Goal: Register for event/course: Sign up to attend an event or enroll in a course

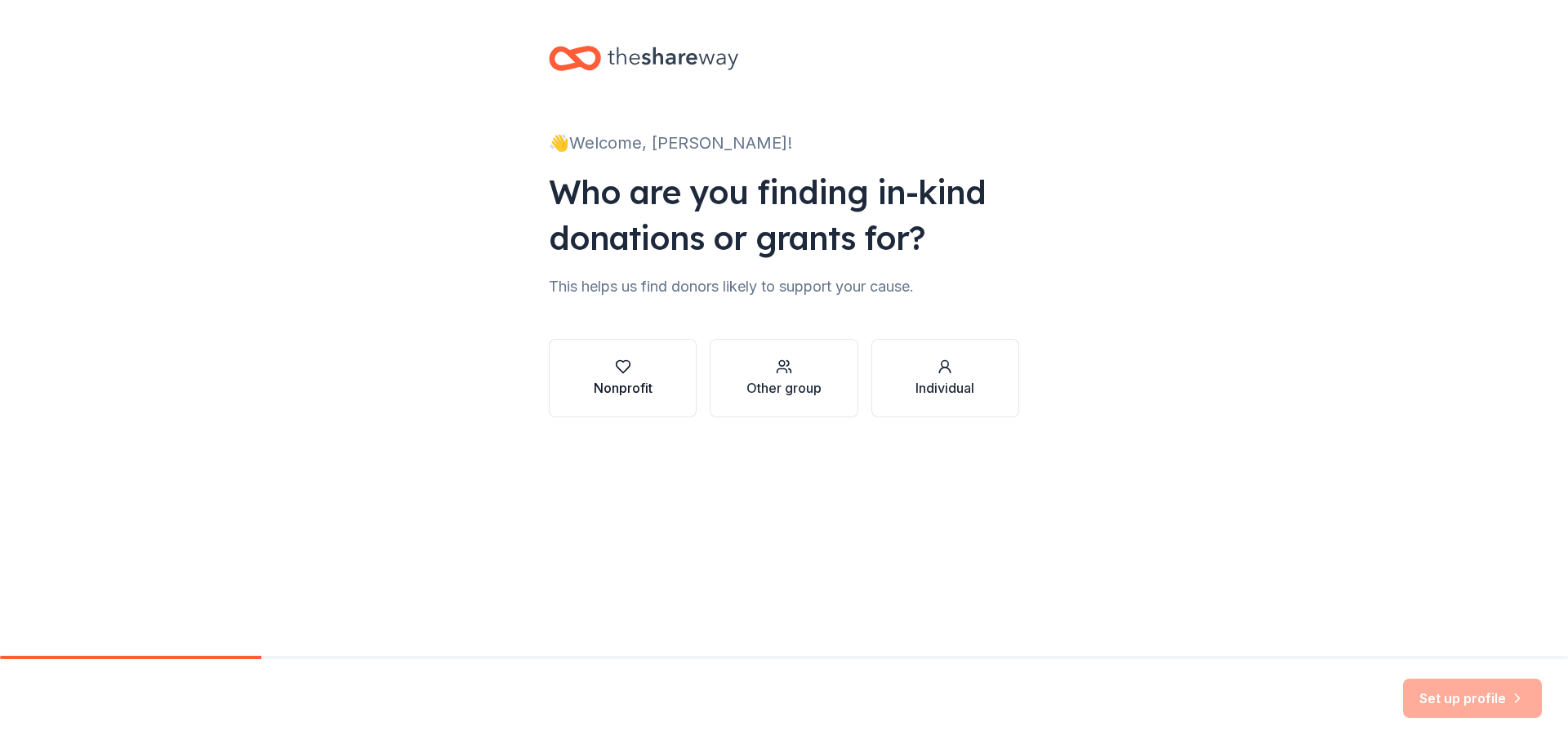
click at [642, 369] on div "button" at bounding box center [623, 366] width 59 height 16
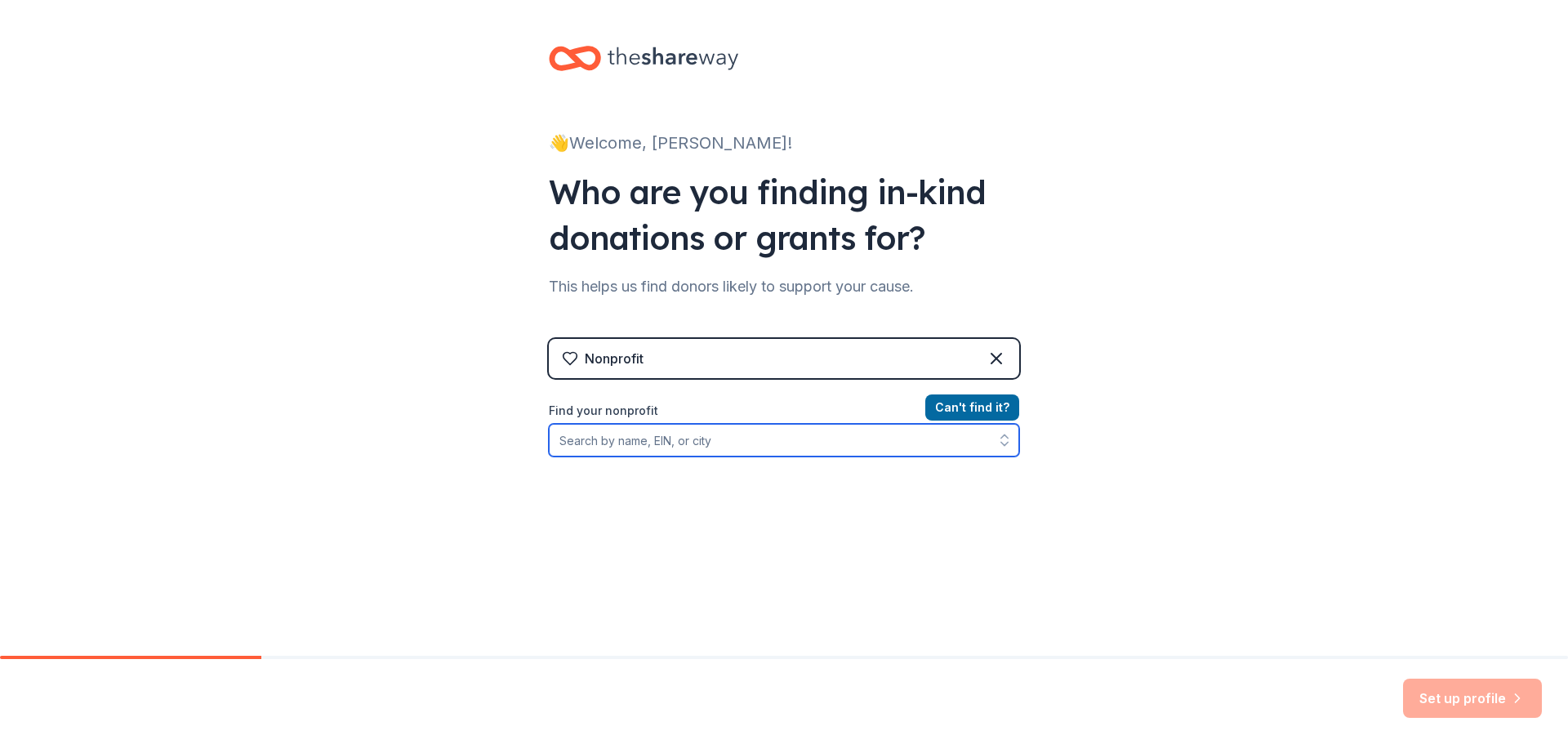
click at [704, 442] on input "Find your nonprofit" at bounding box center [784, 440] width 470 height 33
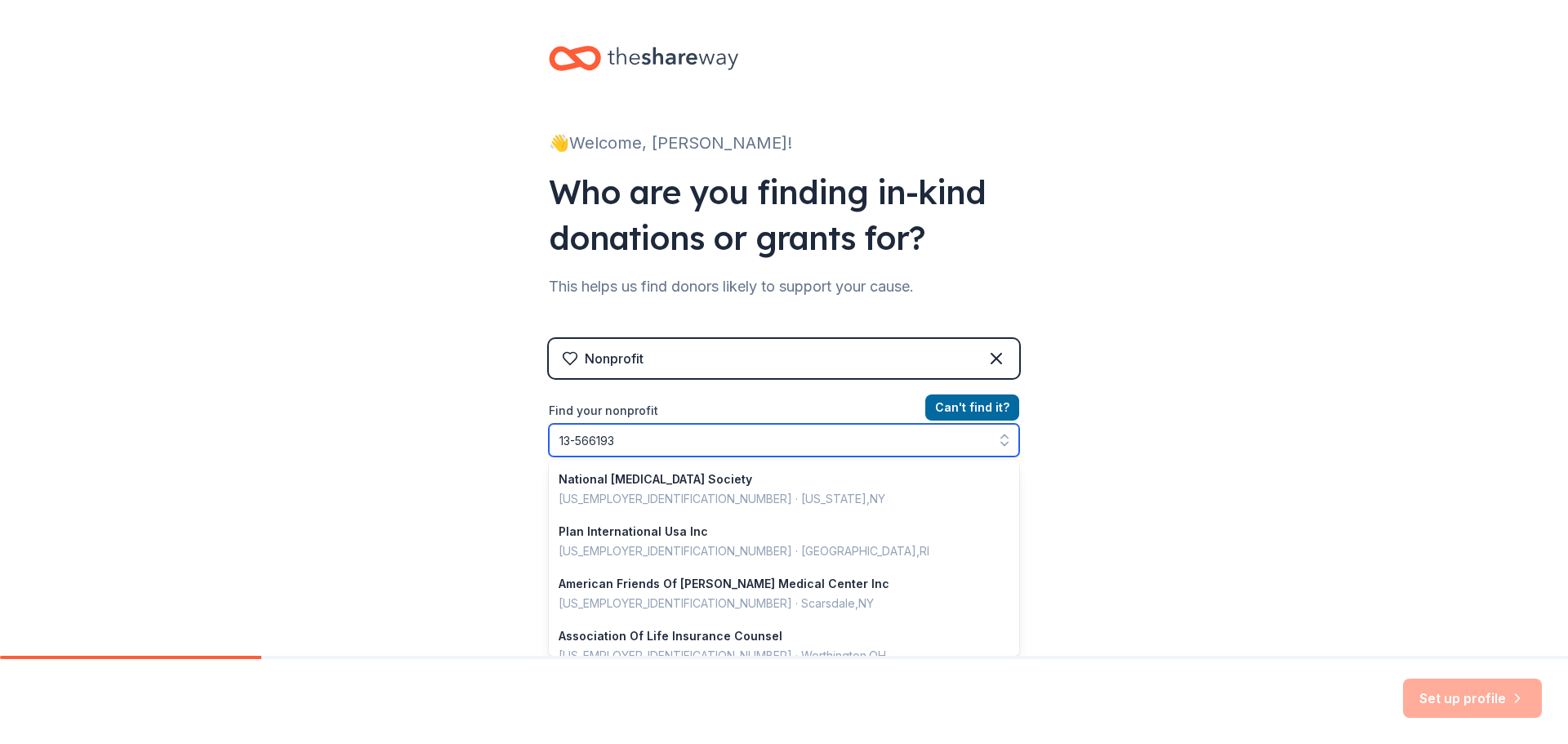
type input "13-5661935"
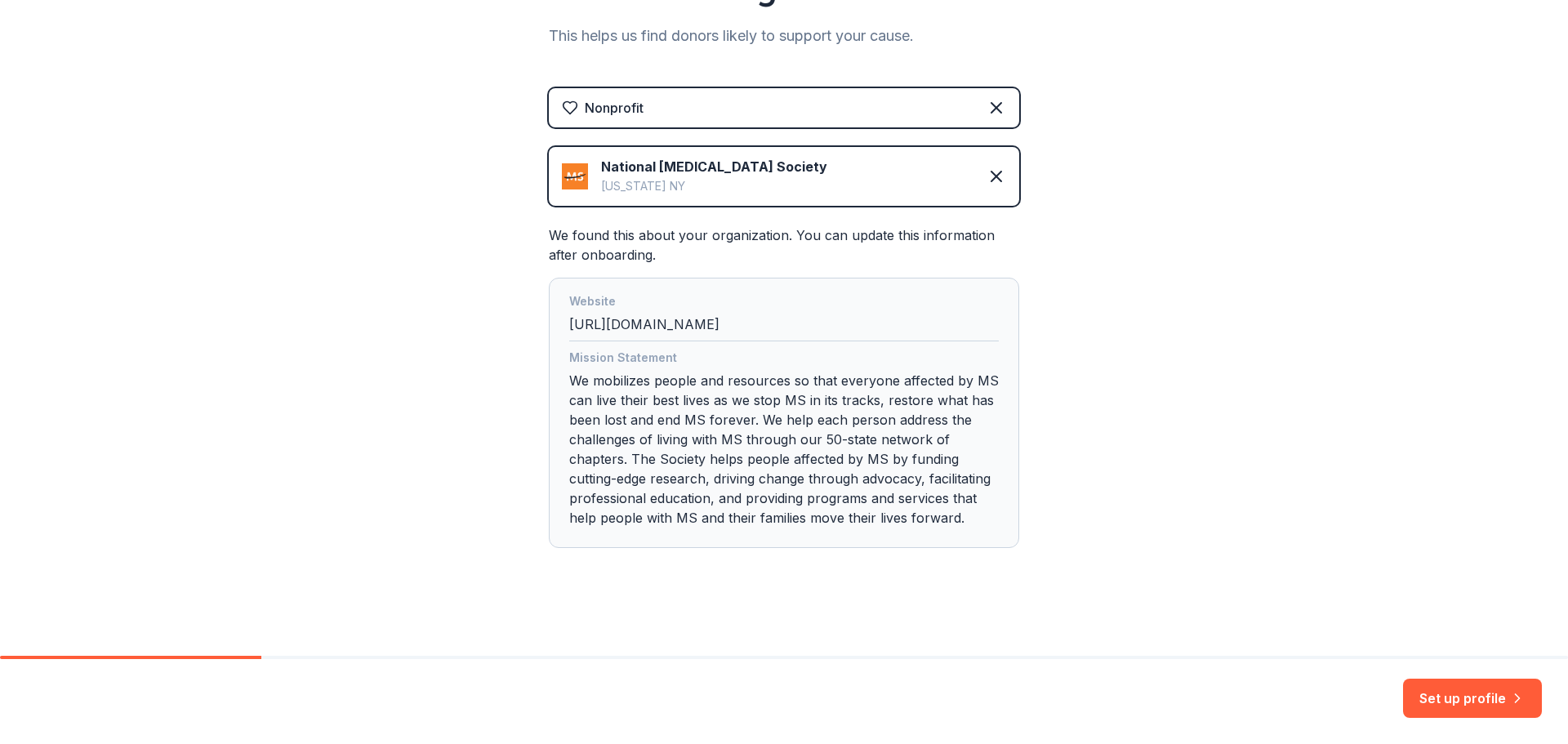
scroll to position [254, 0]
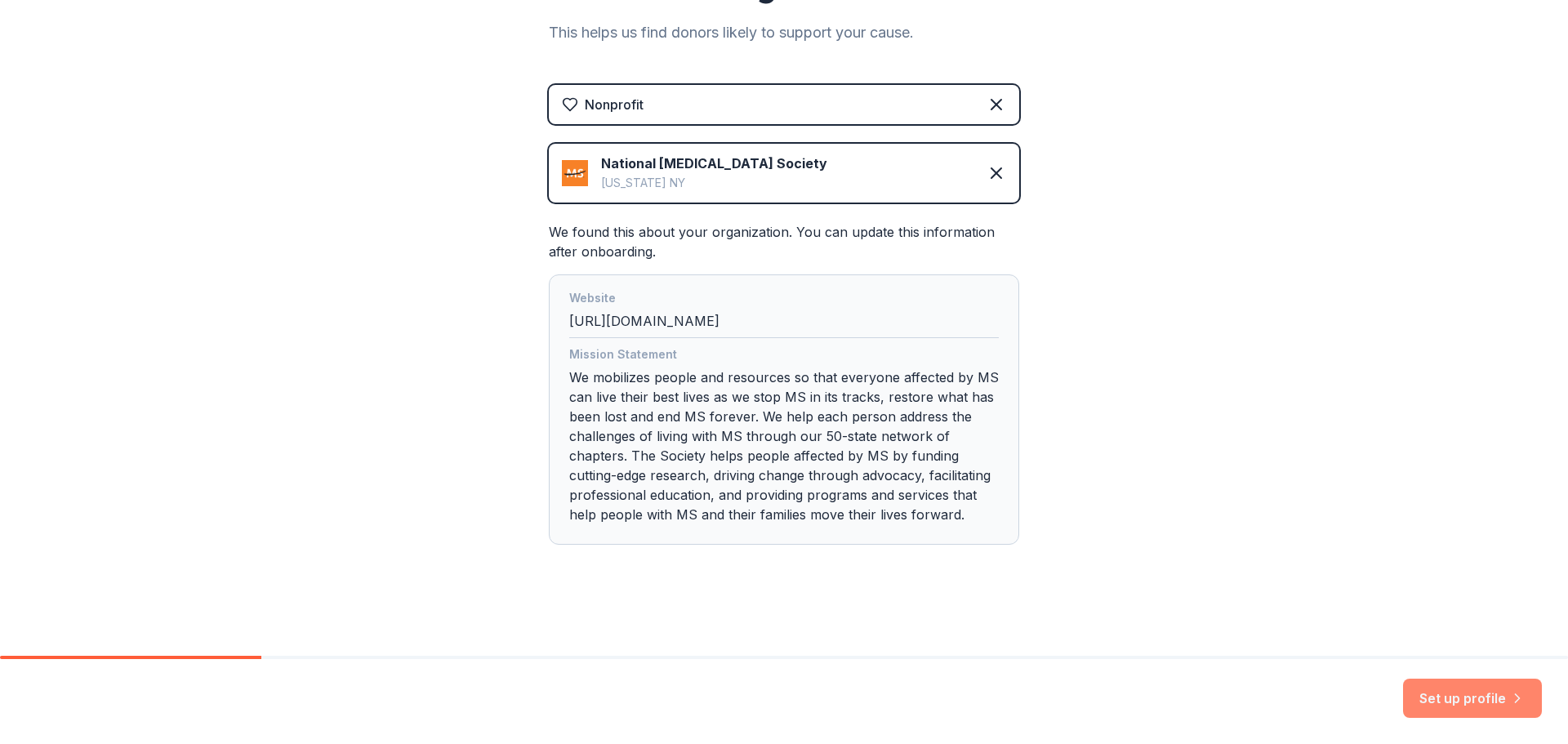
click at [1454, 693] on button "Set up profile" at bounding box center [1472, 699] width 139 height 39
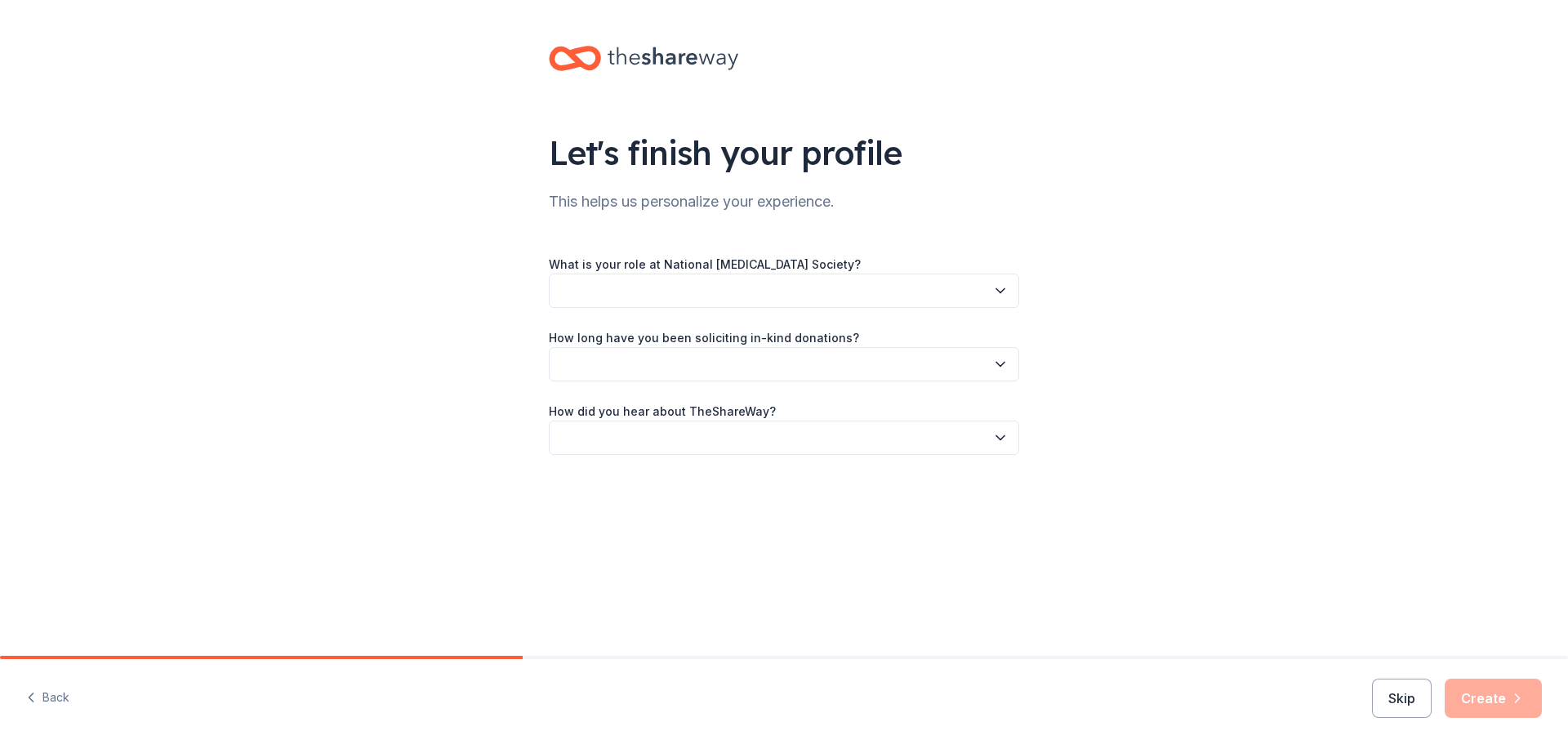
click at [584, 283] on button "button" at bounding box center [784, 291] width 470 height 34
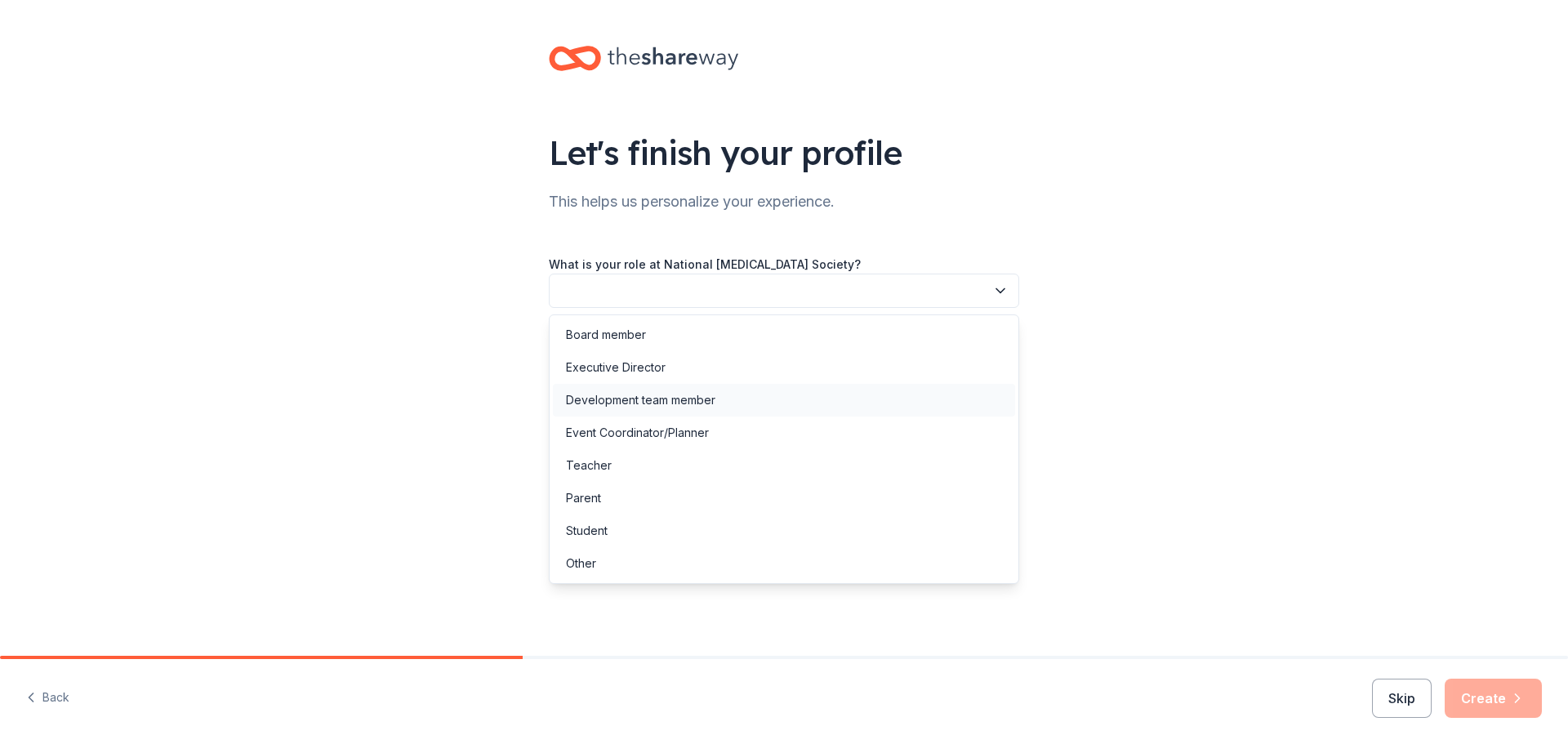
click at [600, 395] on div "Development team member" at bounding box center [640, 400] width 149 height 19
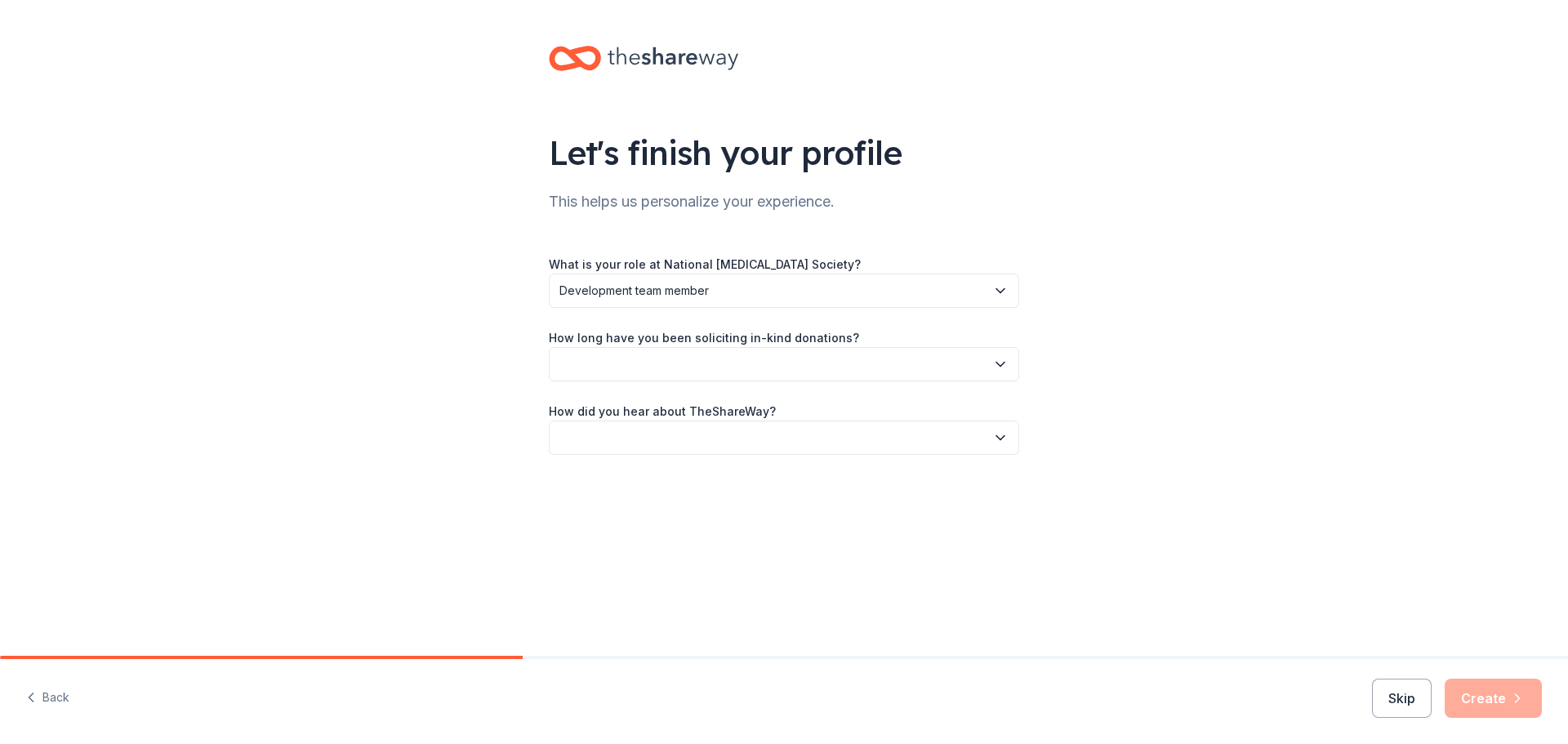
click at [593, 360] on button "button" at bounding box center [784, 364] width 470 height 34
click at [607, 504] on div "More than 5 years" at bounding box center [614, 506] width 98 height 19
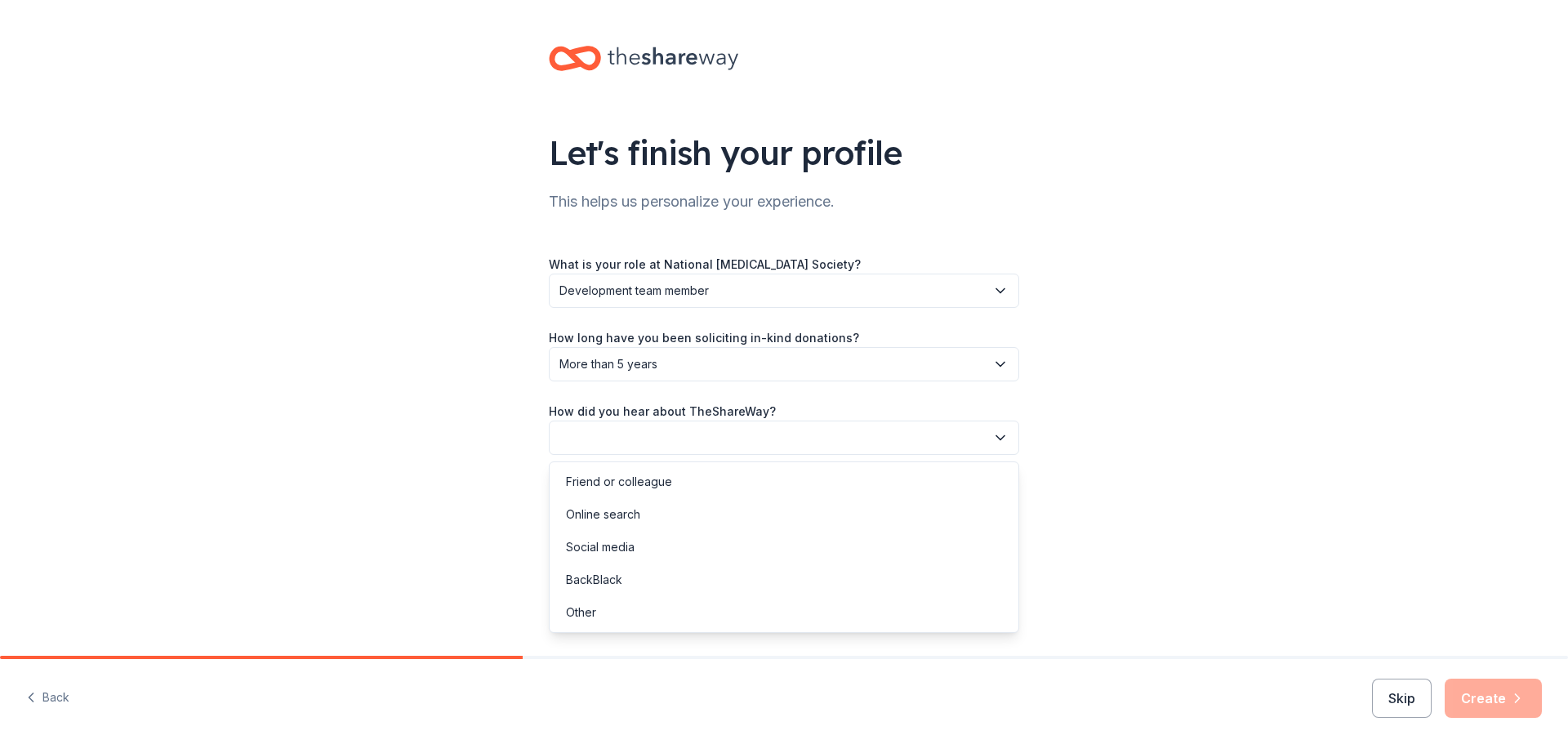
click at [613, 434] on button "button" at bounding box center [784, 437] width 470 height 34
click at [613, 511] on div "Online search" at bounding box center [603, 514] width 75 height 19
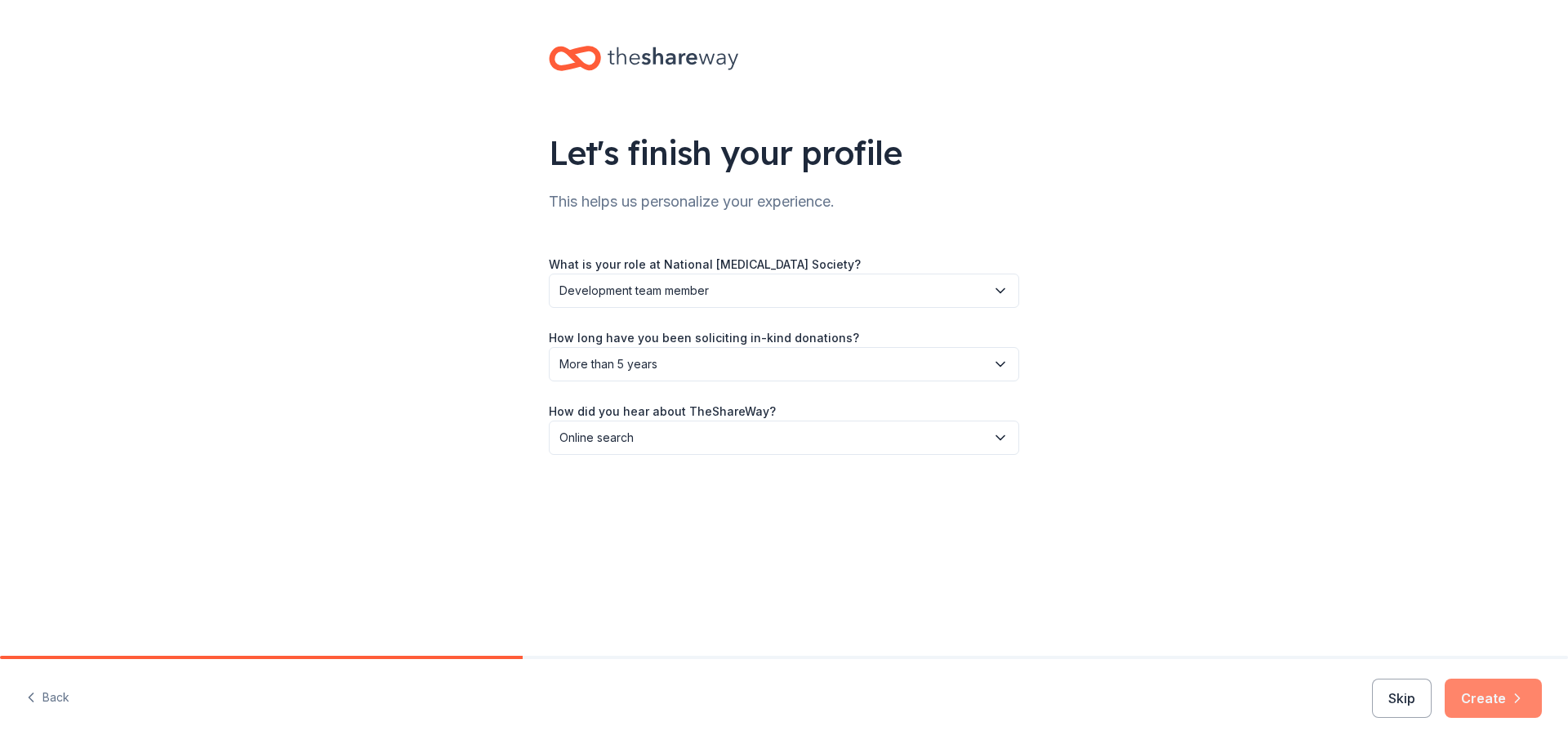
click at [1511, 695] on icon "button" at bounding box center [1517, 698] width 16 height 16
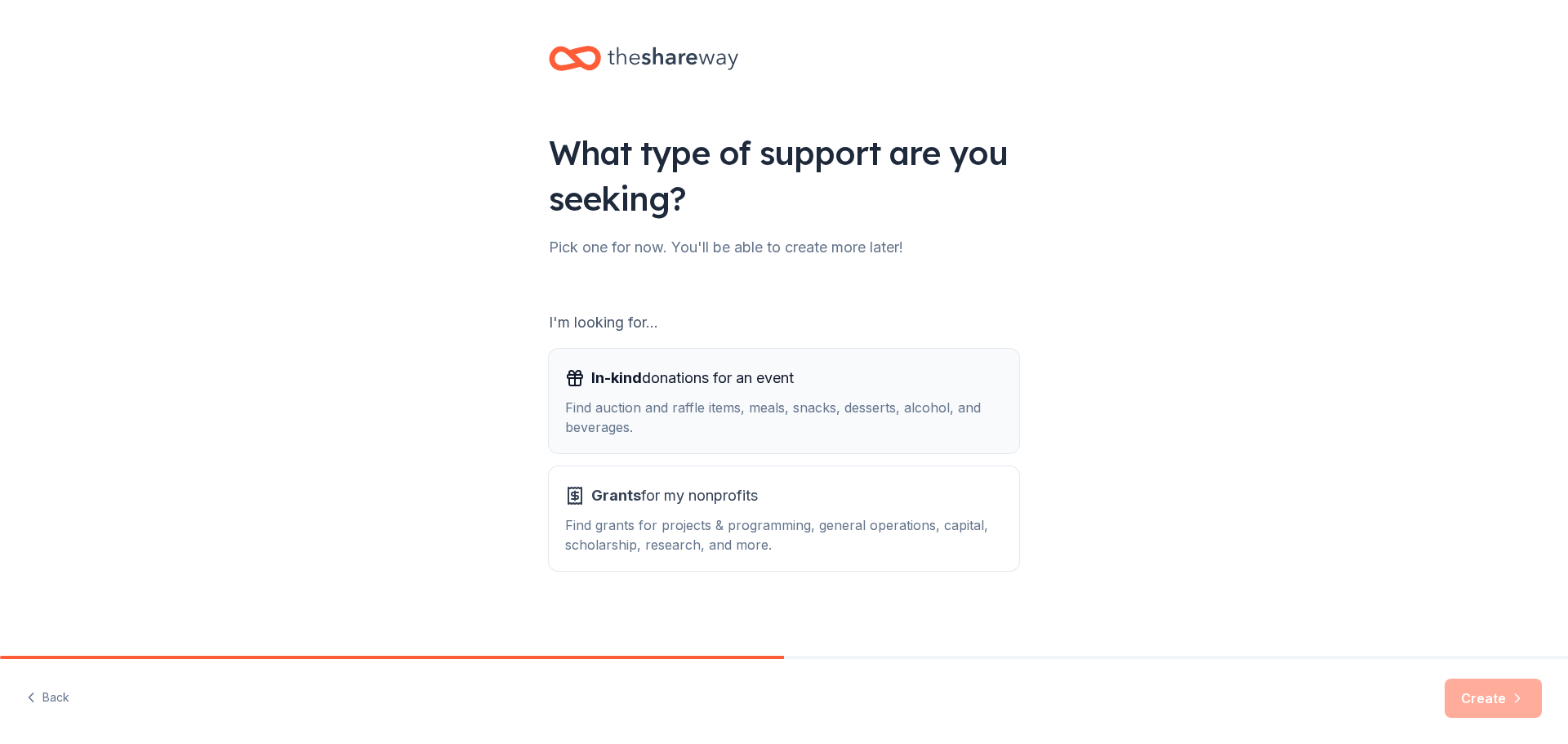
click at [839, 401] on div "Find auction and raffle items, meals, snacks, desserts, alcohol, and beverages." at bounding box center [783, 417] width 437 height 39
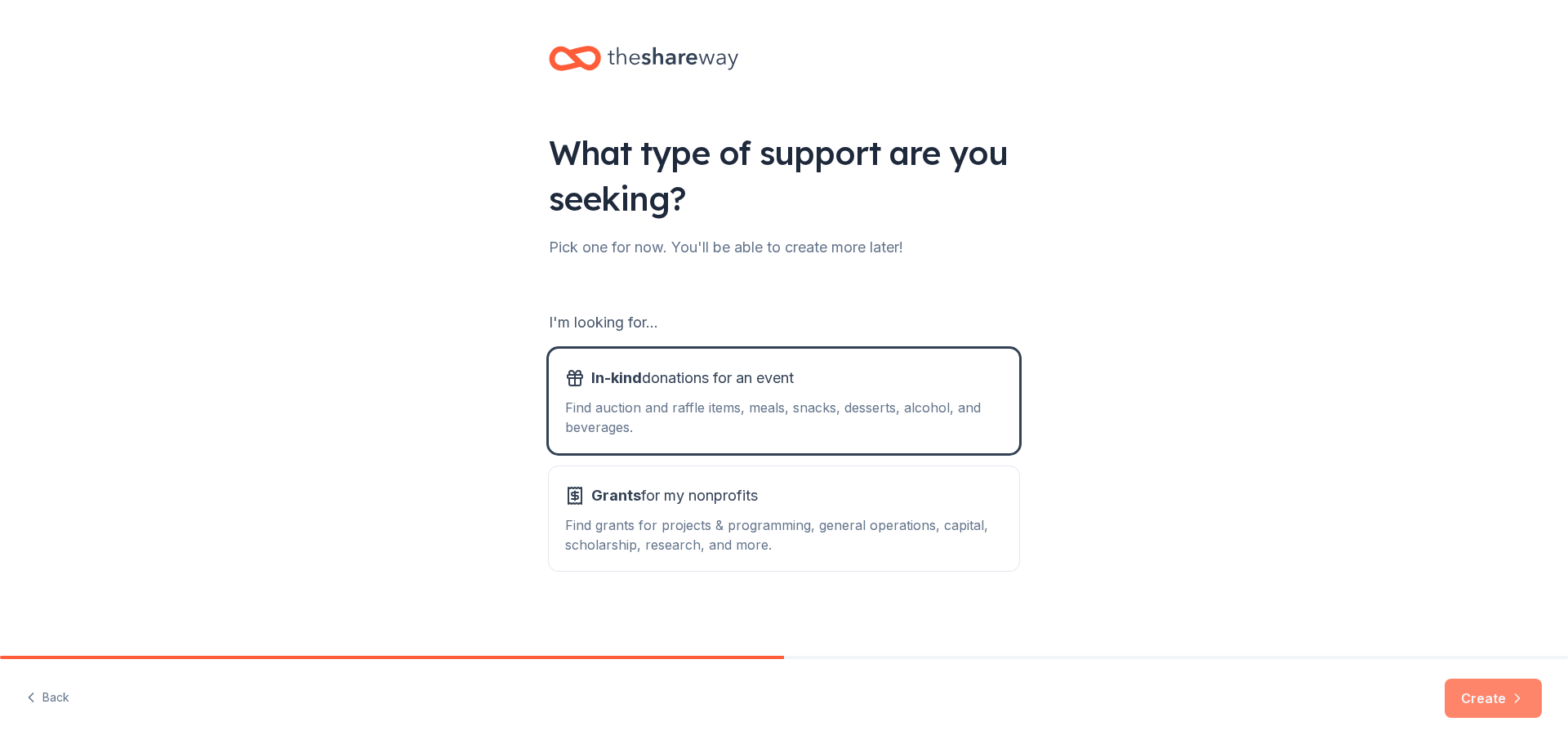
click at [1511, 692] on icon "button" at bounding box center [1517, 698] width 16 height 16
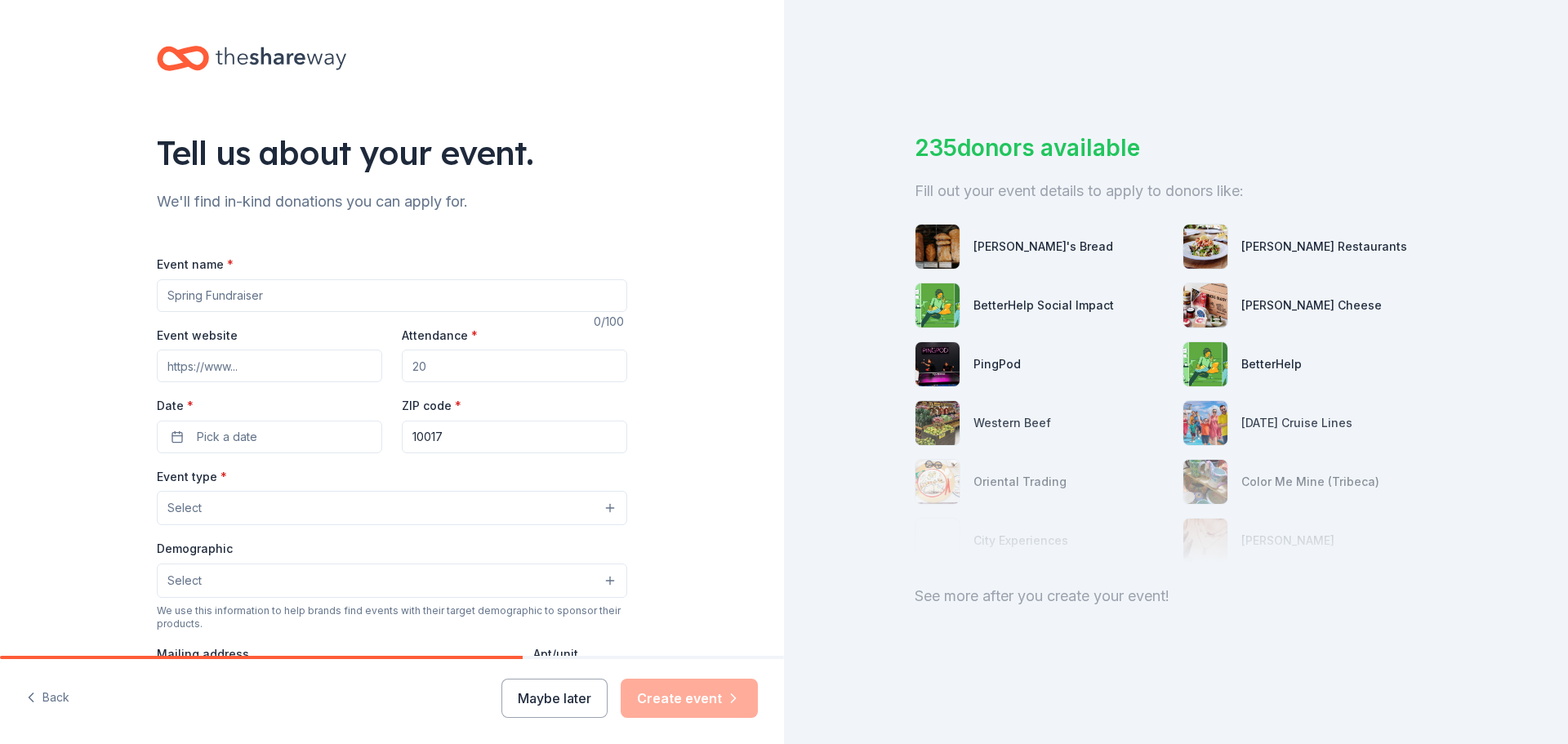
click at [322, 294] on input "Event name *" at bounding box center [392, 296] width 470 height 33
type input "MS [PERSON_NAME] of Champions"
click at [271, 362] on input "Event website" at bounding box center [269, 365] width 226 height 33
type input "www.dinnerofchampionsmi.org"
type input "400"
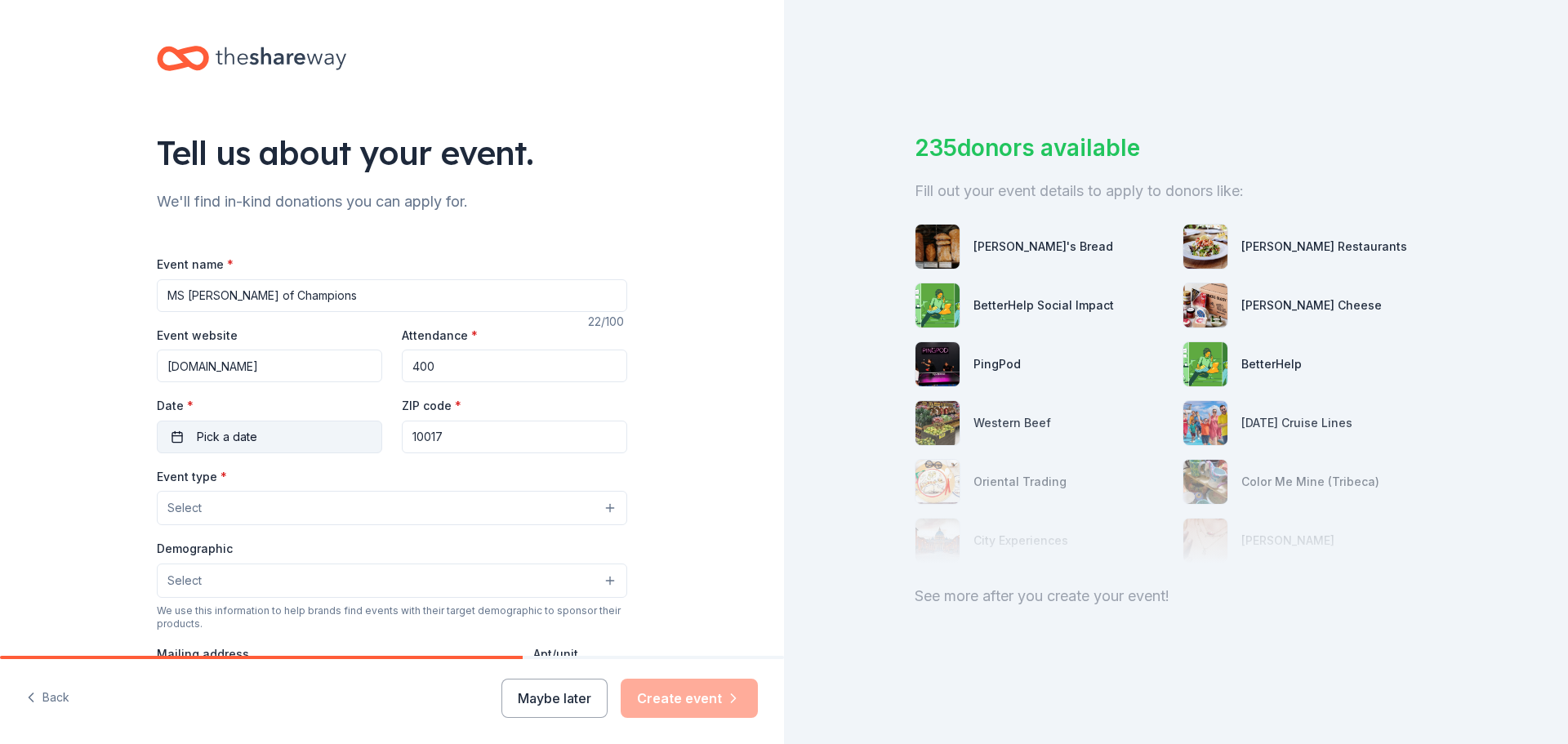
click at [314, 435] on button "Pick a date" at bounding box center [269, 437] width 226 height 33
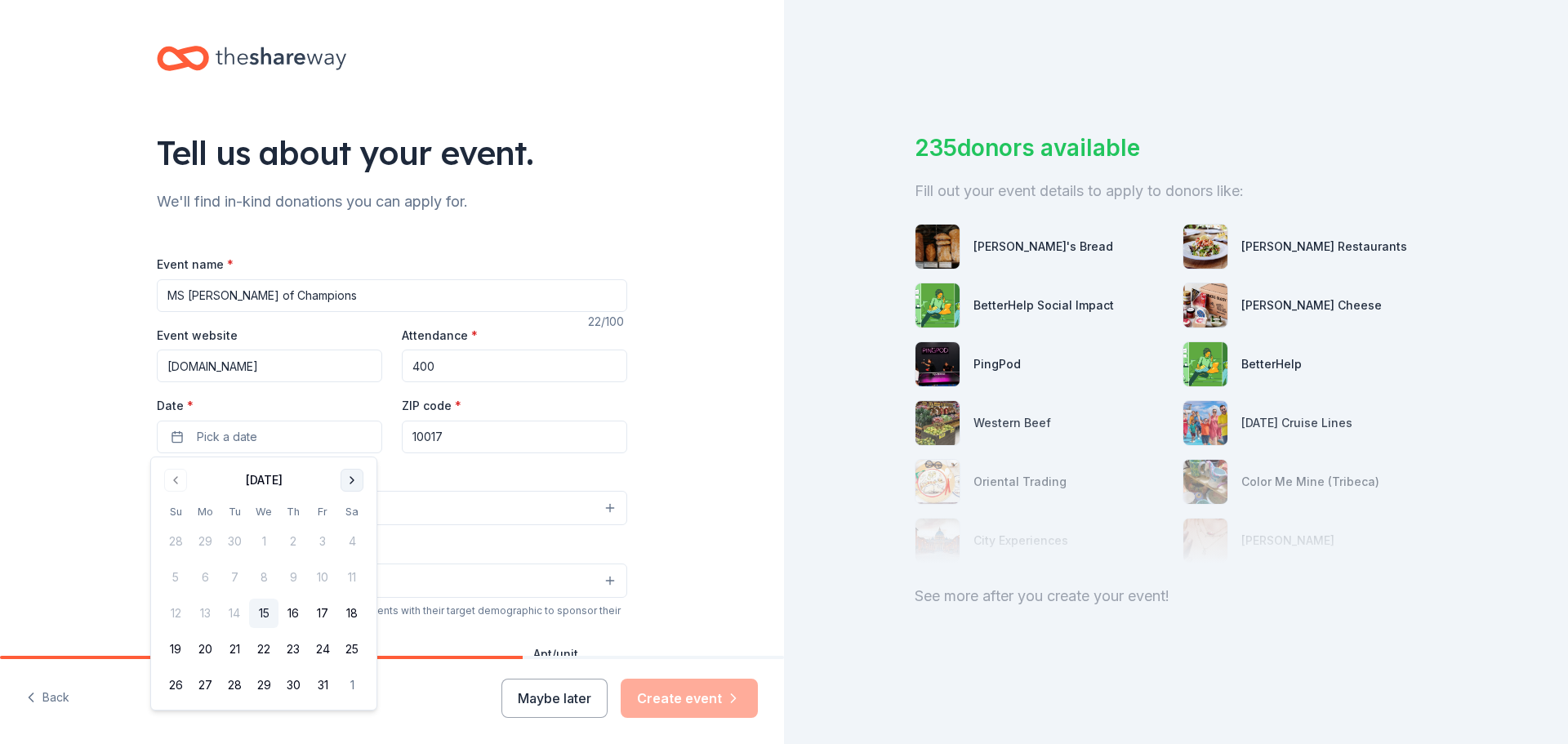
click at [353, 476] on button "Go to next month" at bounding box center [352, 479] width 23 height 23
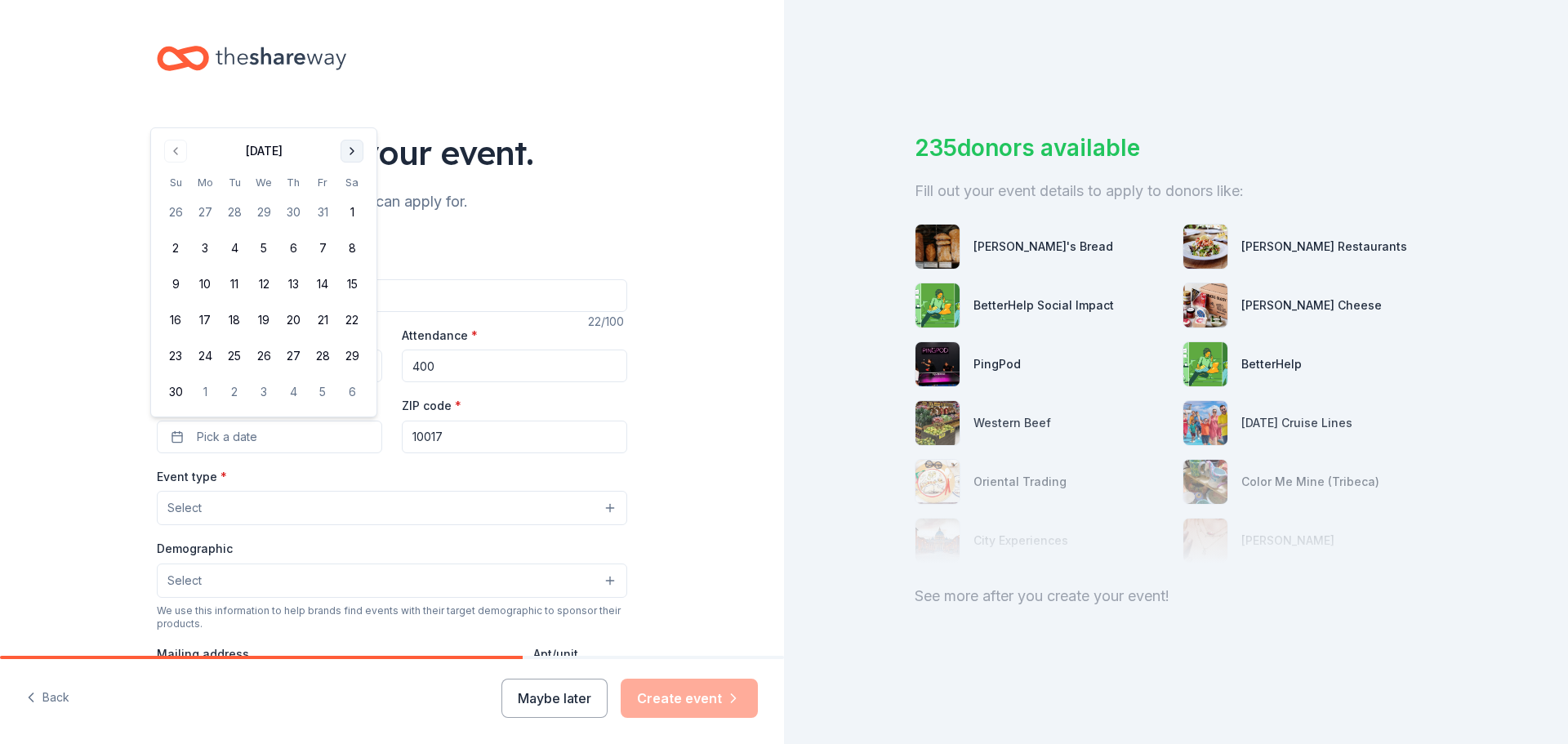
click at [353, 476] on div "Event type * Select" at bounding box center [392, 496] width 470 height 60
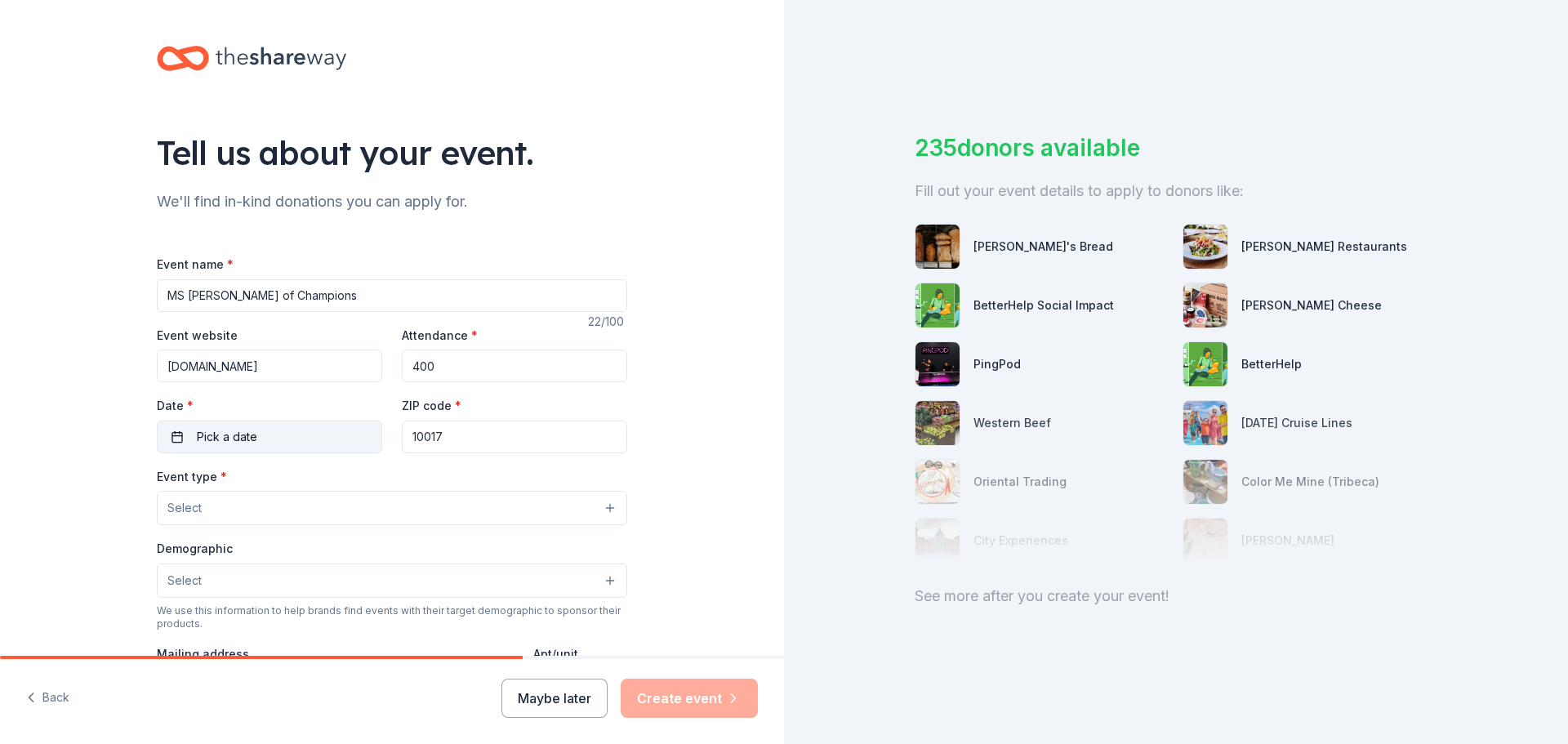
click at [314, 434] on button "Pick a date" at bounding box center [269, 437] width 226 height 33
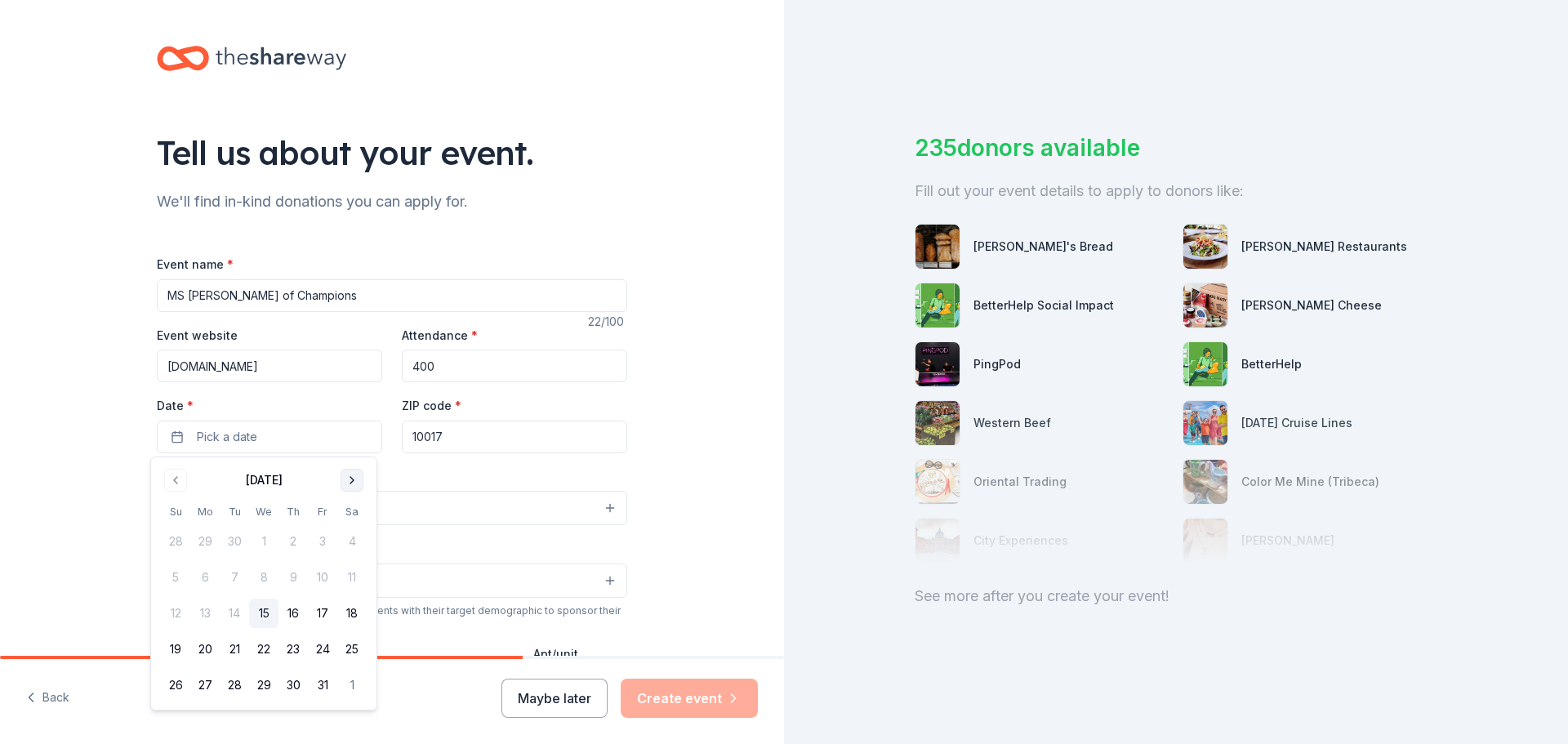
click at [350, 476] on button "Go to next month" at bounding box center [352, 479] width 23 height 23
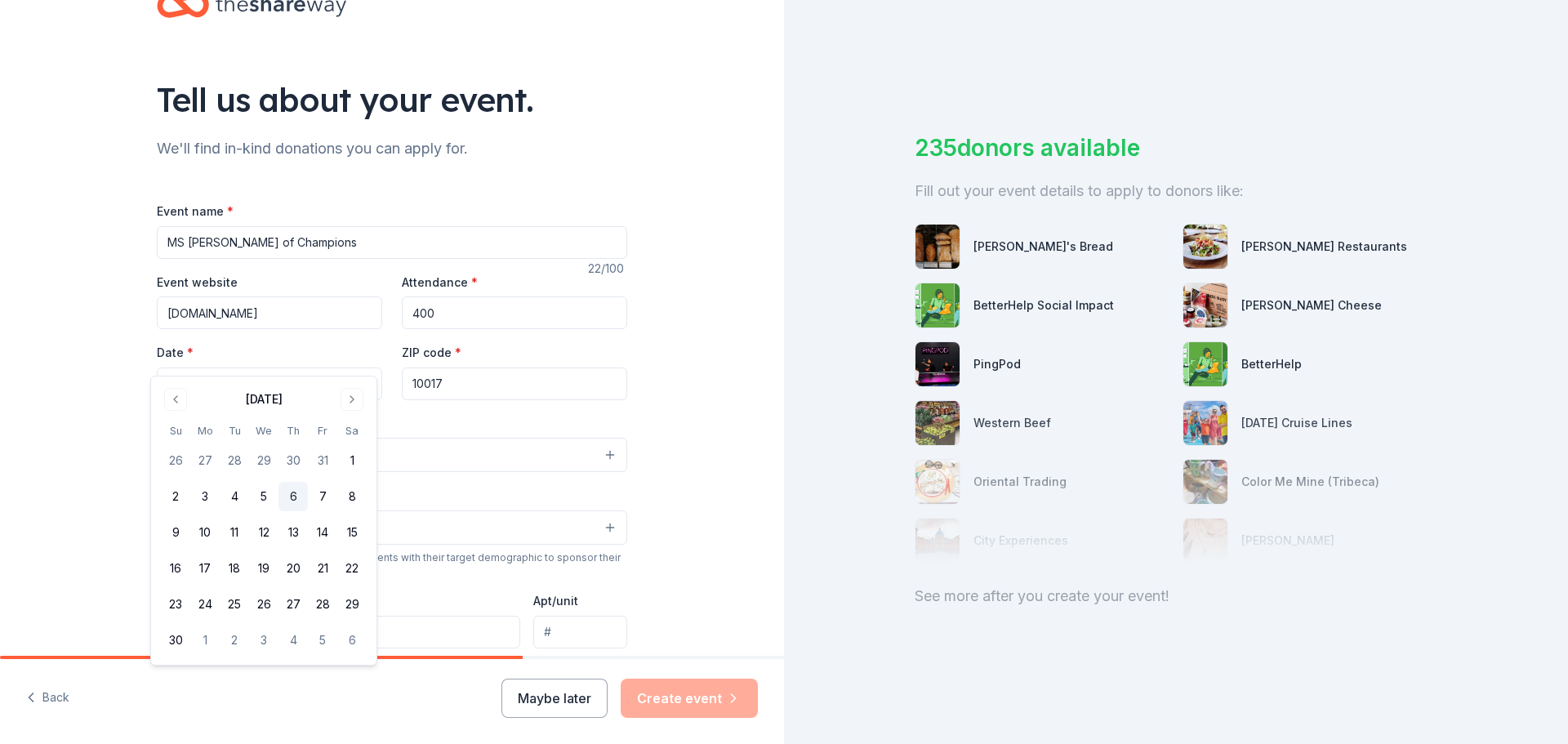
scroll to position [81, 0]
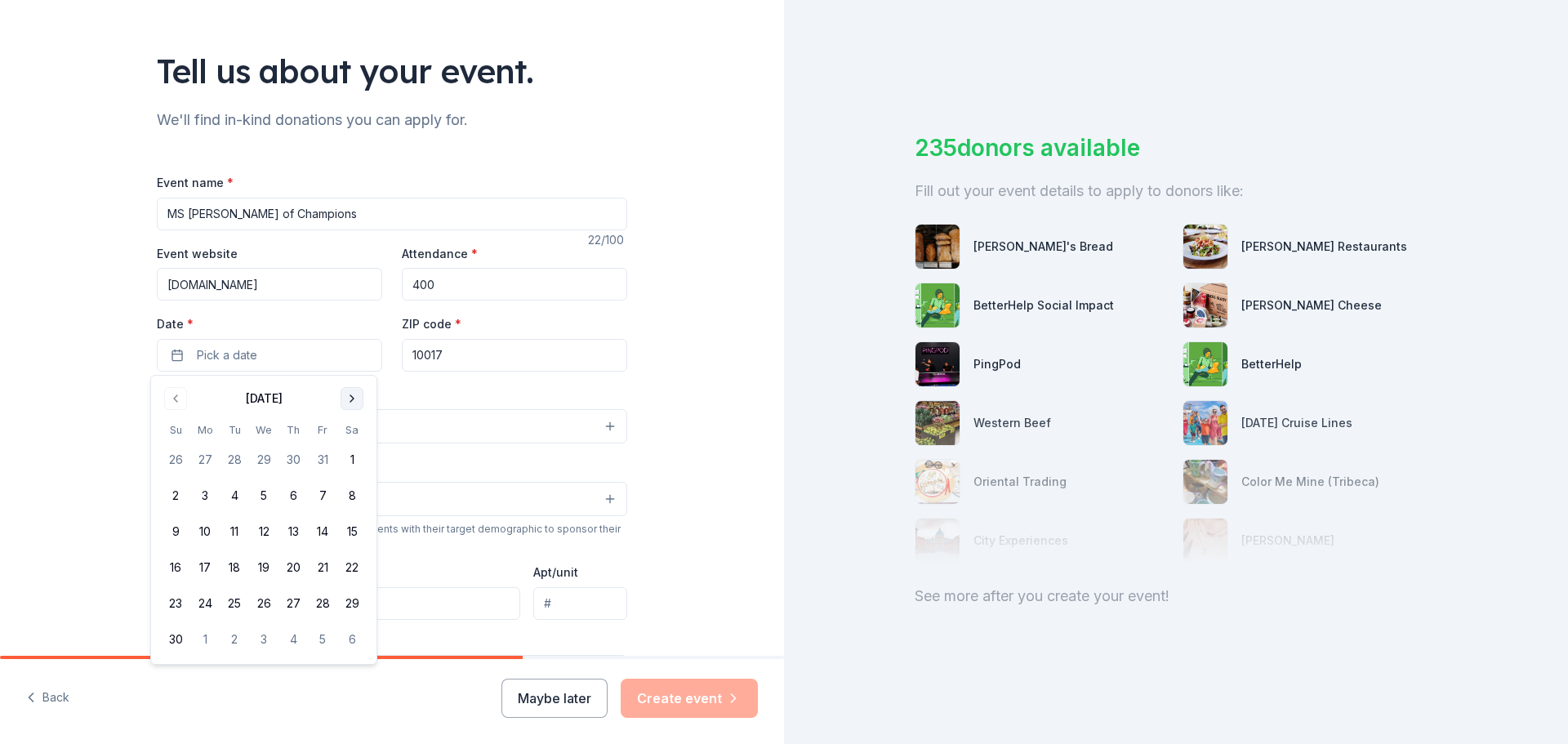
click at [352, 395] on button "Go to next month" at bounding box center [352, 398] width 23 height 23
click at [293, 528] on button "19" at bounding box center [293, 532] width 29 height 29
click at [480, 355] on input "10017" at bounding box center [515, 355] width 226 height 33
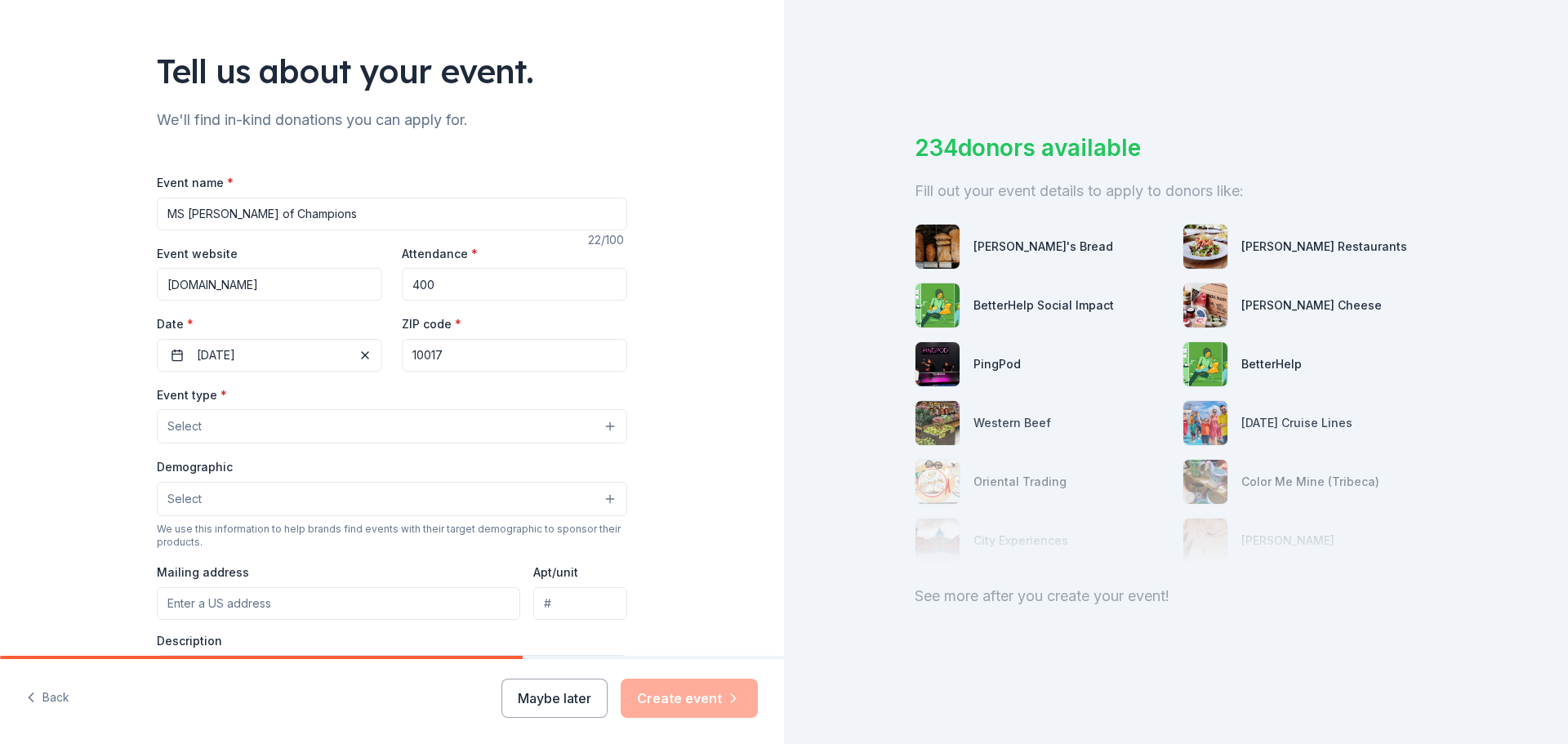
drag, startPoint x: 482, startPoint y: 353, endPoint x: 400, endPoint y: 350, distance: 82.1
click at [402, 350] on input "10017" at bounding box center [515, 355] width 226 height 33
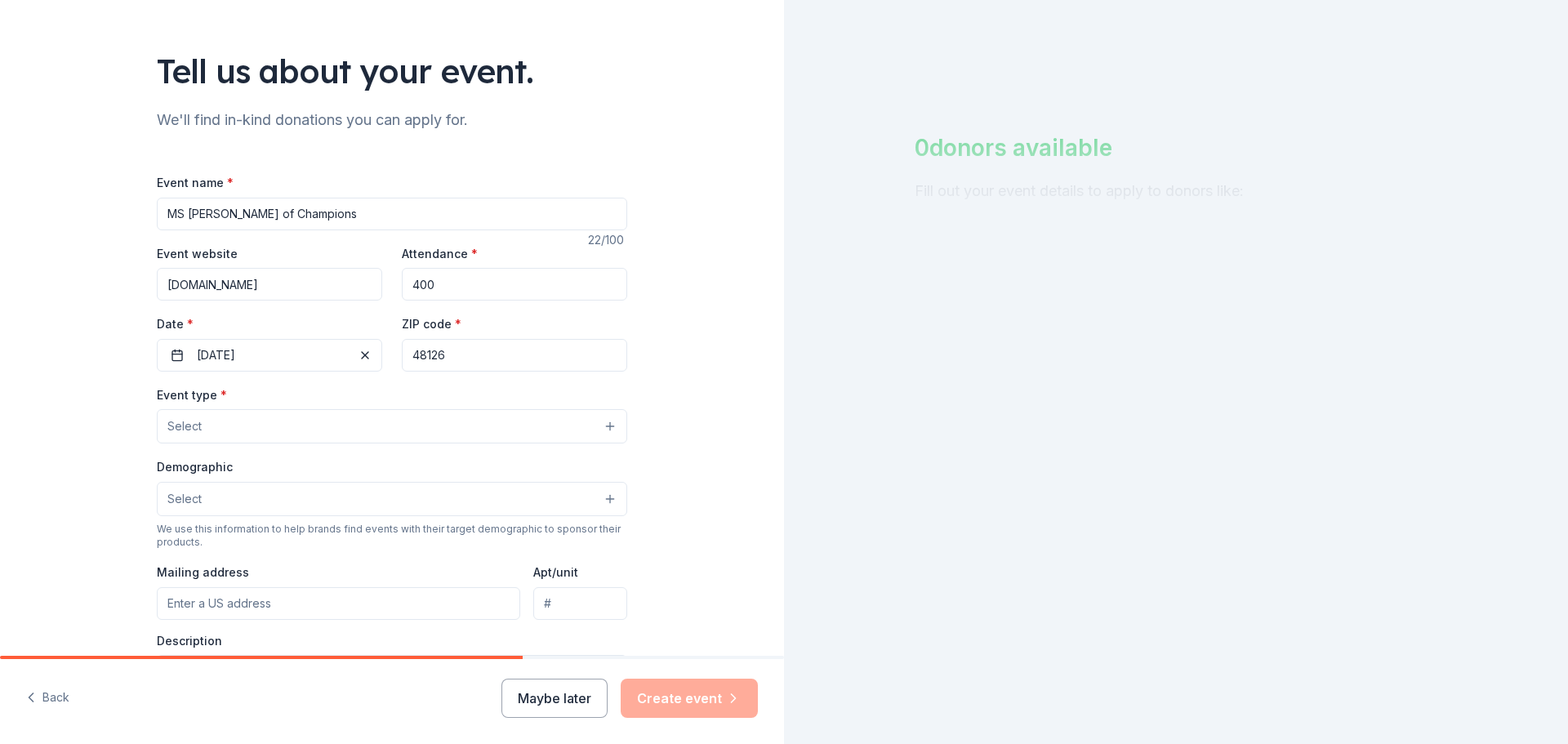
type input "48126"
click at [346, 428] on button "Select" at bounding box center [392, 426] width 470 height 34
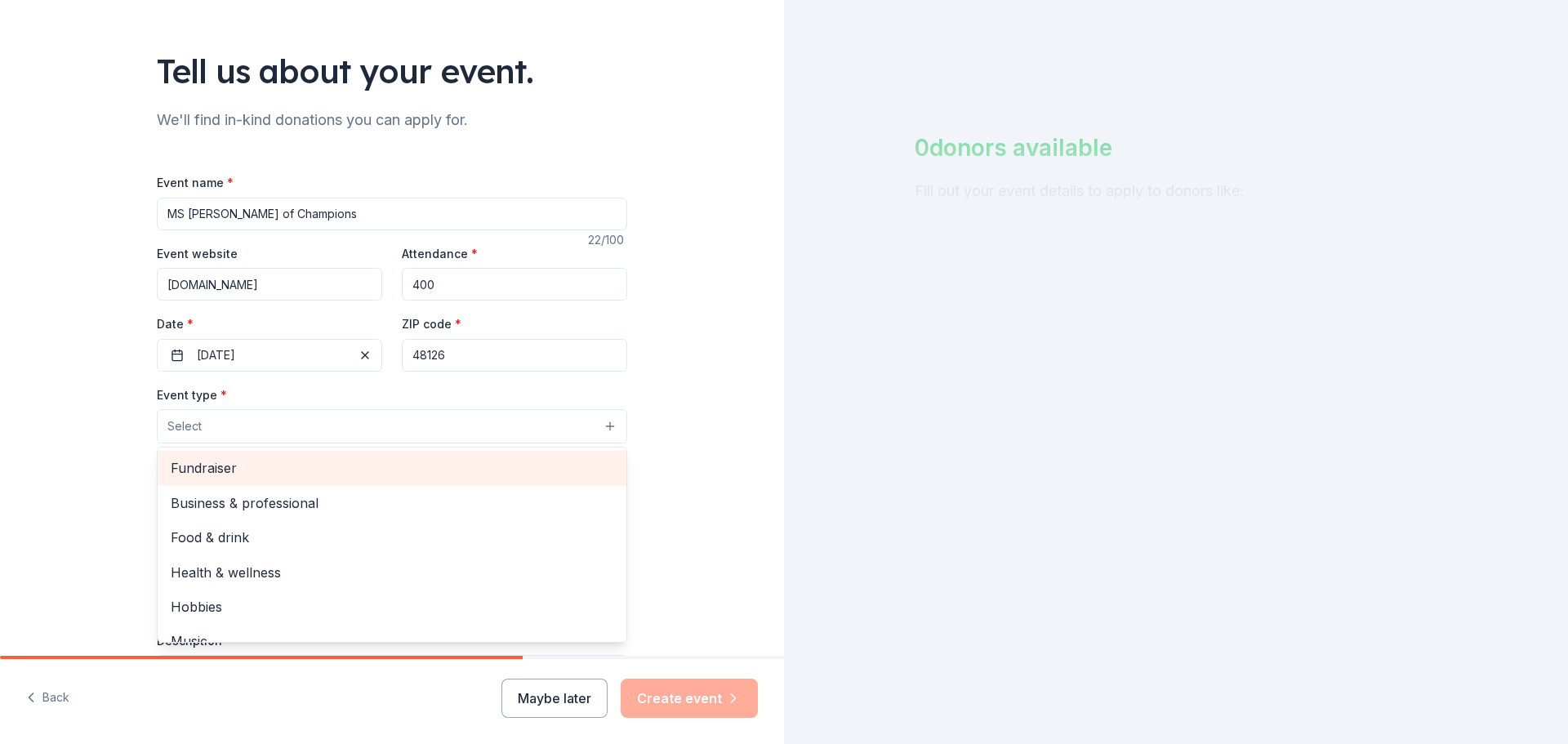
click at [340, 454] on div "Fundraiser" at bounding box center [392, 468] width 468 height 34
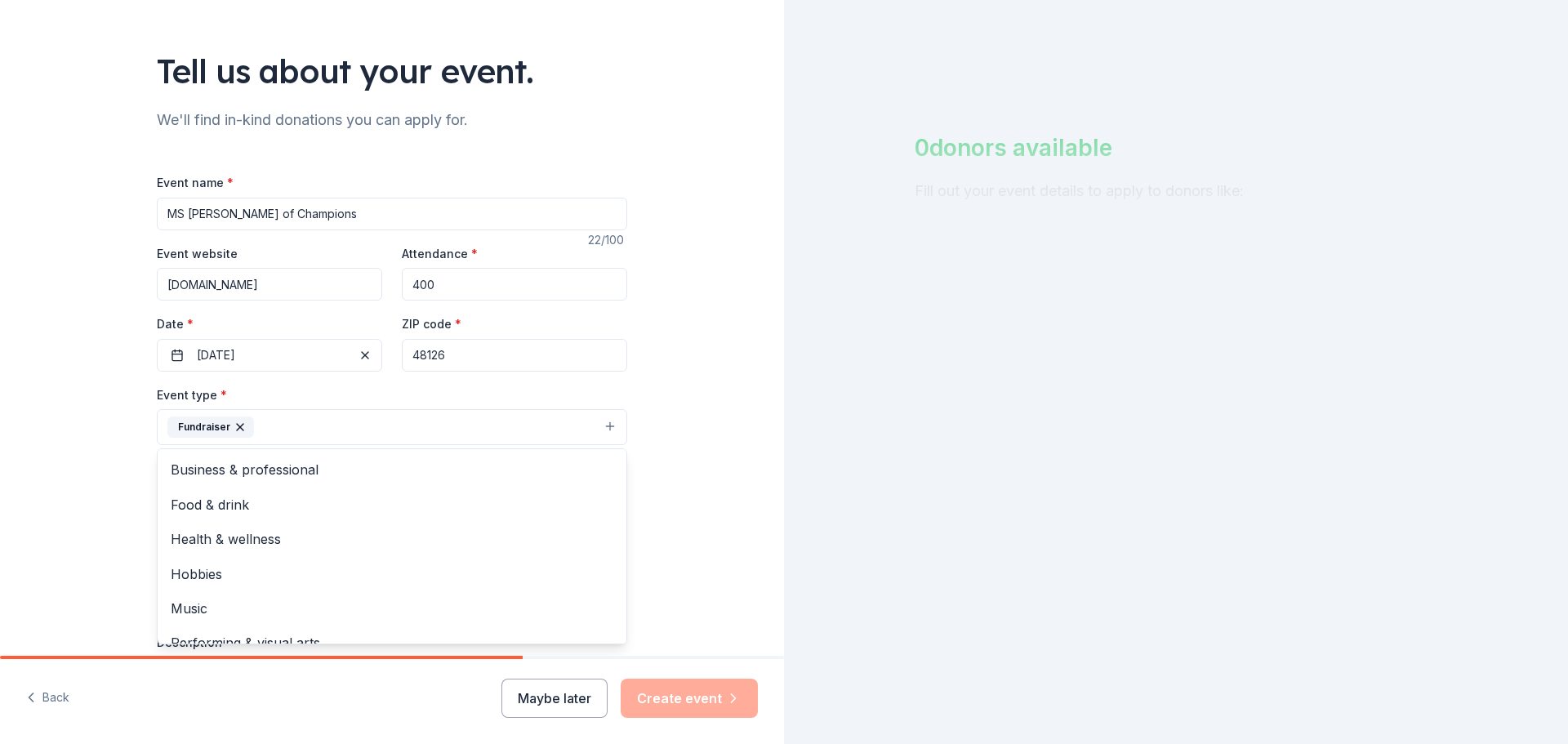
click at [677, 458] on div "Tell us about your event. We'll find in-kind donations you can apply for. Event…" at bounding box center [392, 463] width 784 height 1089
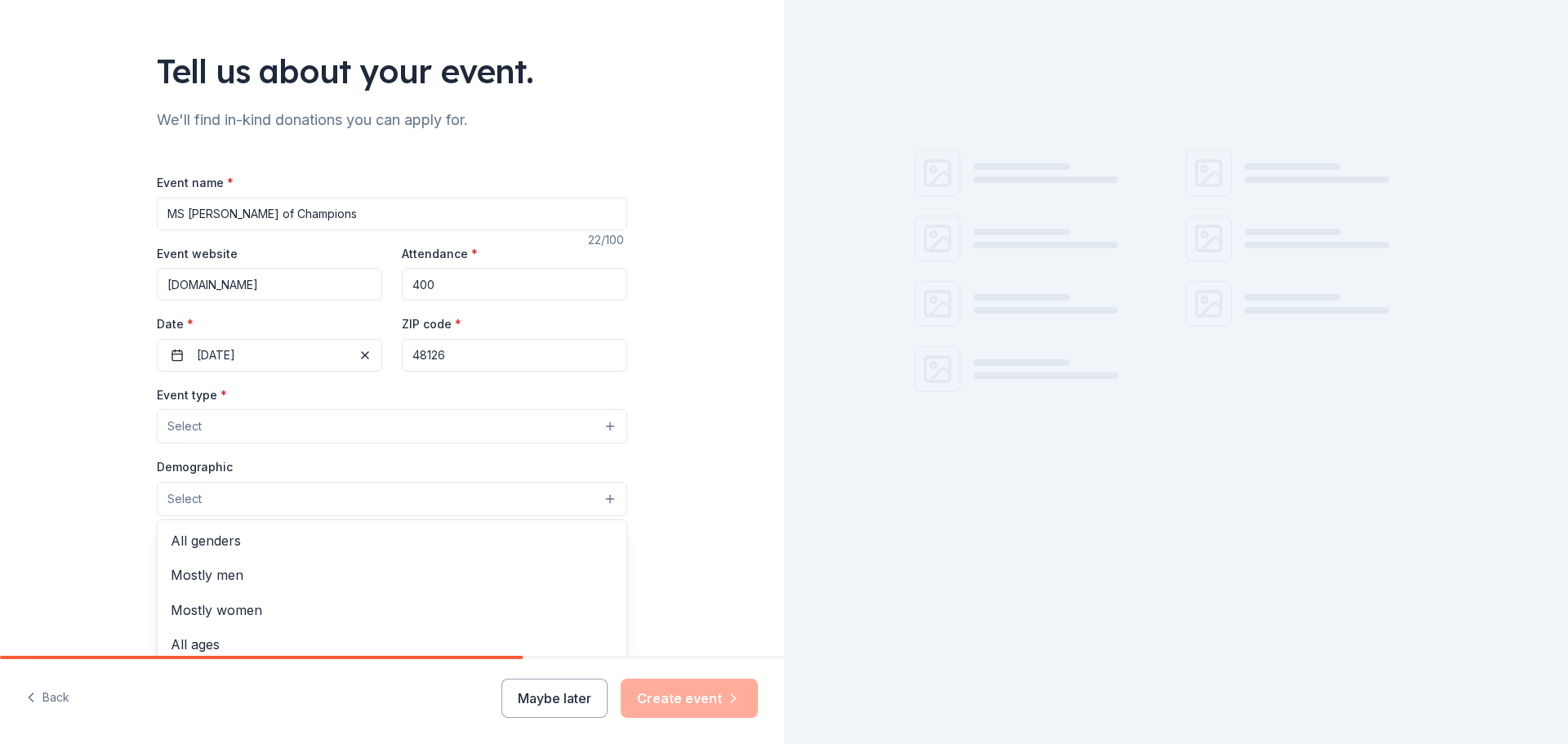
click at [494, 495] on button "Select" at bounding box center [392, 499] width 470 height 34
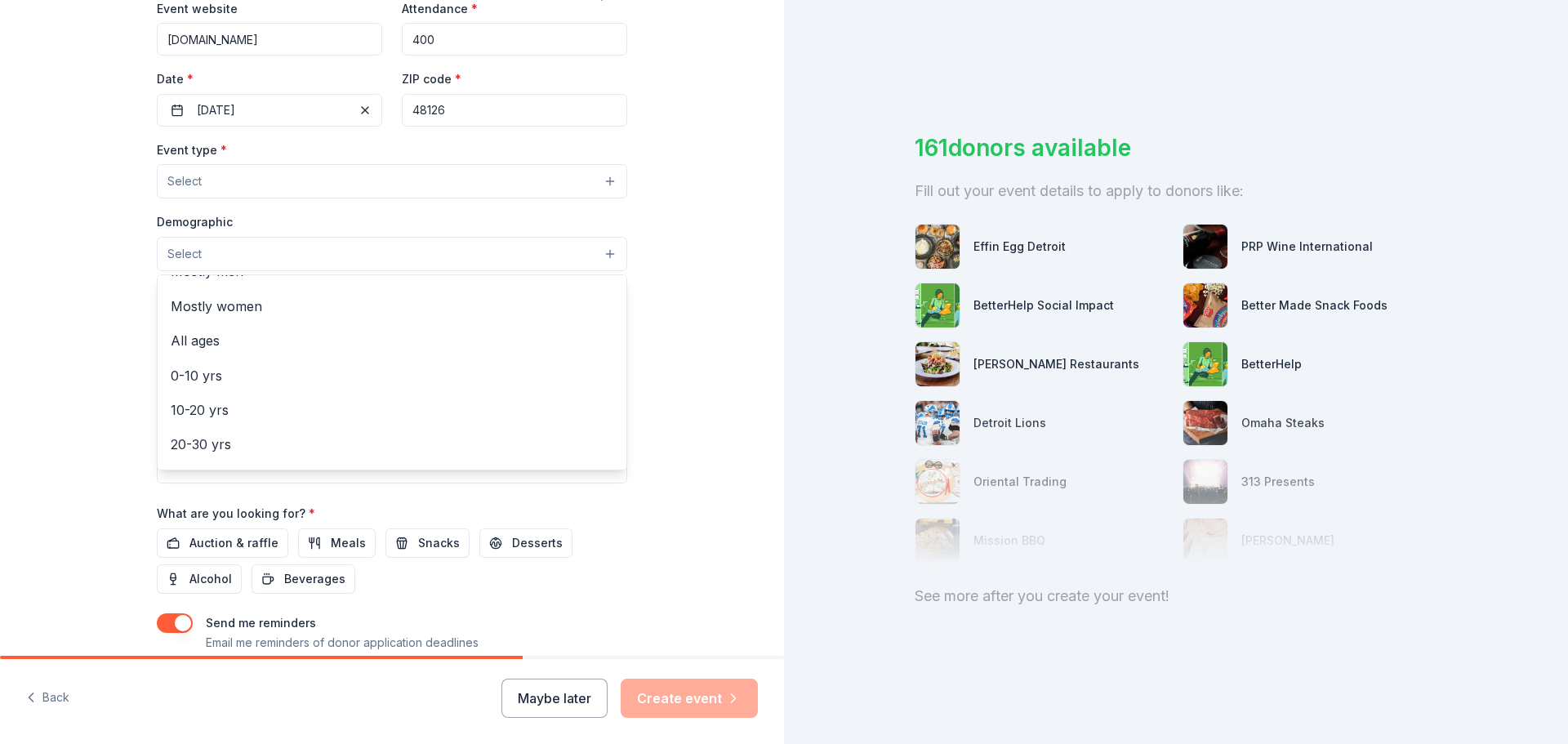
scroll to position [32, 0]
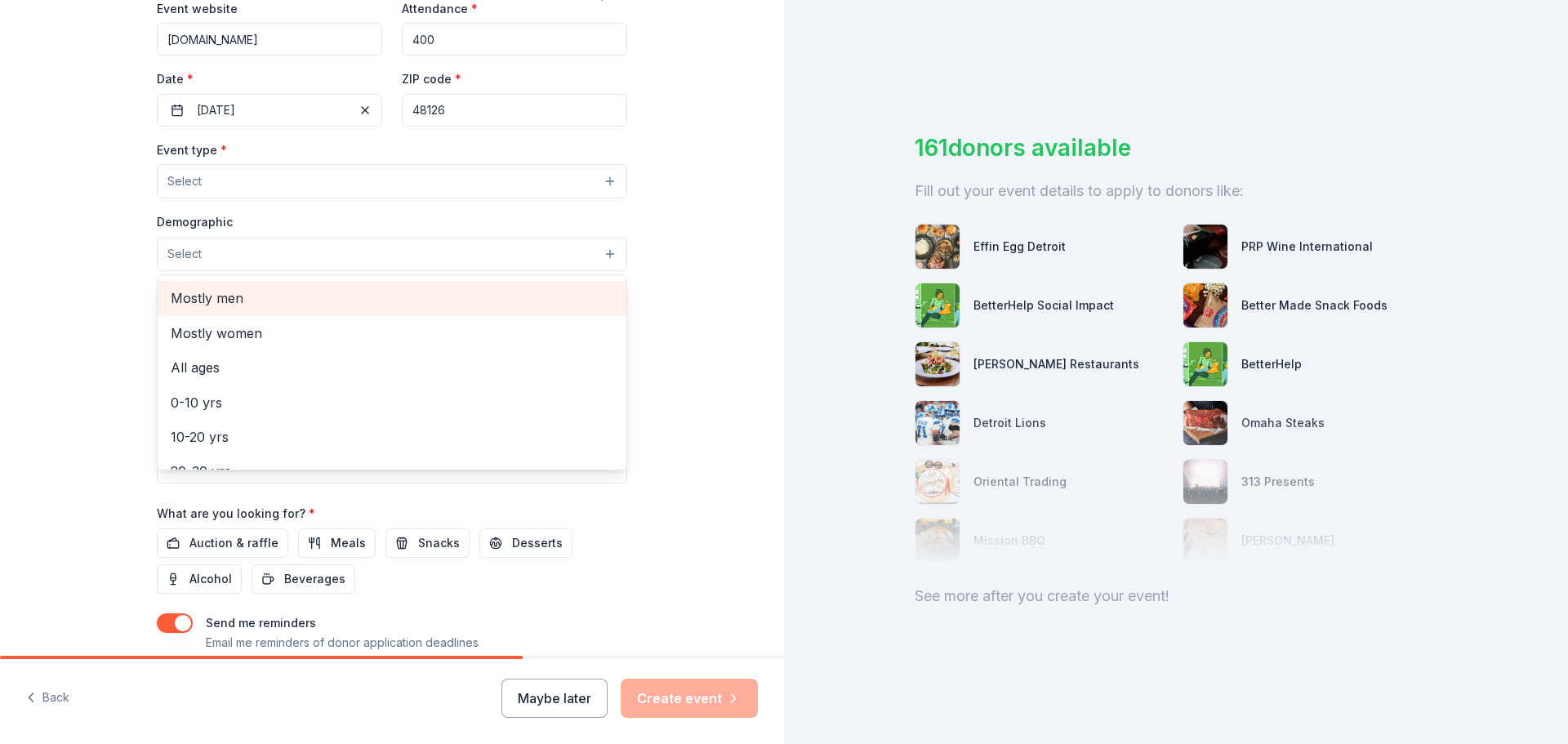
click at [364, 296] on span "Mostly men" at bounding box center [391, 297] width 442 height 21
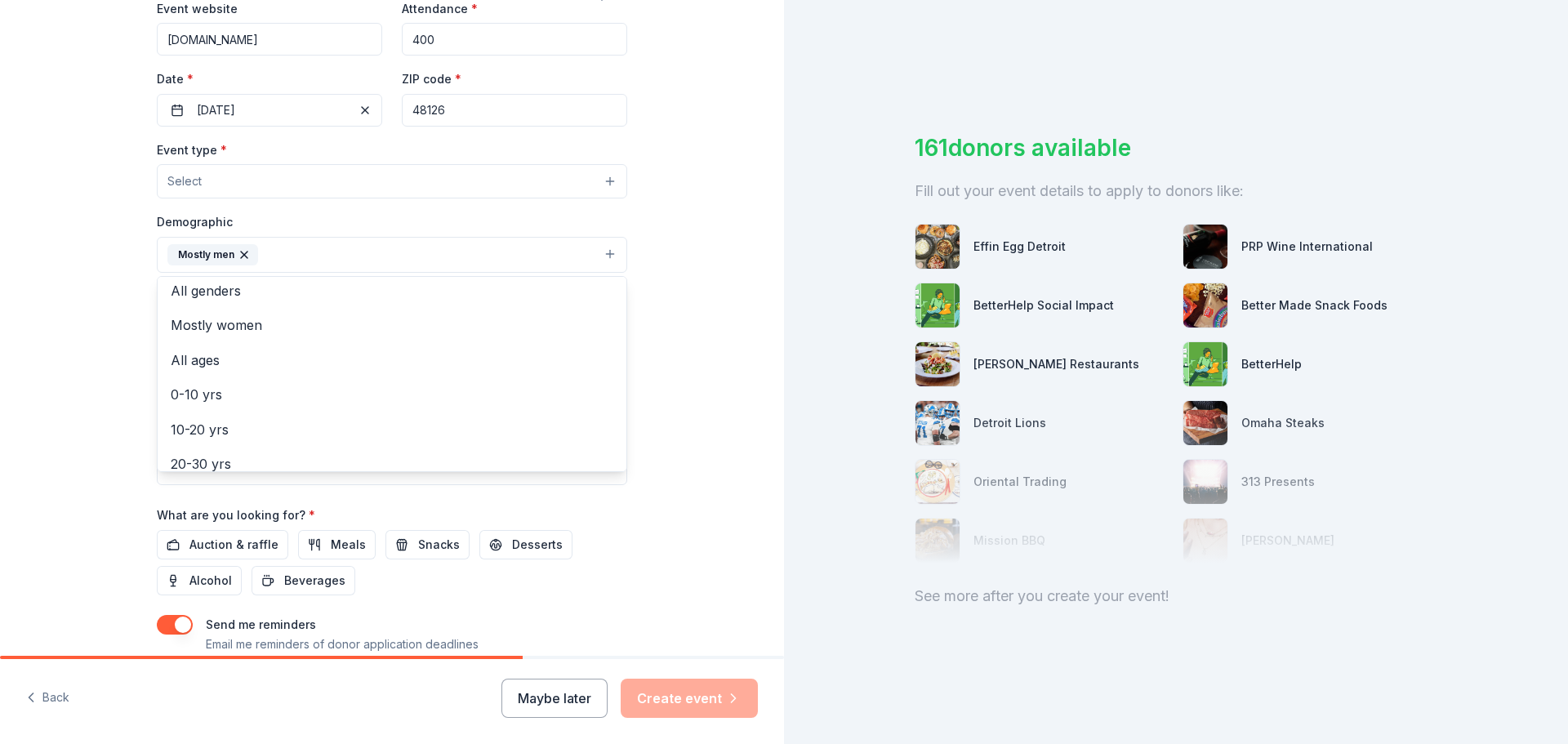
scroll to position [0, 0]
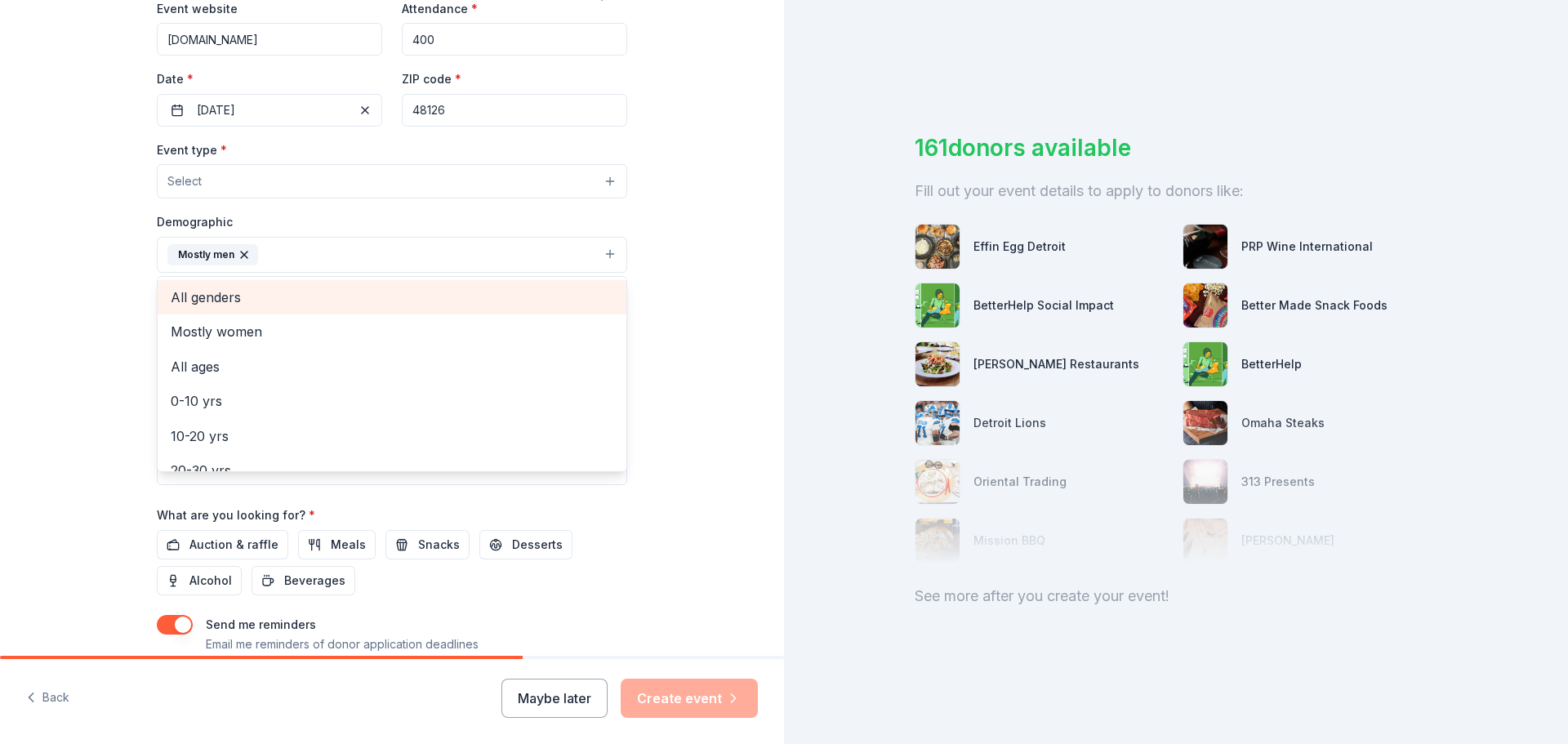
click at [515, 299] on span "All genders" at bounding box center [391, 297] width 442 height 21
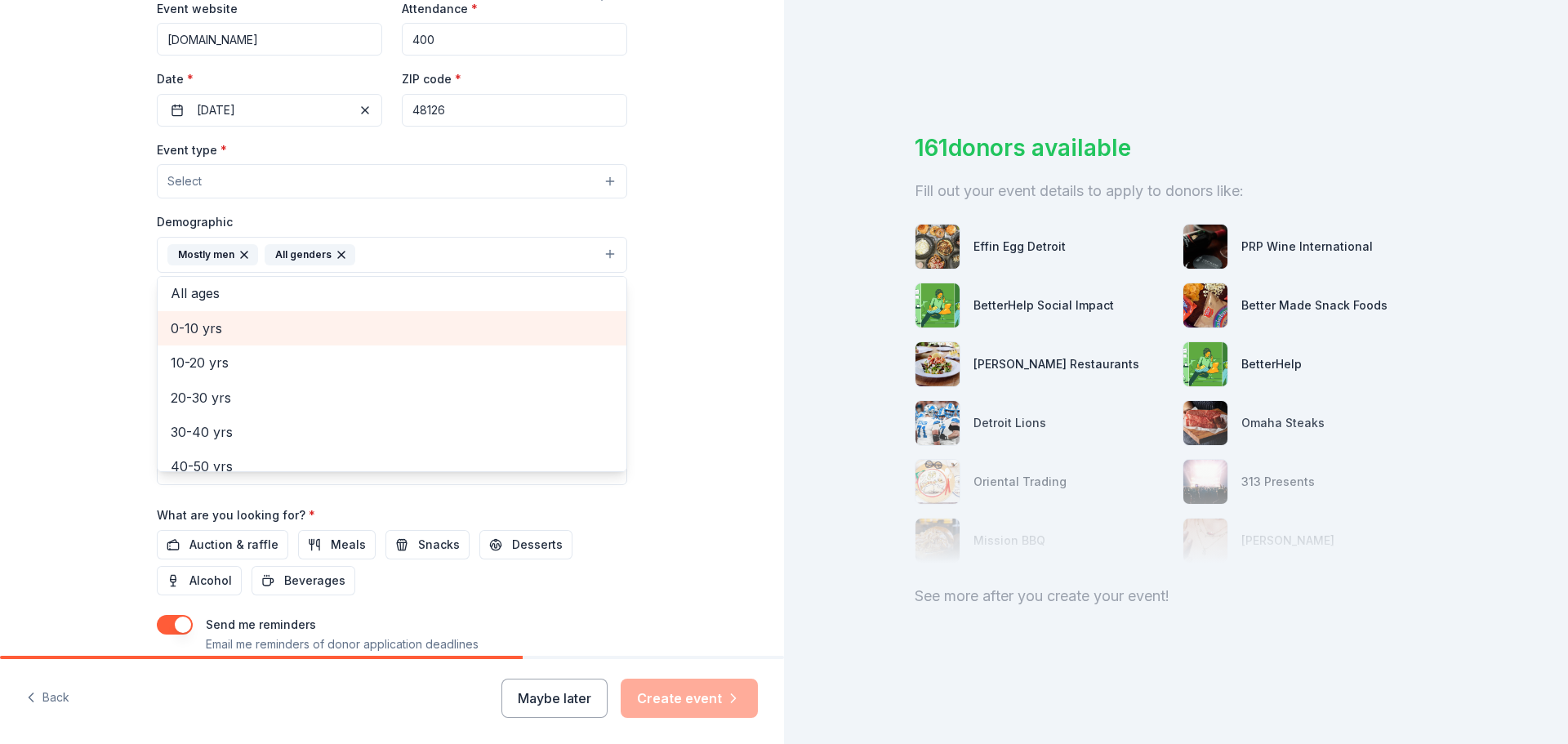
scroll to position [40, 0]
click at [238, 252] on icon "button" at bounding box center [244, 255] width 13 height 13
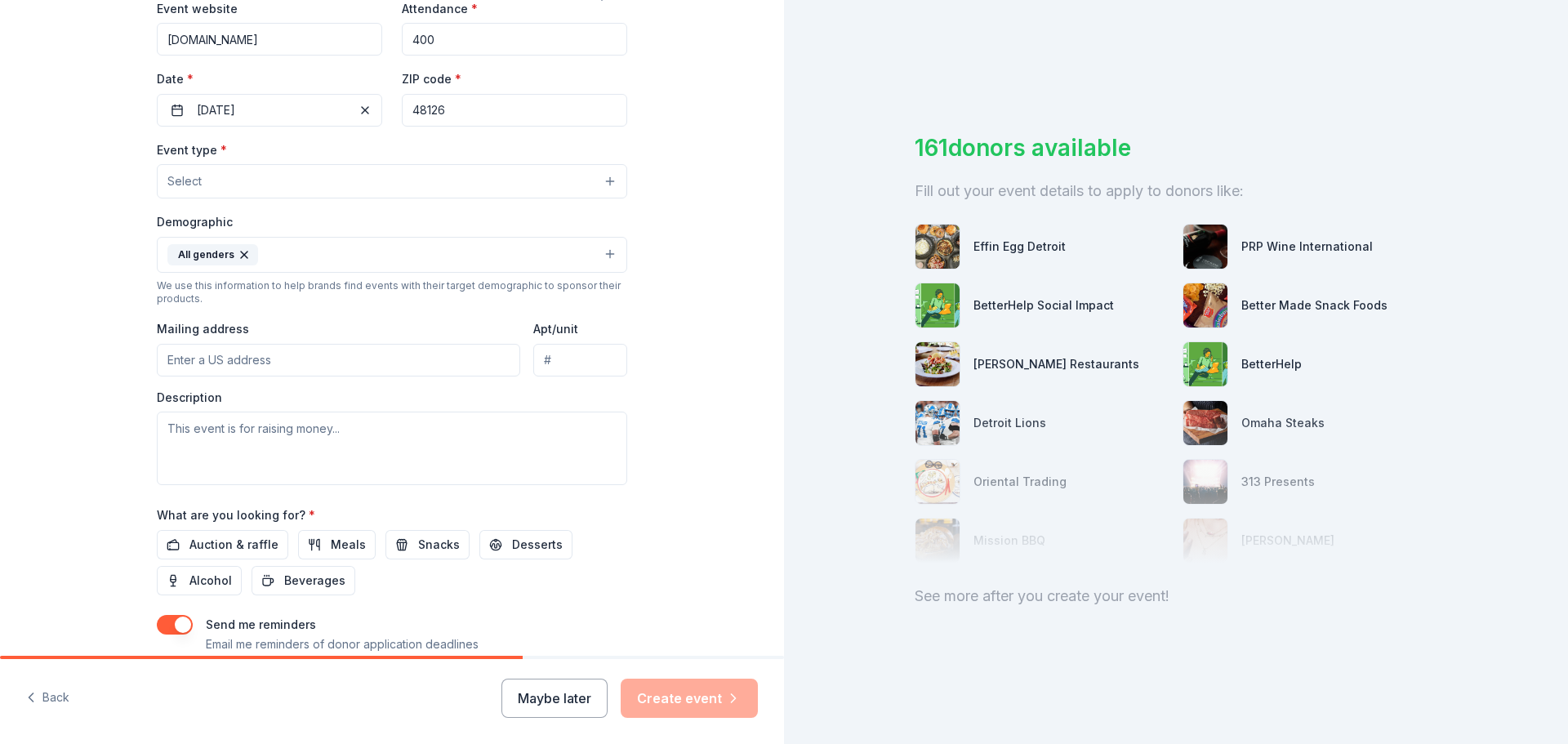
click at [515, 254] on button "All genders" at bounding box center [392, 254] width 470 height 36
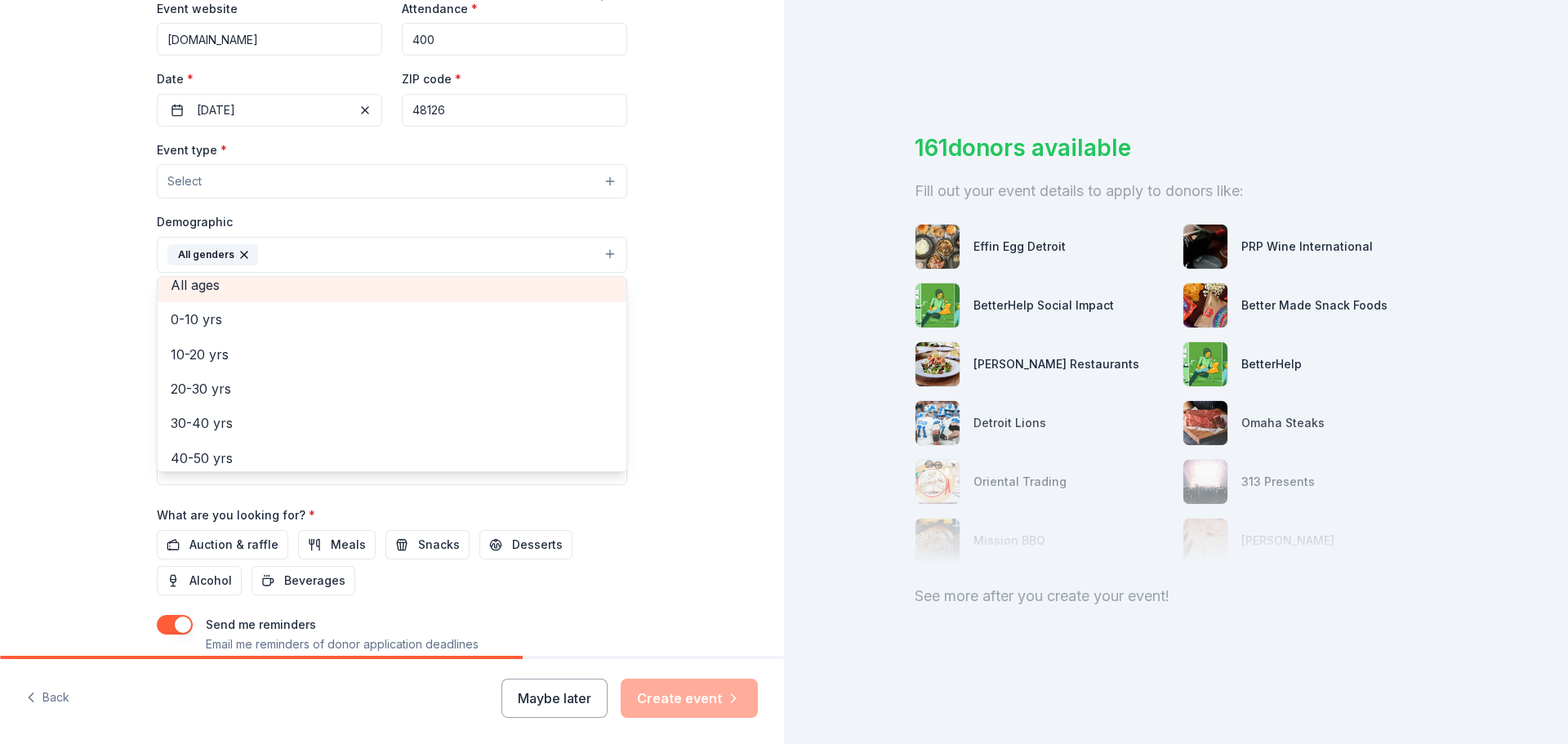
scroll to position [164, 0]
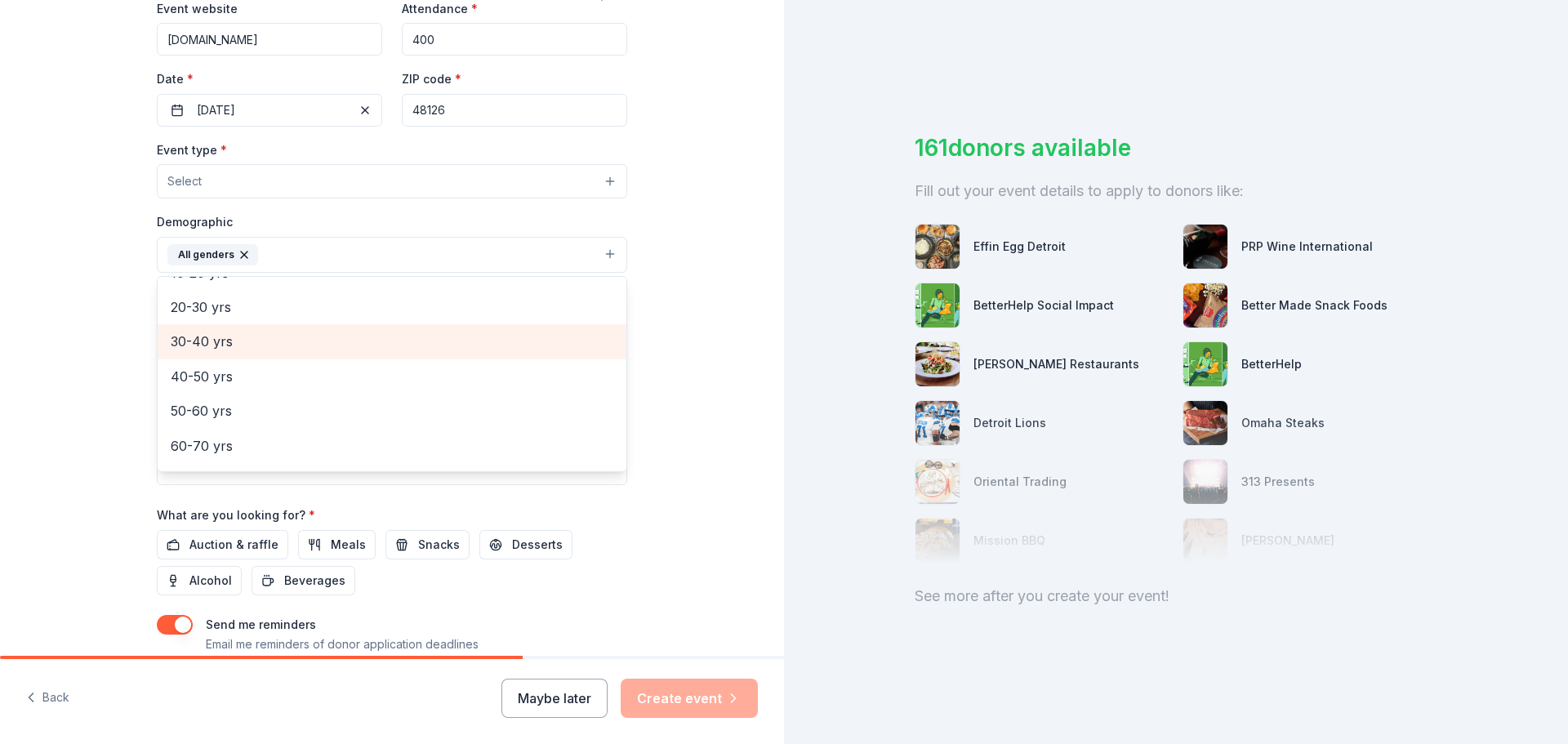
click at [416, 332] on span "30-40 yrs" at bounding box center [391, 341] width 442 height 21
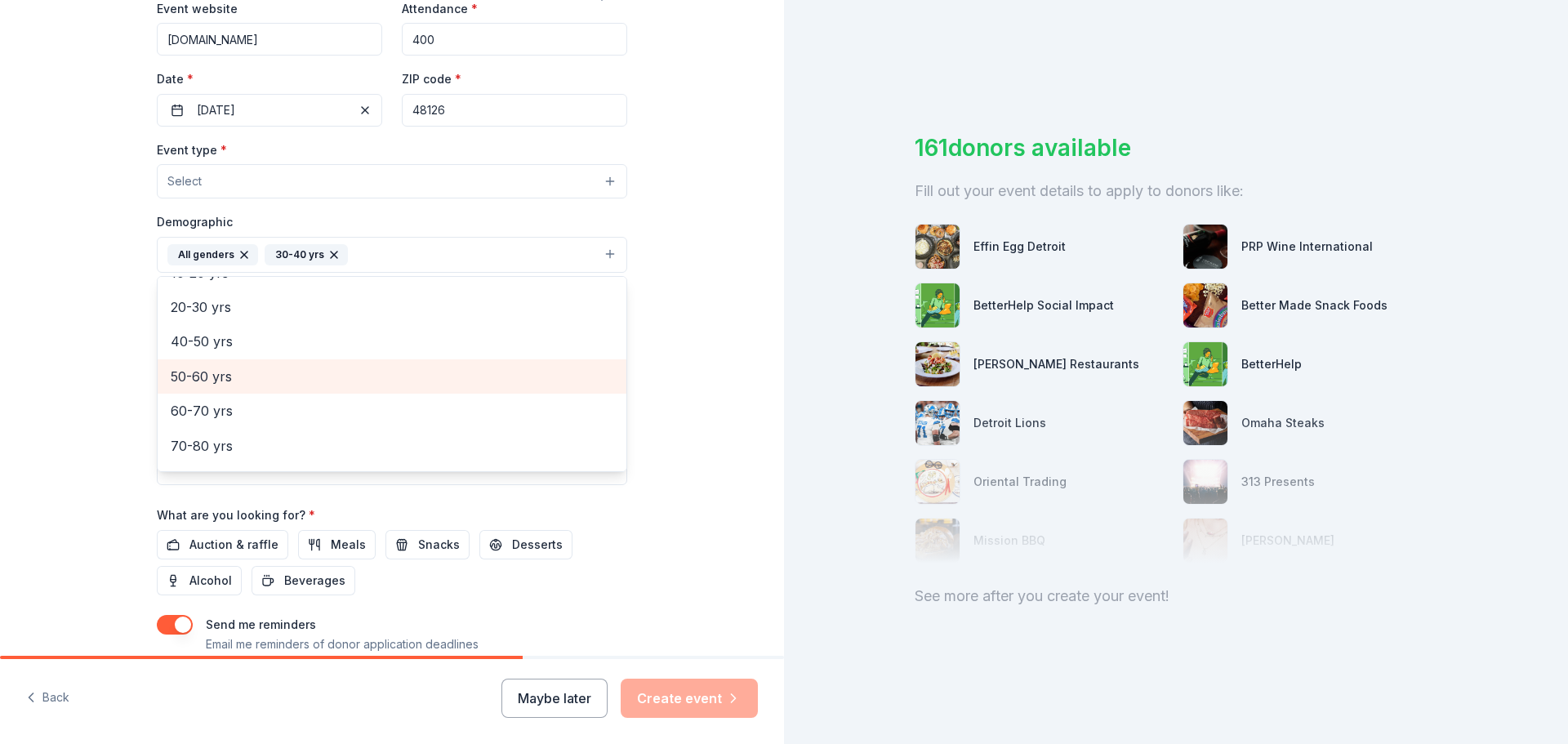
click at [383, 374] on span "50-60 yrs" at bounding box center [391, 376] width 442 height 21
click at [368, 380] on span "60-70 yrs" at bounding box center [391, 381] width 442 height 21
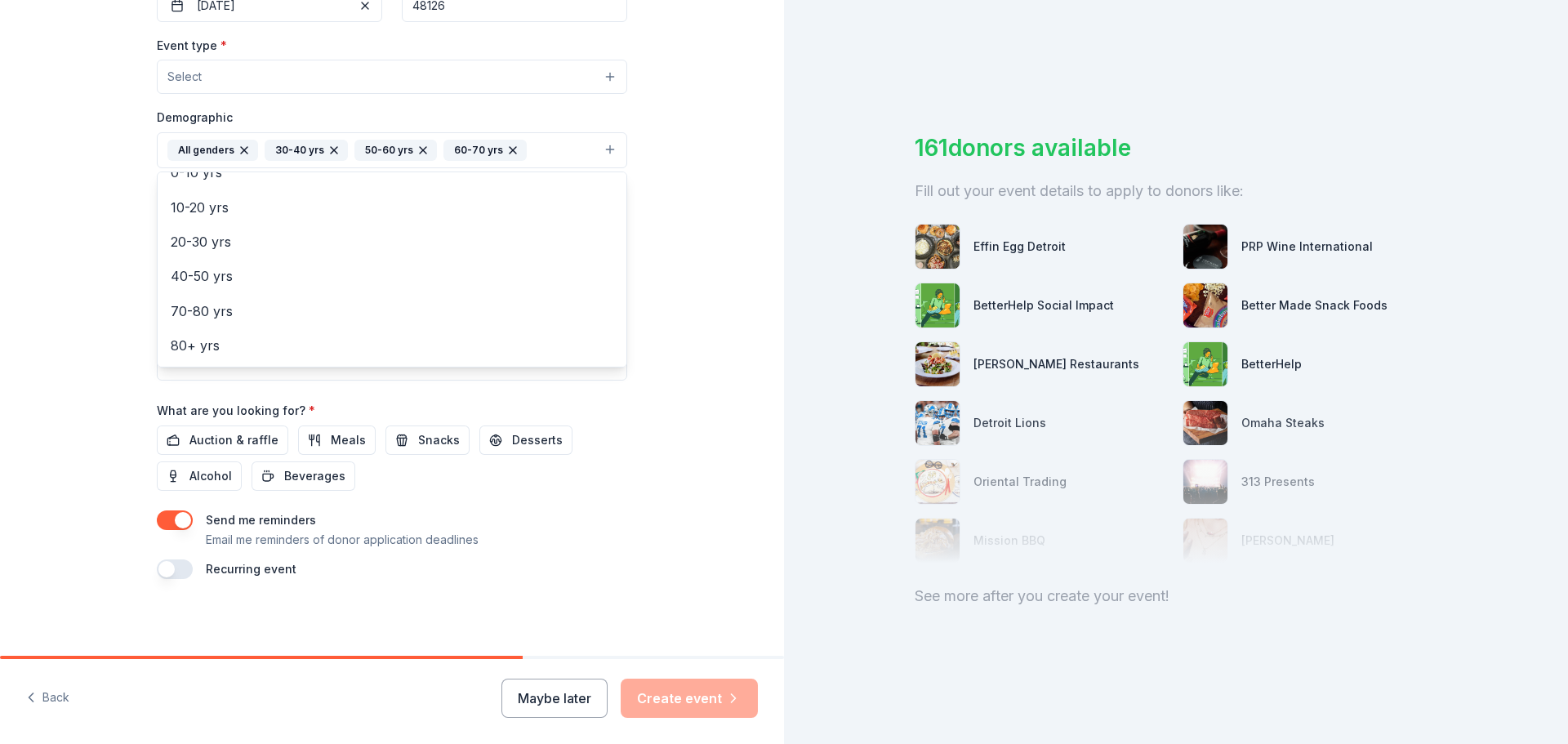
scroll to position [433, 0]
click at [635, 422] on div "Tell us about your event. We'll find in-kind donations you can apply for. Event…" at bounding box center [392, 111] width 523 height 1089
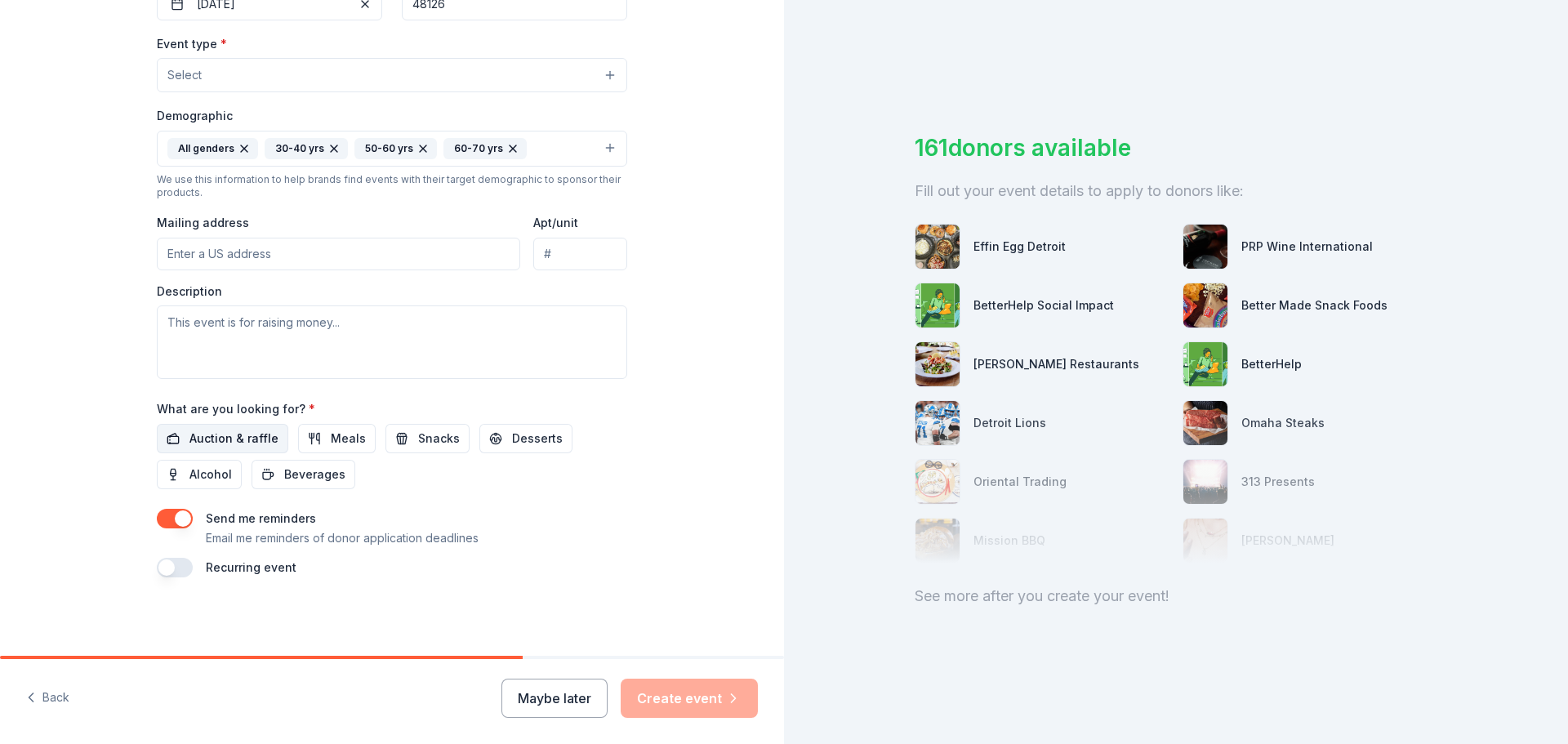
click at [253, 432] on span "Auction & raffle" at bounding box center [234, 438] width 89 height 19
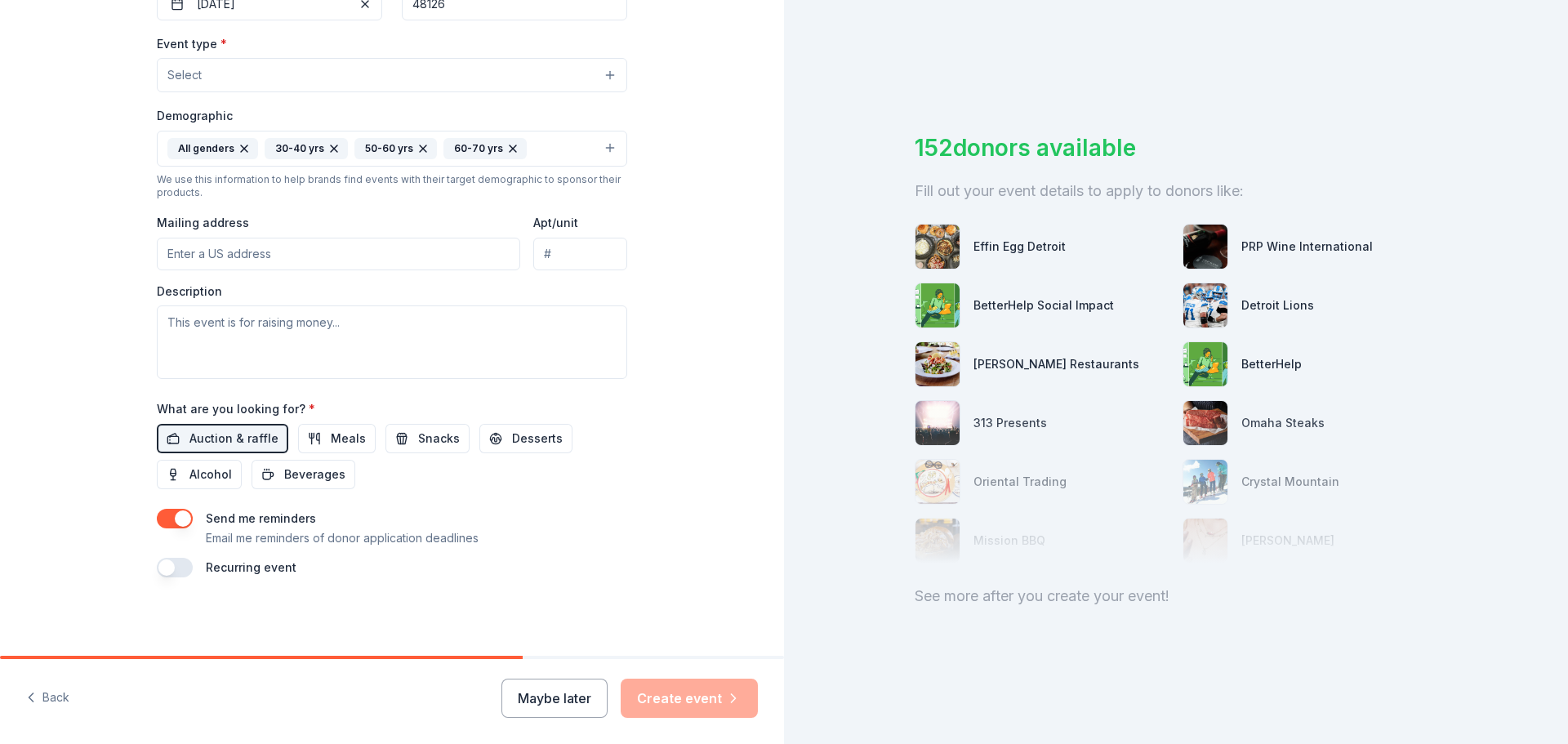
scroll to position [351, 0]
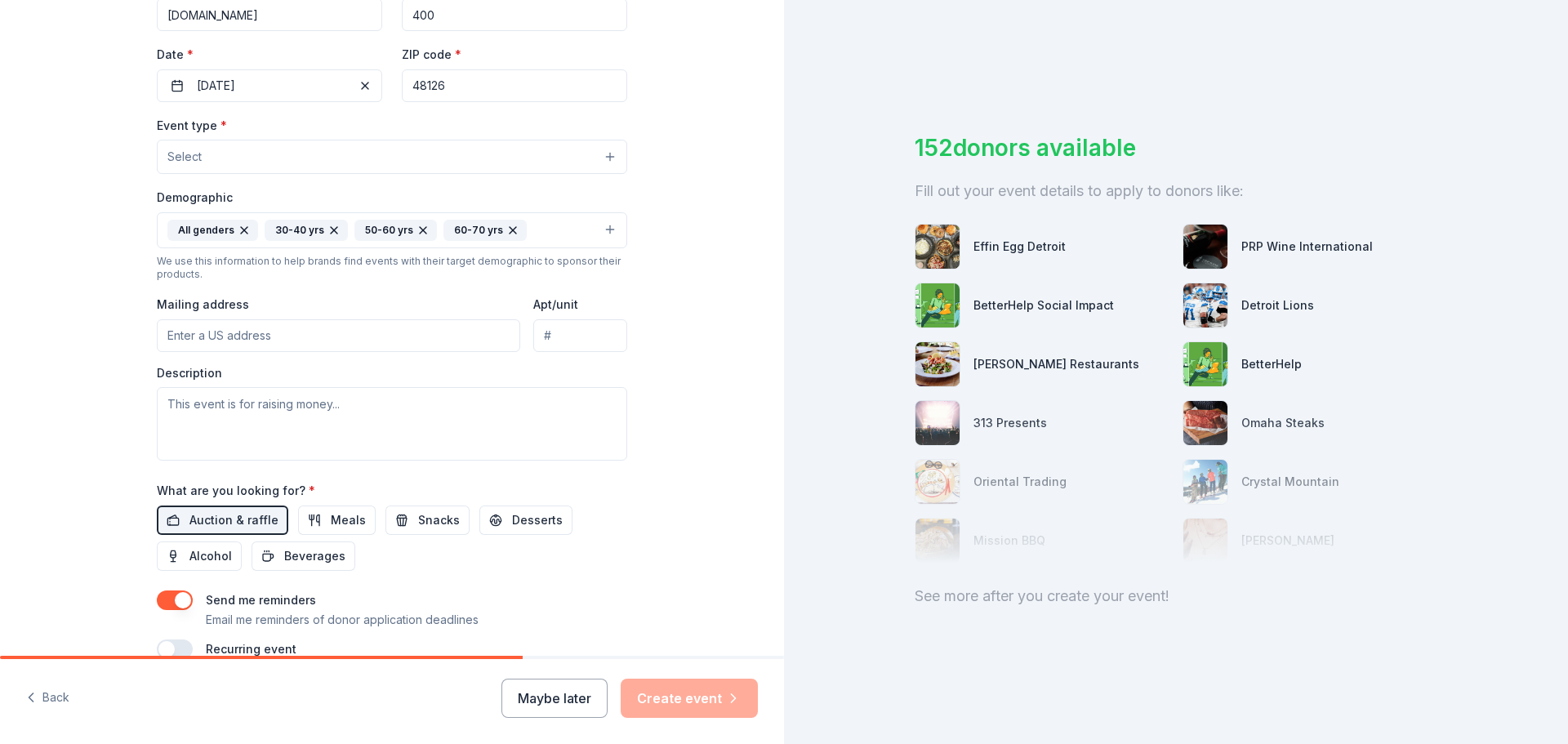
click at [294, 333] on input "Mailing address" at bounding box center [338, 335] width 363 height 33
type input "29777 Telegraph Road, Southfield, MI, 48034"
click at [569, 332] on input "Apt/unit" at bounding box center [580, 335] width 94 height 33
type input "1651"
click at [368, 408] on textarea at bounding box center [392, 424] width 470 height 74
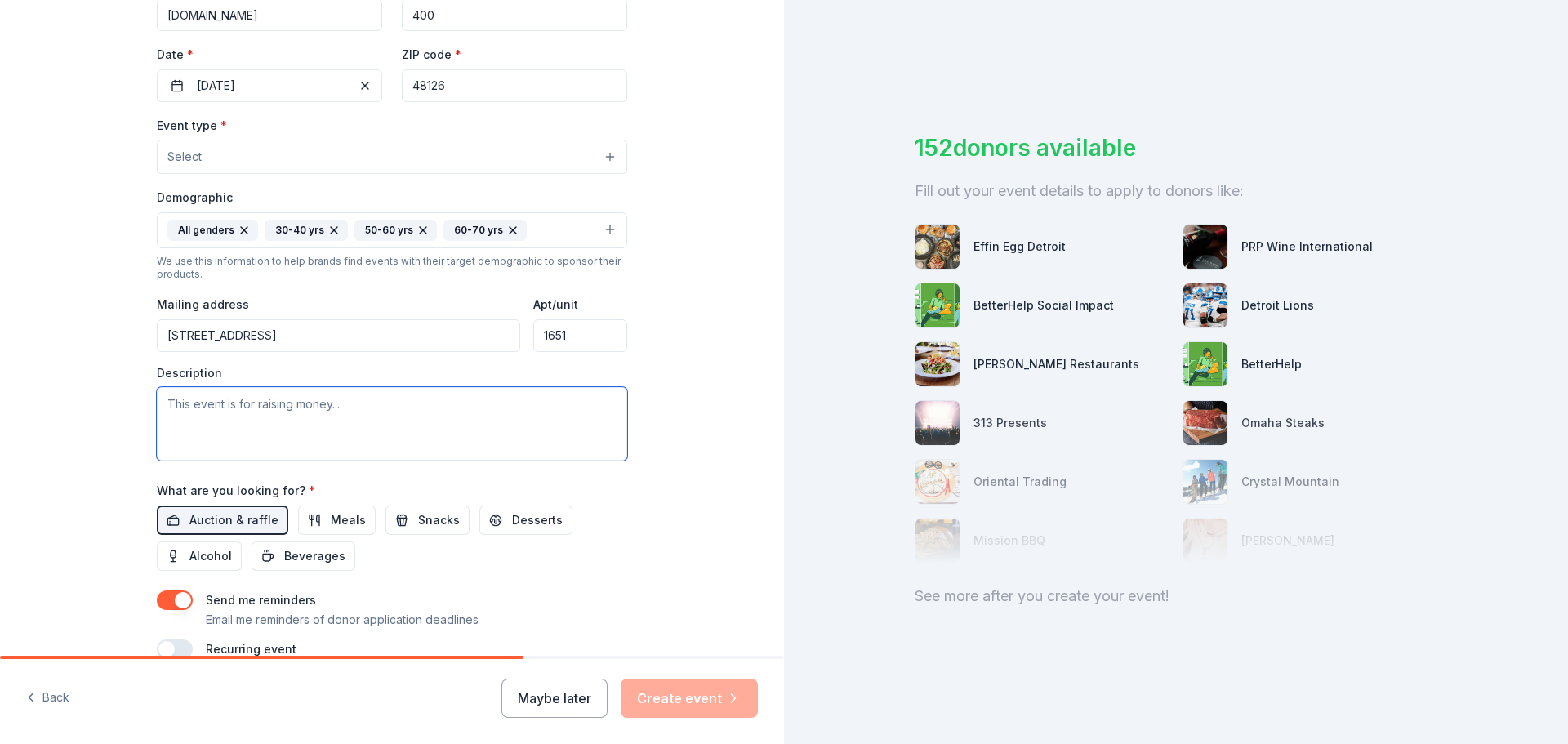
click at [272, 402] on textarea at bounding box center [392, 424] width 470 height 74
paste textarea "The proceeds from this dinner will help support the Society in its mission to m…"
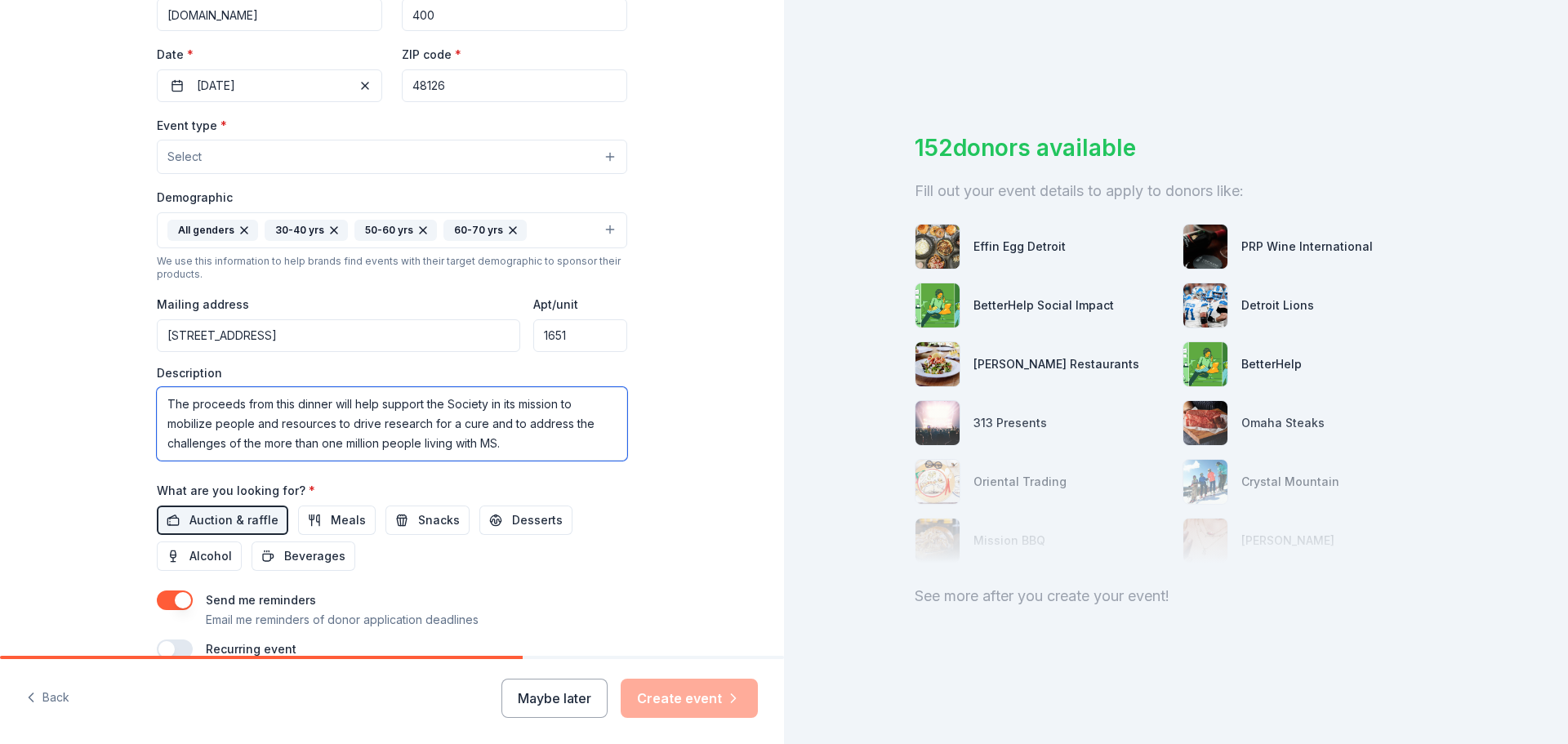
scroll to position [433, 0]
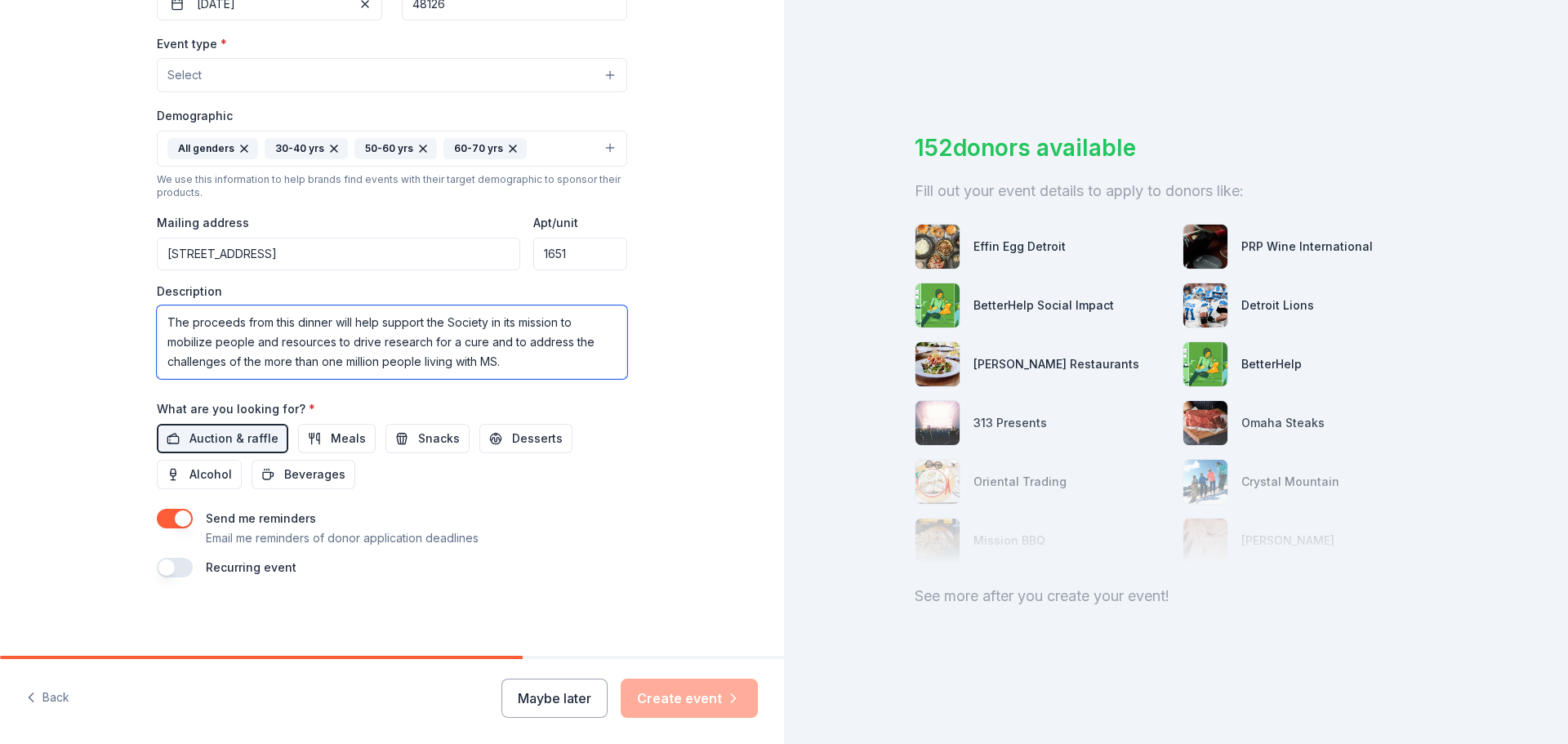
type textarea "The proceeds from this dinner will help support the Society in its mission to m…"
click at [619, 521] on div "Send me reminders Email me reminders of donor application deadlines" at bounding box center [392, 528] width 470 height 39
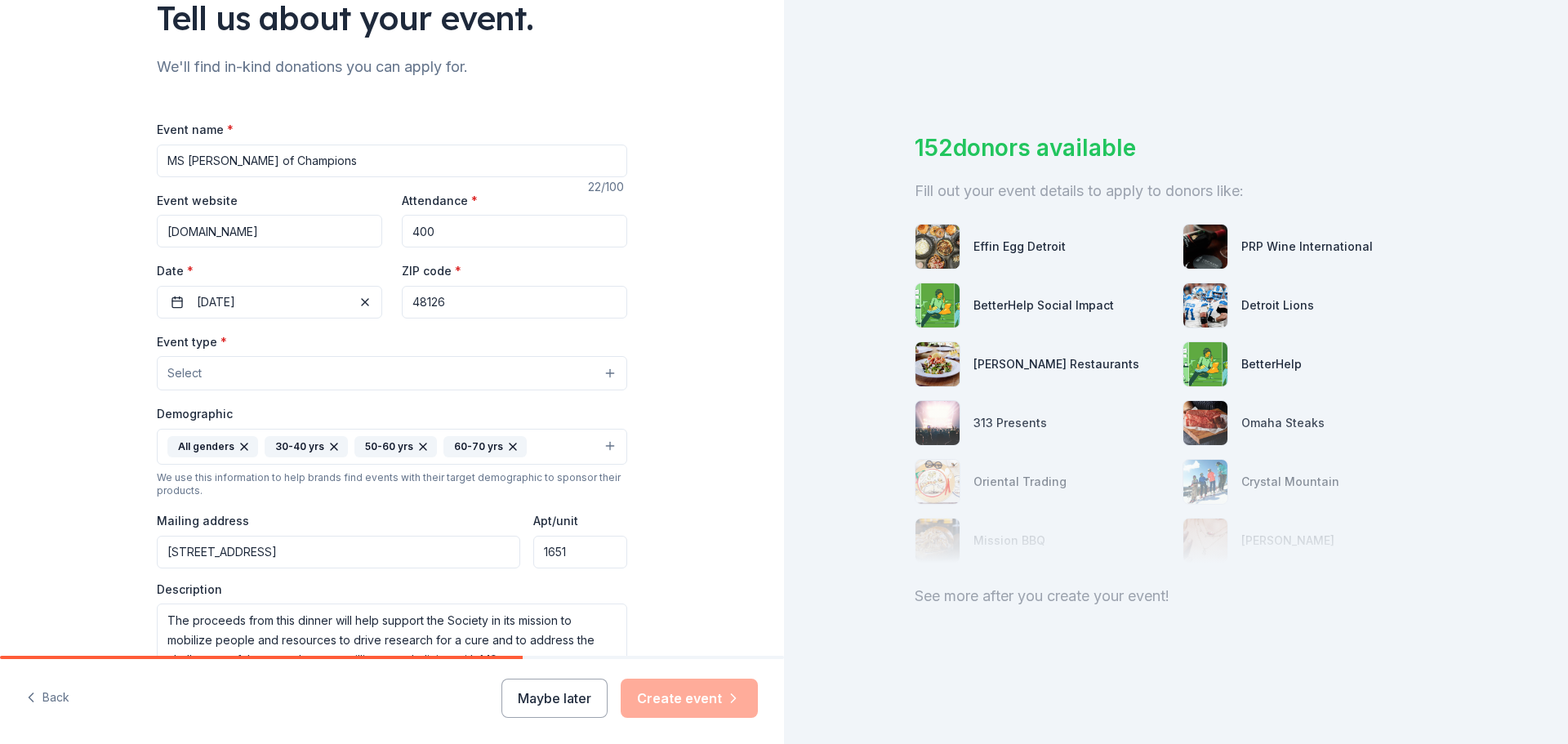
scroll to position [106, 0]
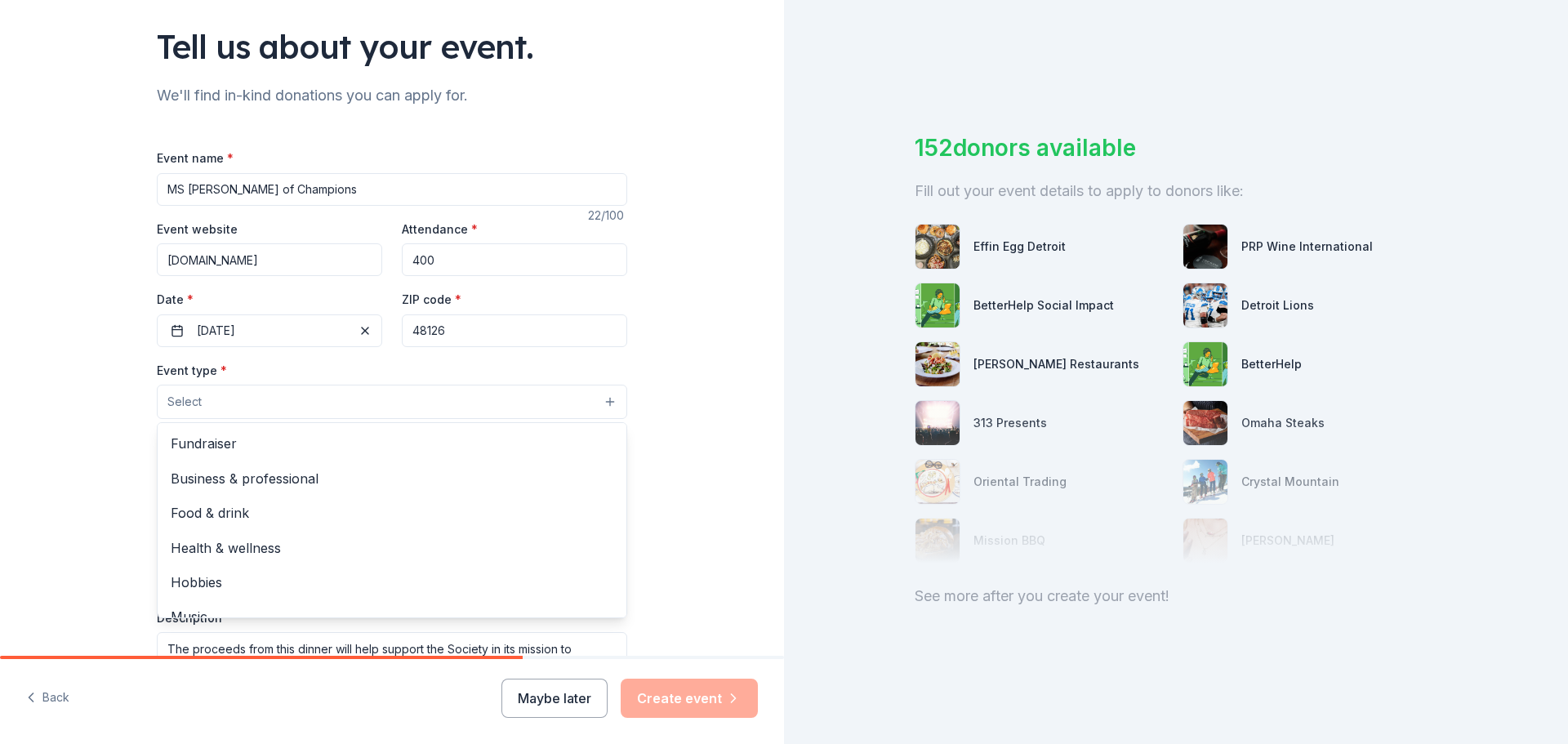
click at [407, 390] on button "Select" at bounding box center [392, 401] width 470 height 34
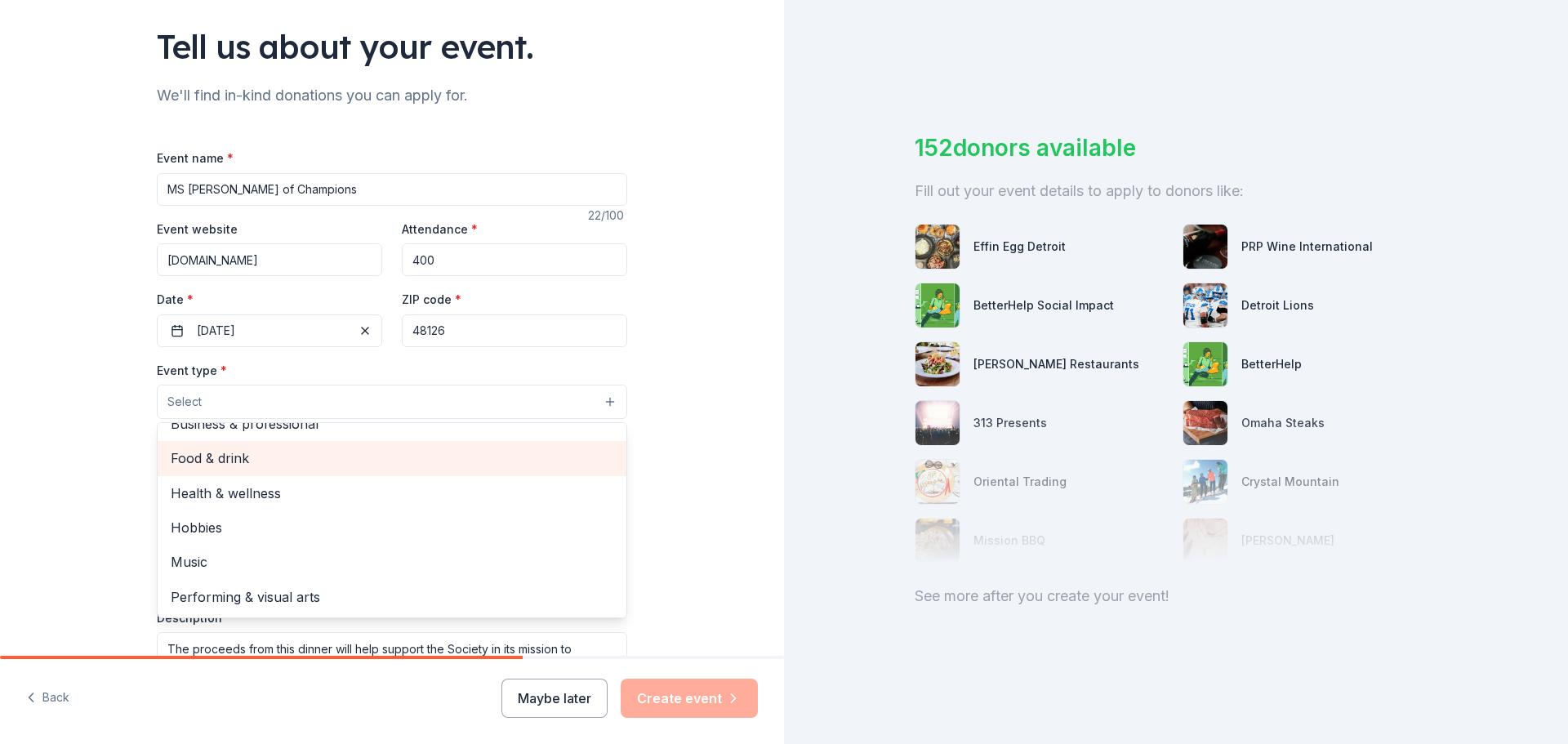
scroll to position [0, 0]
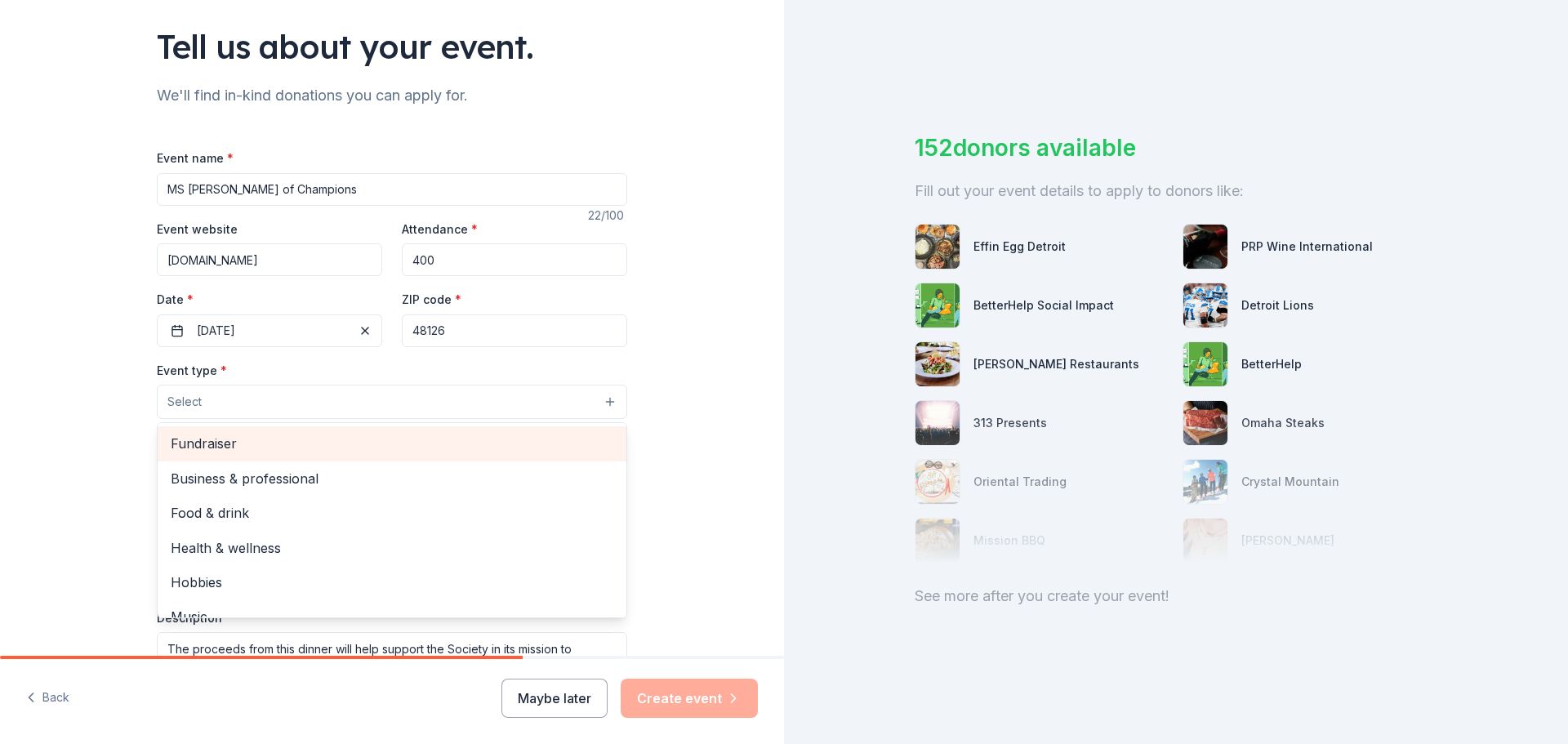
click at [393, 439] on span "Fundraiser" at bounding box center [391, 443] width 442 height 21
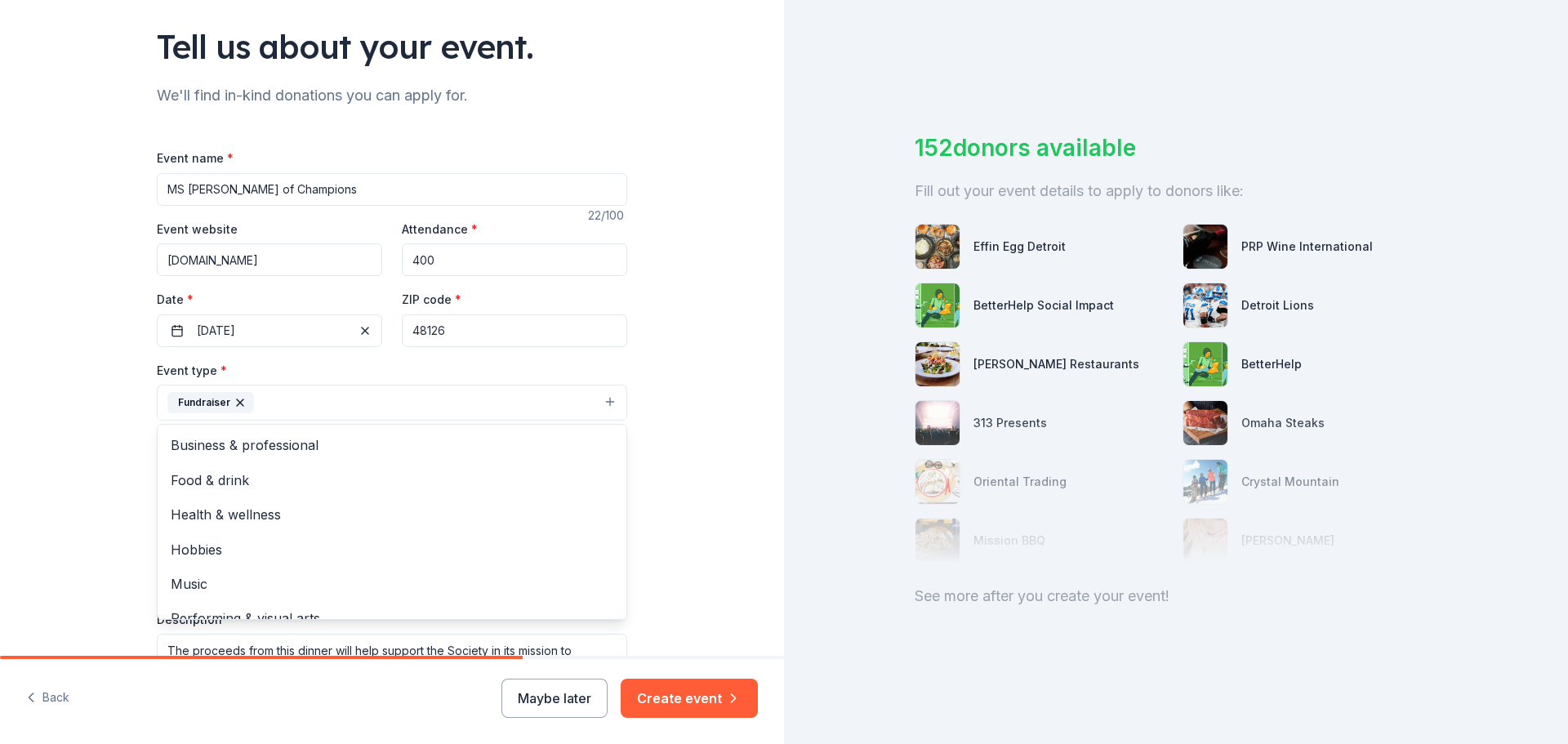
click at [714, 697] on div "Tell us about your event. We'll find in-kind donations you can apply for. Event…" at bounding box center [392, 372] width 784 height 744
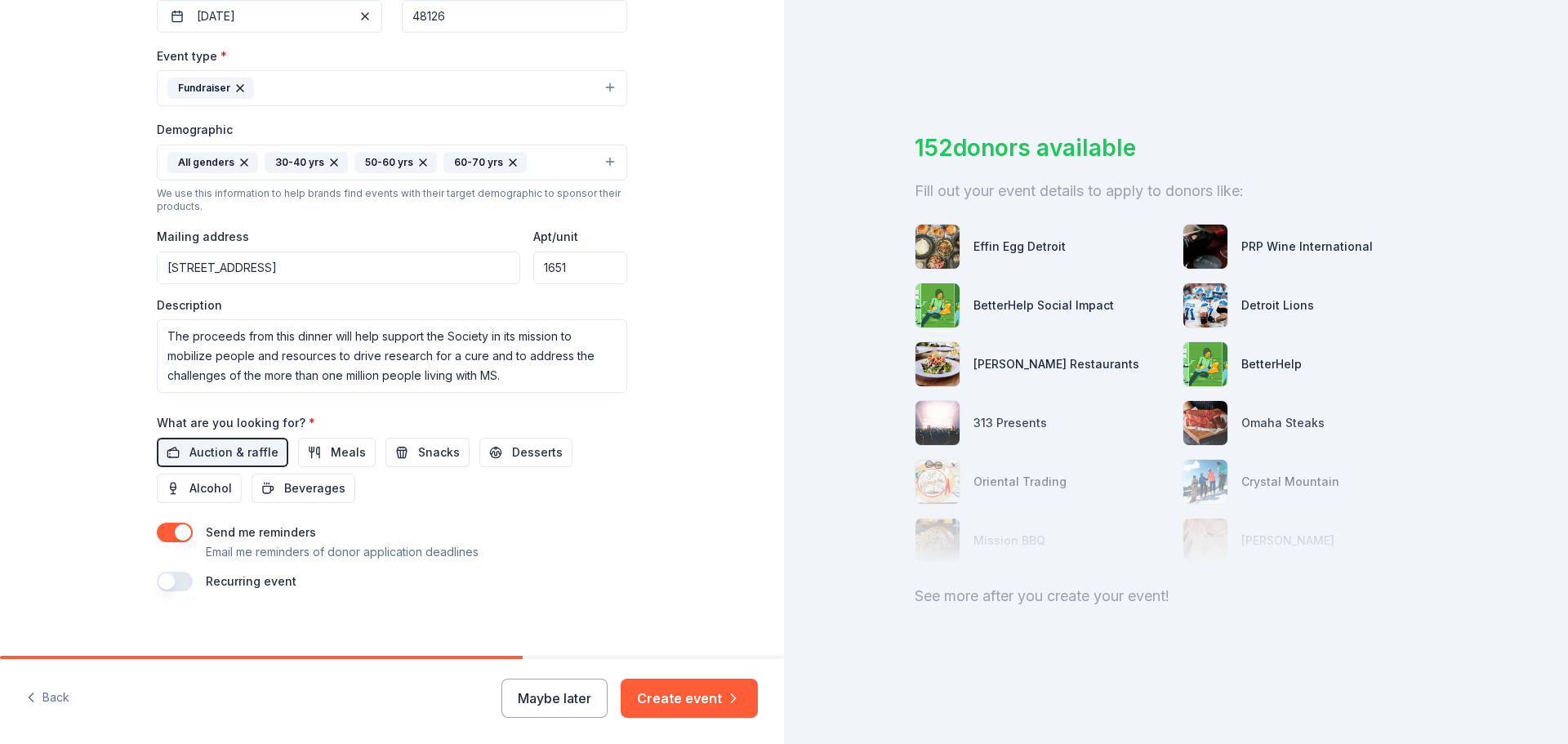
scroll to position [435, 0]
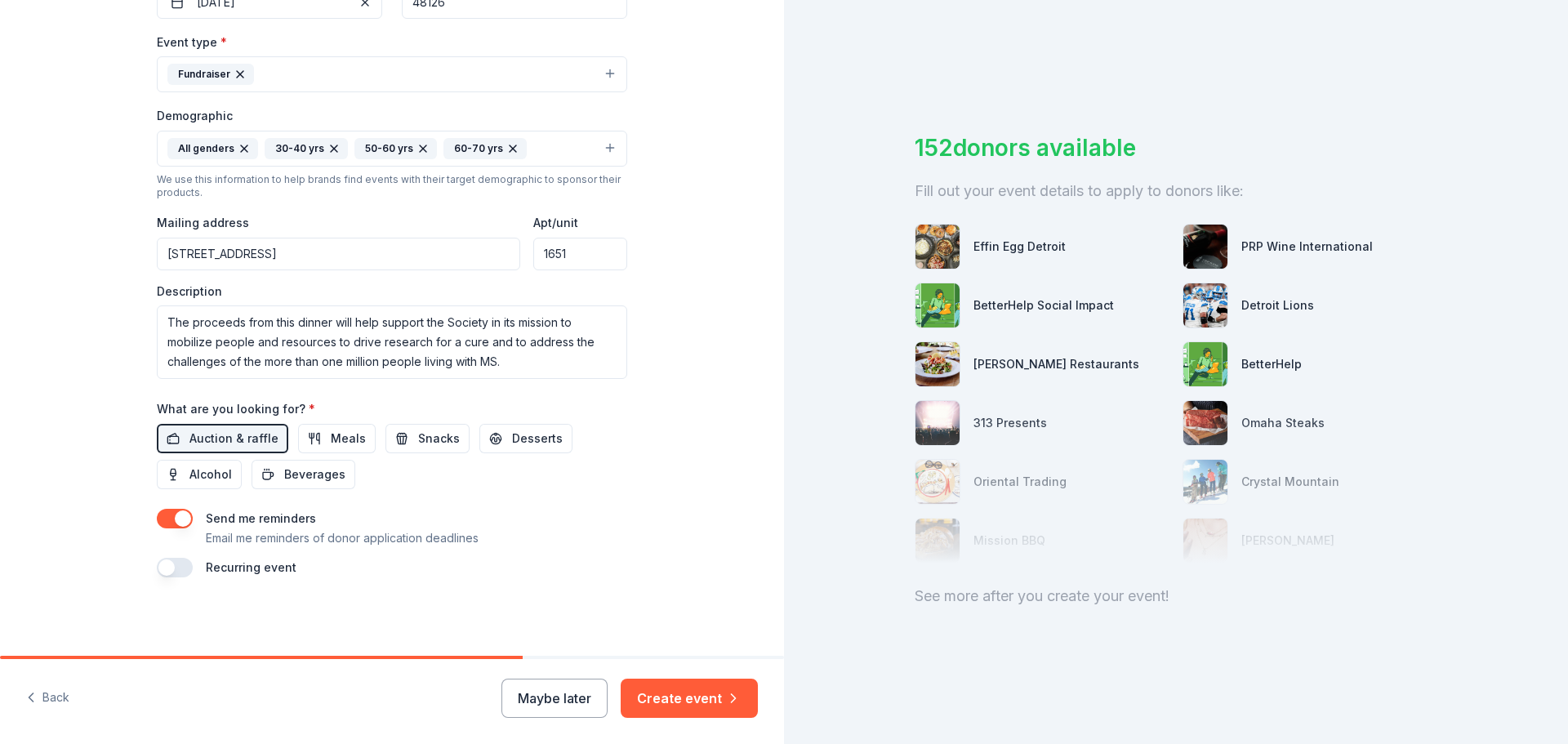
click at [690, 558] on div "Tell us about your event. We'll find in-kind donations you can apply for. Event…" at bounding box center [392, 110] width 784 height 1091
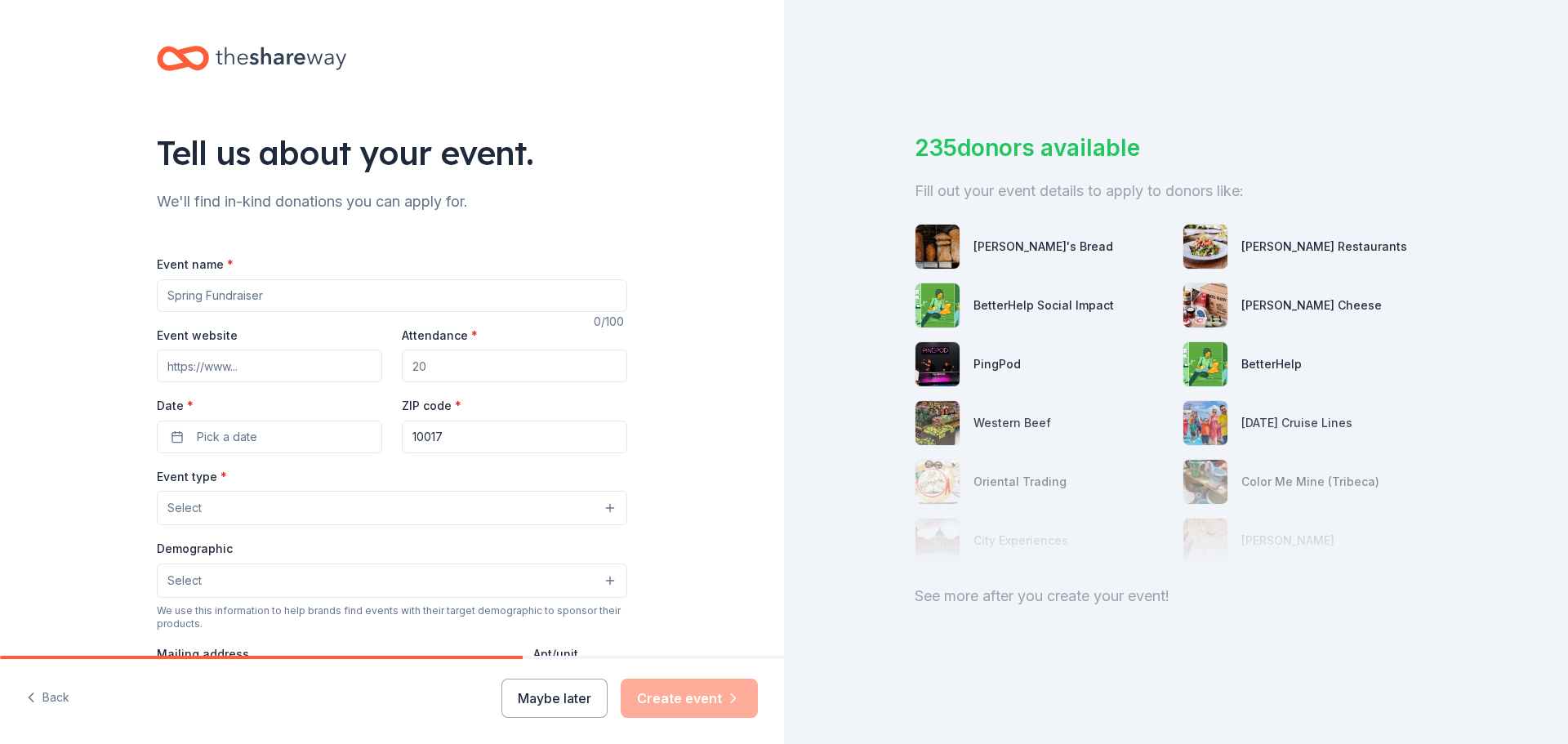
click at [305, 296] on input "Event name *" at bounding box center [392, 296] width 470 height 33
type input "MS [PERSON_NAME] of Champions"
type input "www.dinnerofchampions.org"
type input "400"
click at [218, 435] on span "Pick a date" at bounding box center [227, 437] width 60 height 19
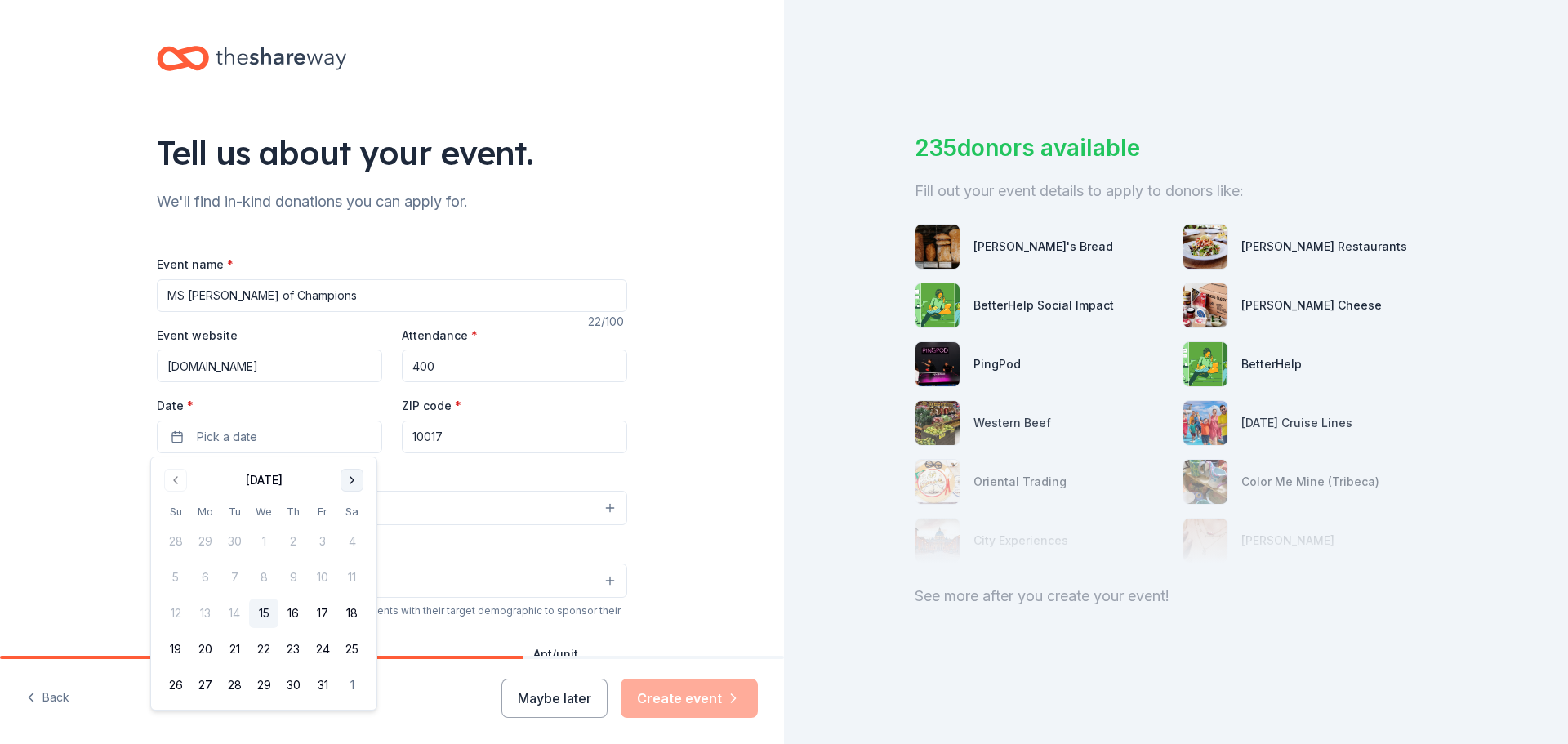
click at [353, 479] on button "Go to next month" at bounding box center [352, 479] width 23 height 23
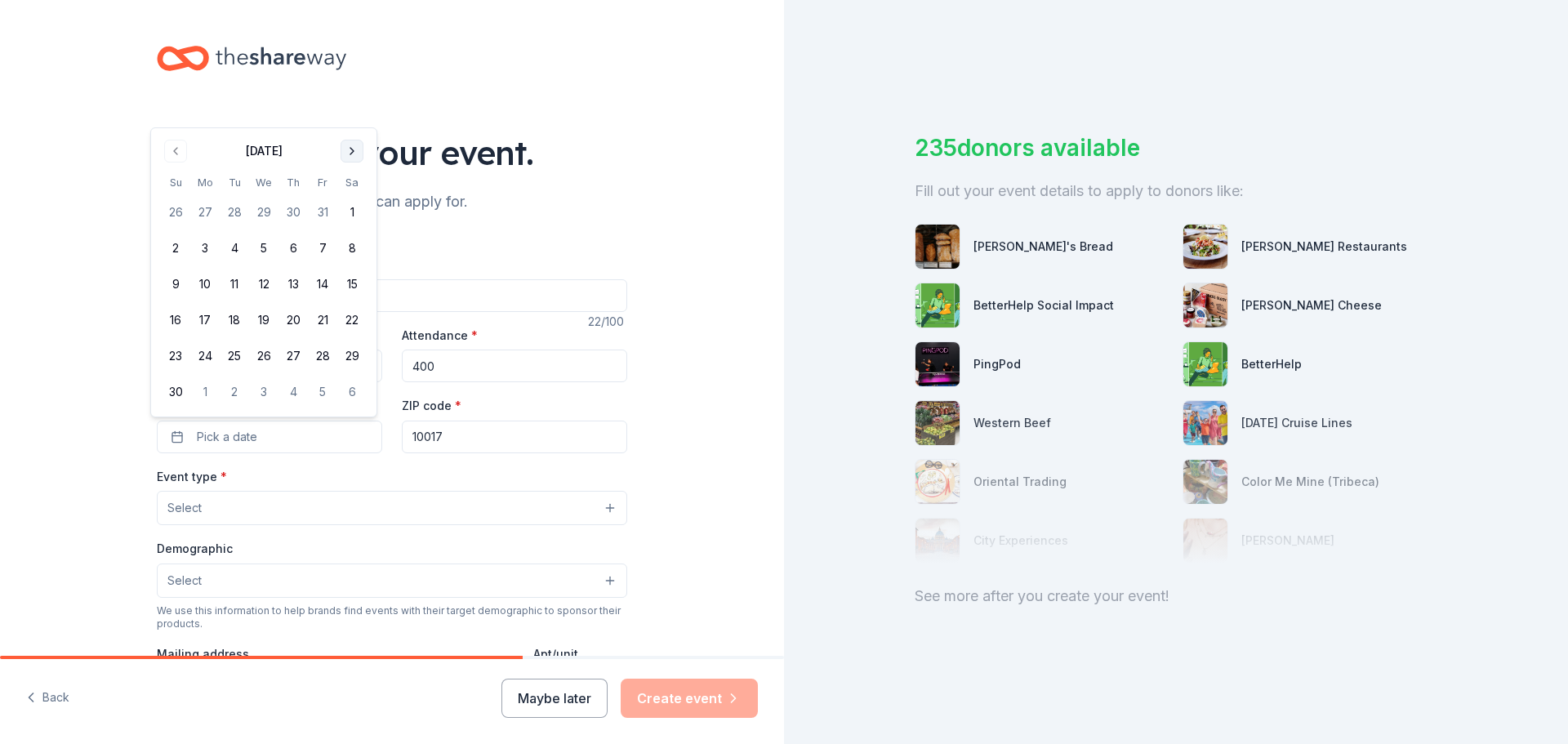
click at [353, 149] on button "Go to next month" at bounding box center [352, 150] width 23 height 23
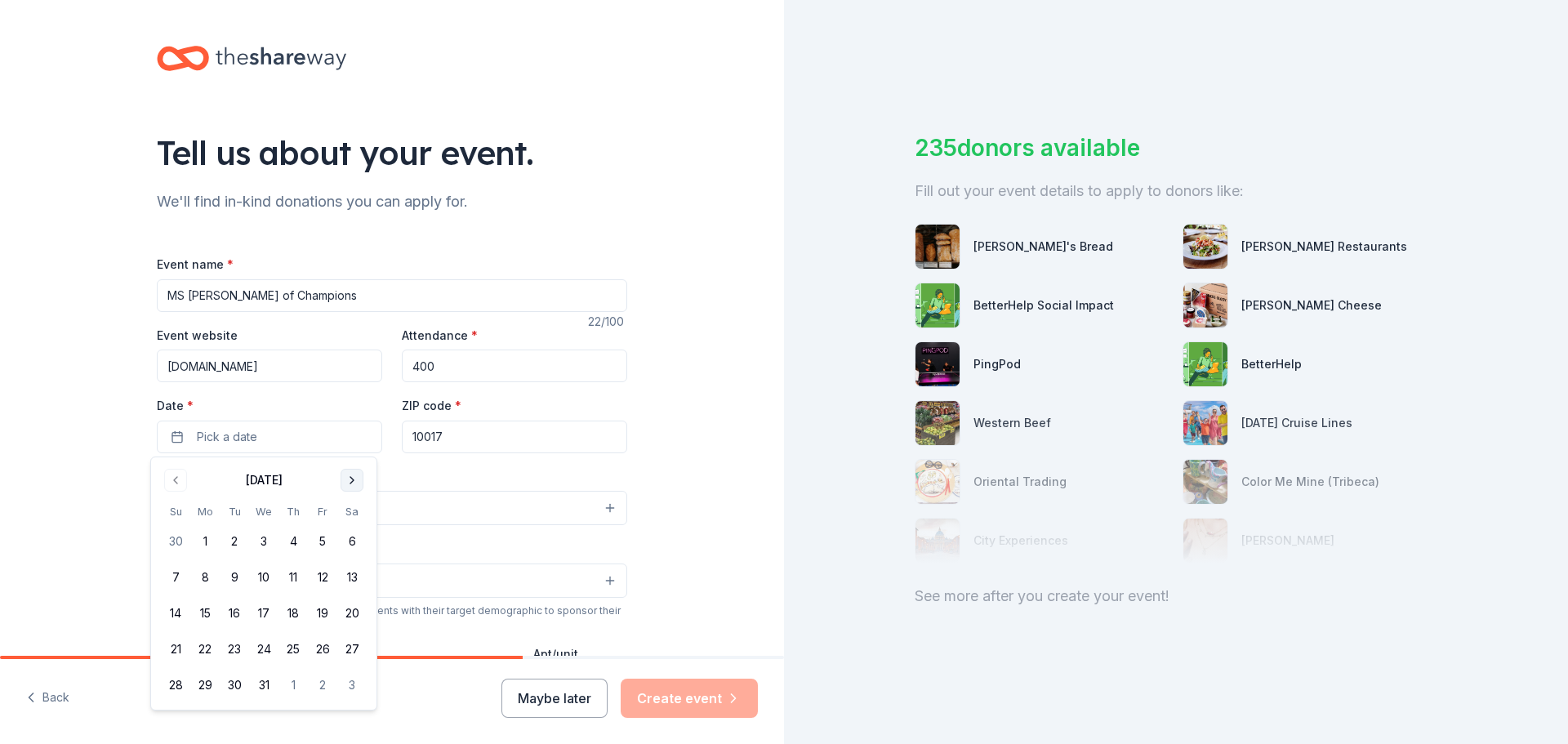
click at [351, 475] on button "Go to next month" at bounding box center [352, 479] width 23 height 23
click at [294, 610] on button "19" at bounding box center [293, 613] width 29 height 29
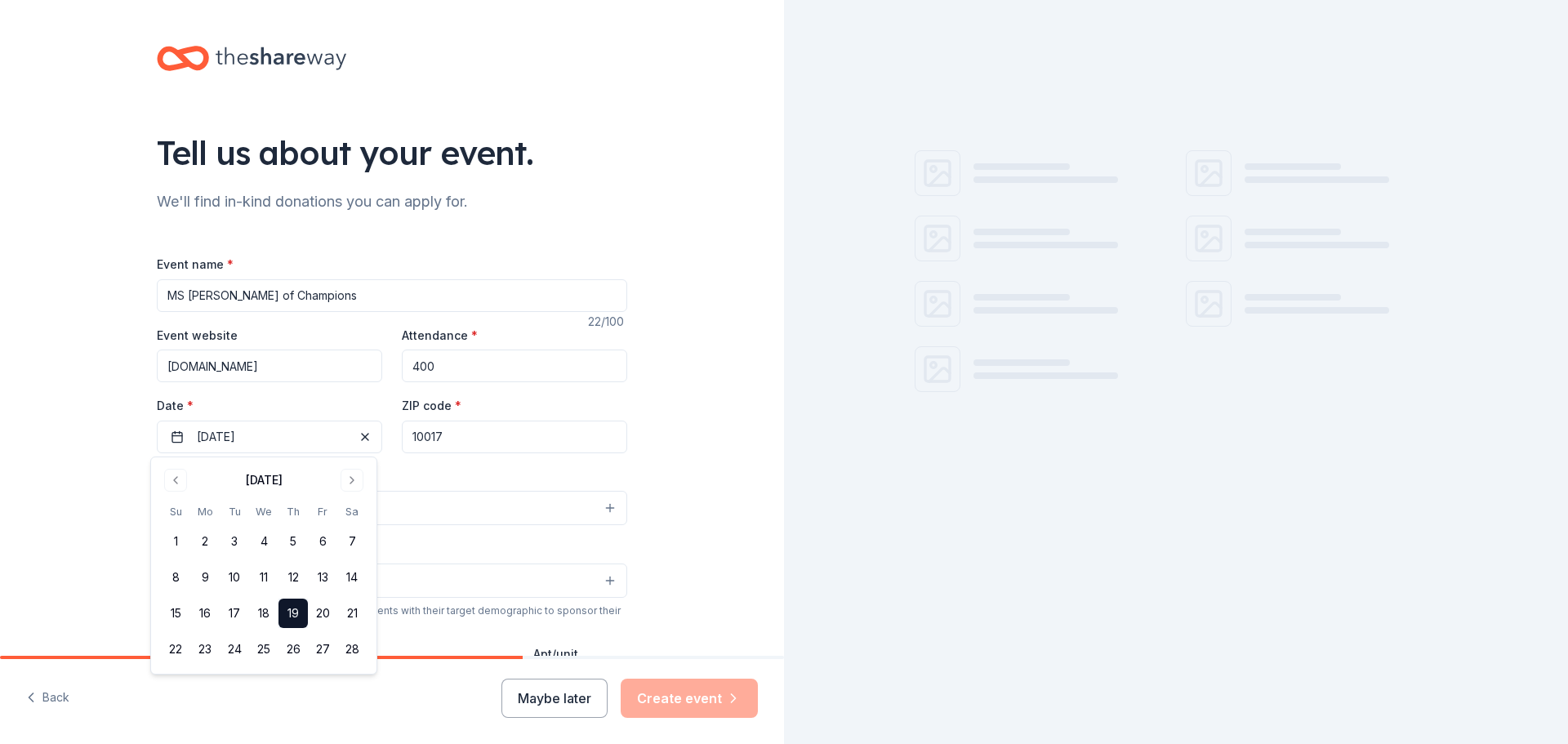
click at [448, 433] on input "10017" at bounding box center [515, 437] width 226 height 33
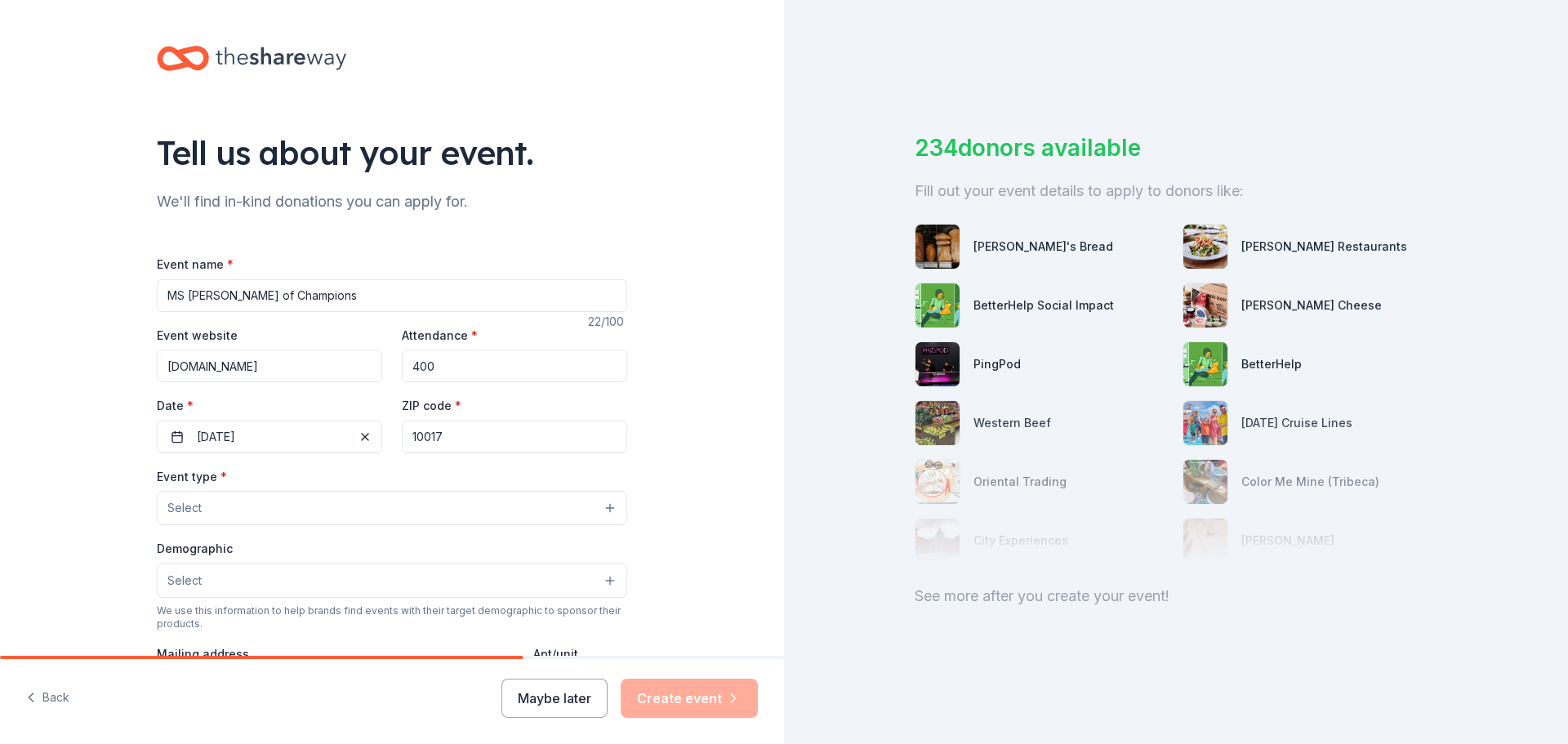
drag, startPoint x: 448, startPoint y: 433, endPoint x: 395, endPoint y: 433, distance: 53.0
click at [402, 433] on input "10017" at bounding box center [515, 437] width 226 height 33
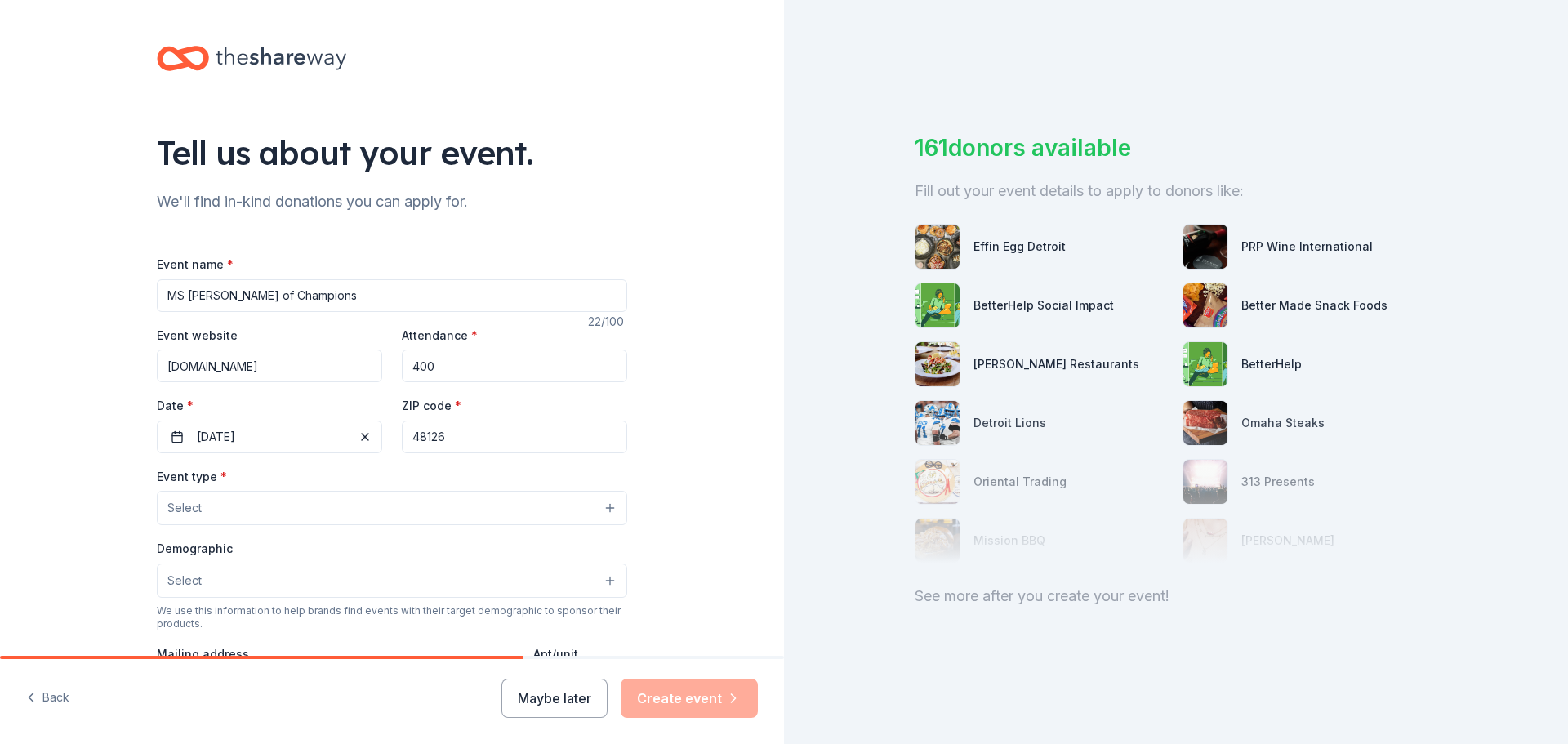
type input "48126"
click at [306, 502] on button "Select" at bounding box center [392, 508] width 470 height 34
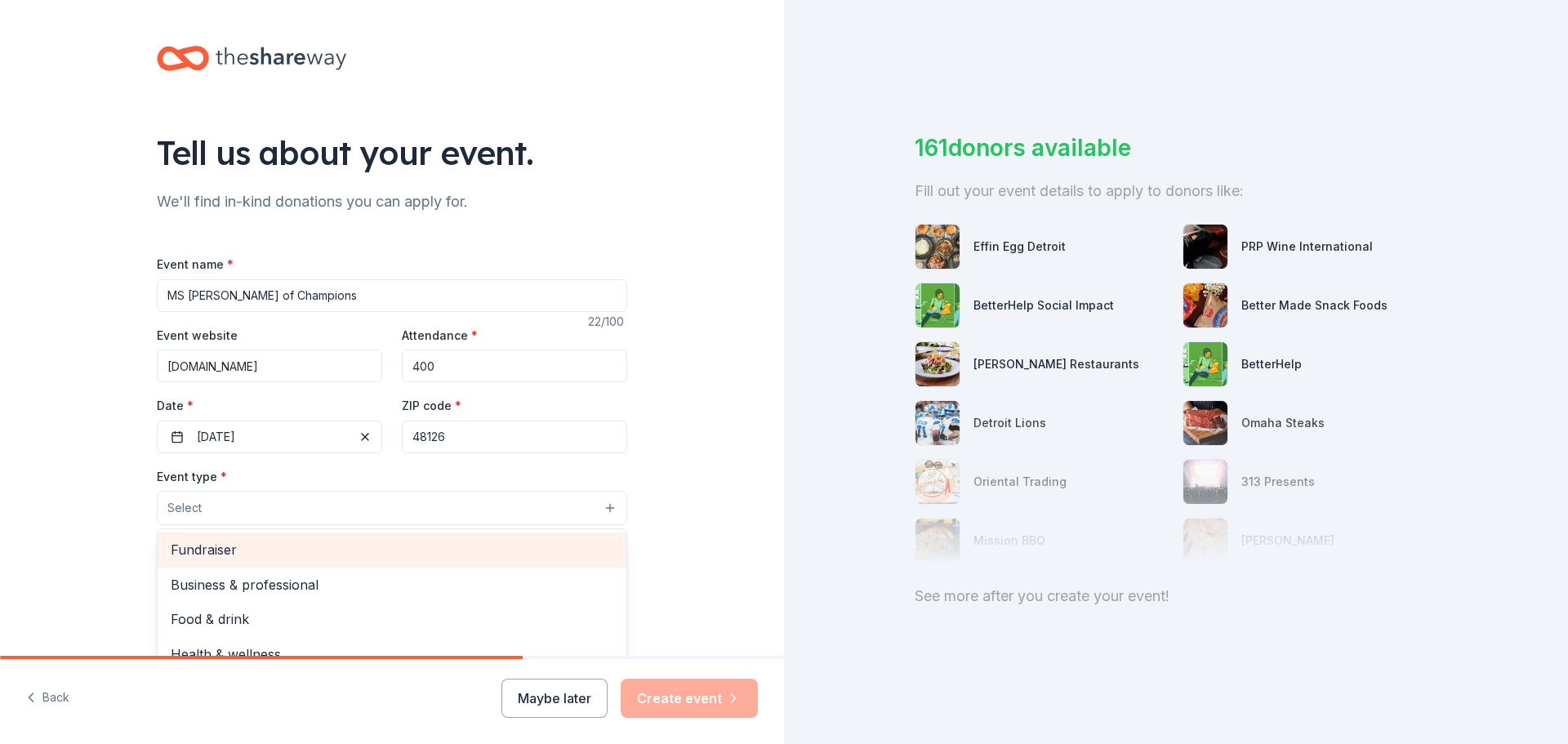
click at [304, 542] on span "Fundraiser" at bounding box center [391, 549] width 442 height 21
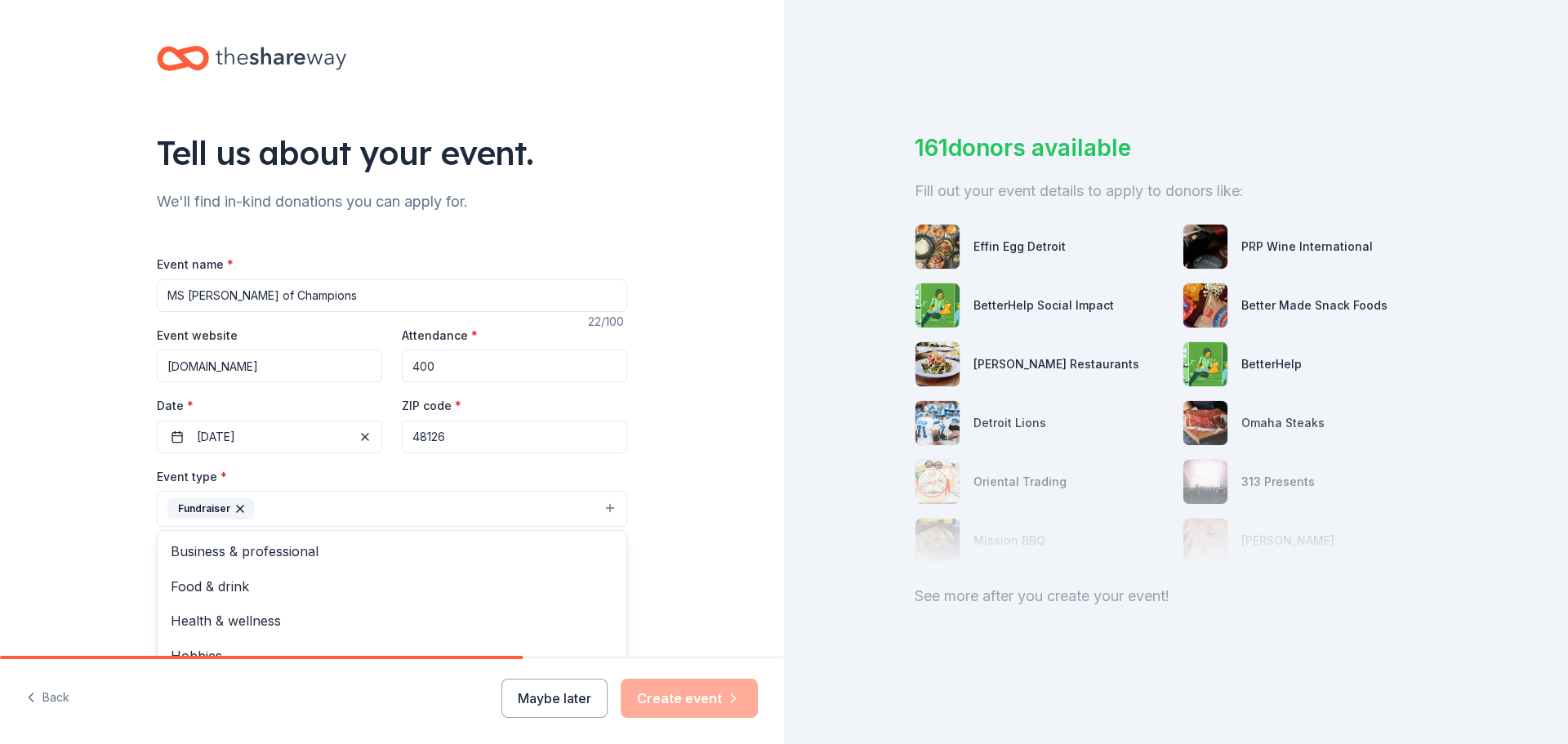
click at [690, 509] on div "Tell us about your event. We'll find in-kind donations you can apply for. Event…" at bounding box center [392, 544] width 784 height 1089
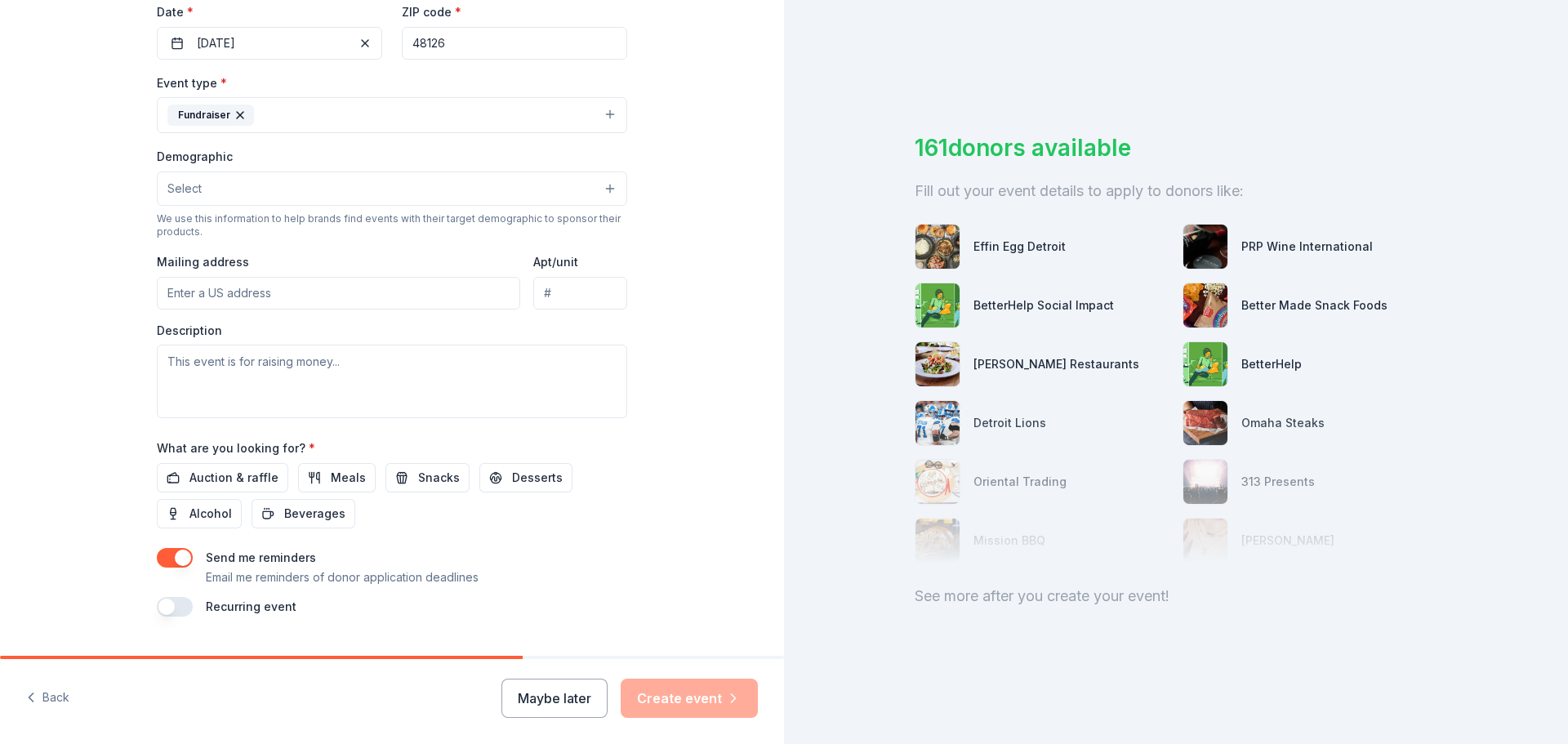
scroll to position [408, 0]
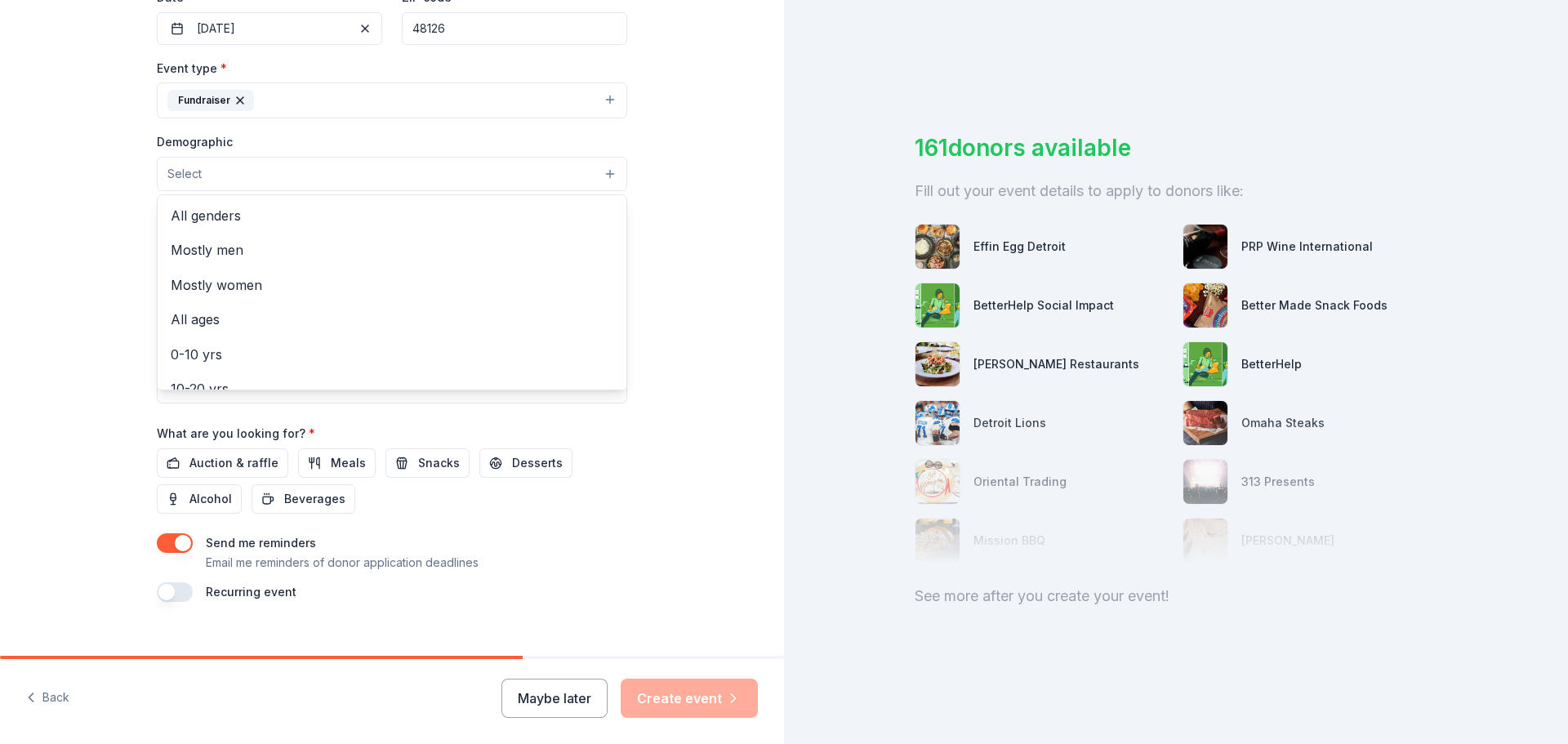
click at [351, 174] on button "Select" at bounding box center [392, 174] width 470 height 34
click at [282, 208] on span "All genders" at bounding box center [391, 215] width 442 height 21
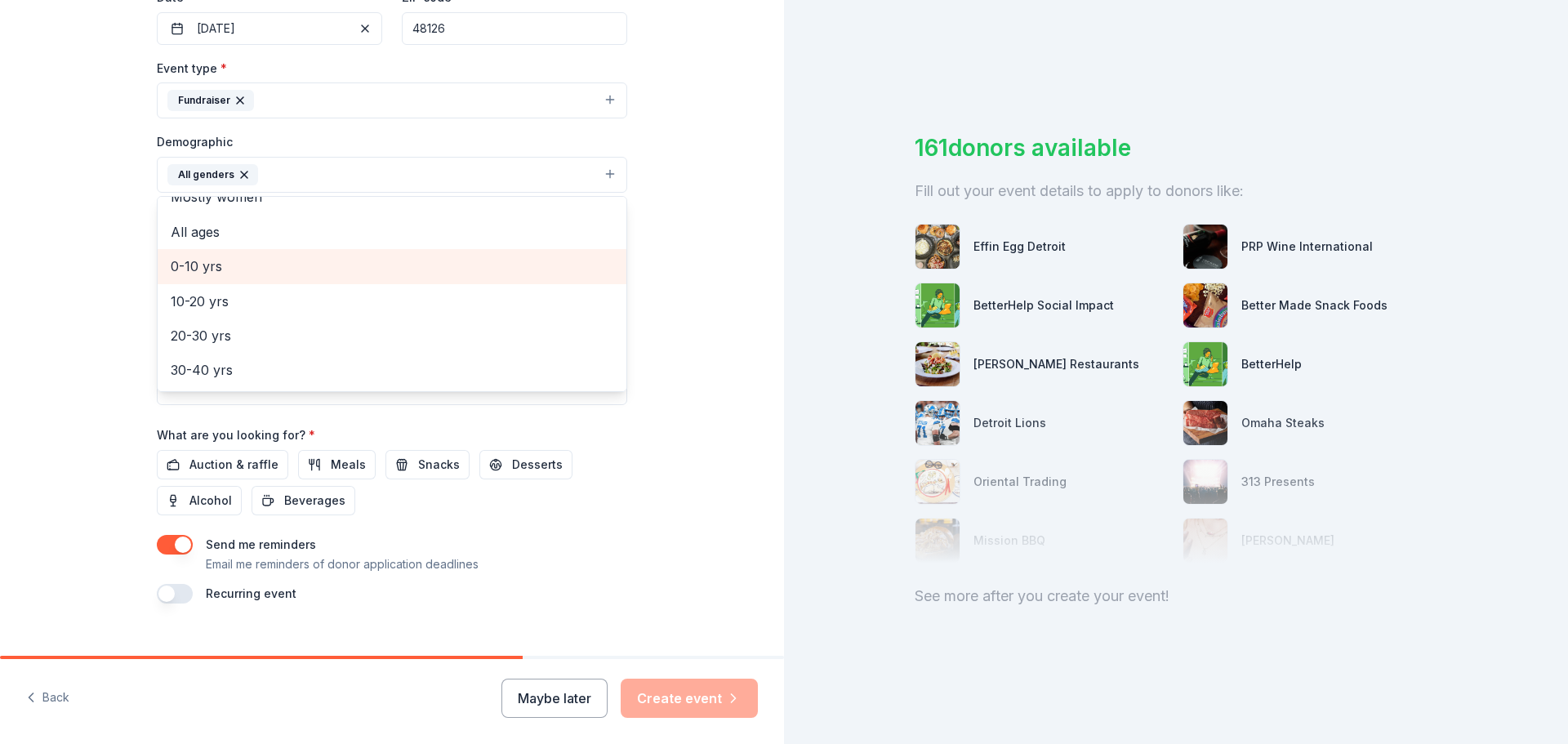
scroll to position [164, 0]
click at [227, 257] on span "30-40 yrs" at bounding box center [391, 261] width 442 height 21
click at [213, 258] on span "40-50 yrs" at bounding box center [391, 261] width 442 height 21
click at [216, 264] on span "50-60 yrs" at bounding box center [391, 266] width 442 height 21
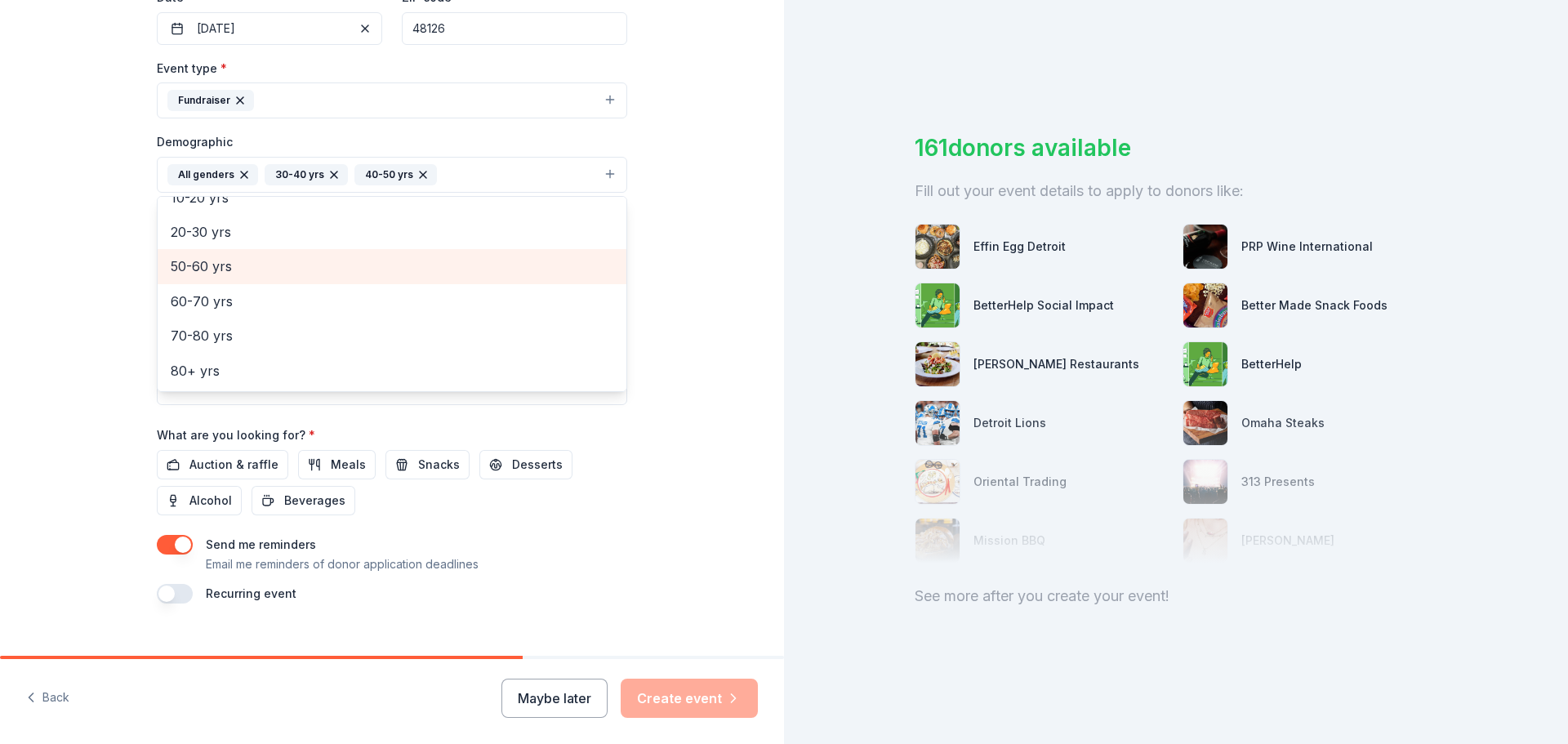
scroll to position [124, 0]
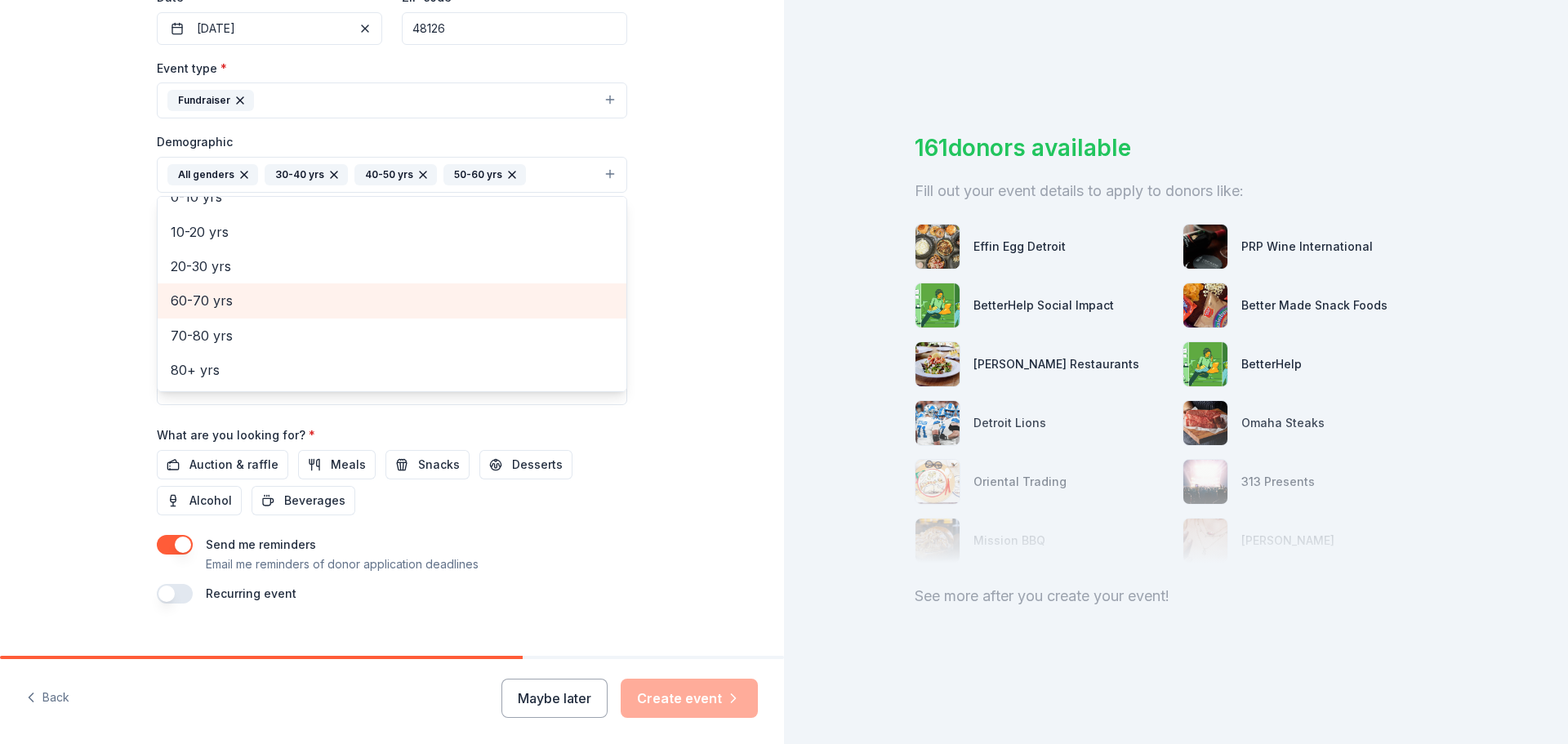
click at [213, 295] on span "60-70 yrs" at bounding box center [391, 300] width 442 height 21
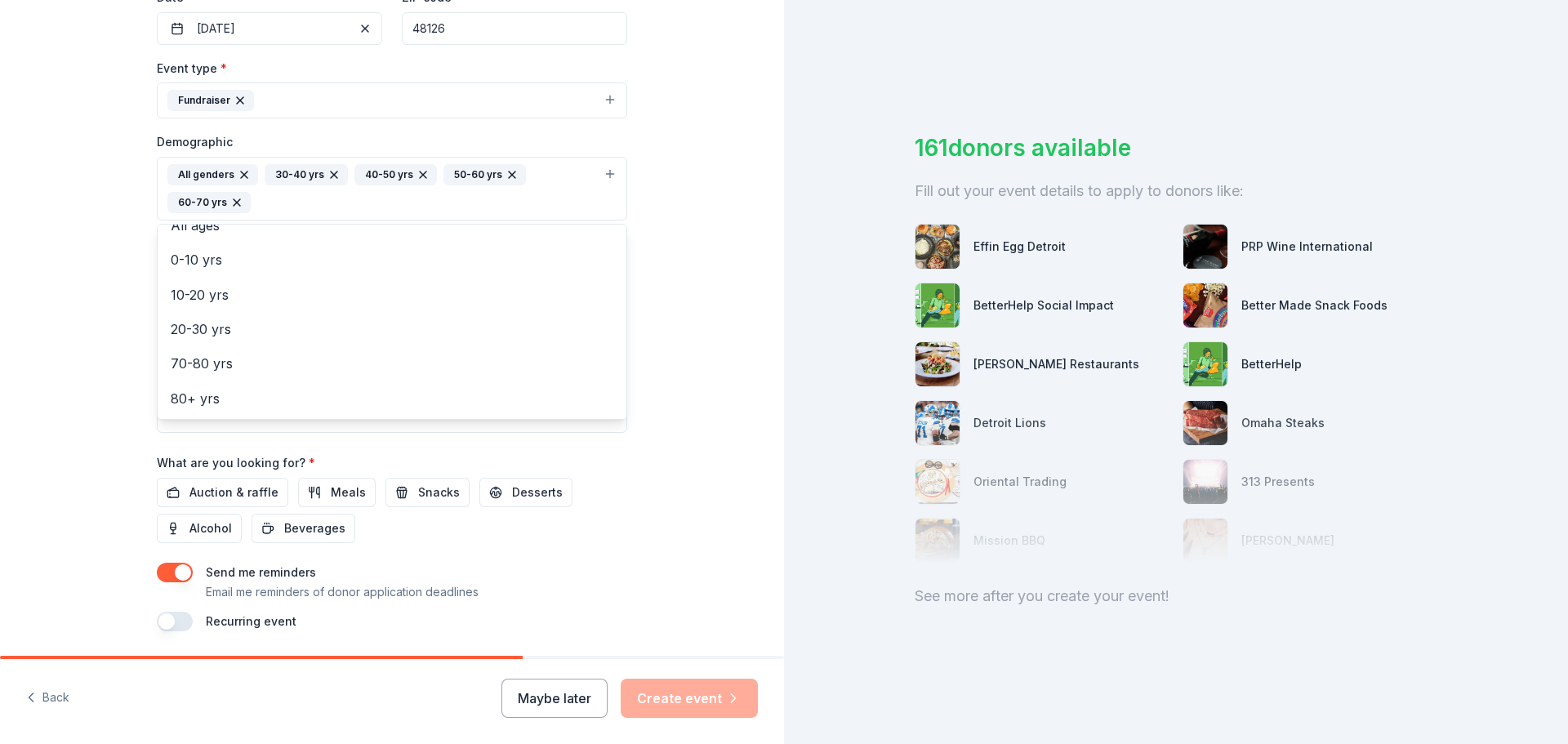
click at [633, 519] on div "Tell us about your event. We'll find in-kind donations you can apply for. Event…" at bounding box center [392, 151] width 523 height 1119
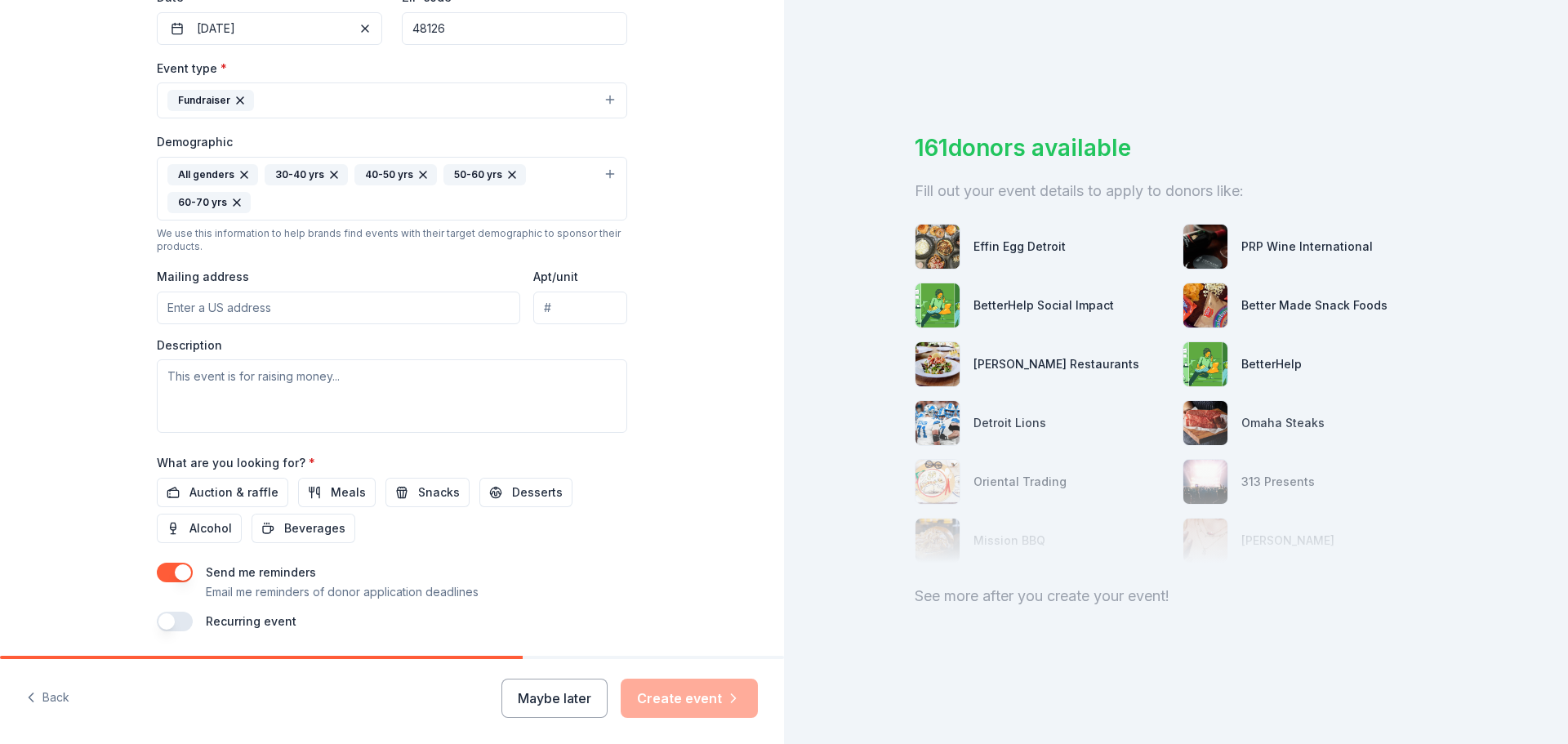
click at [275, 307] on input "Mailing address" at bounding box center [338, 307] width 363 height 33
type input "29777 Telegraph Road, Southfield, MI, 48034"
click at [566, 308] on input "Apt/unit" at bounding box center [580, 307] width 94 height 33
type input "1651"
click at [200, 378] on textarea at bounding box center [392, 396] width 470 height 74
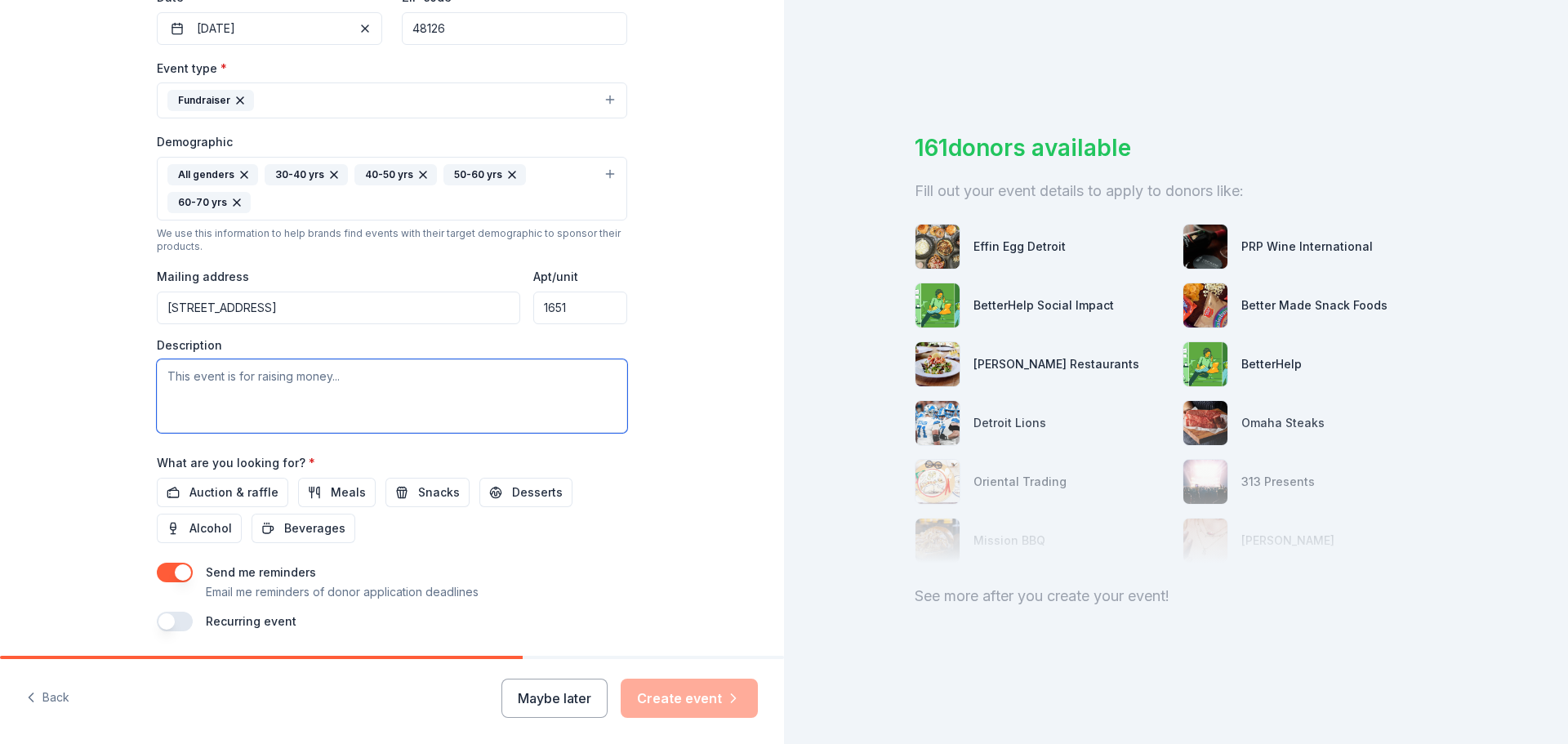
paste textarea "The proceeds from this dinner will help support the Society in its mission to m…"
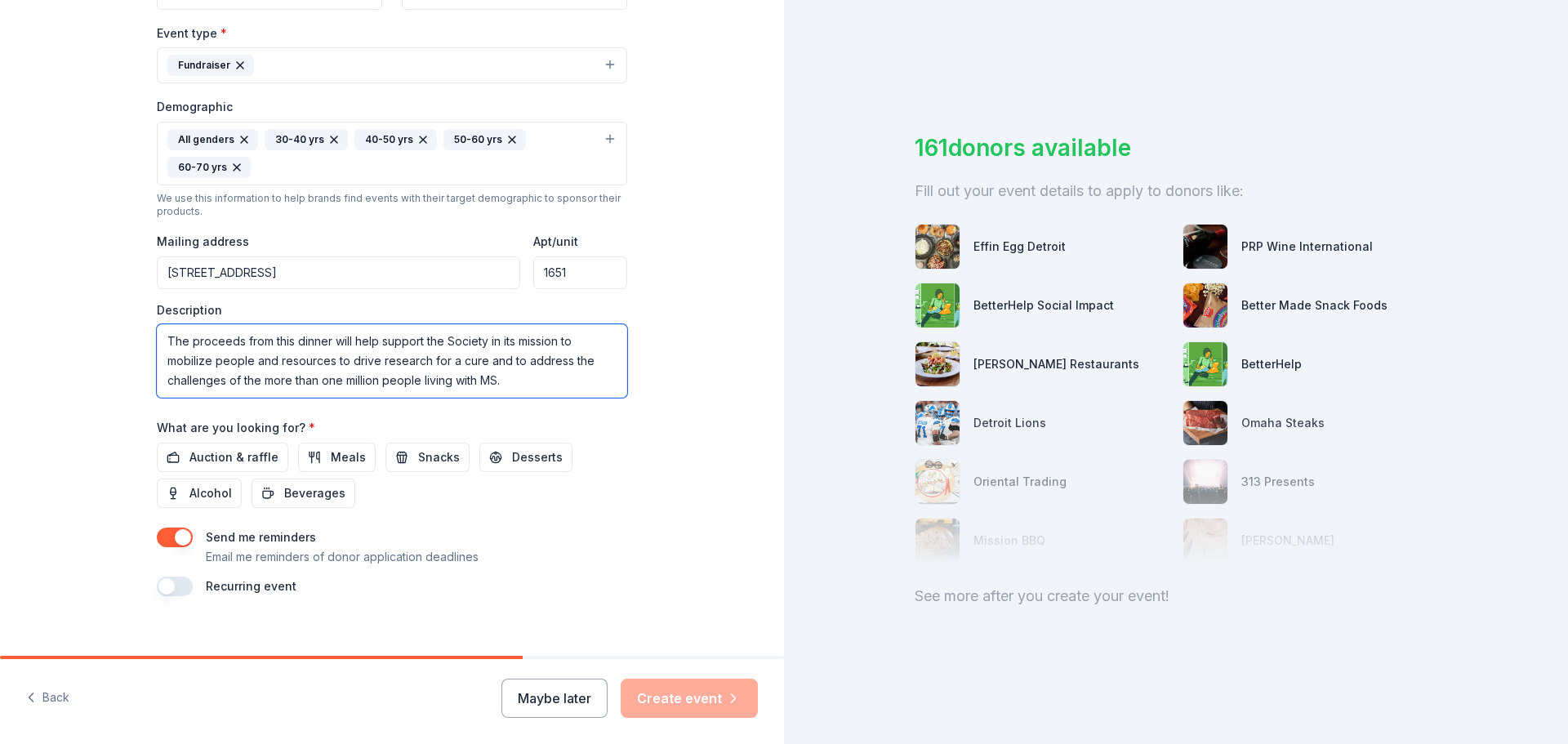
scroll to position [463, 0]
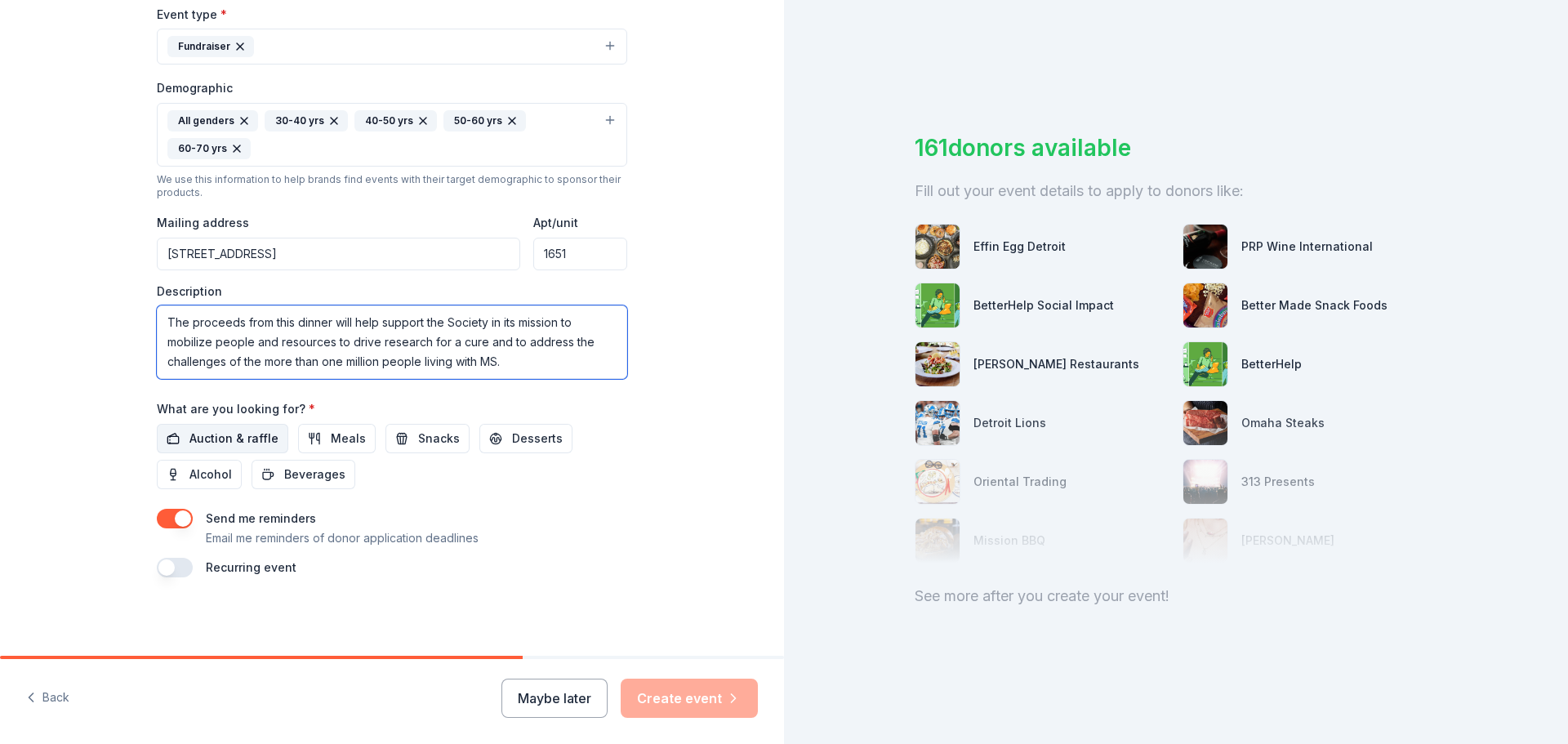
type textarea "The proceeds from this dinner will help support the Society in its mission to m…"
click at [252, 431] on span "Auction & raffle" at bounding box center [234, 438] width 89 height 19
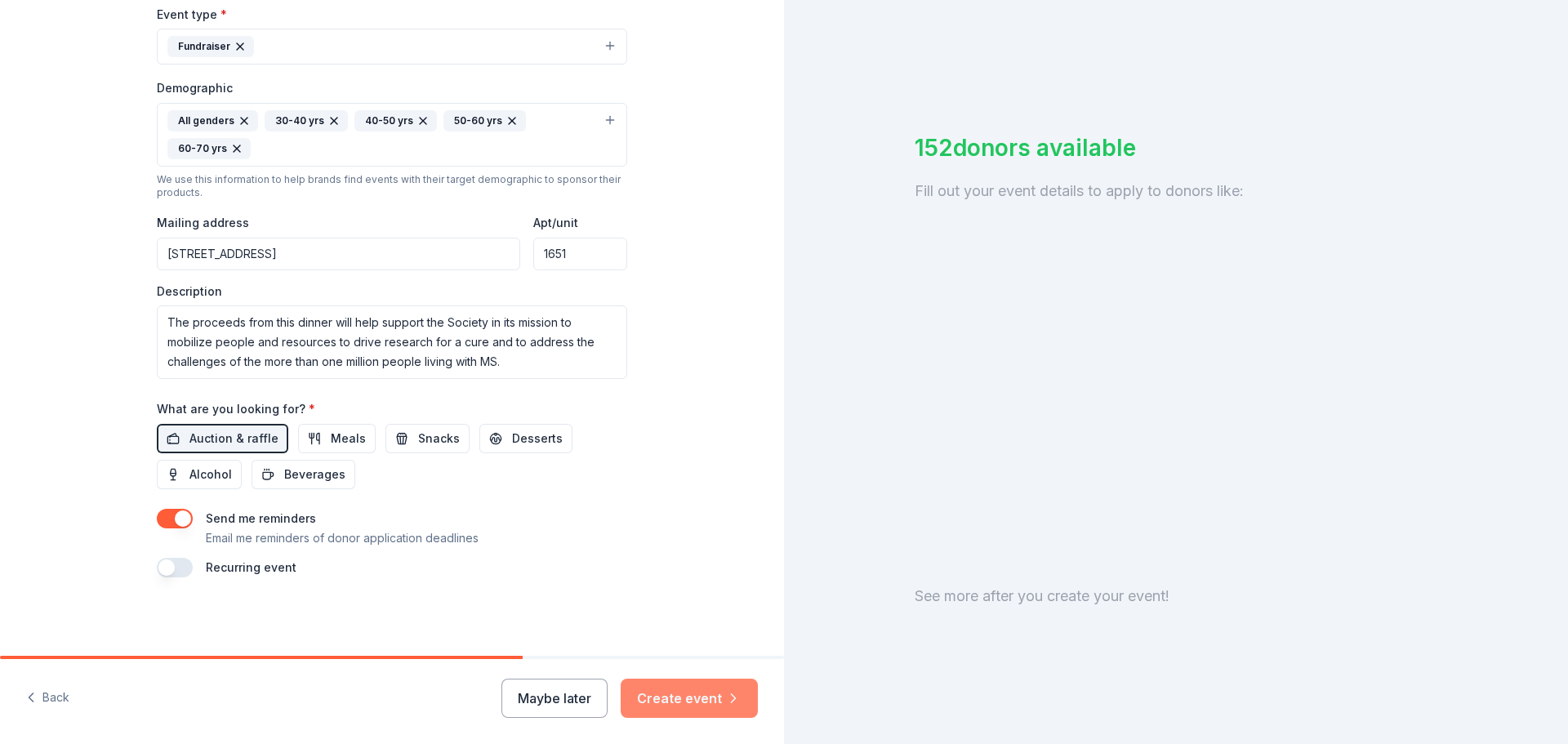
click at [703, 693] on button "Create event" at bounding box center [688, 699] width 137 height 39
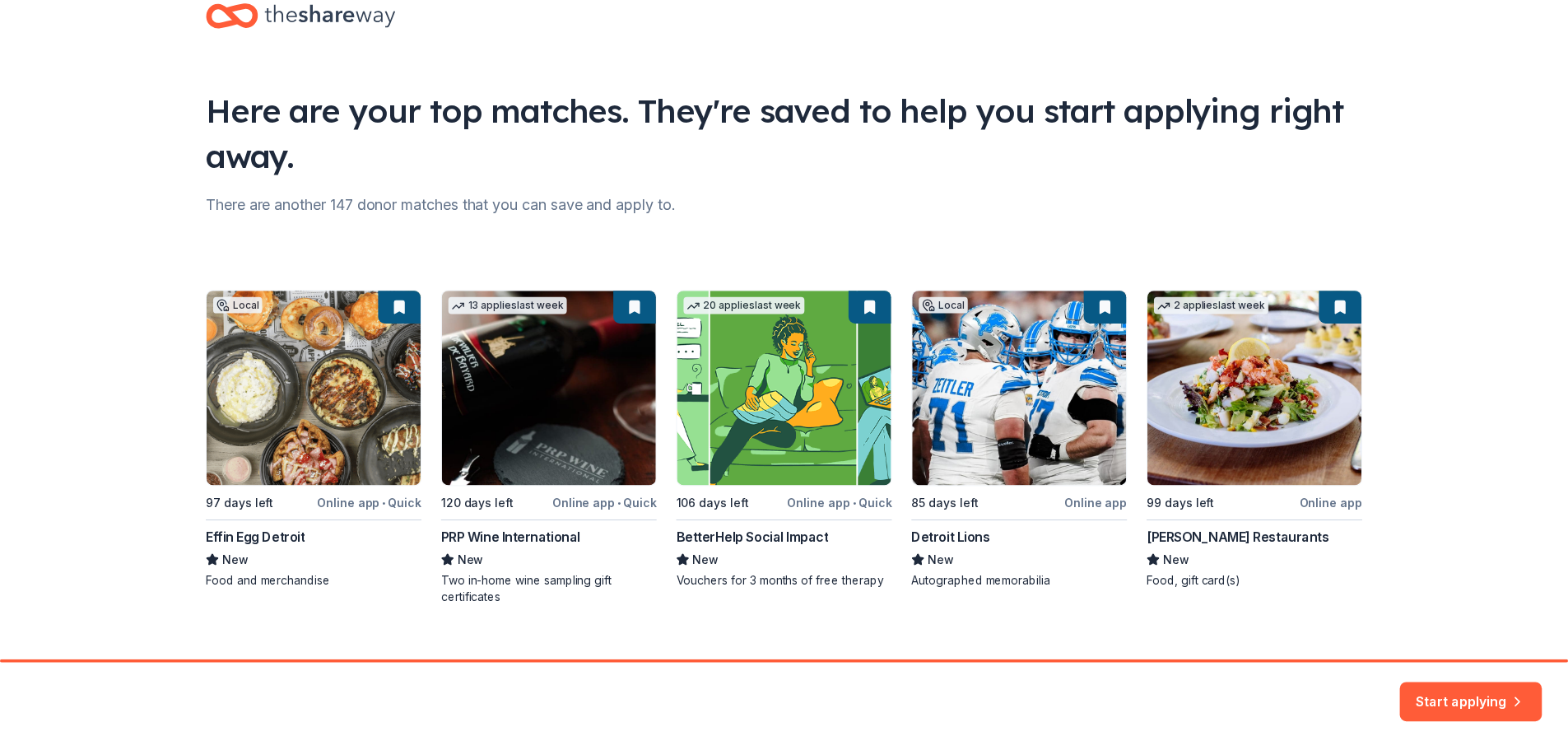
scroll to position [71, 0]
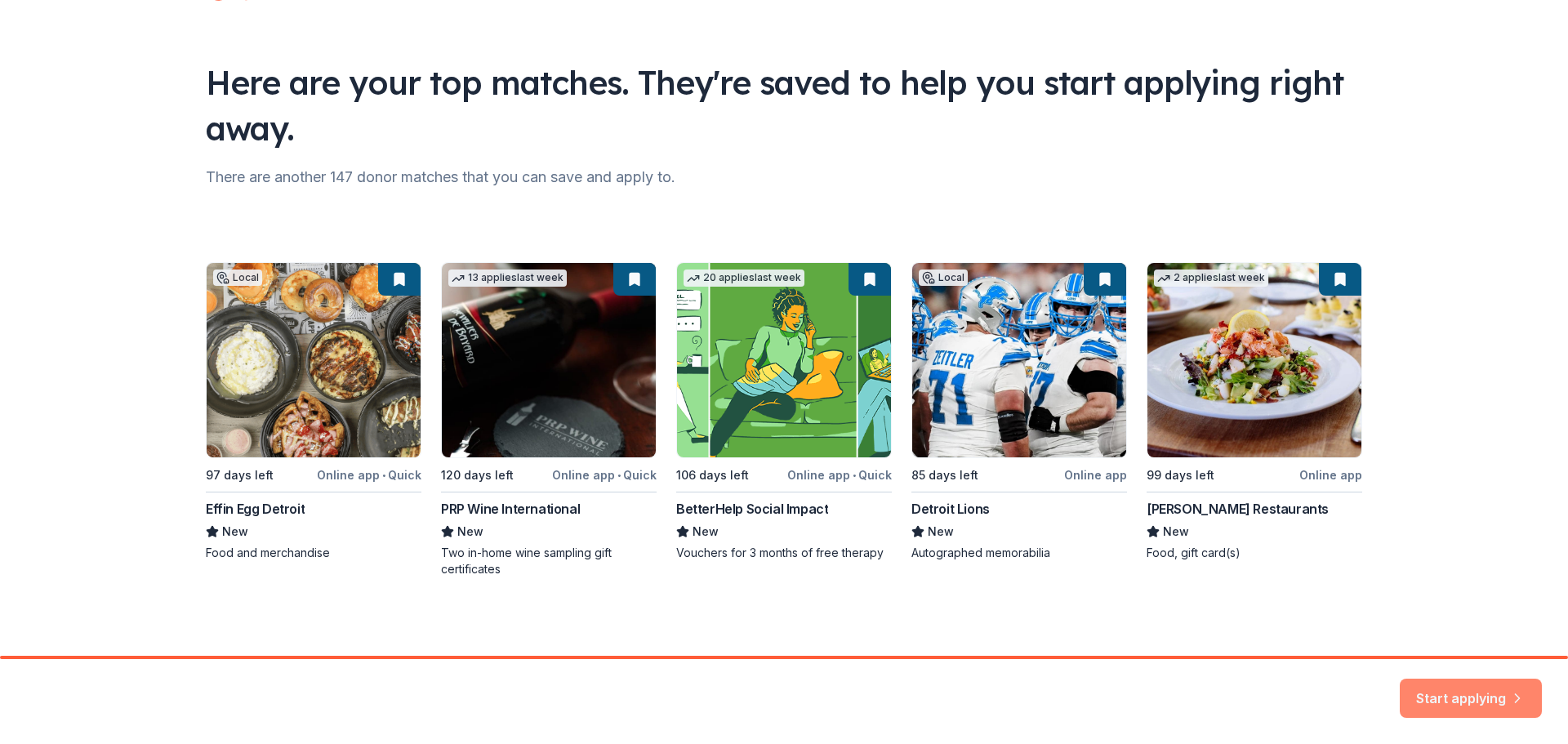
click at [1462, 689] on button "Start applying" at bounding box center [1471, 689] width 142 height 39
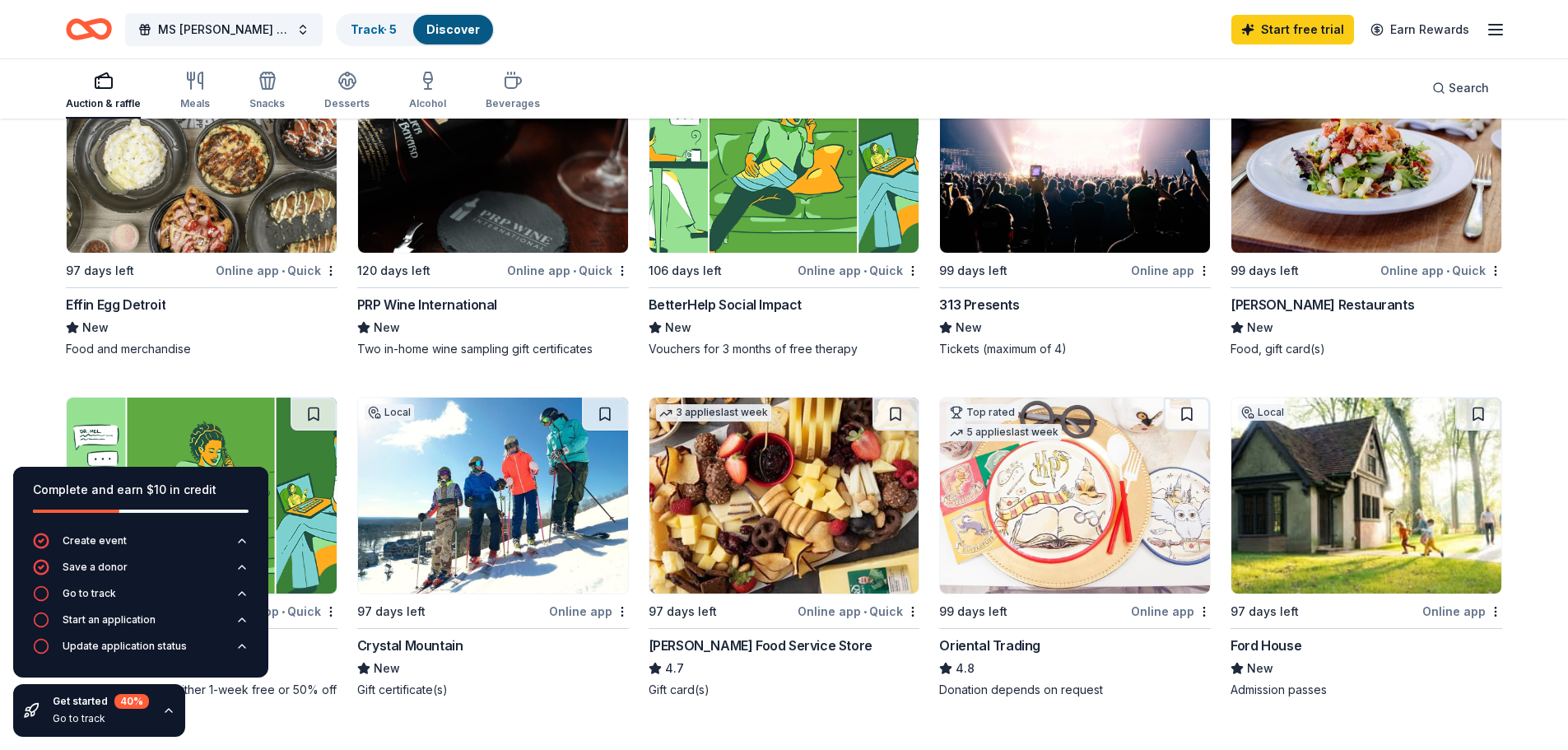
scroll to position [165, 0]
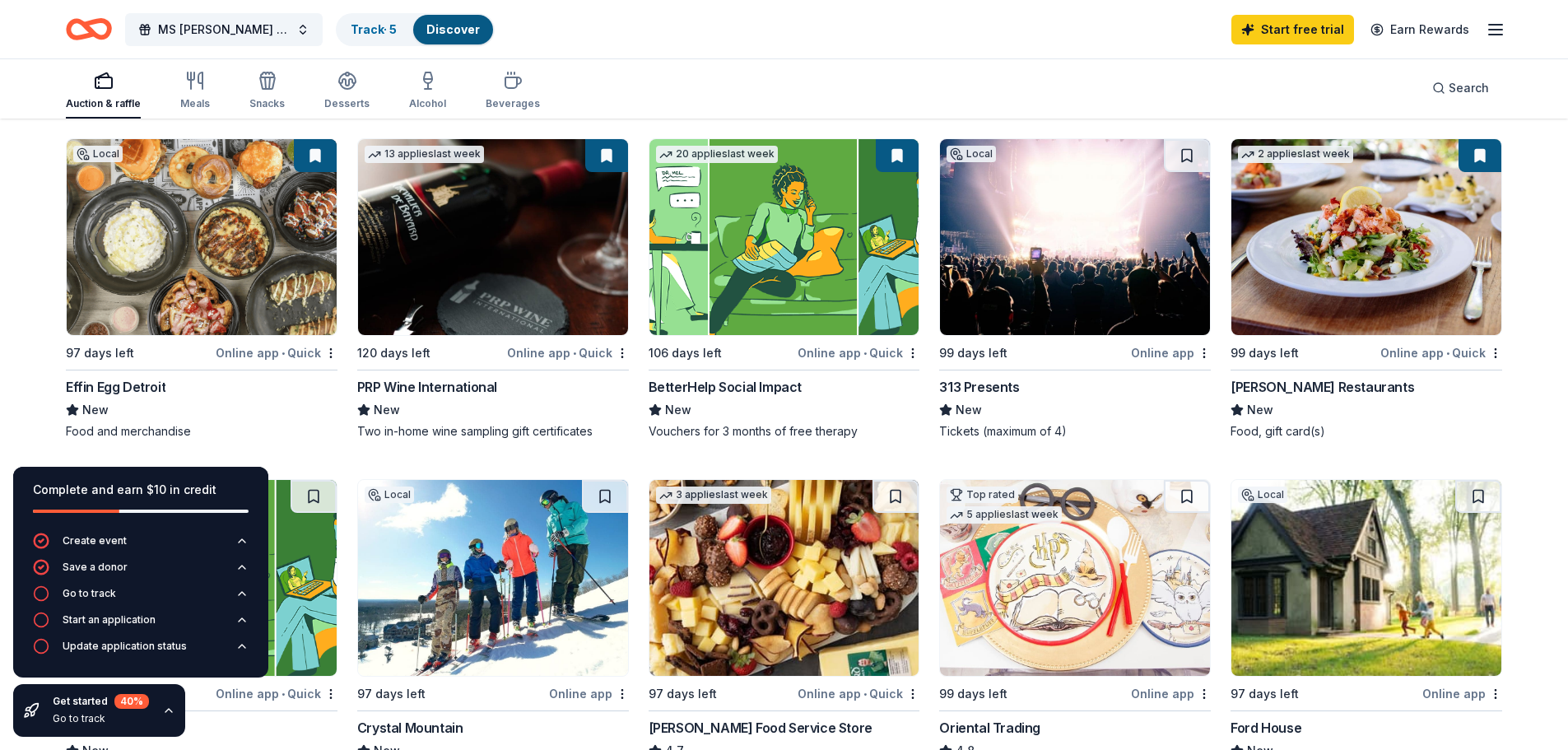
click at [533, 260] on img at bounding box center [492, 237] width 270 height 196
click at [1332, 261] on img at bounding box center [1367, 237] width 270 height 196
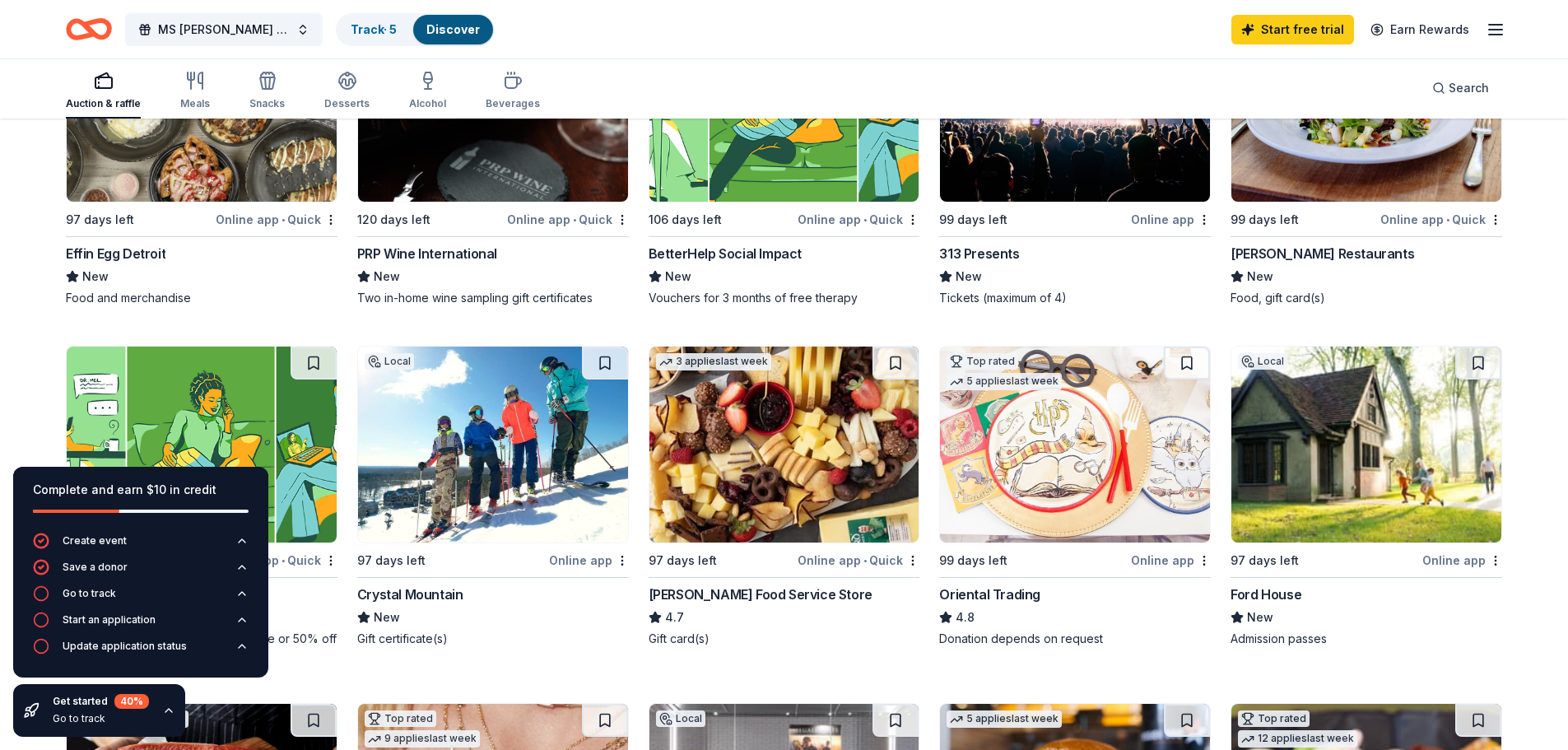
scroll to position [329, 0]
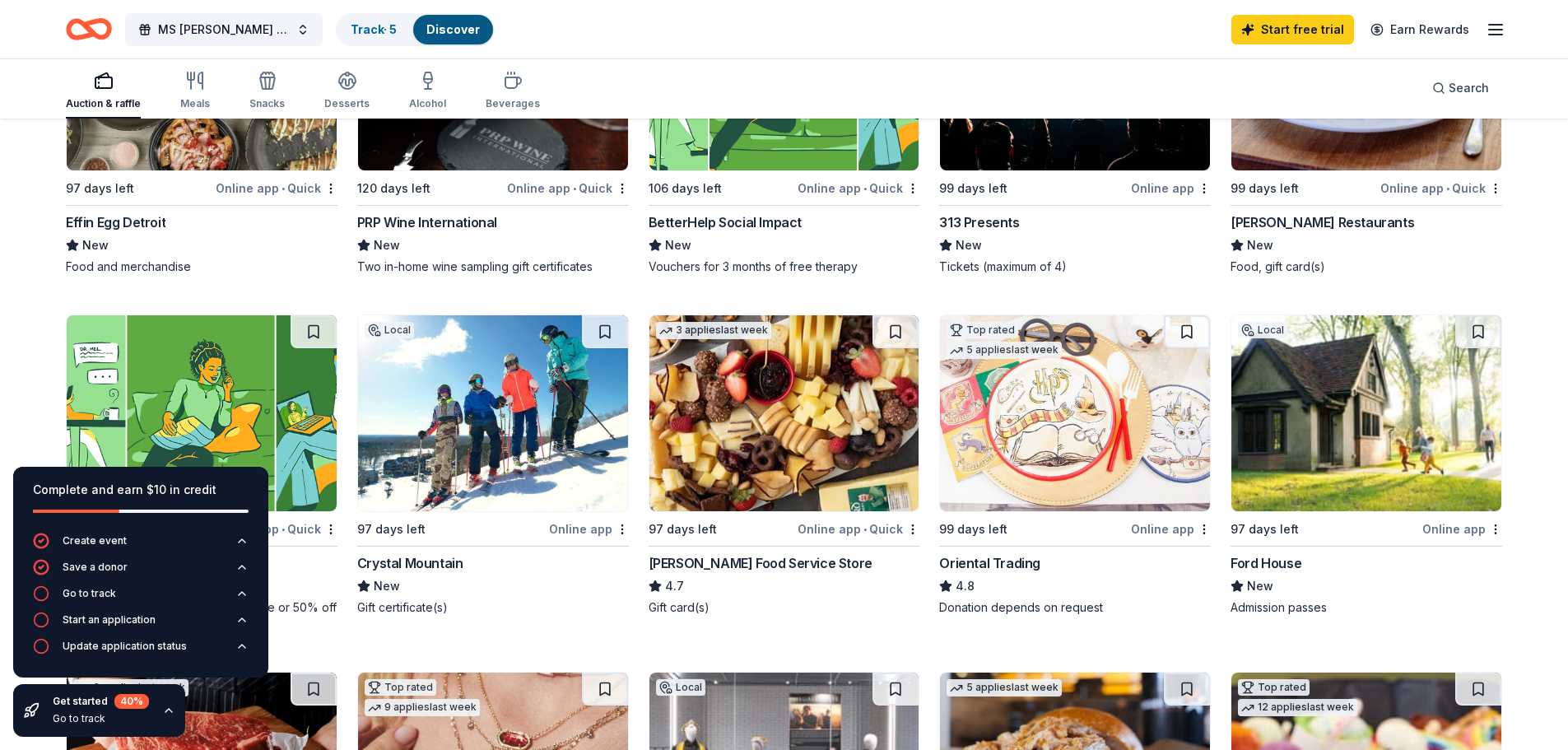
click at [348, 639] on div "Local 97 days left Online app • Quick Effin Egg Detroit New Food and merchandis…" at bounding box center [784, 660] width 1437 height 1374
click at [167, 710] on icon "button" at bounding box center [169, 711] width 7 height 3
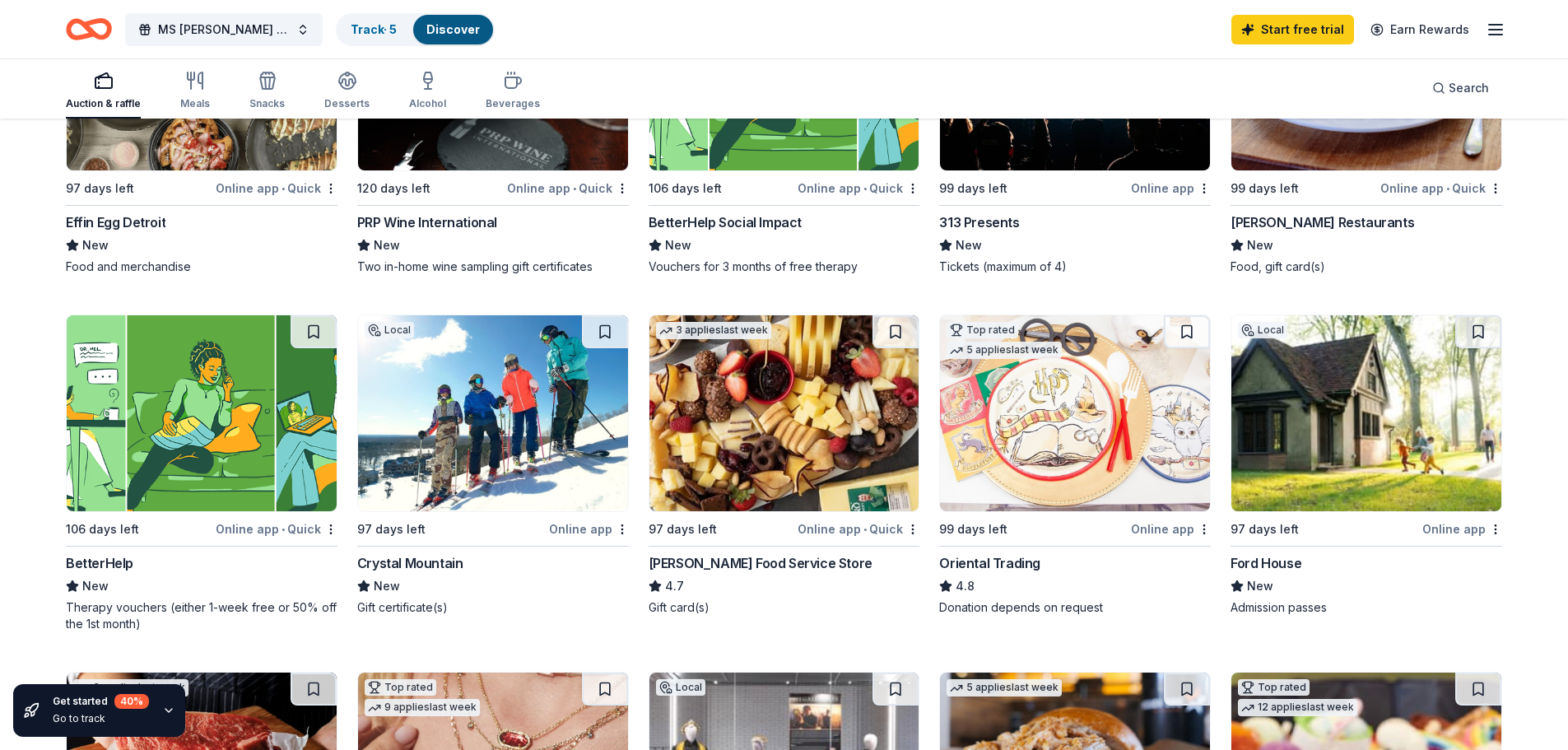
click at [521, 429] on img at bounding box center [492, 414] width 270 height 196
click at [1344, 453] on img at bounding box center [1367, 414] width 270 height 196
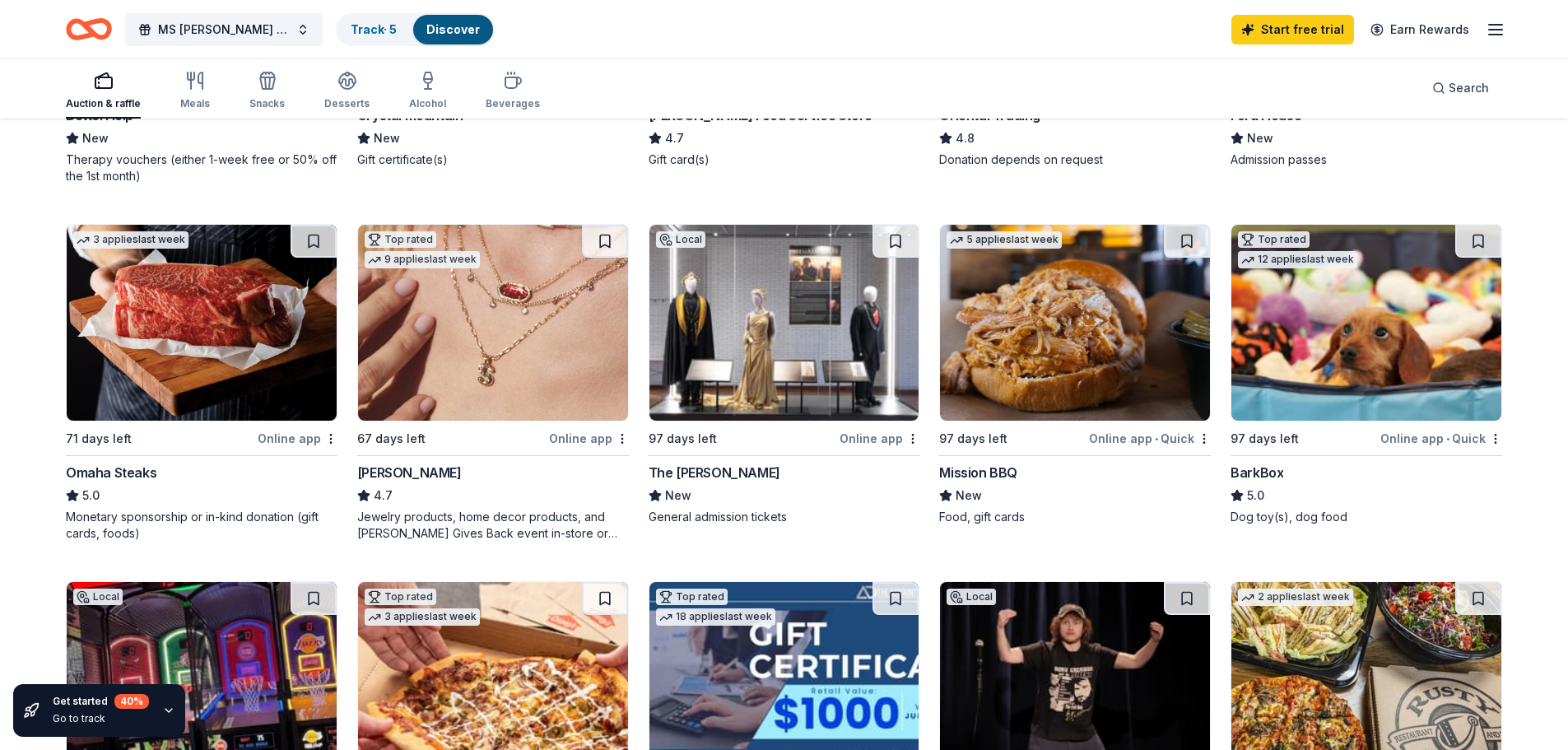
scroll to position [824, 0]
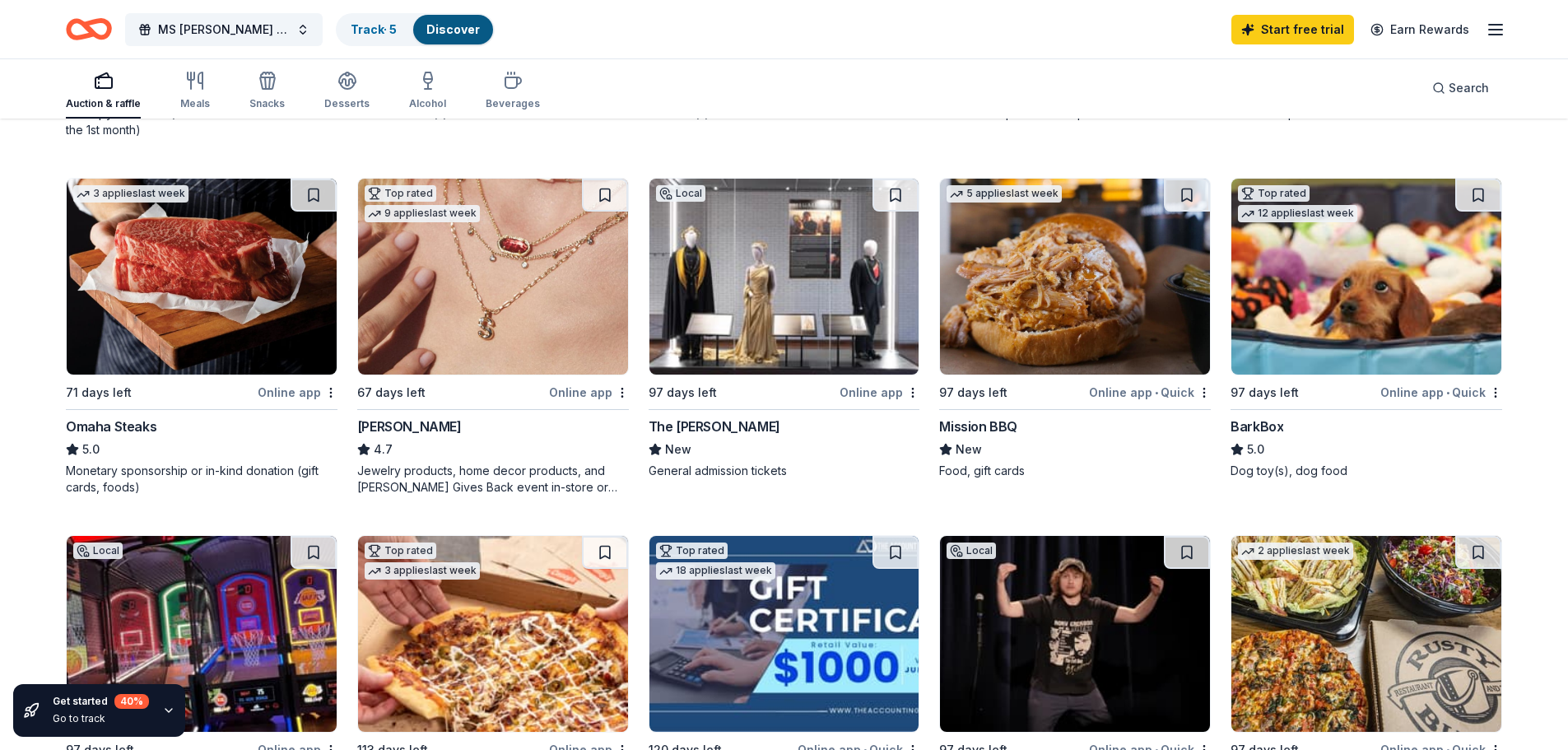
click at [268, 261] on img at bounding box center [201, 277] width 270 height 196
click at [545, 290] on img at bounding box center [492, 277] width 270 height 196
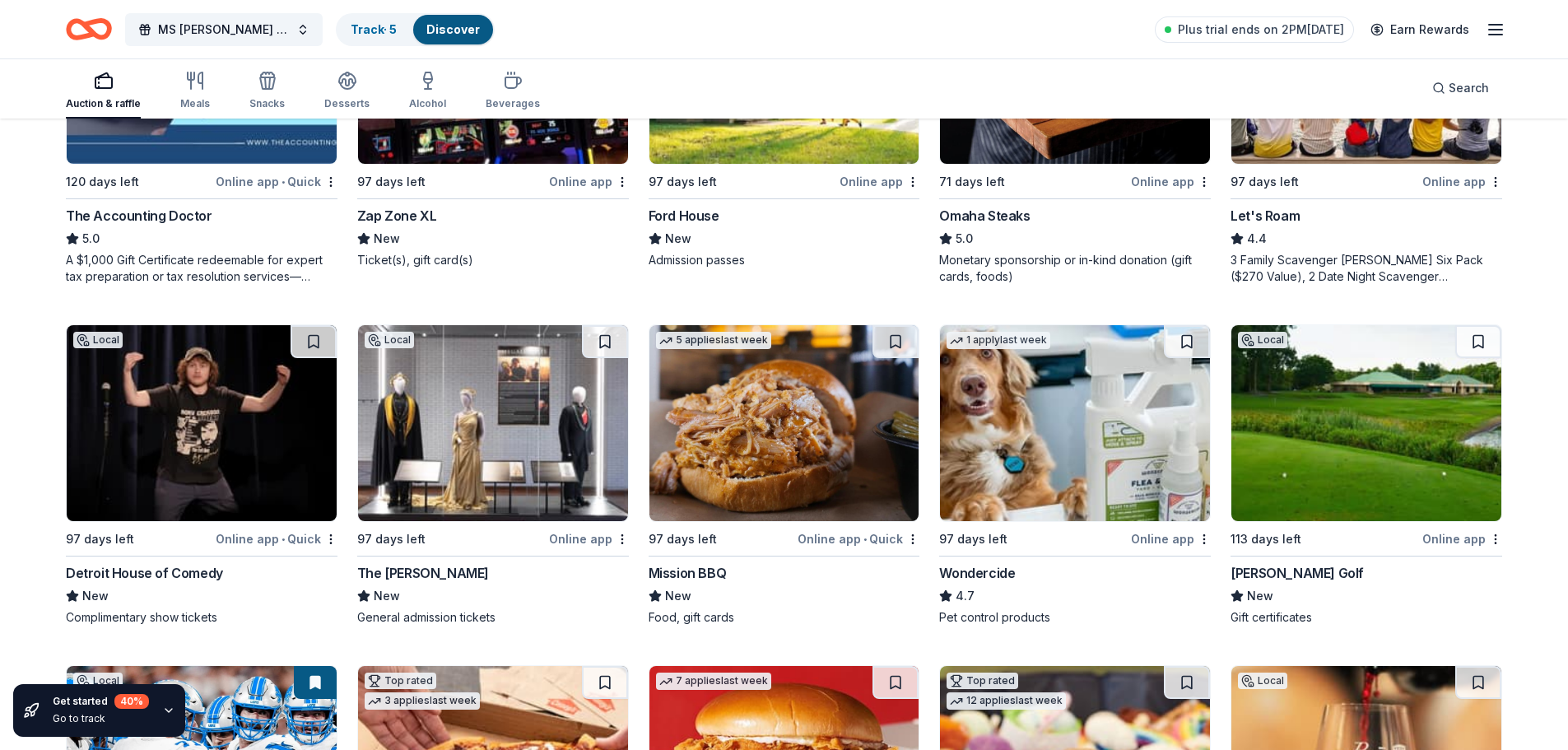
scroll to position [1071, 0]
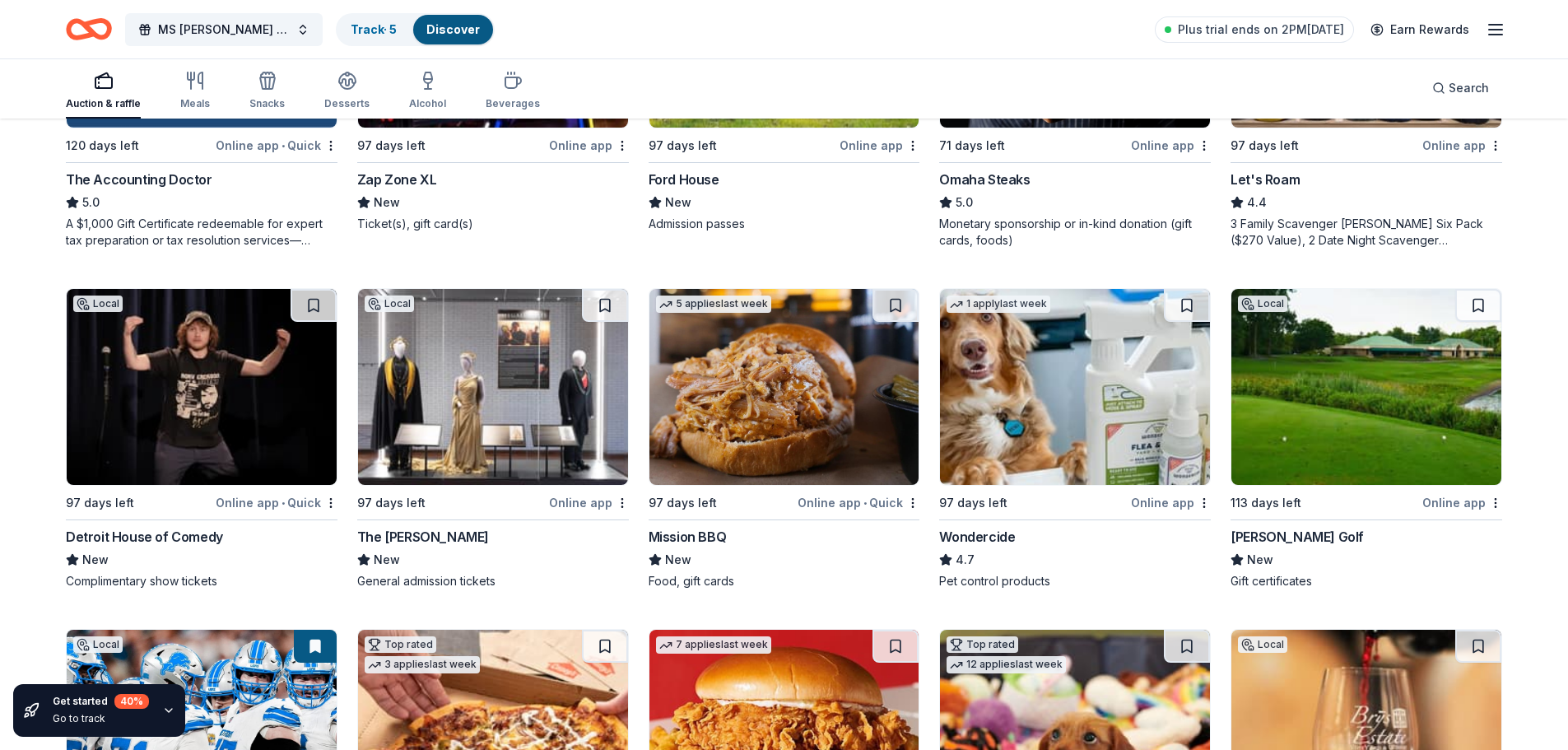
click at [207, 359] on img at bounding box center [201, 388] width 270 height 196
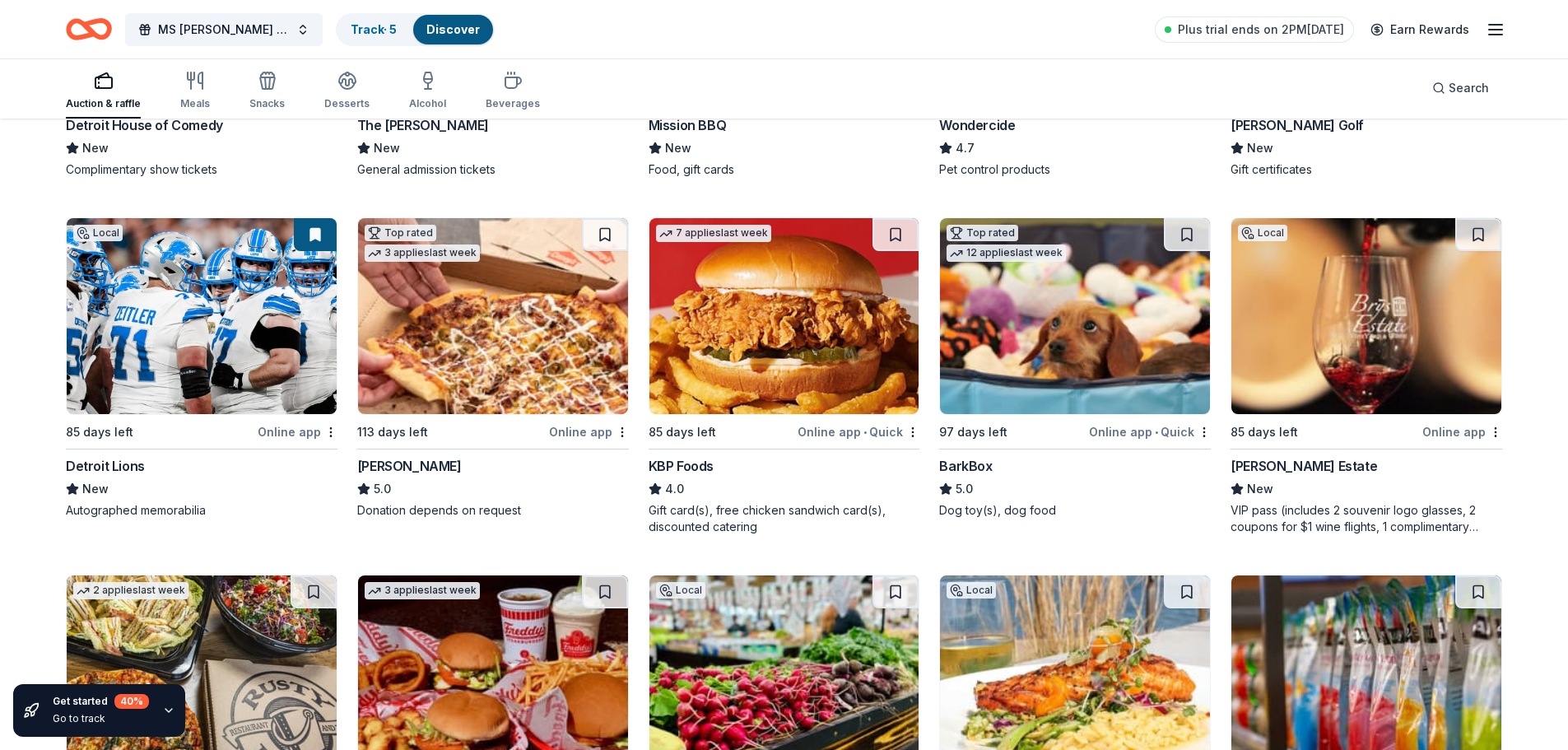
scroll to position [1565, 0]
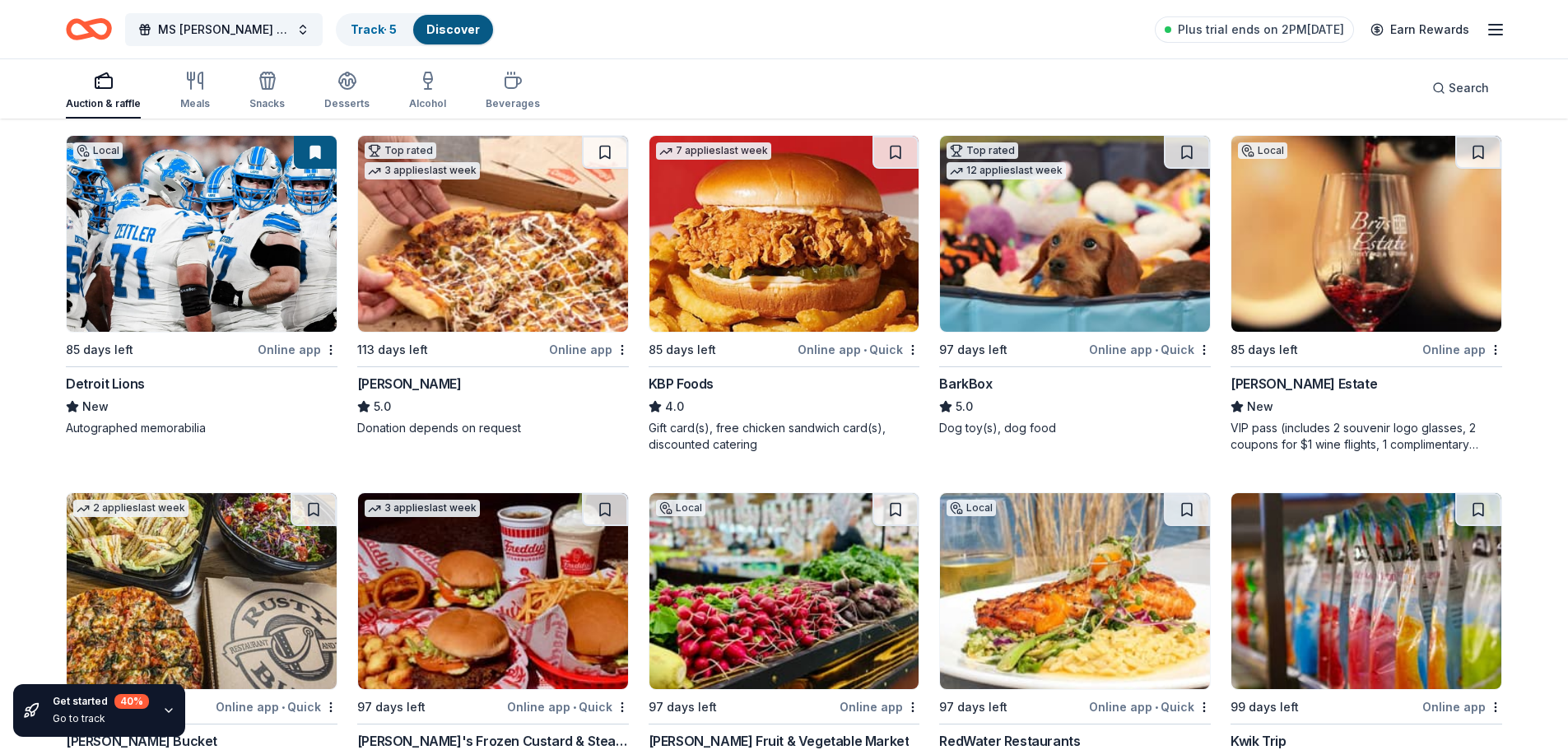
click at [1100, 256] on img at bounding box center [1075, 234] width 270 height 196
click at [1390, 235] on img at bounding box center [1367, 234] width 270 height 196
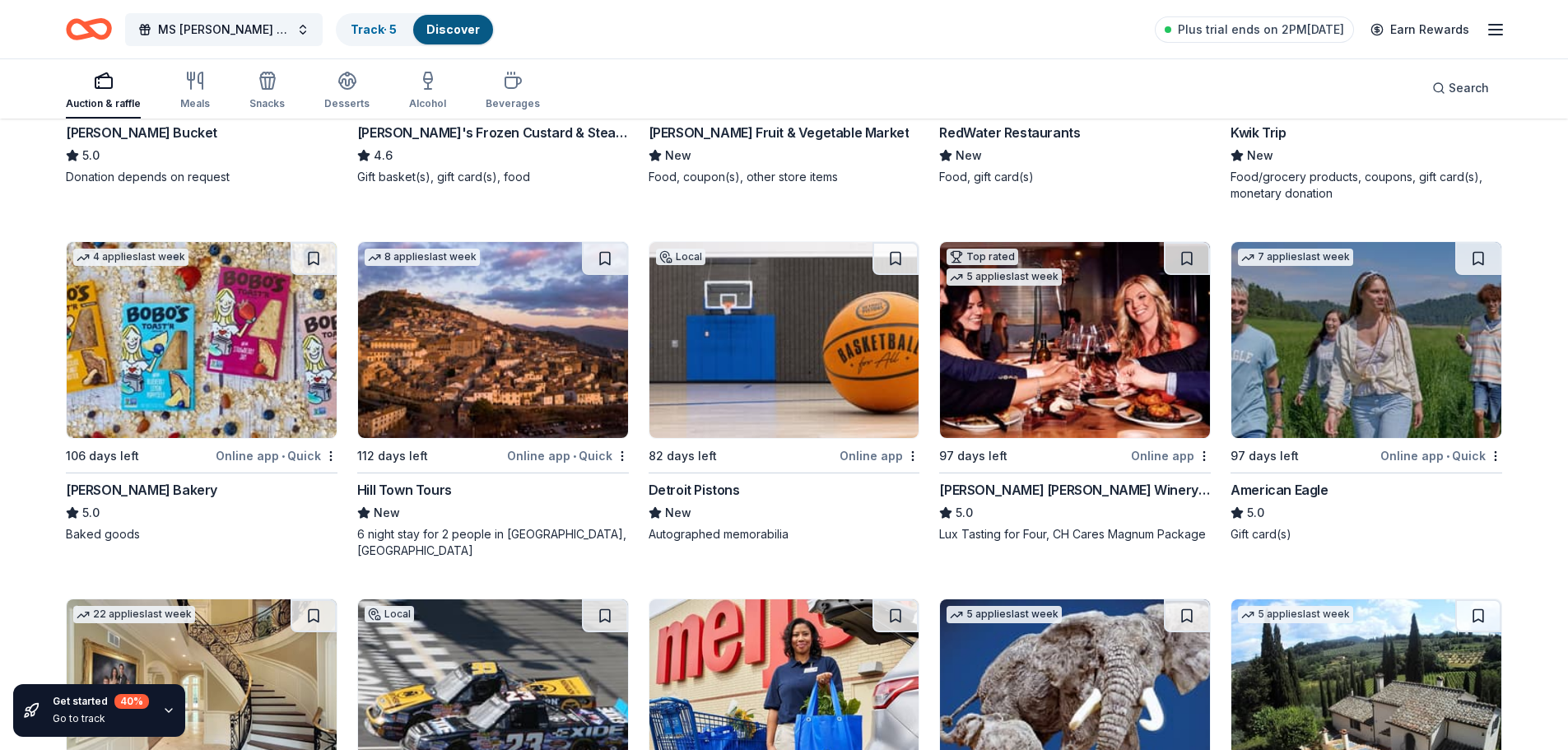
scroll to position [2224, 0]
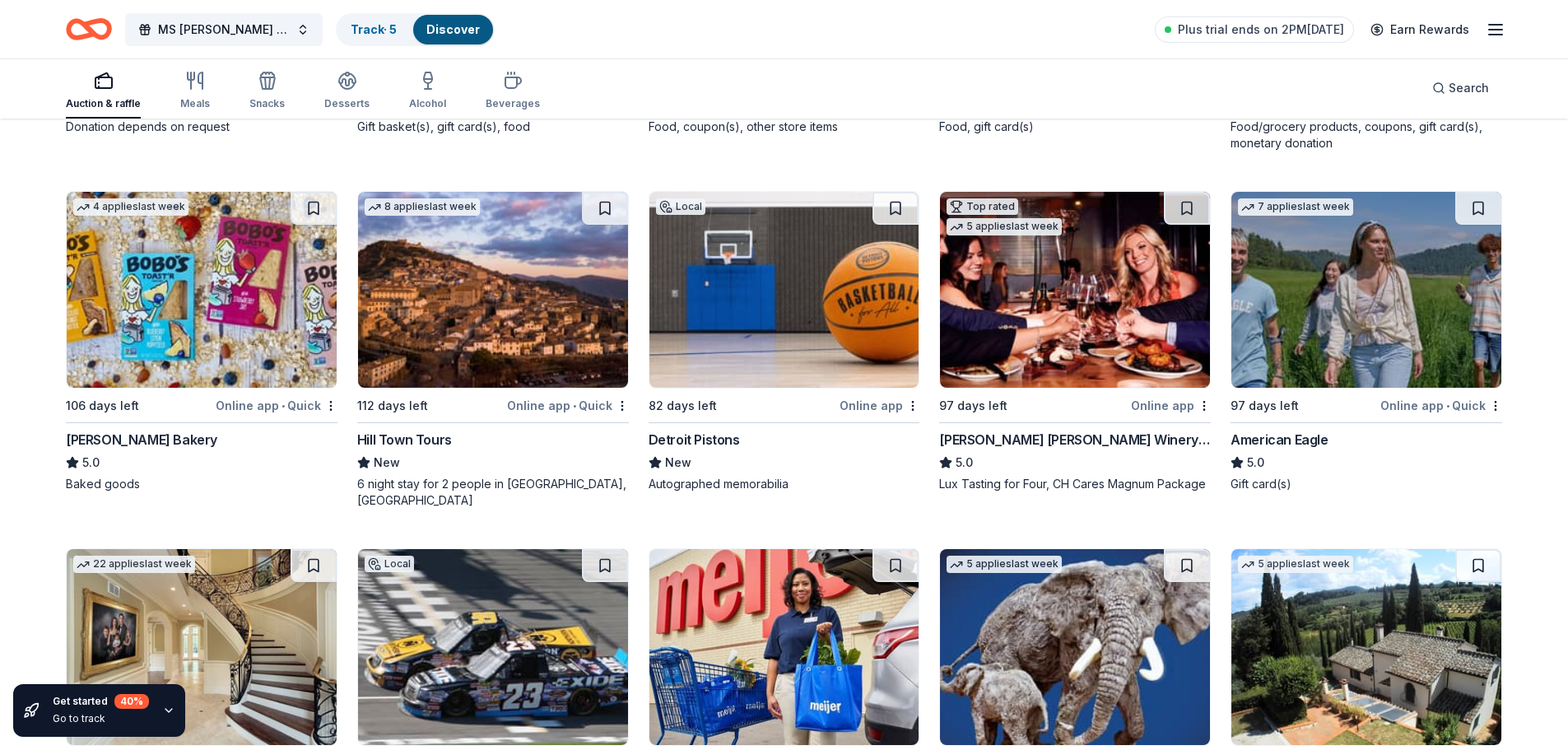
click at [481, 282] on img at bounding box center [492, 290] width 270 height 196
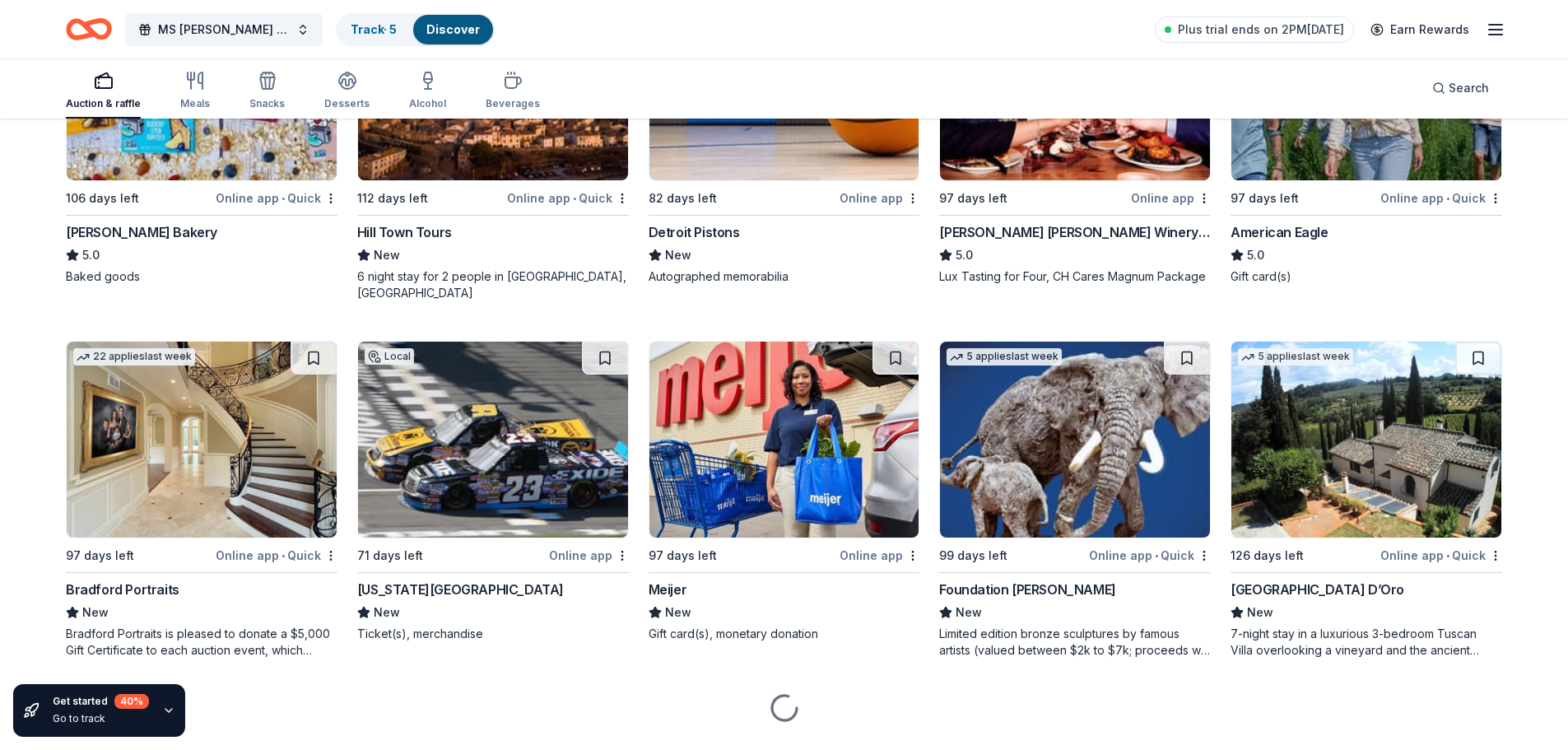
scroll to position [2455, 0]
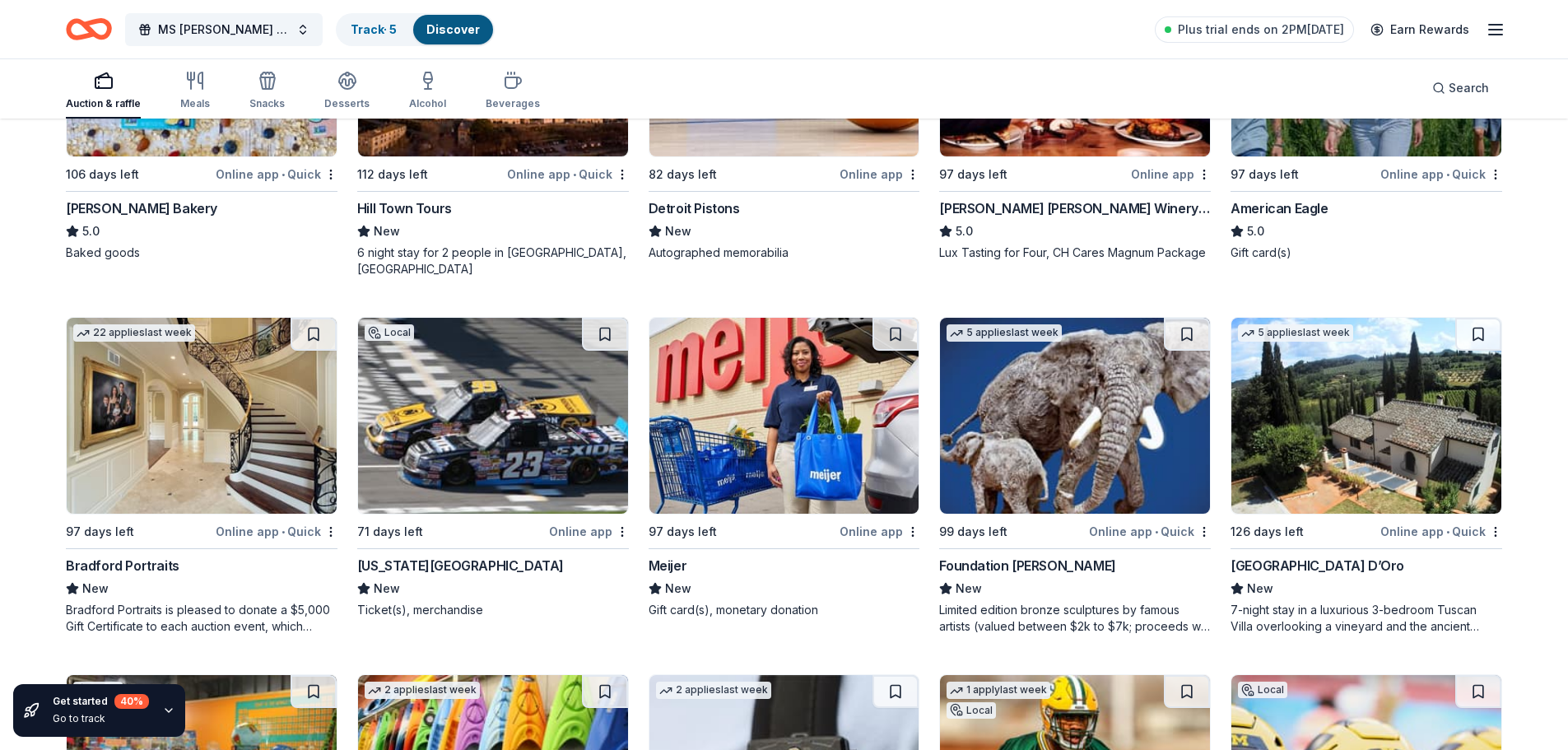
click at [542, 378] on img at bounding box center [492, 416] width 270 height 196
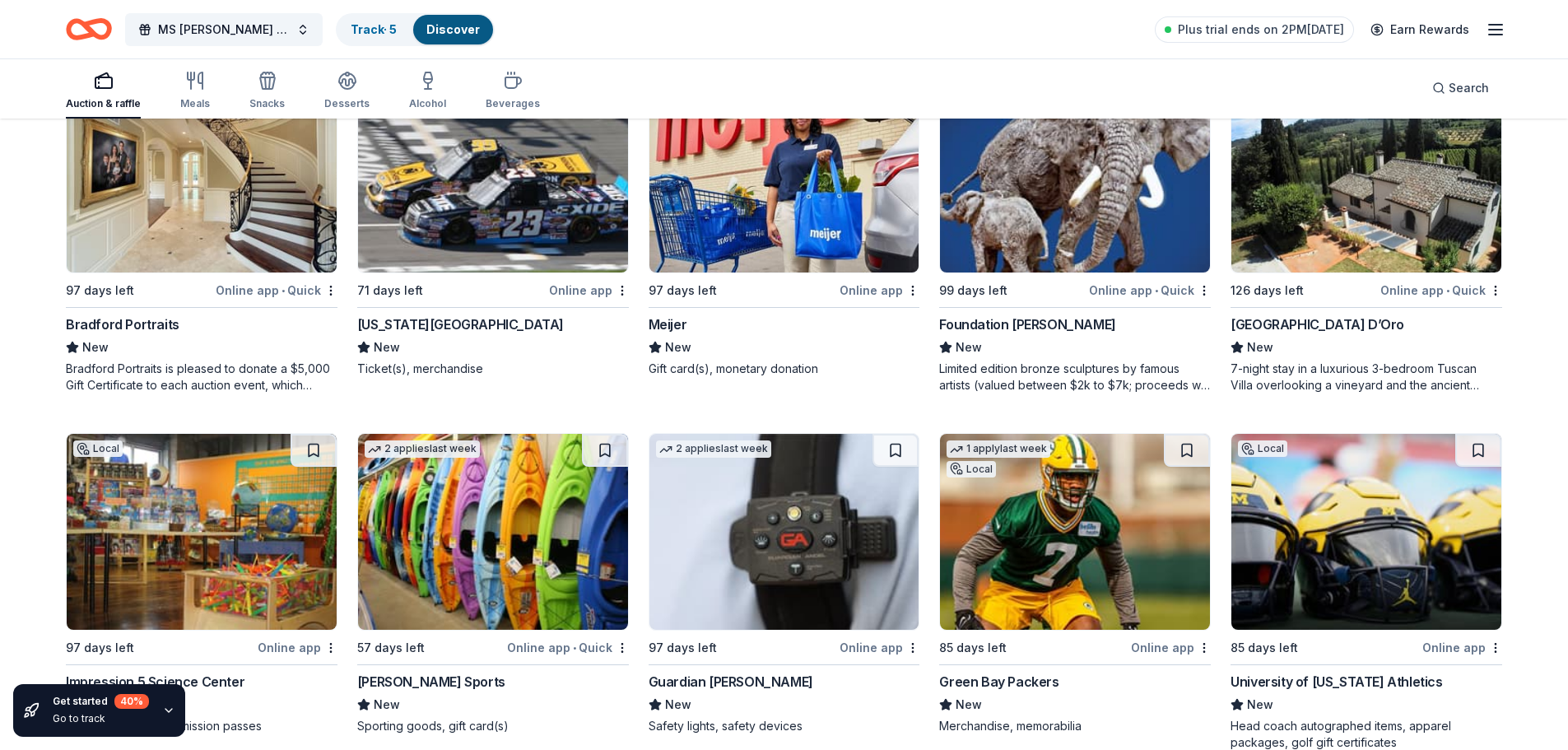
scroll to position [2785, 0]
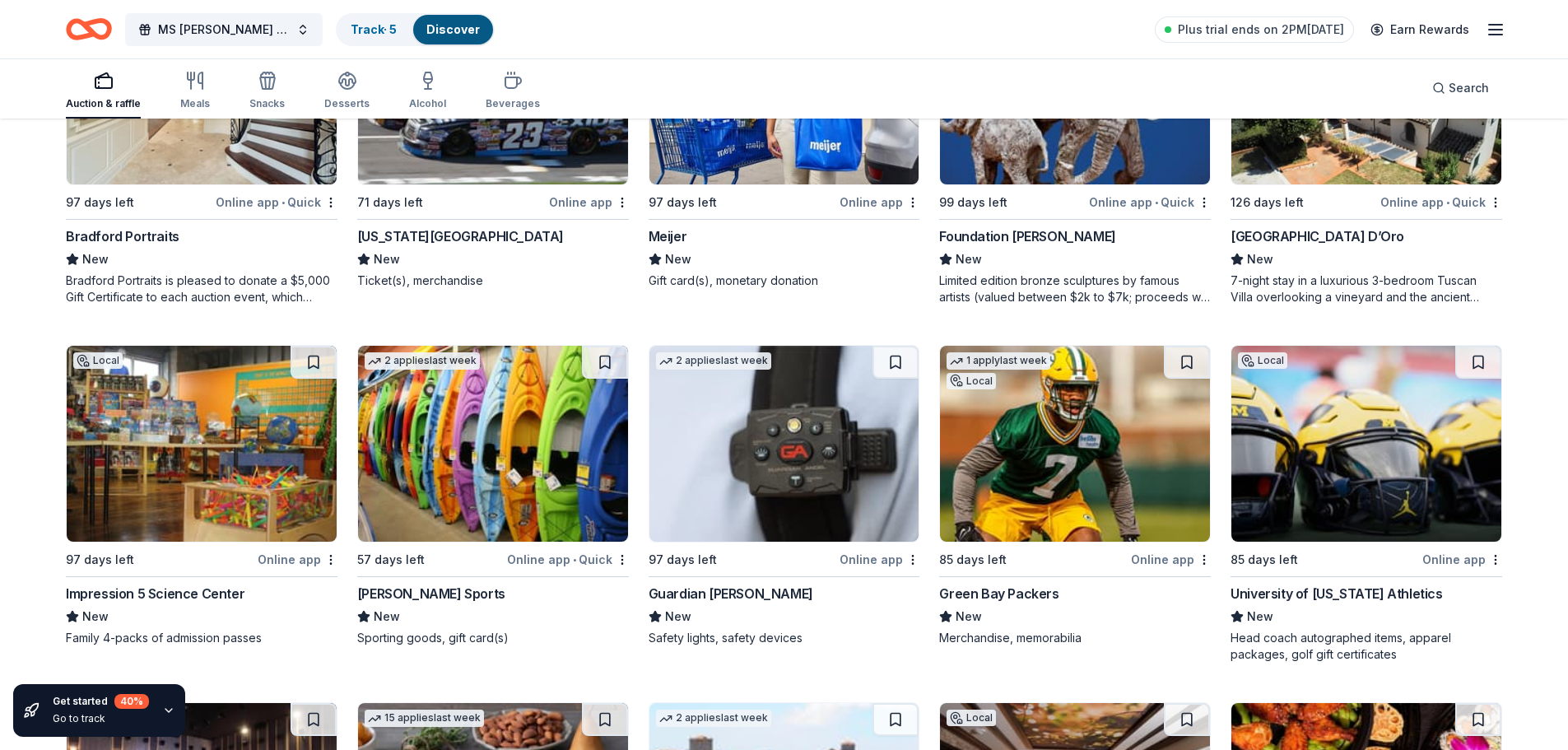
click at [701, 406] on img at bounding box center [784, 444] width 270 height 196
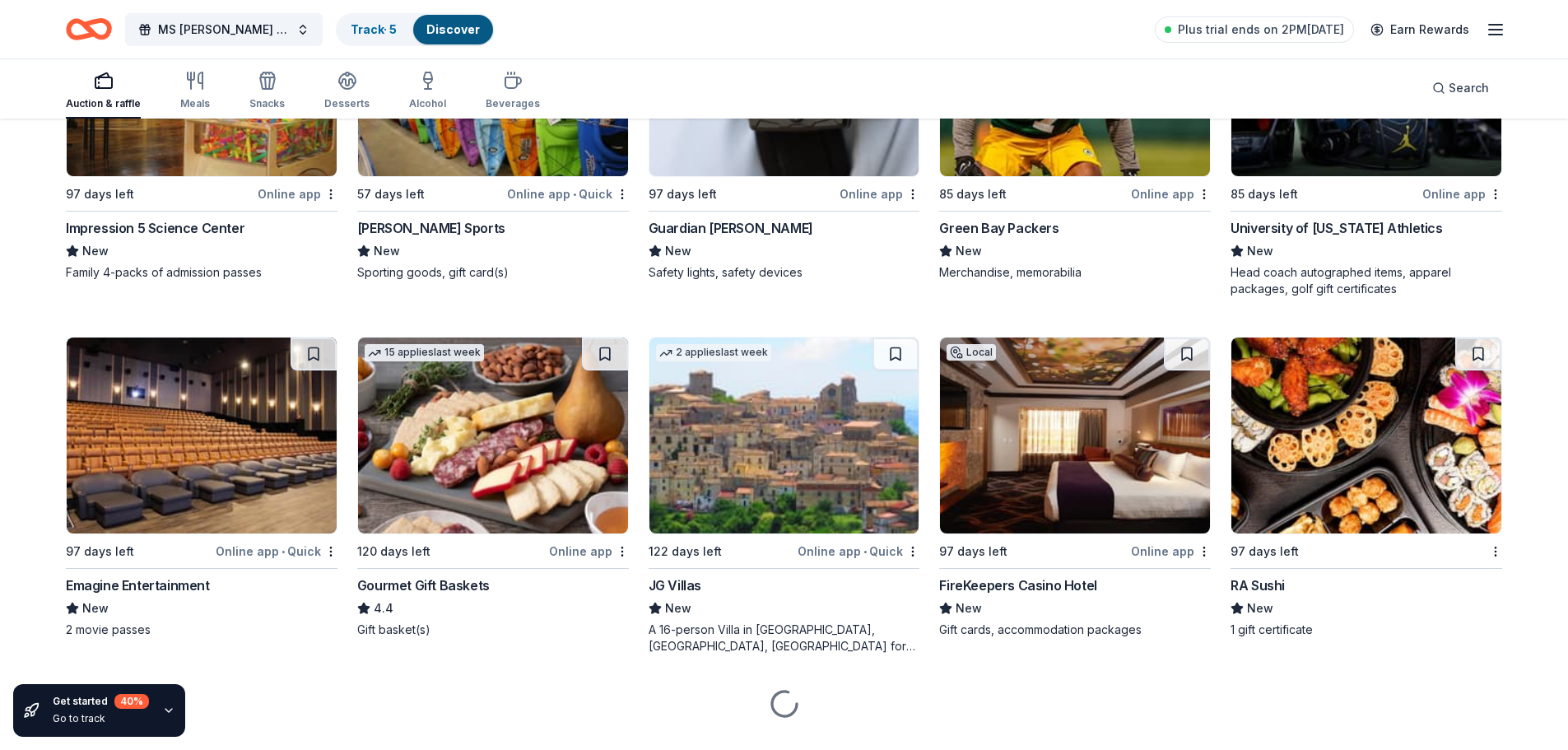
scroll to position [3170, 0]
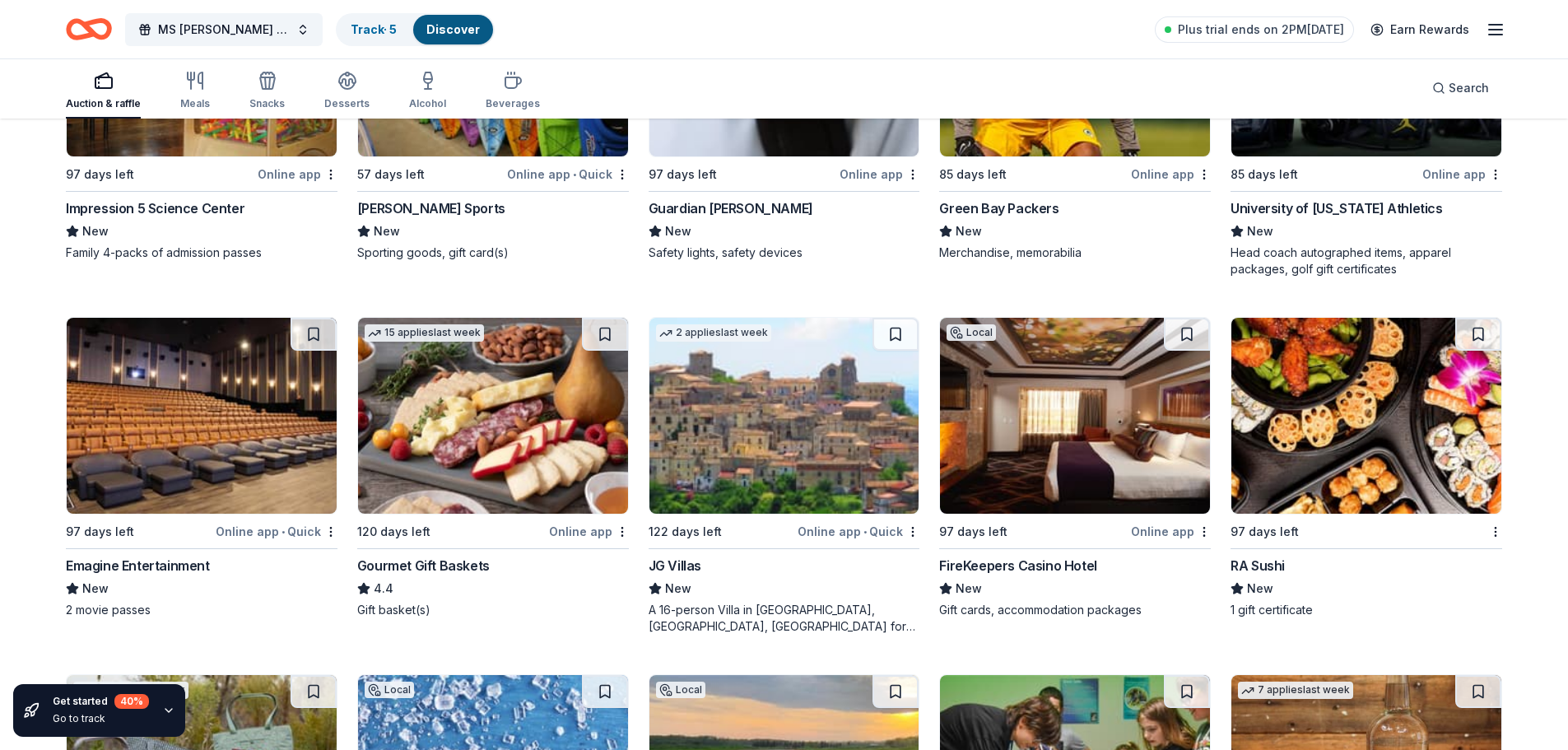
click at [296, 379] on img at bounding box center [201, 416] width 270 height 196
click at [565, 411] on img at bounding box center [492, 416] width 270 height 196
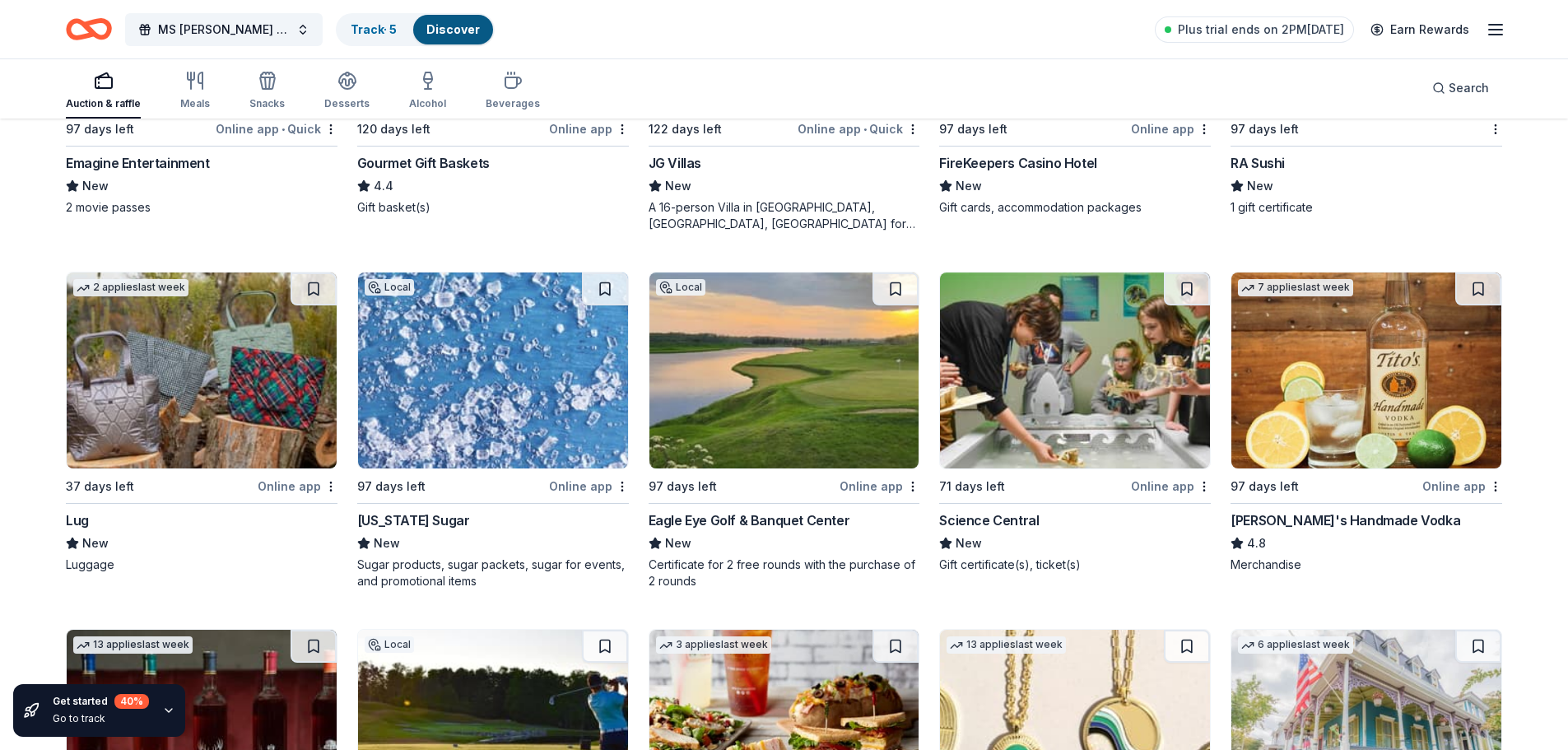
scroll to position [3582, 0]
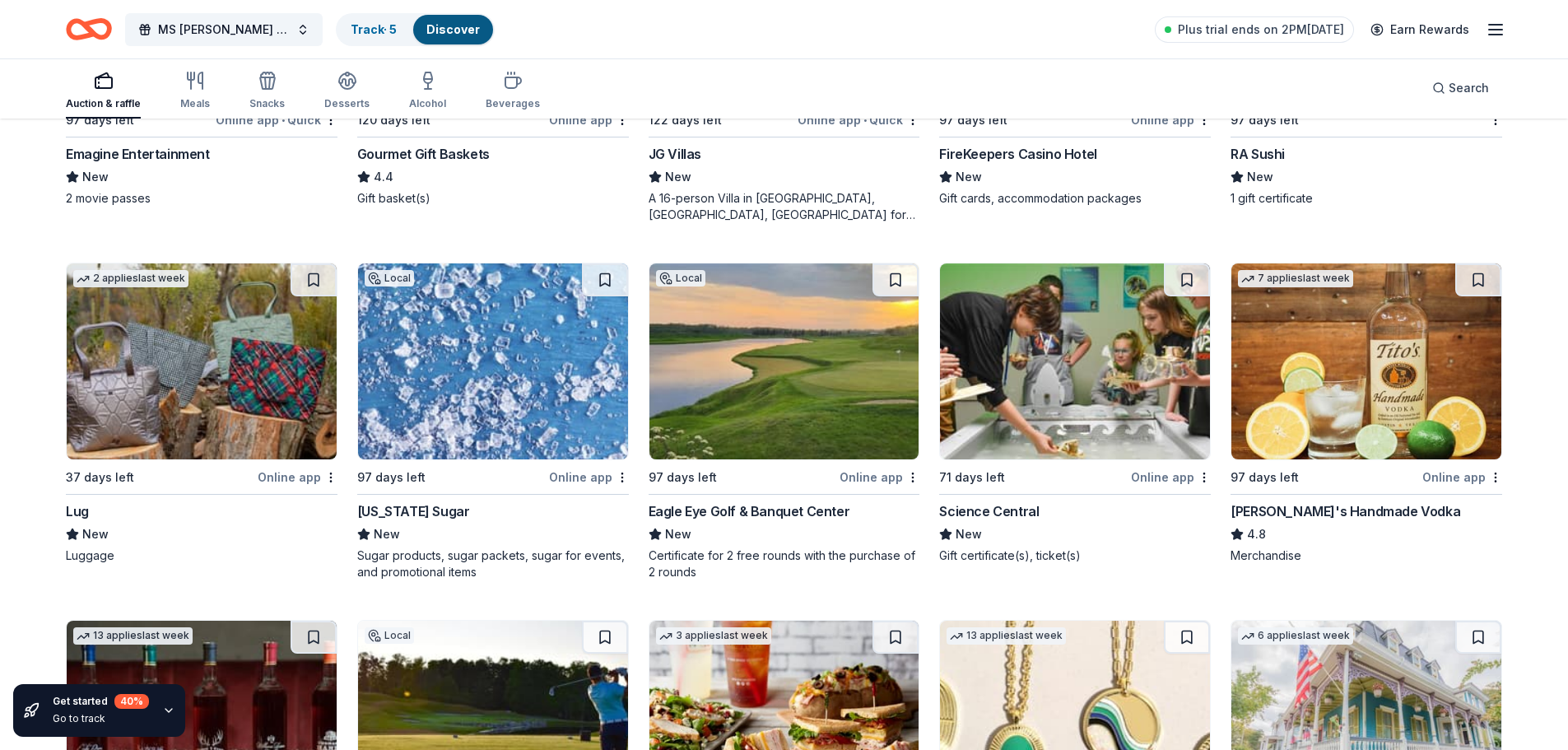
click at [320, 359] on img at bounding box center [201, 361] width 270 height 196
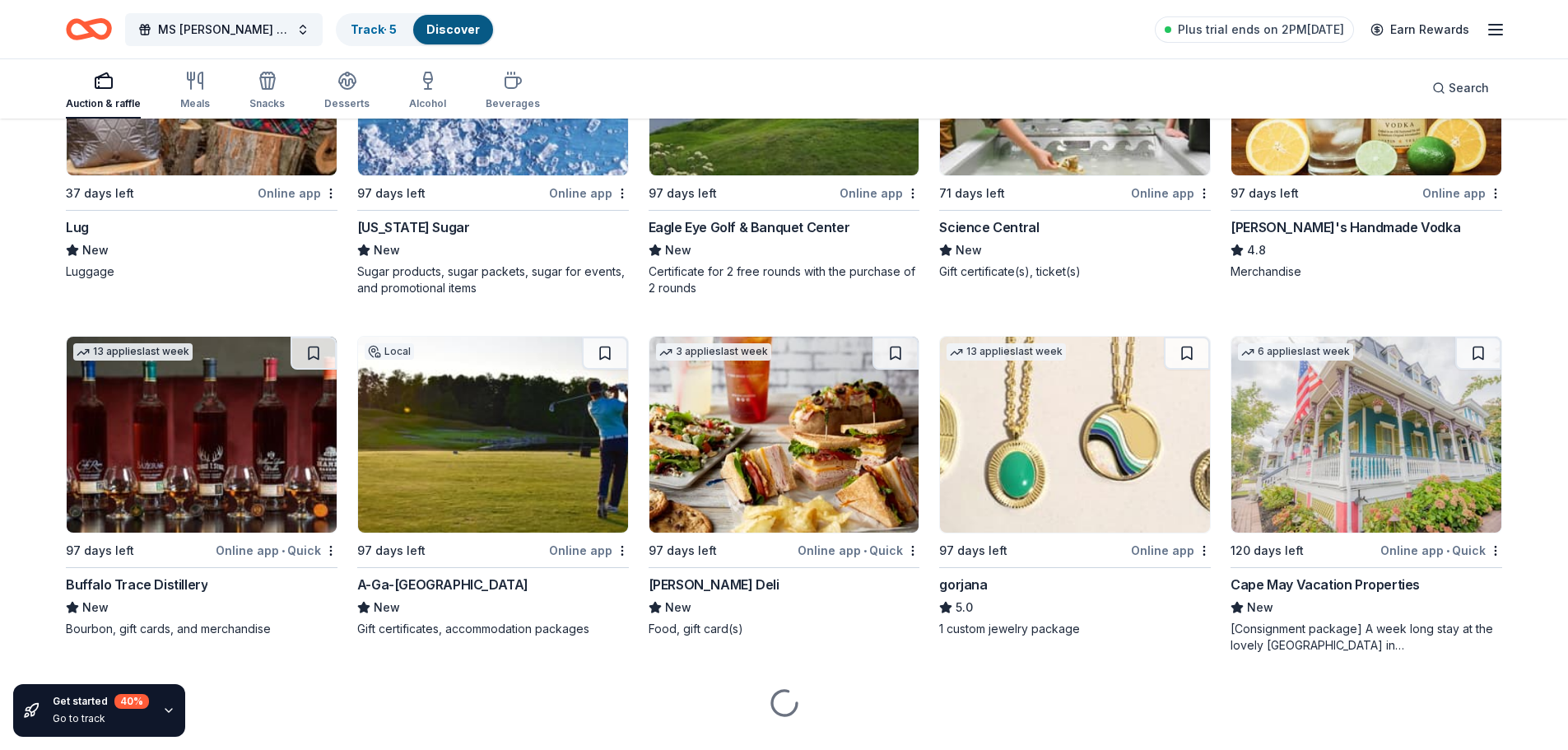
scroll to position [3885, 0]
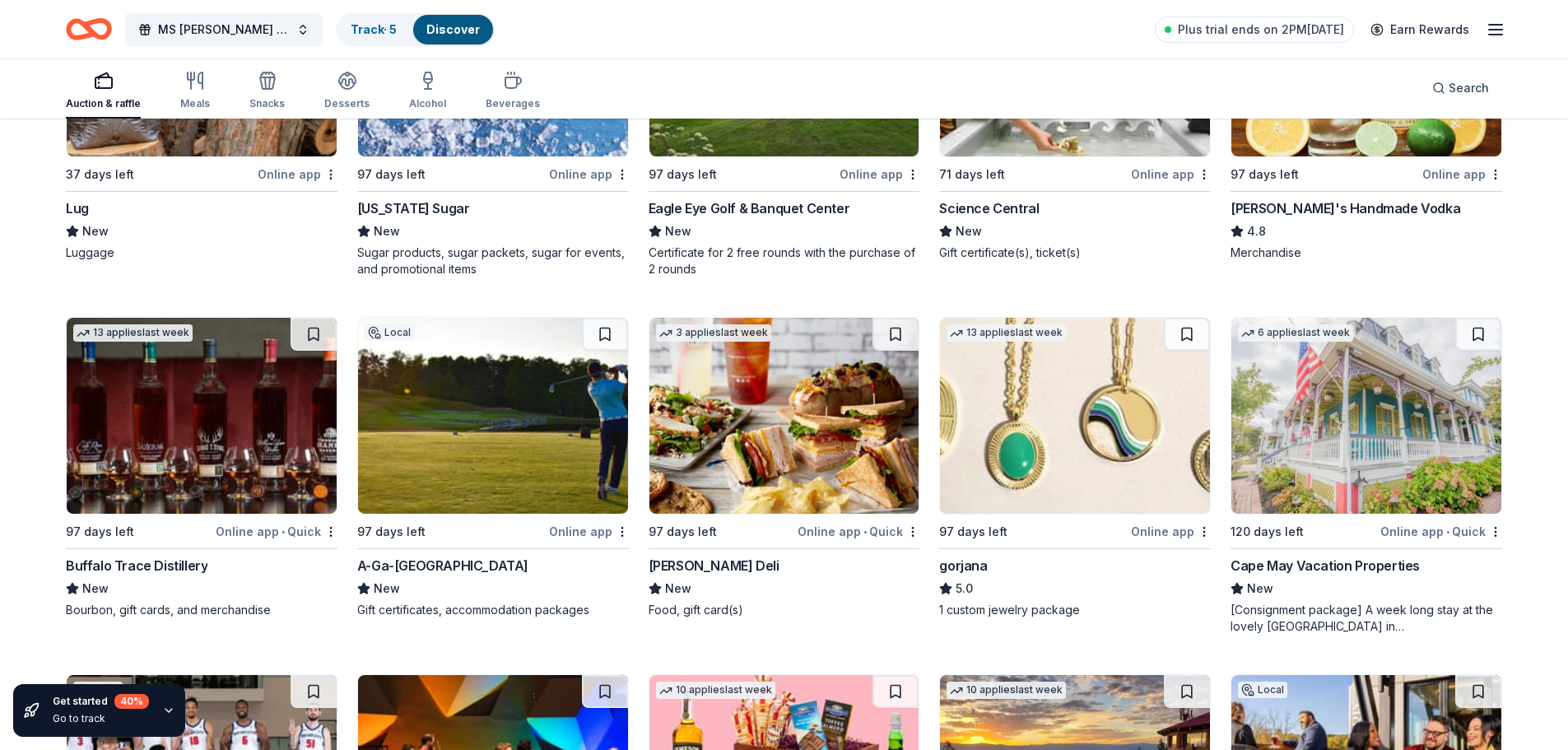
click at [259, 395] on img at bounding box center [201, 416] width 270 height 196
click at [1081, 421] on img at bounding box center [1075, 416] width 270 height 196
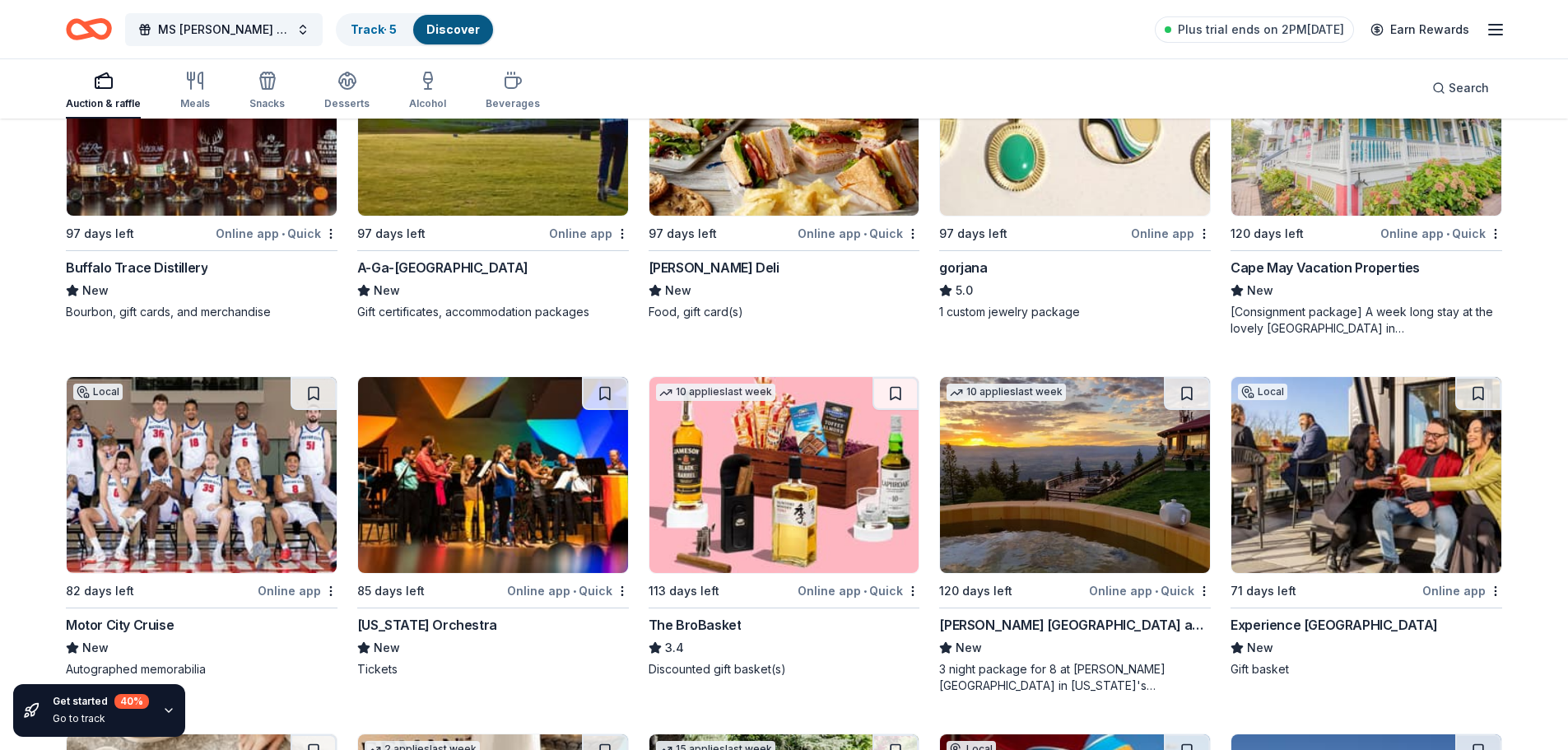
scroll to position [4215, 0]
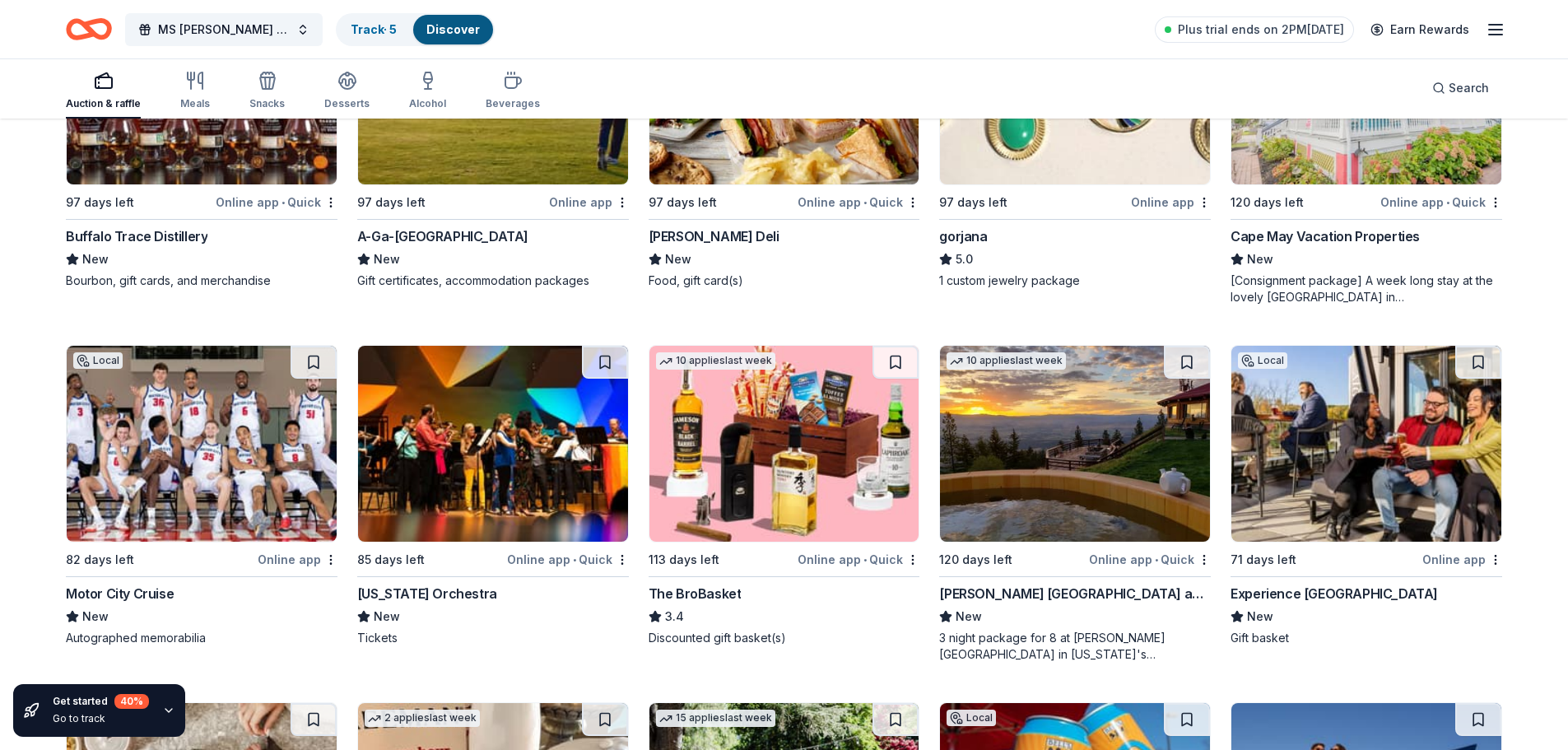
click at [784, 397] on img at bounding box center [784, 444] width 270 height 196
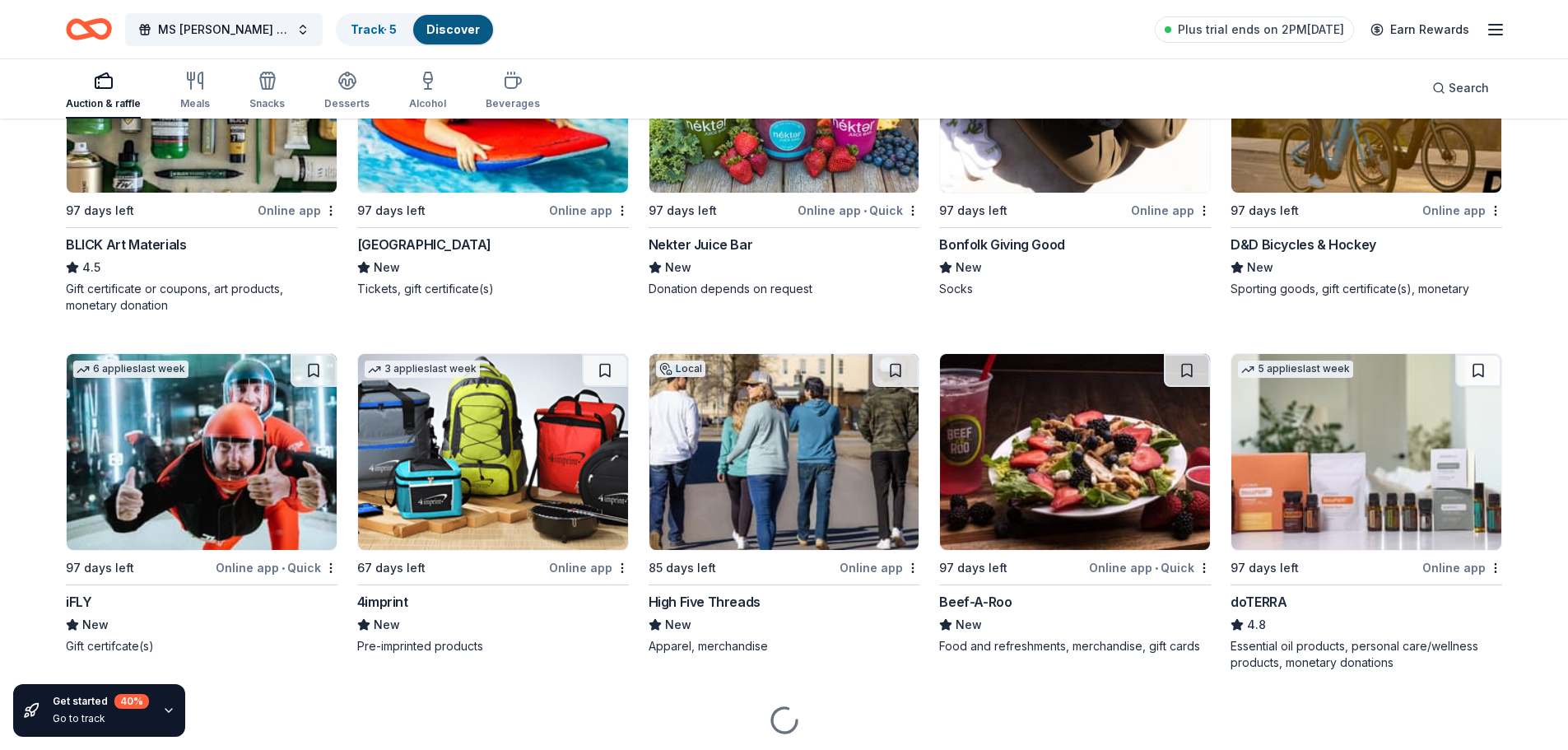
scroll to position [5285, 0]
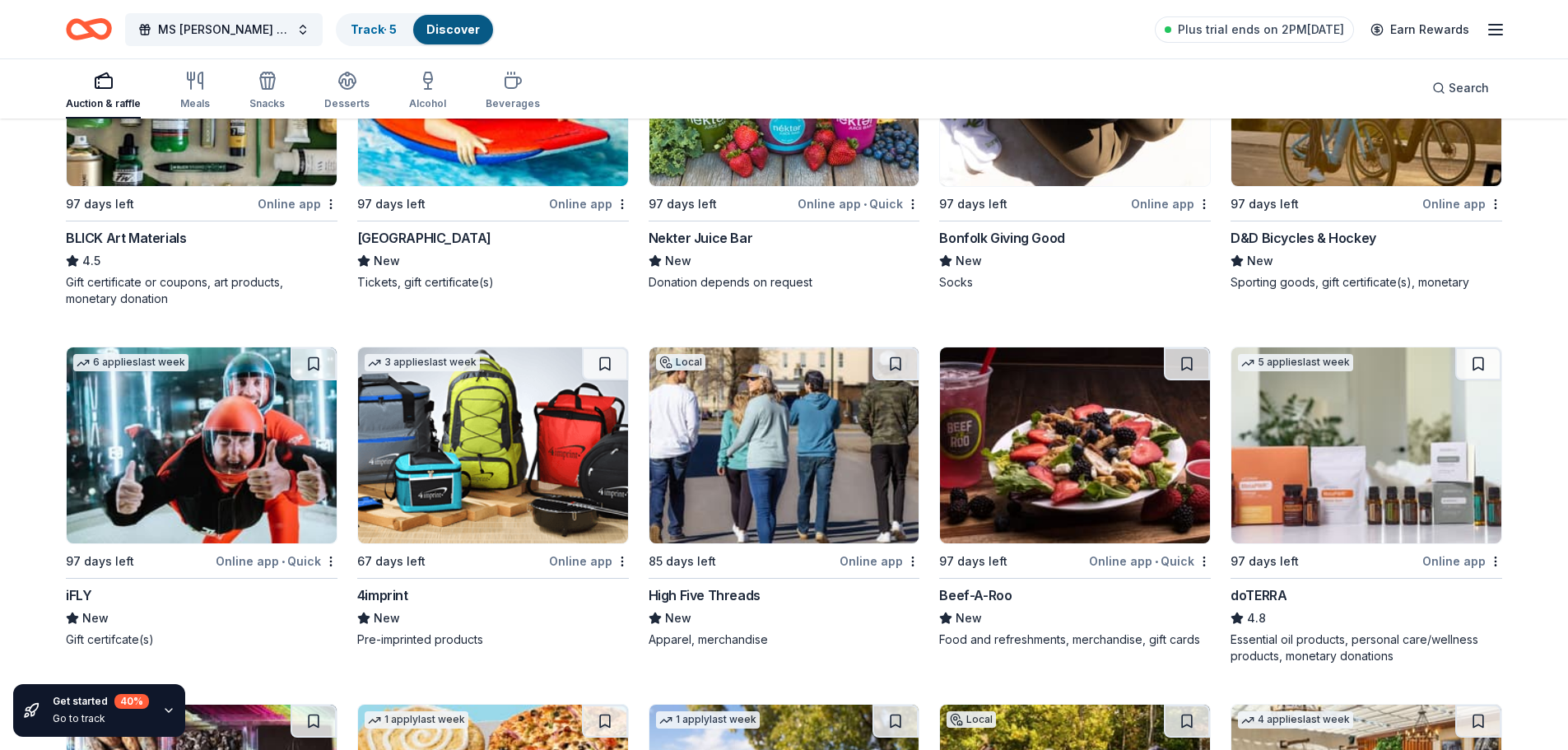
click at [215, 411] on img at bounding box center [201, 446] width 270 height 196
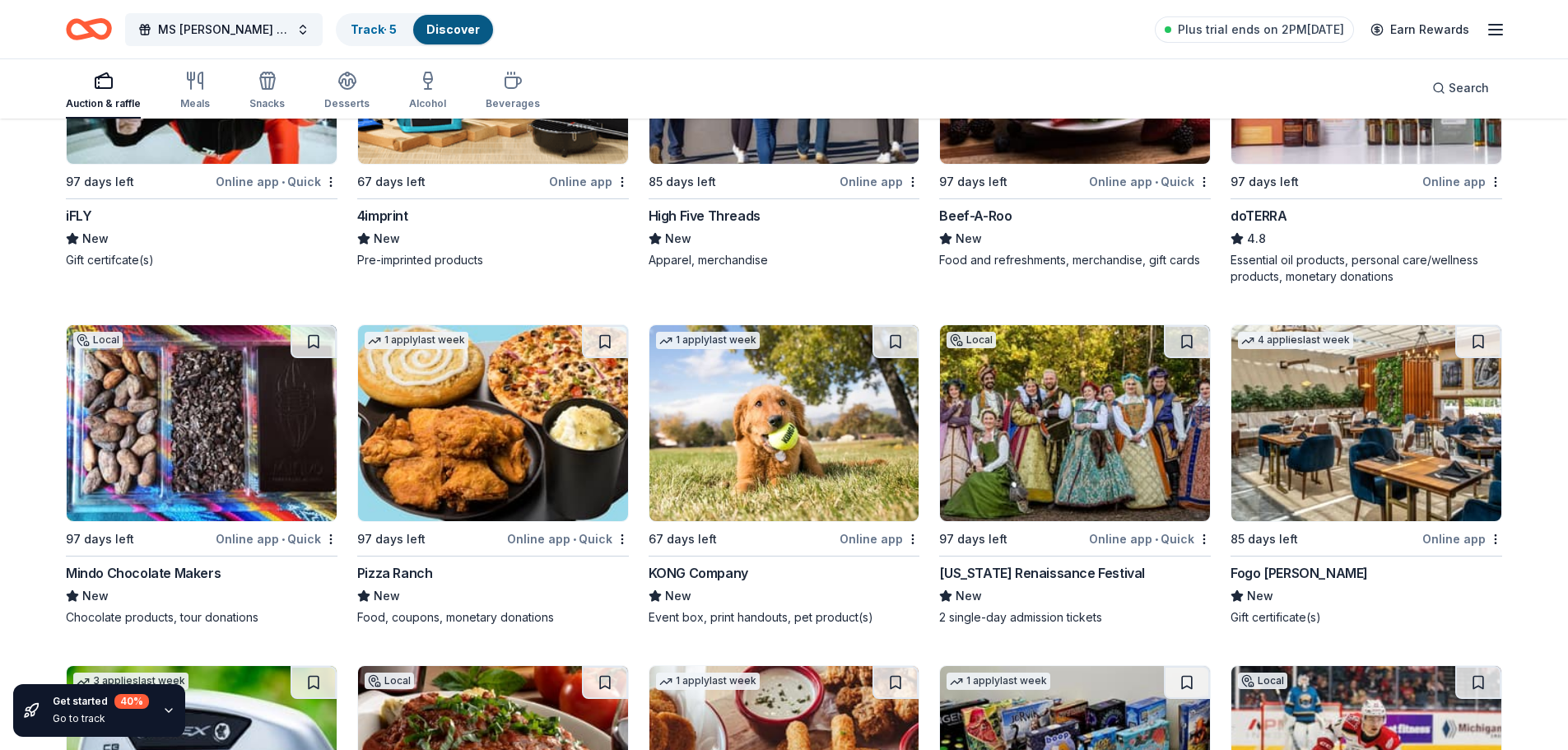
scroll to position [5697, 0]
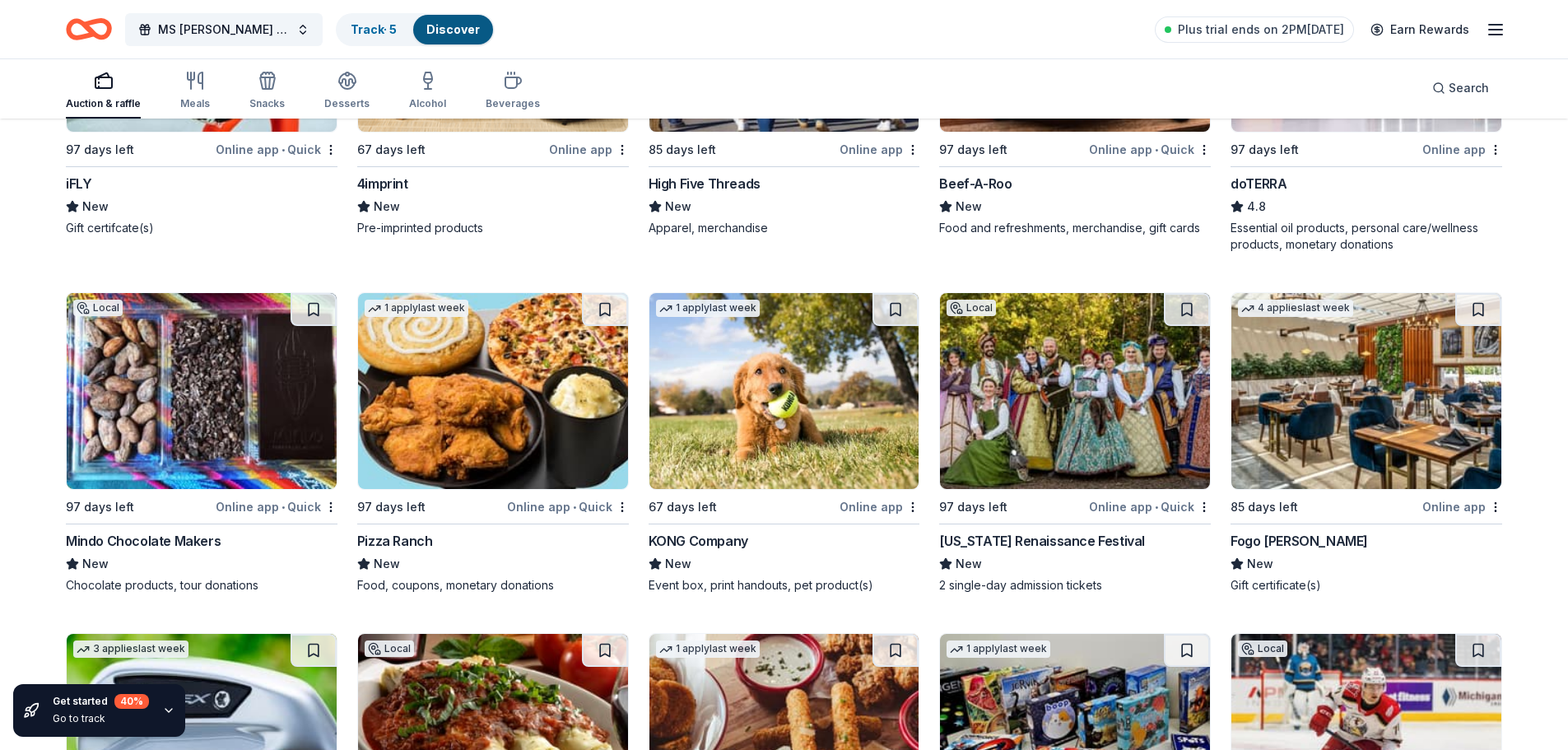
click at [1004, 367] on img at bounding box center [1075, 391] width 270 height 196
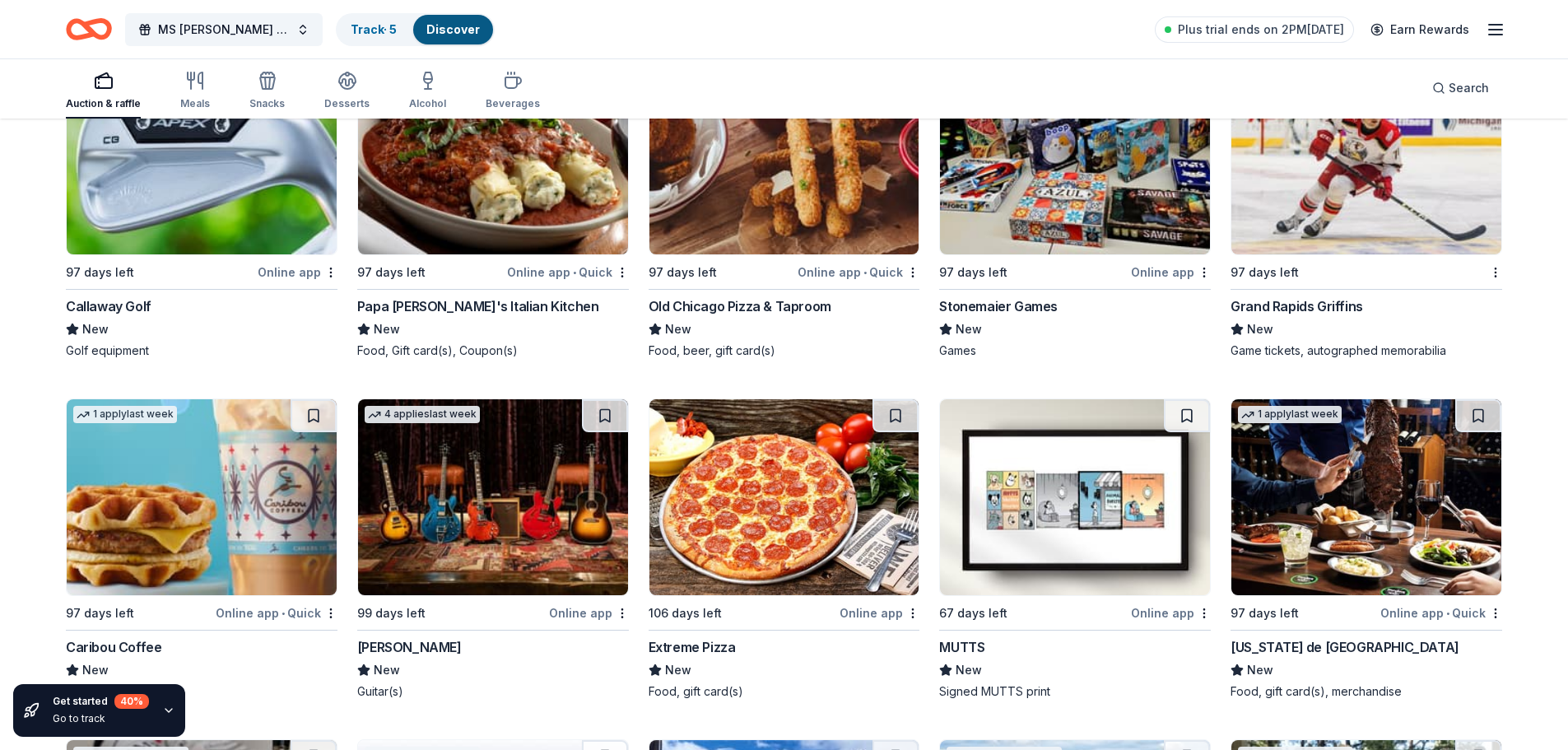
scroll to position [6326, 0]
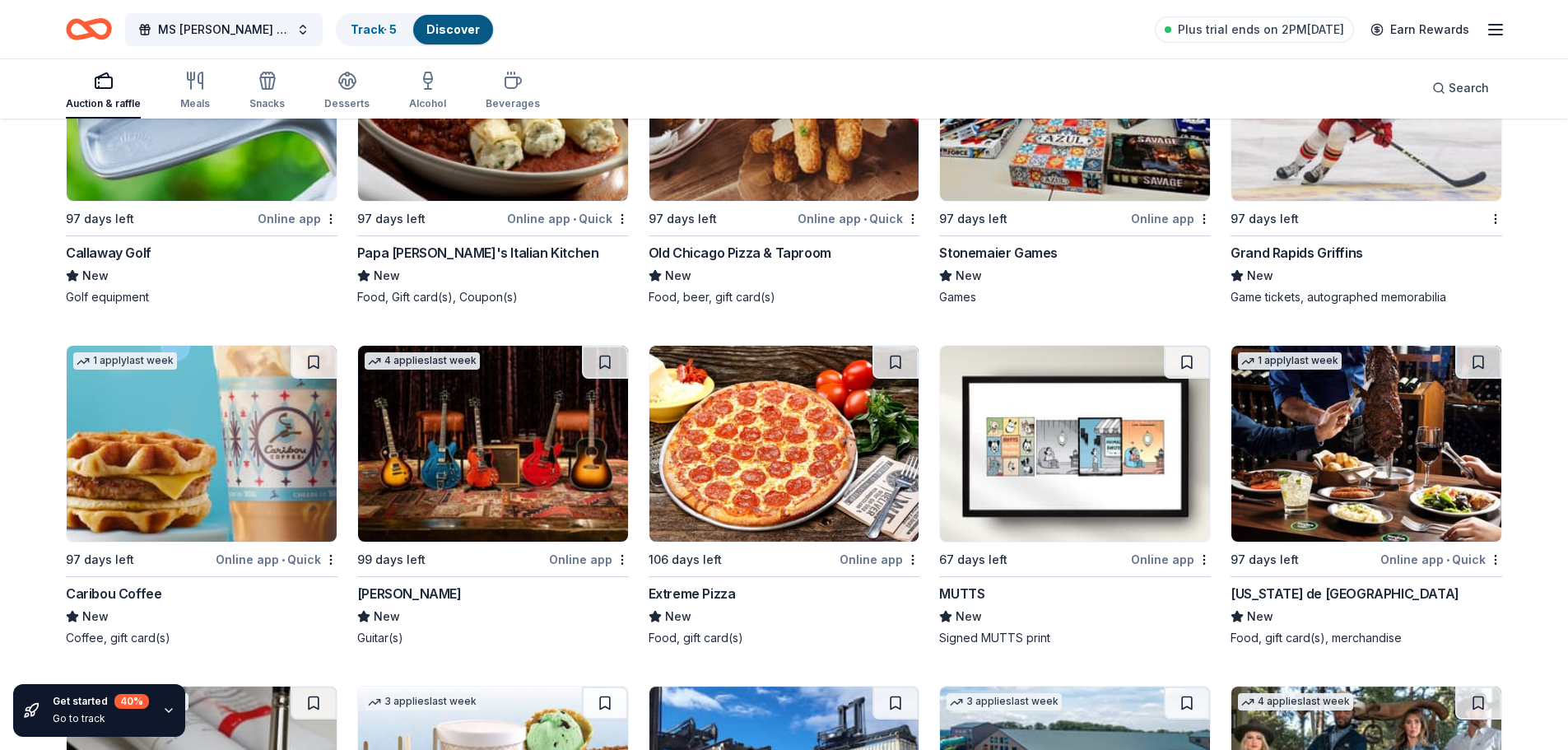
click at [516, 473] on img at bounding box center [492, 444] width 270 height 196
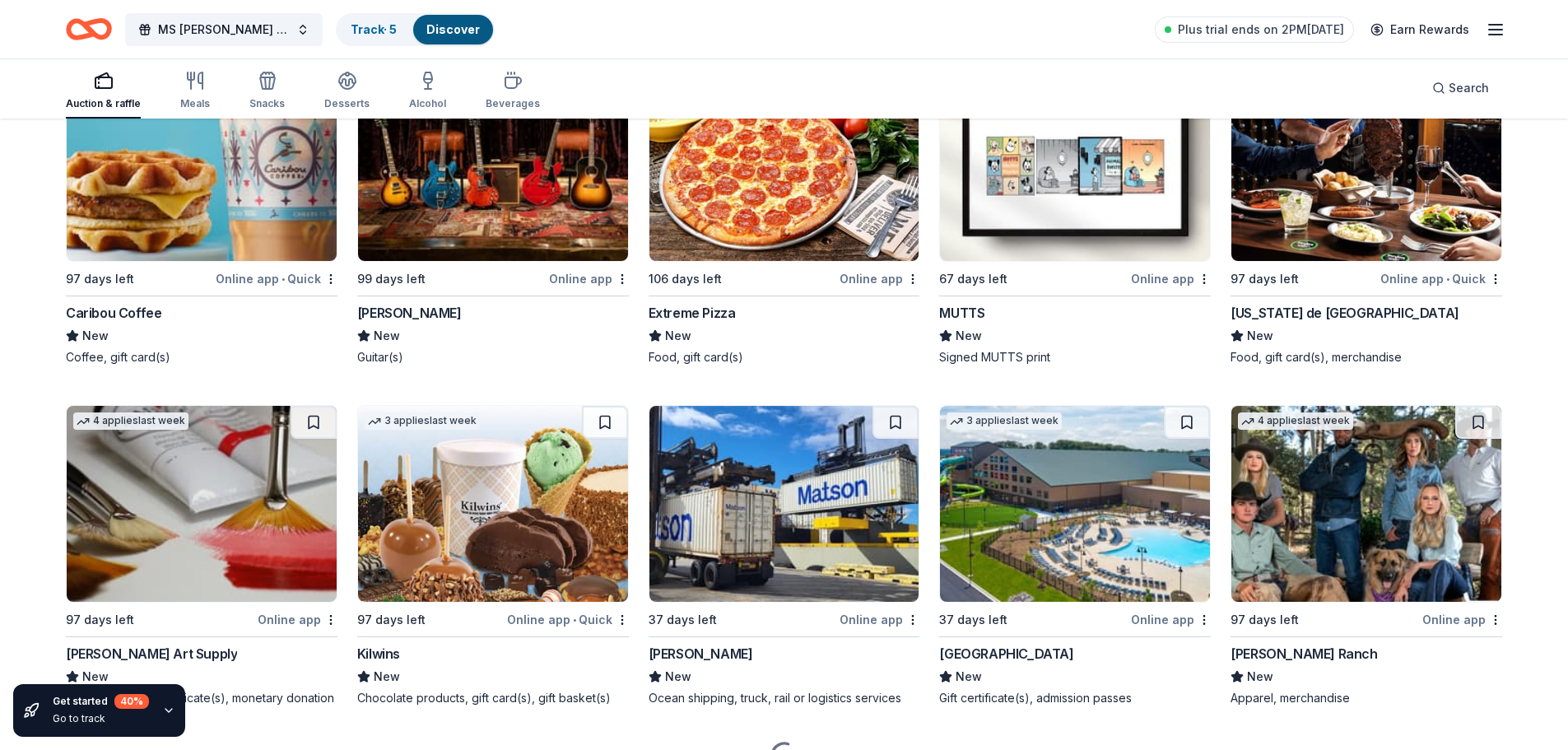
scroll to position [6655, 0]
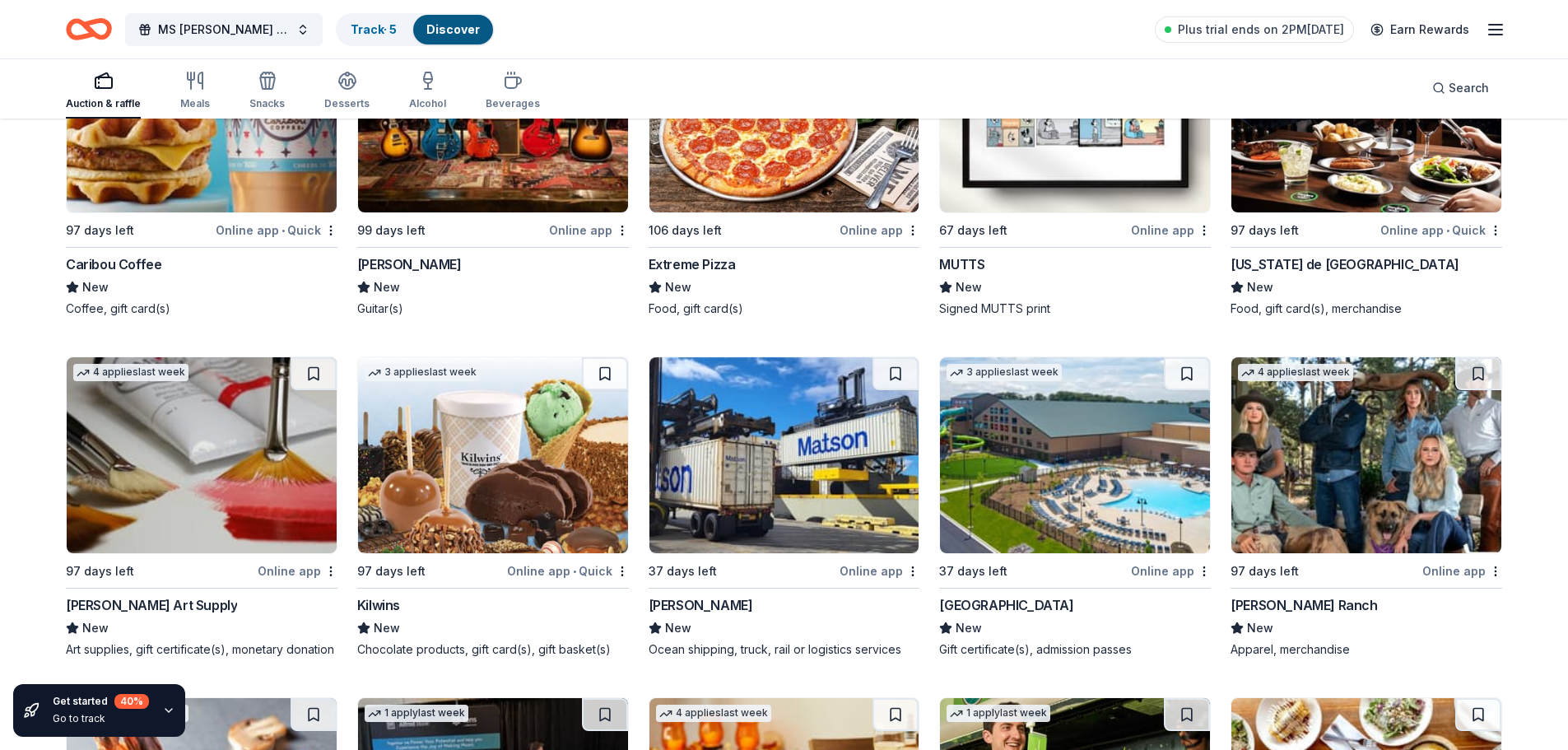
click at [1058, 446] on img at bounding box center [1075, 455] width 270 height 196
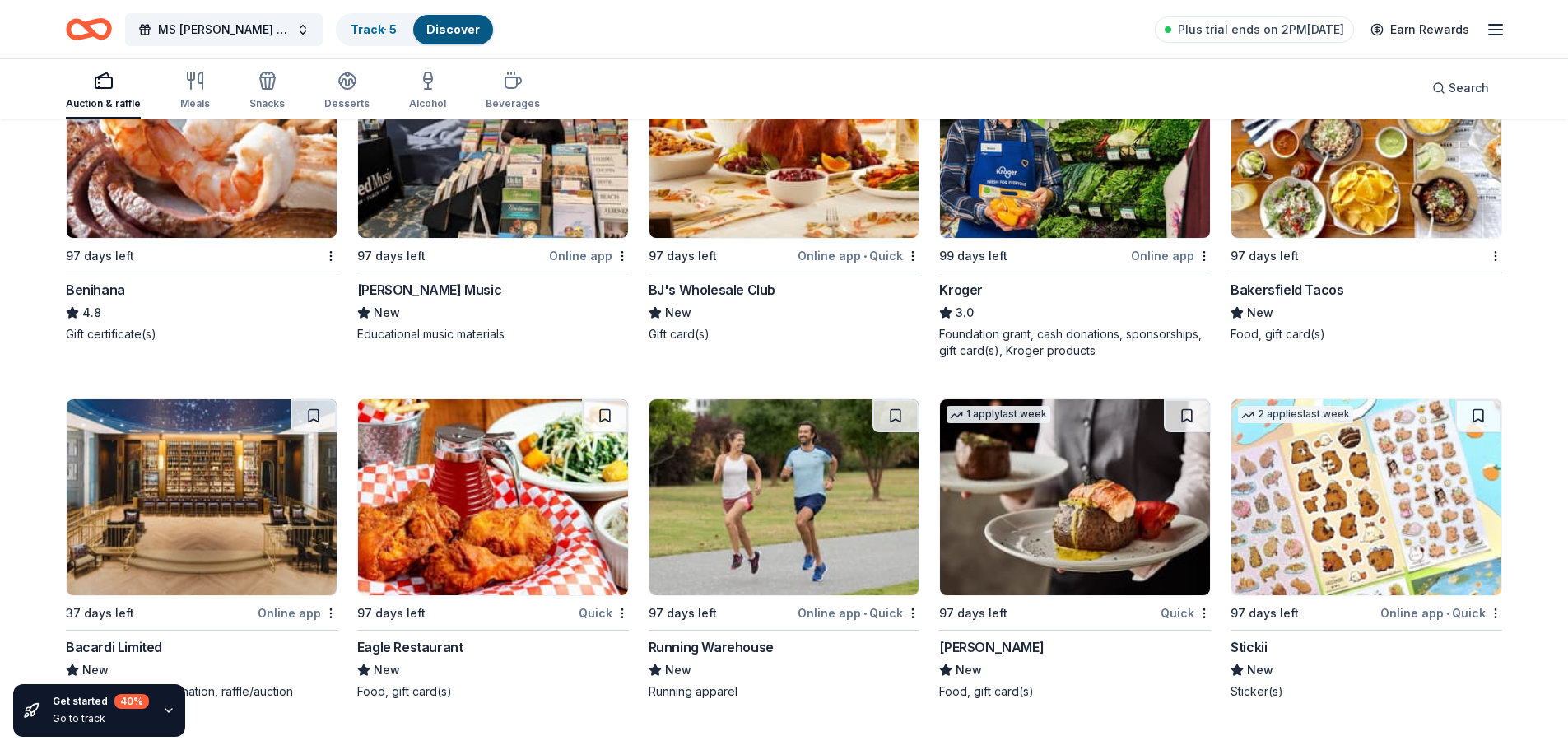
scroll to position [7393, 0]
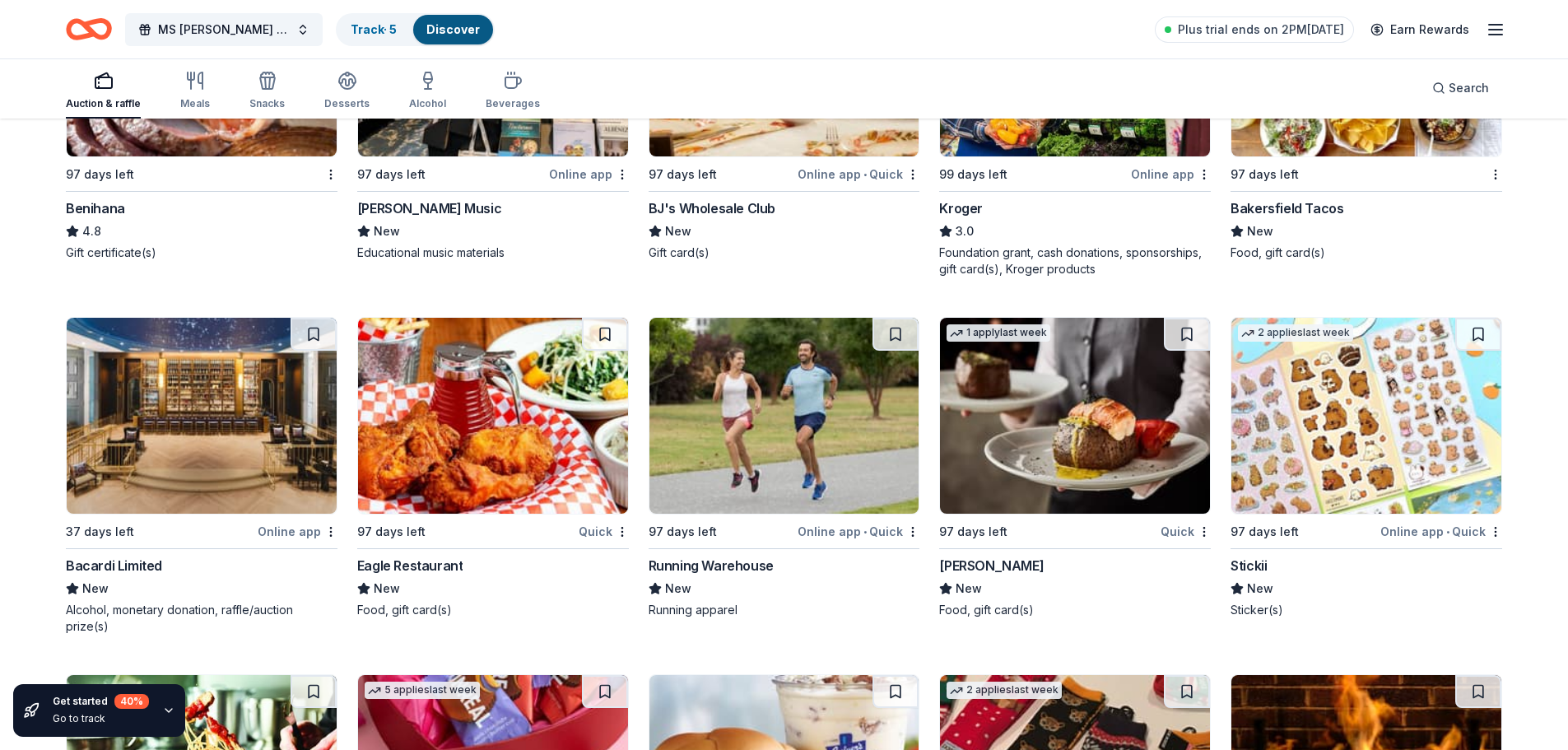
click at [199, 380] on img at bounding box center [201, 416] width 270 height 196
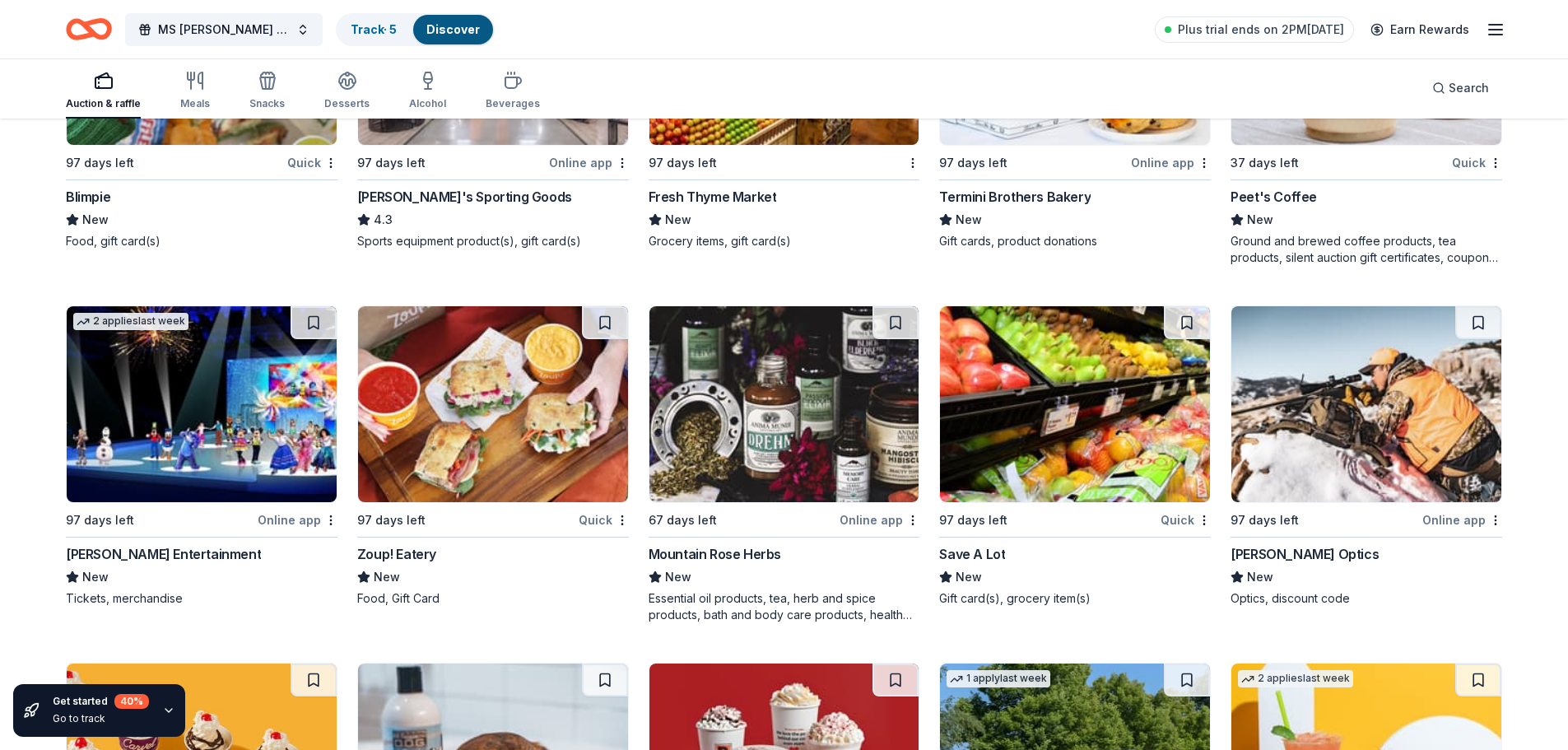
scroll to position [8971, 0]
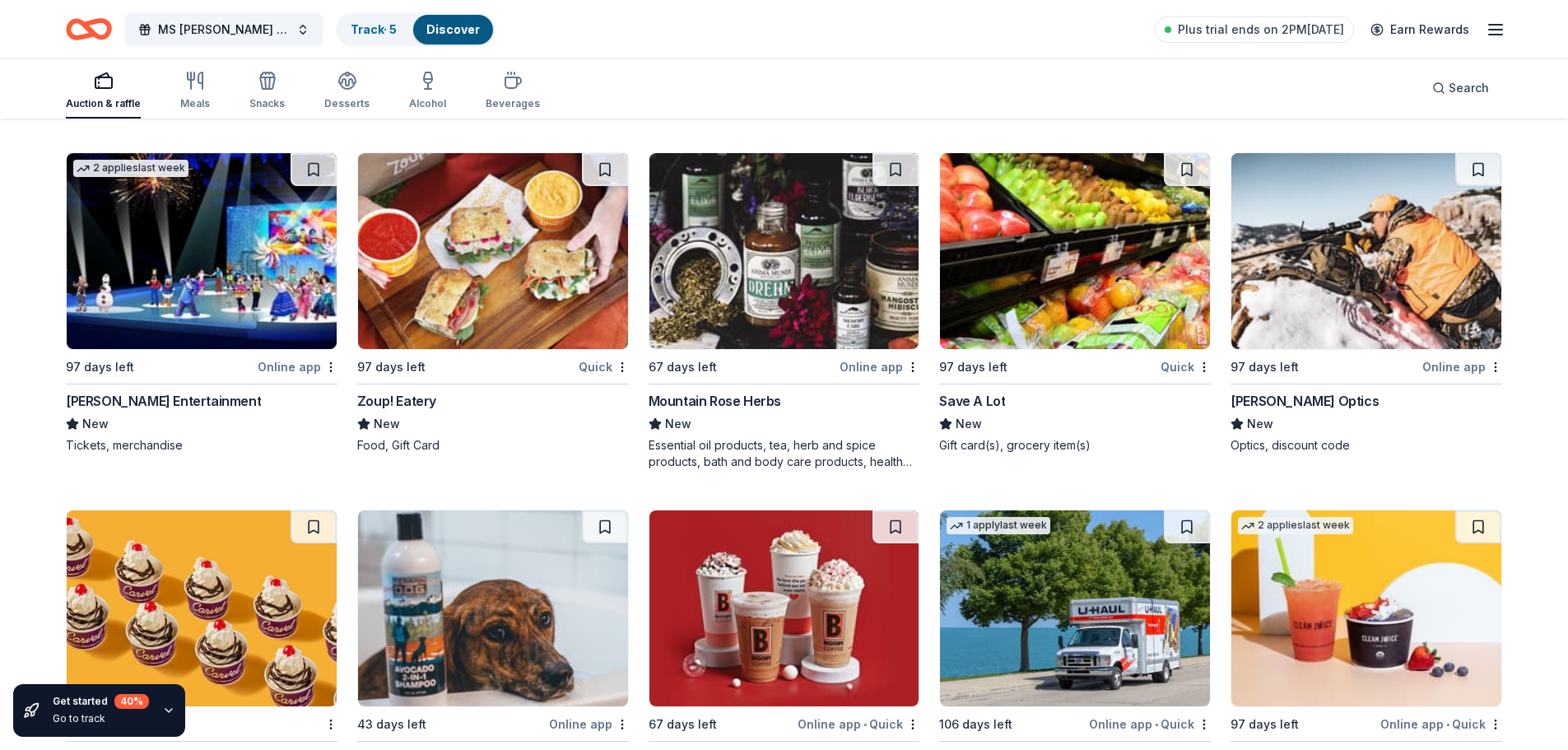
click at [210, 209] on img at bounding box center [201, 251] width 270 height 196
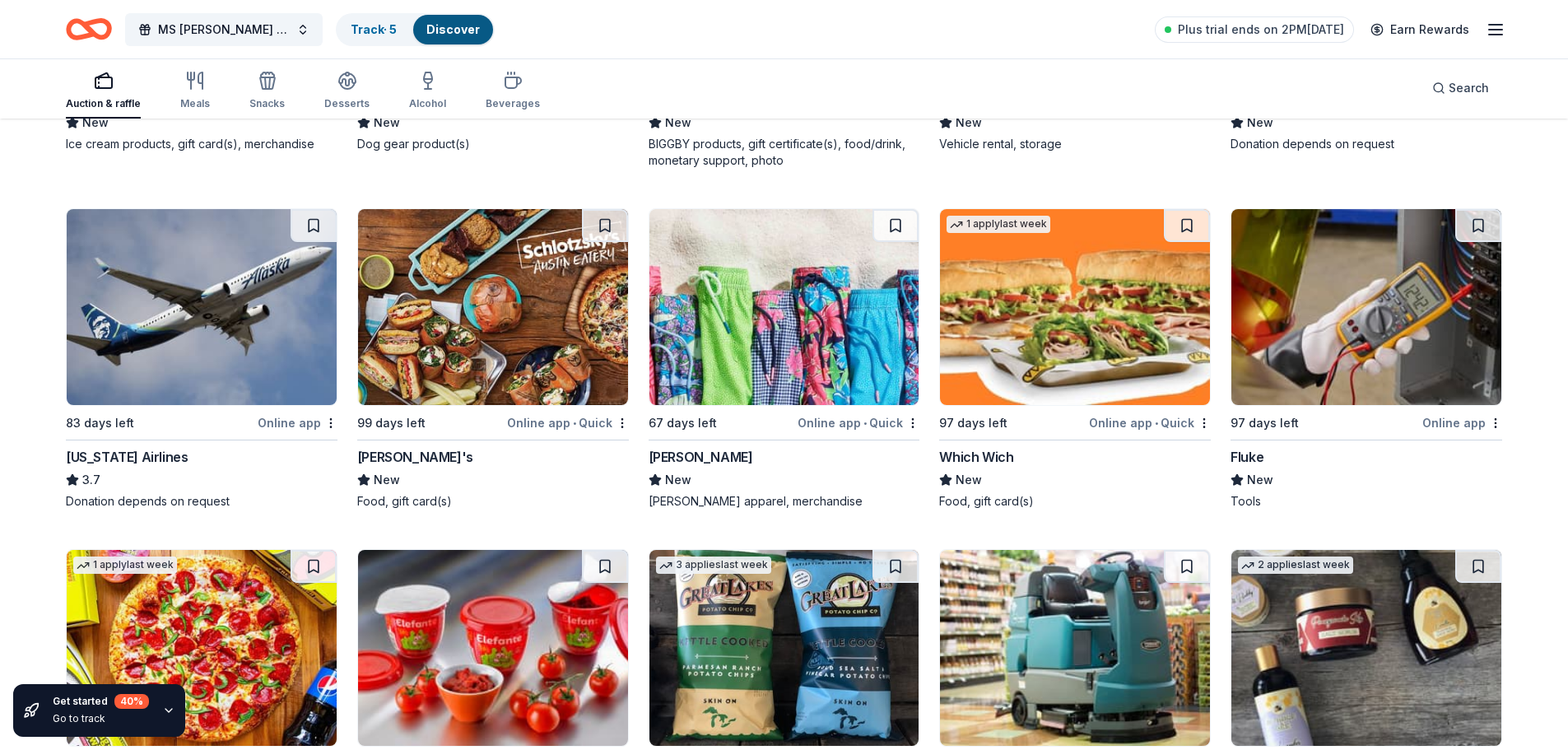
scroll to position [9713, 0]
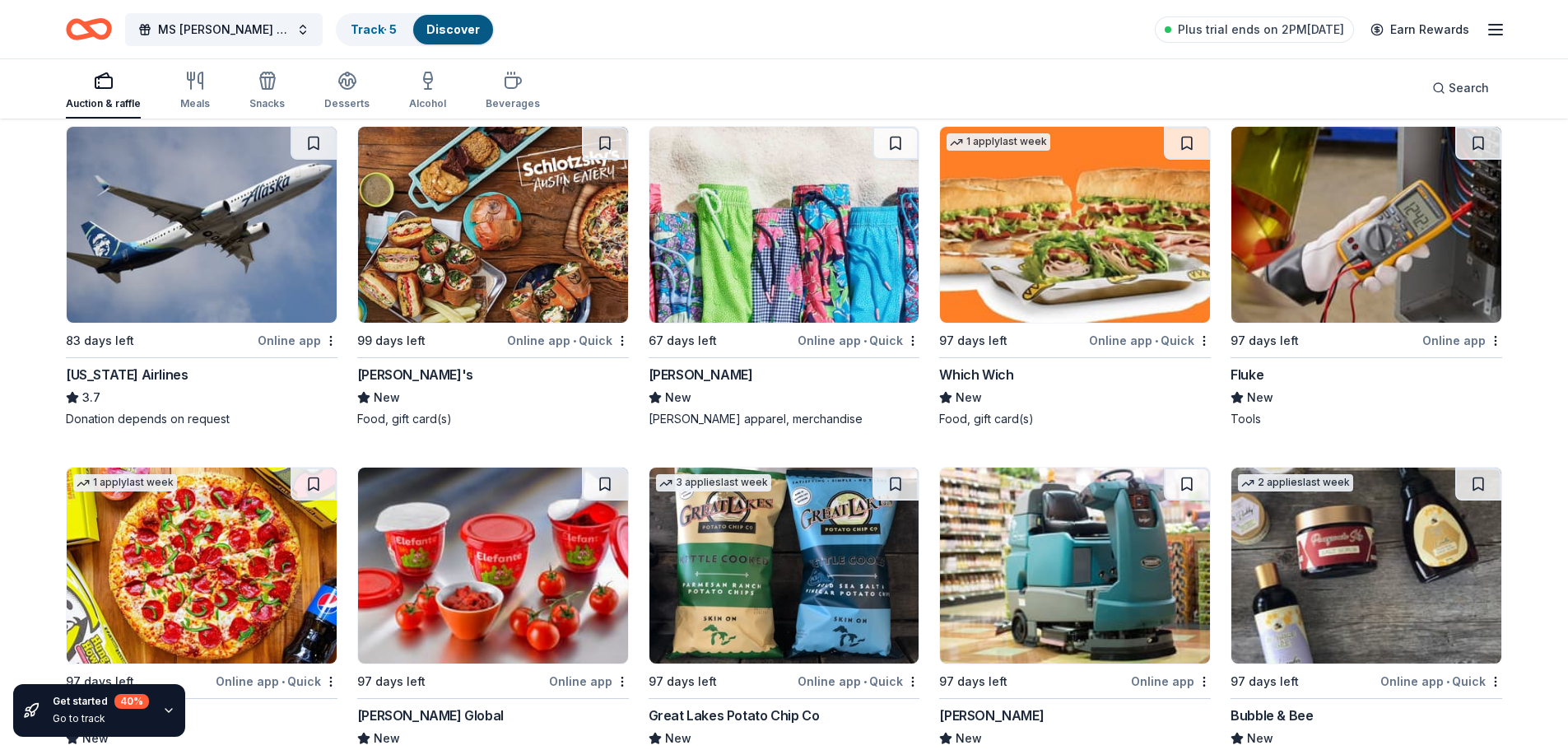
click at [795, 207] on img at bounding box center [784, 225] width 270 height 196
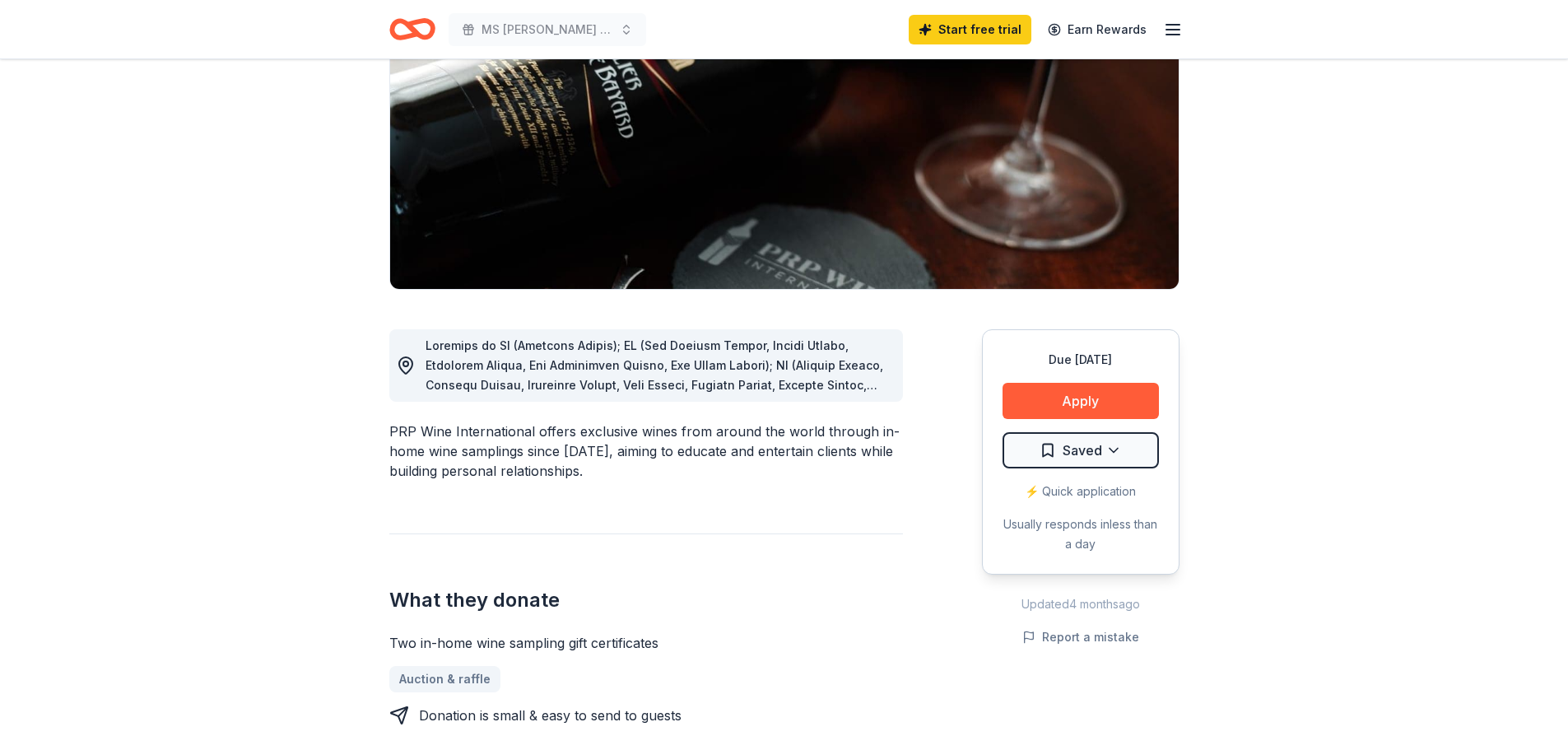
scroll to position [165, 0]
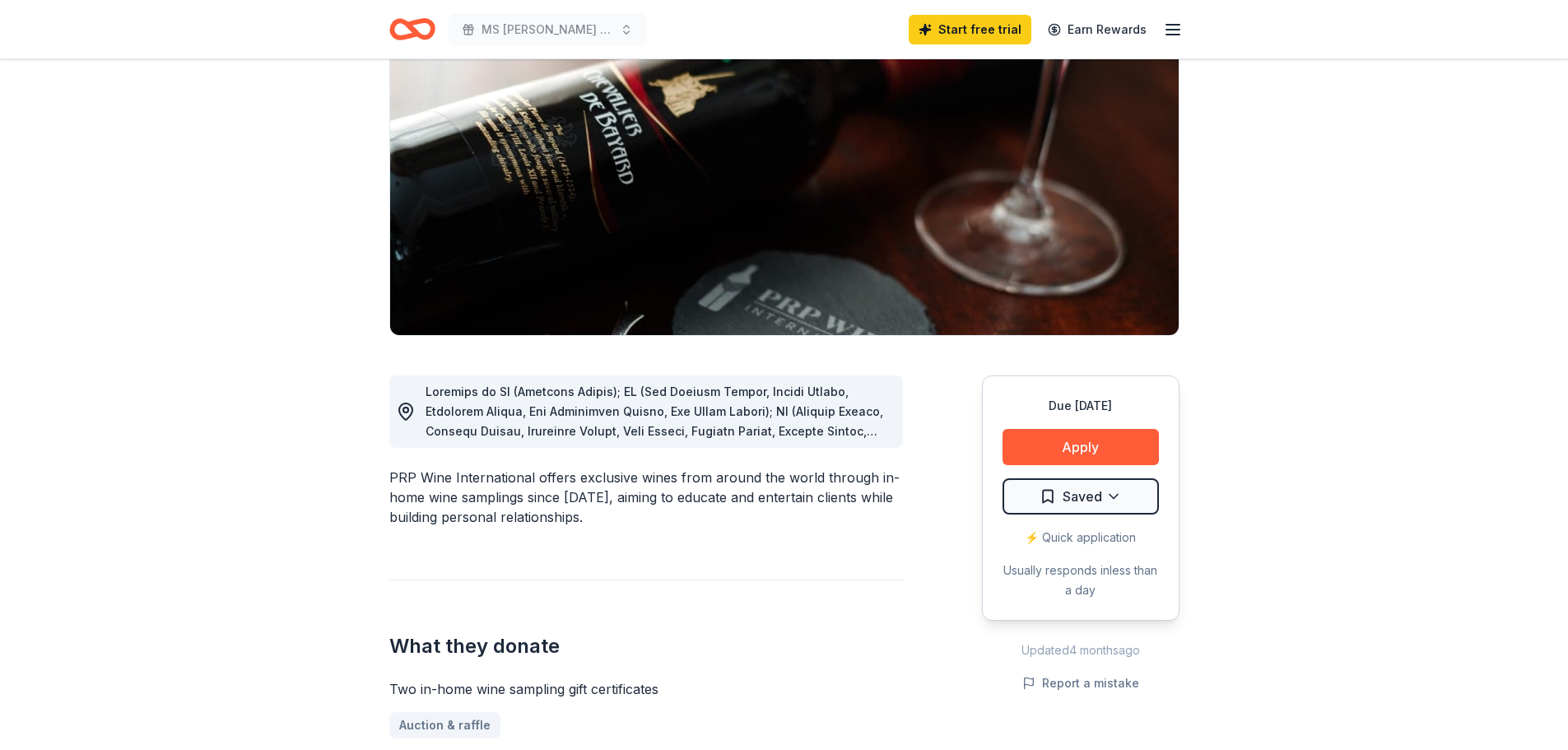
click at [867, 435] on span at bounding box center [657, 619] width 465 height 469
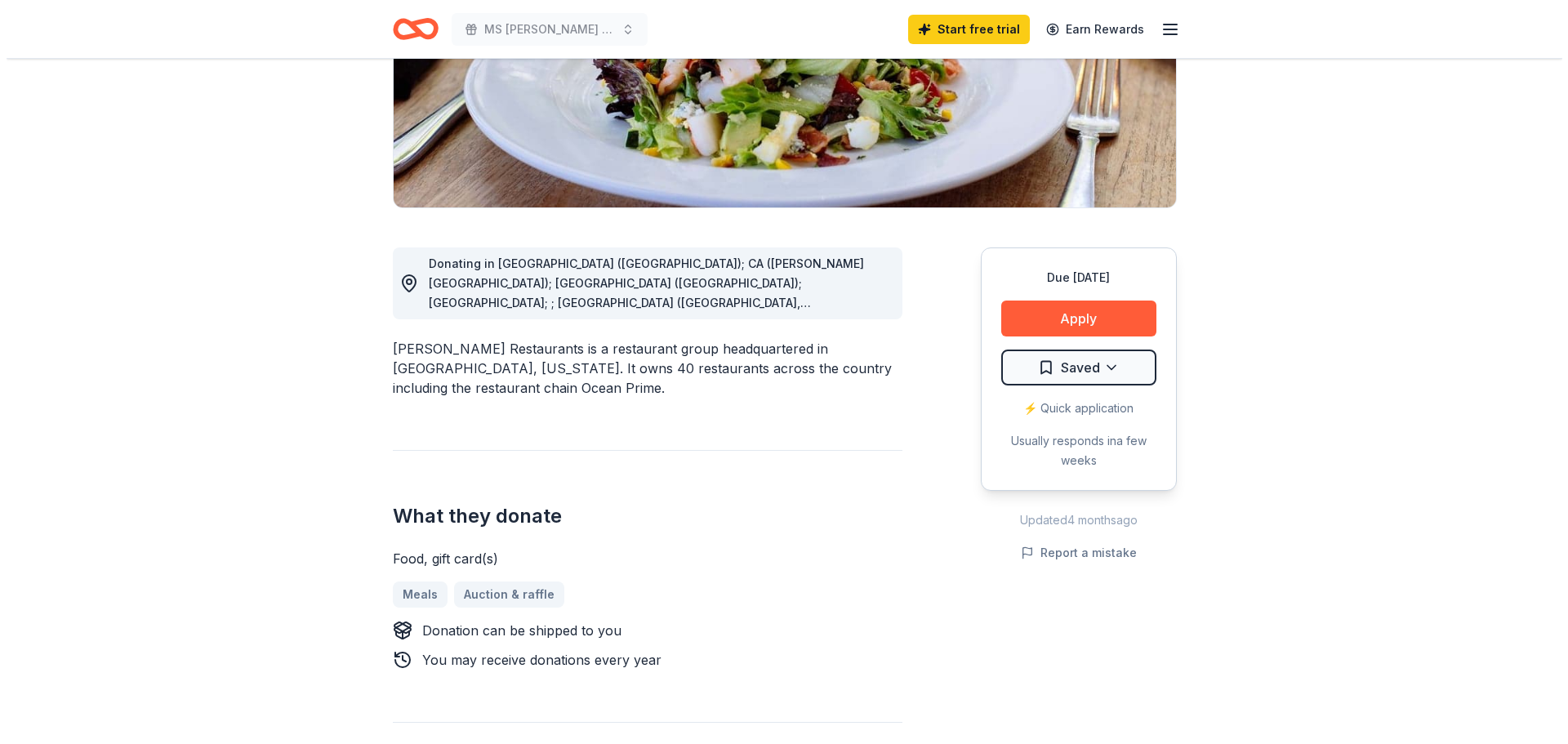
scroll to position [327, 0]
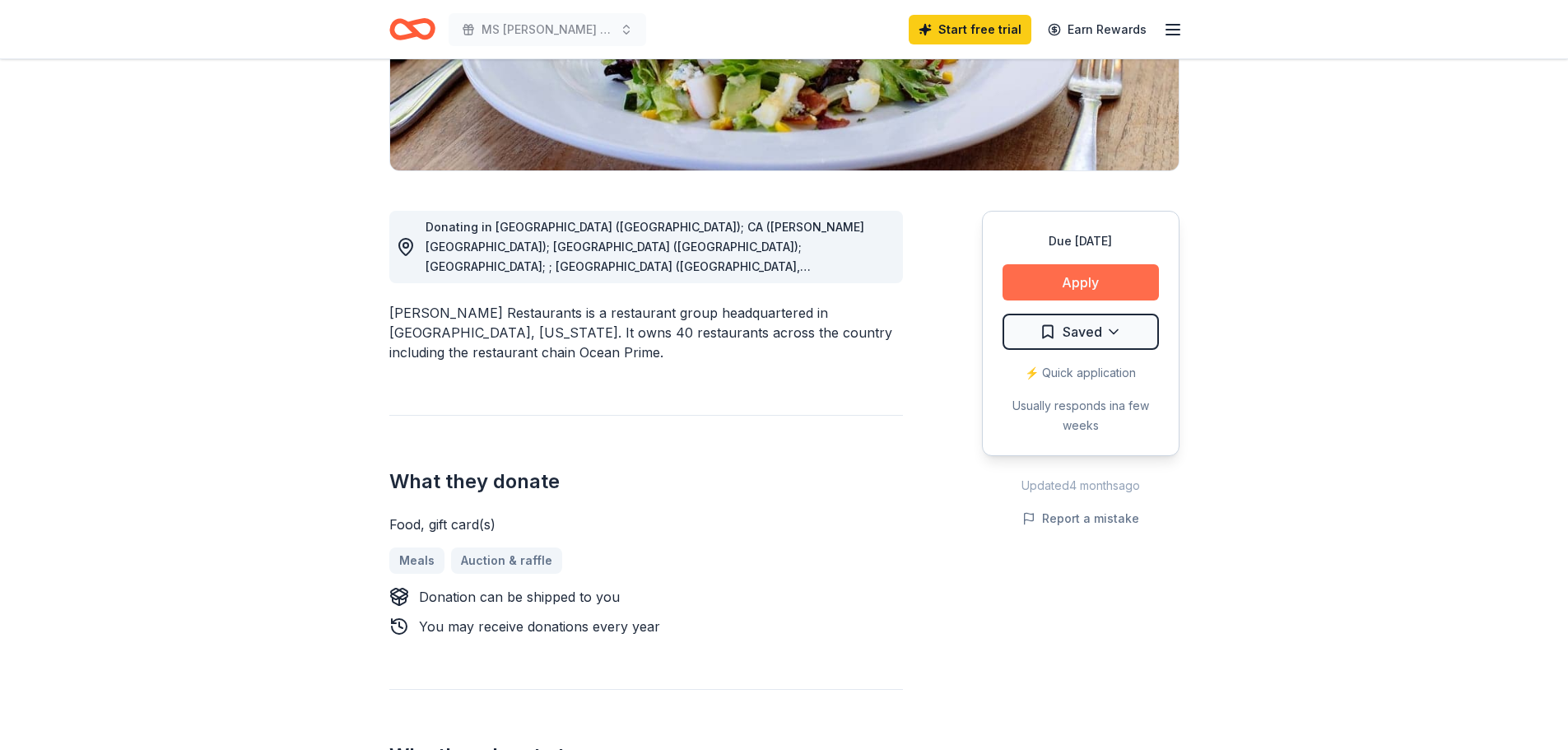
click at [1099, 282] on button "Apply" at bounding box center [1081, 282] width 157 height 36
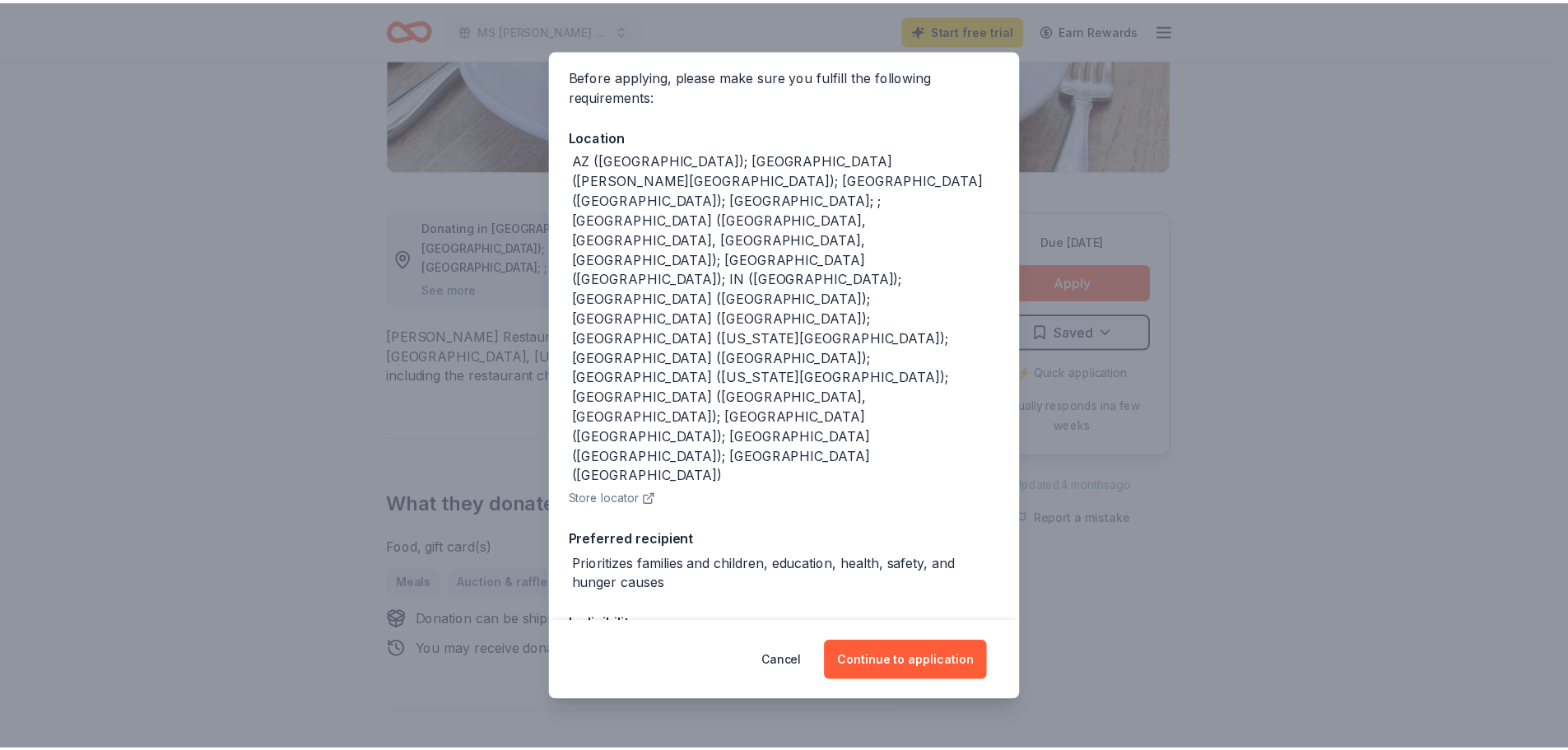
scroll to position [158, 0]
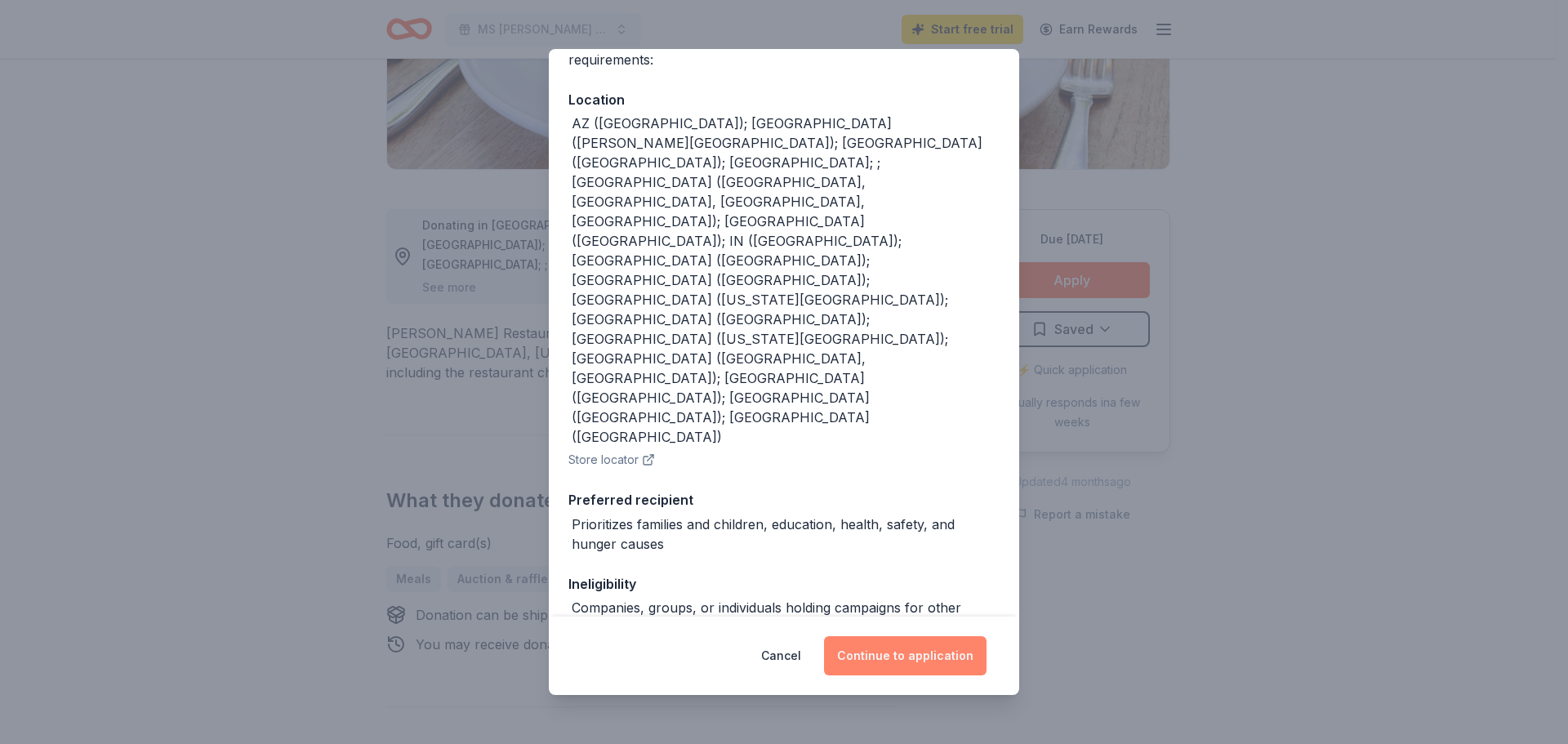
click at [938, 656] on button "Continue to application" at bounding box center [906, 656] width 163 height 39
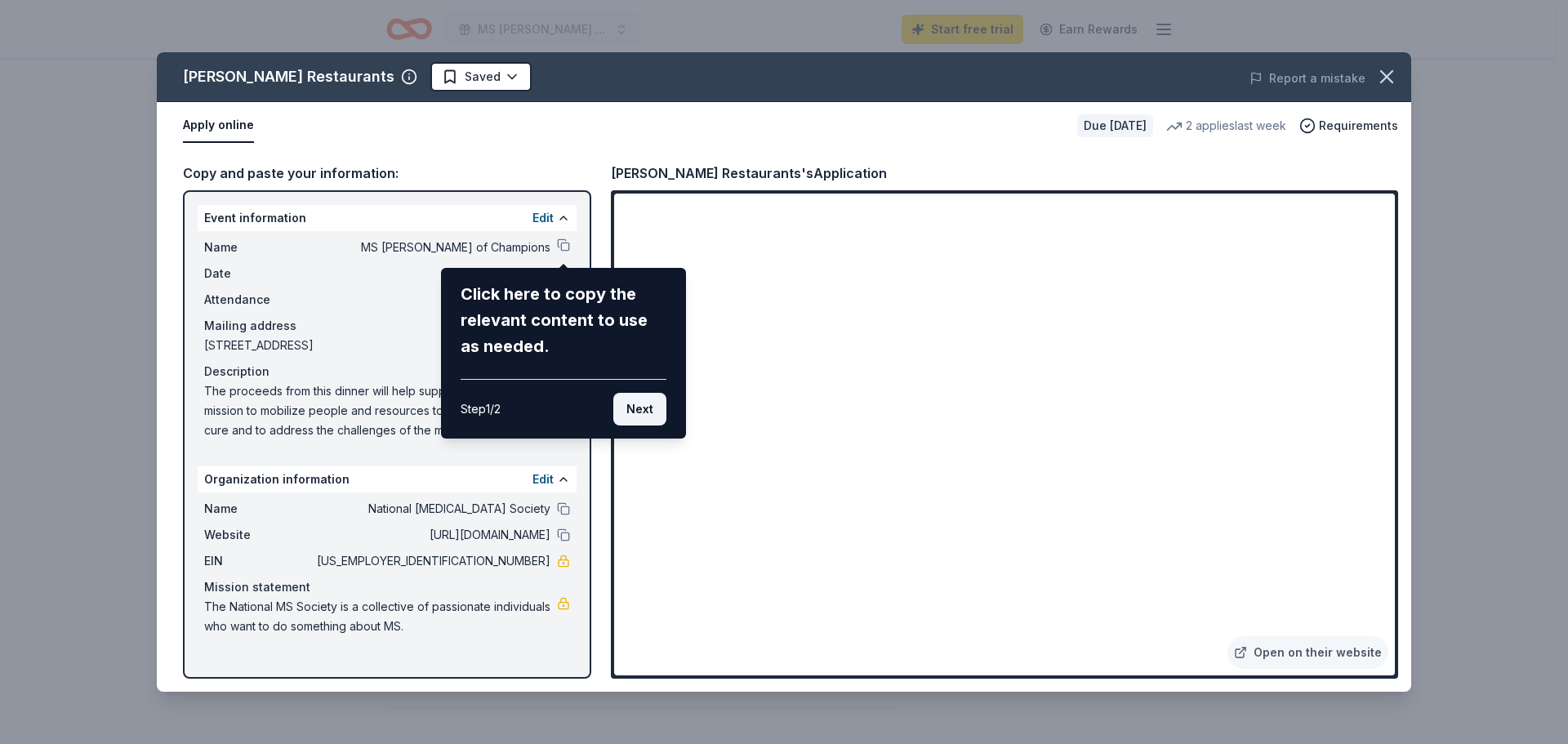
click at [635, 401] on button "Next" at bounding box center [640, 409] width 53 height 33
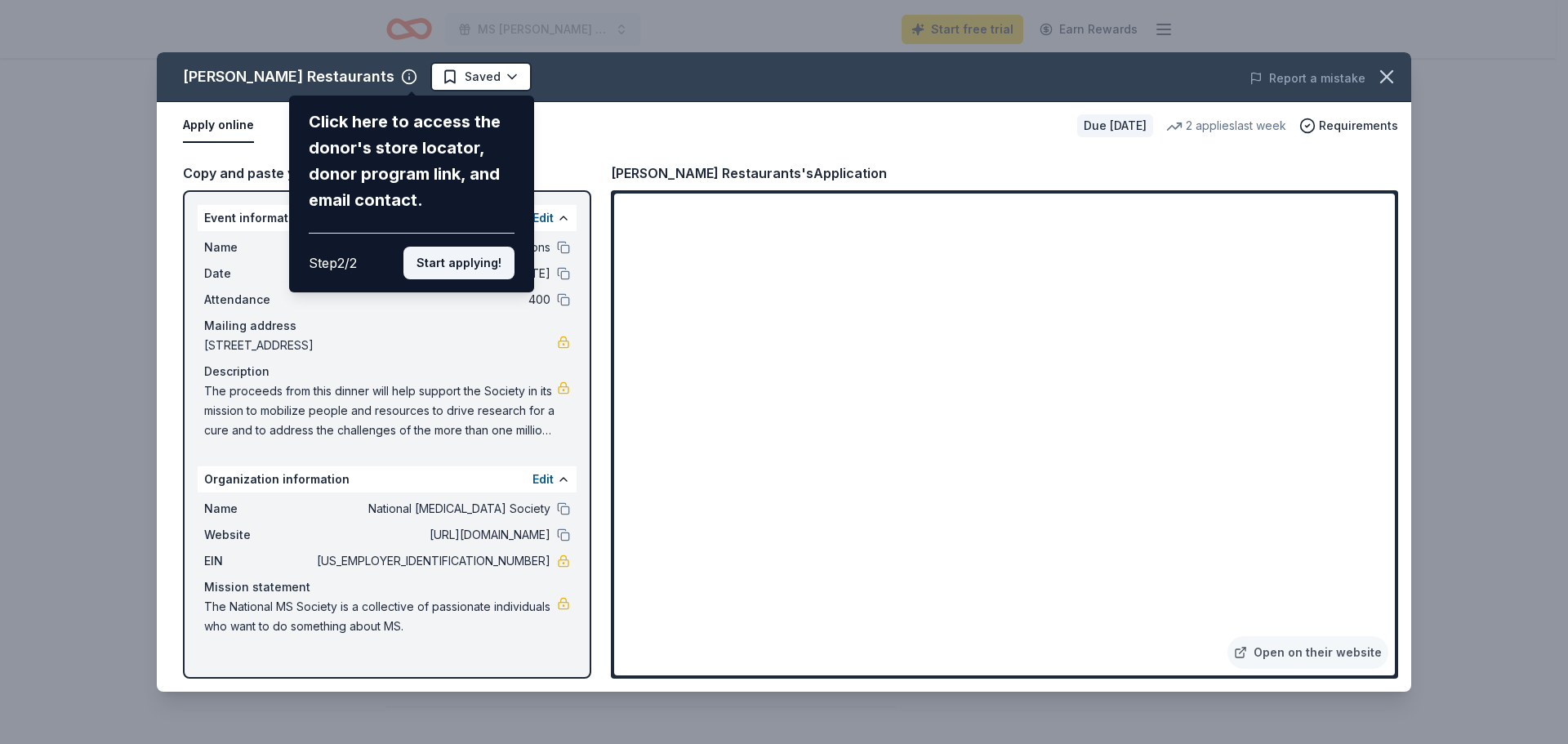
click at [475, 259] on button "Start applying!" at bounding box center [459, 263] width 111 height 33
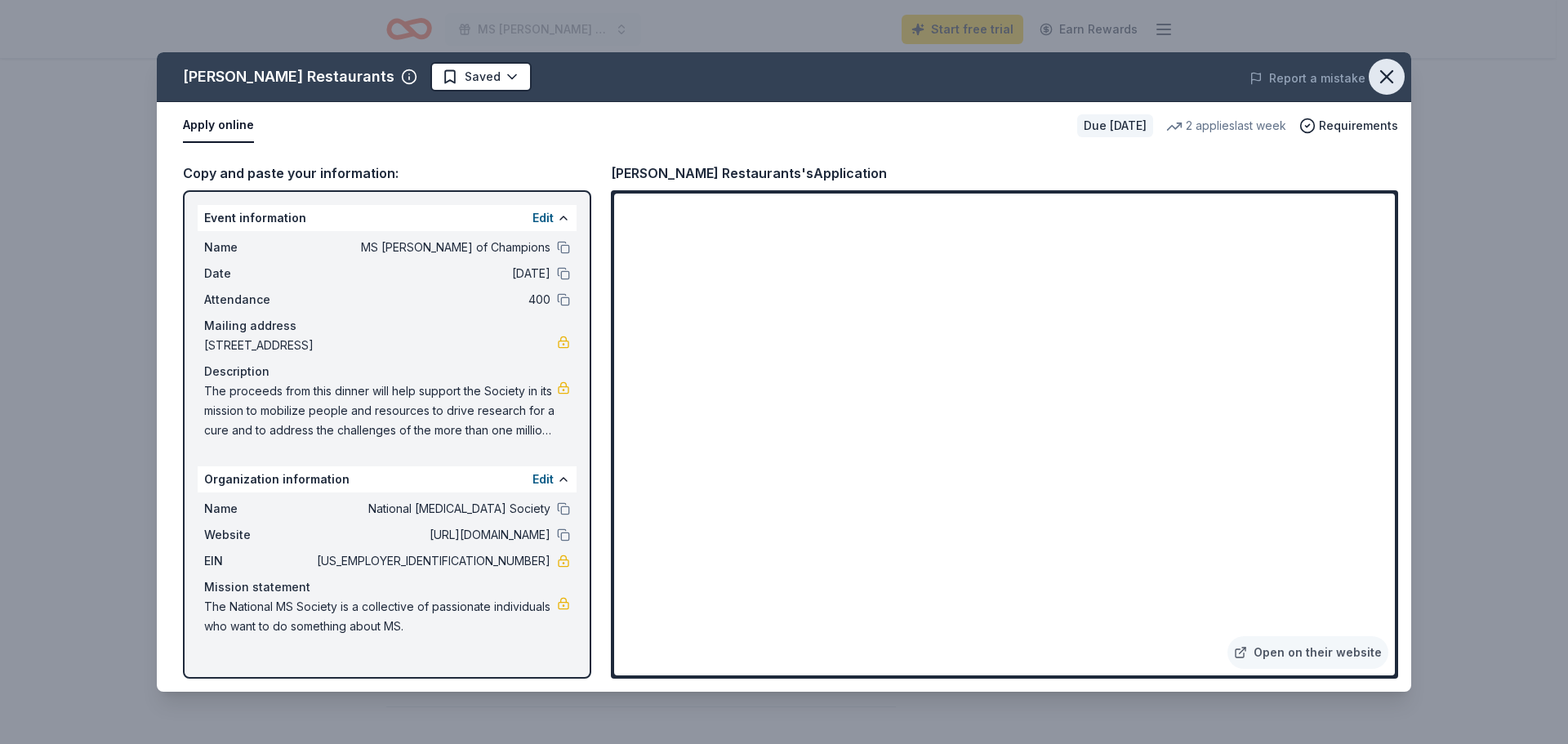
click at [1382, 76] on icon "button" at bounding box center [1386, 76] width 23 height 23
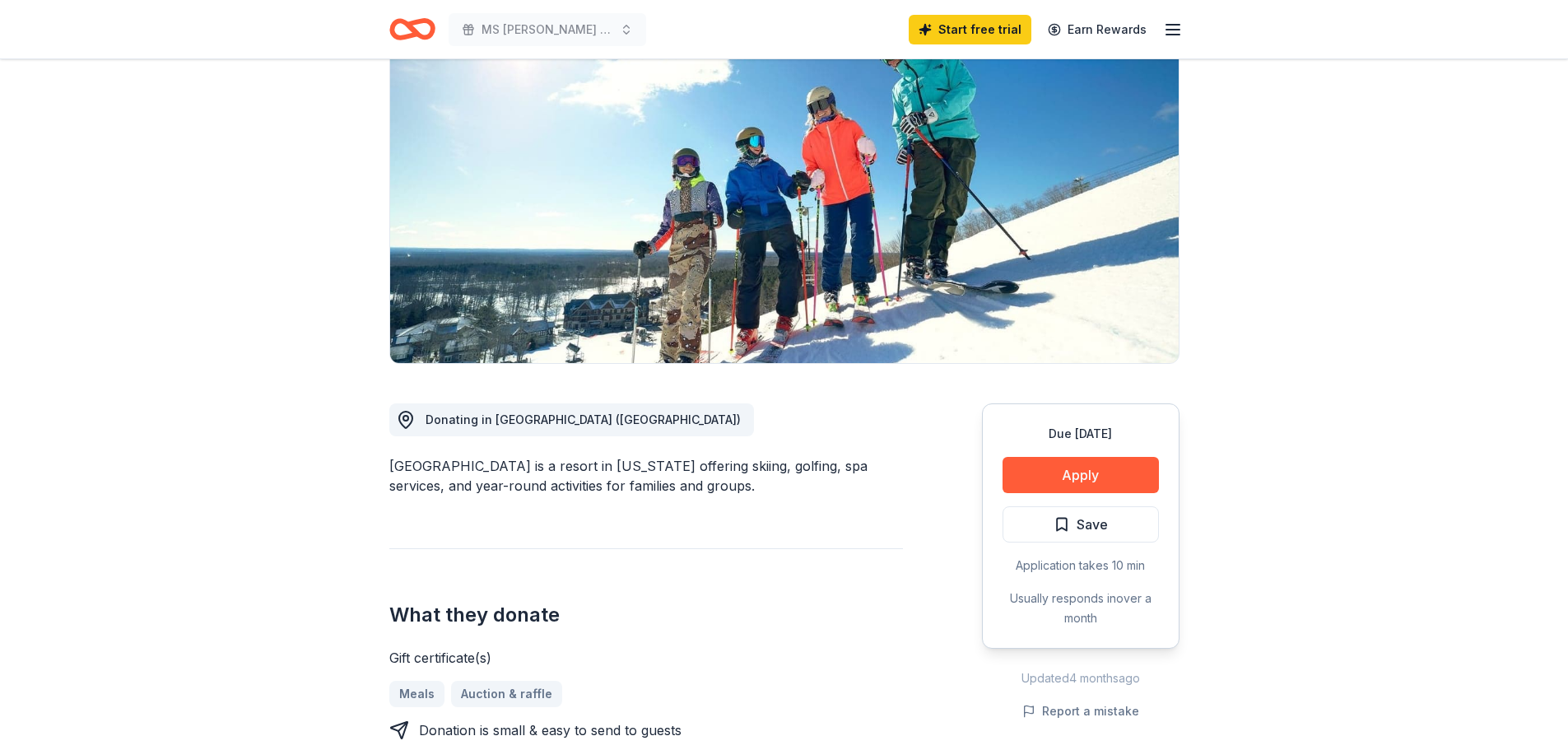
scroll to position [165, 0]
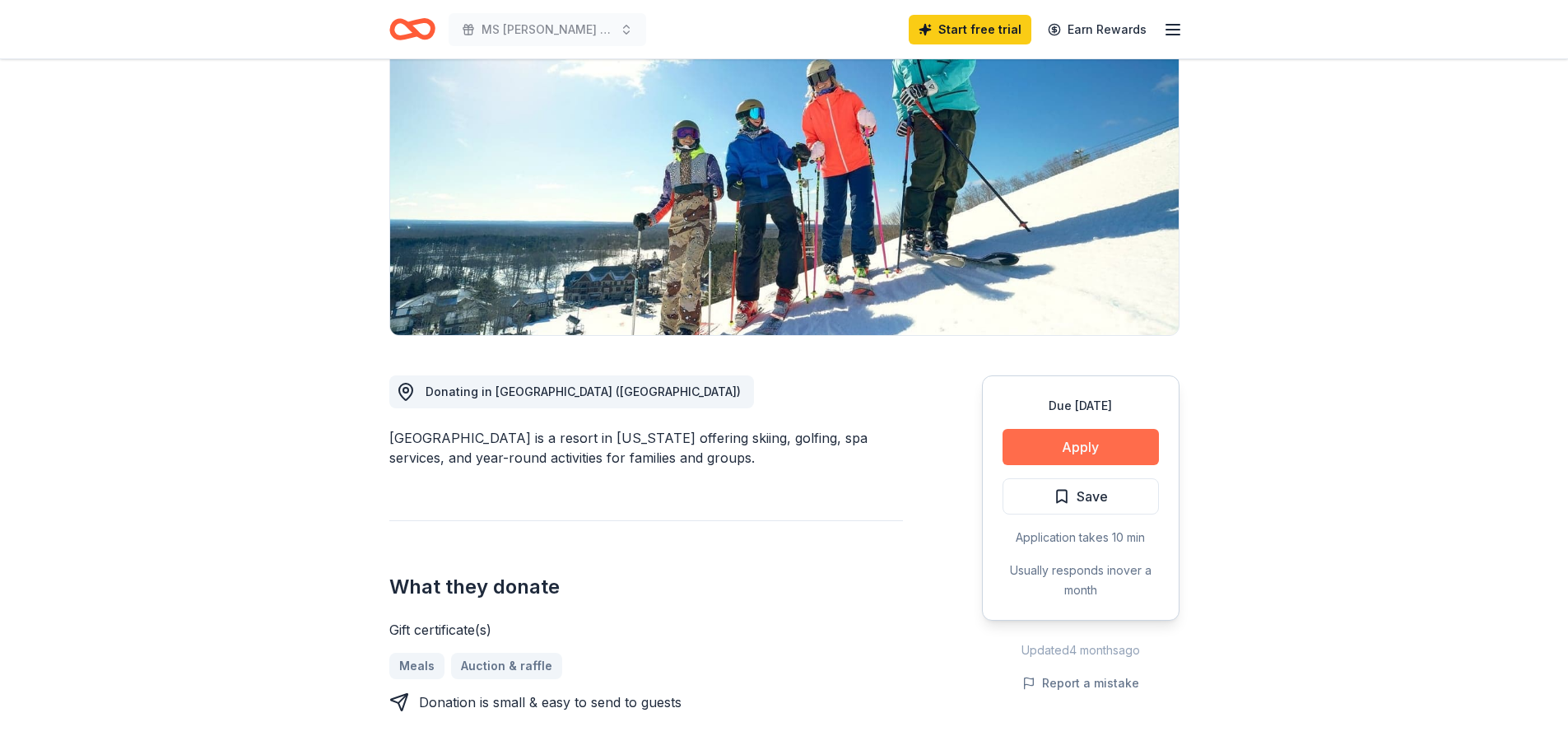
click at [1125, 442] on button "Apply" at bounding box center [1081, 447] width 157 height 36
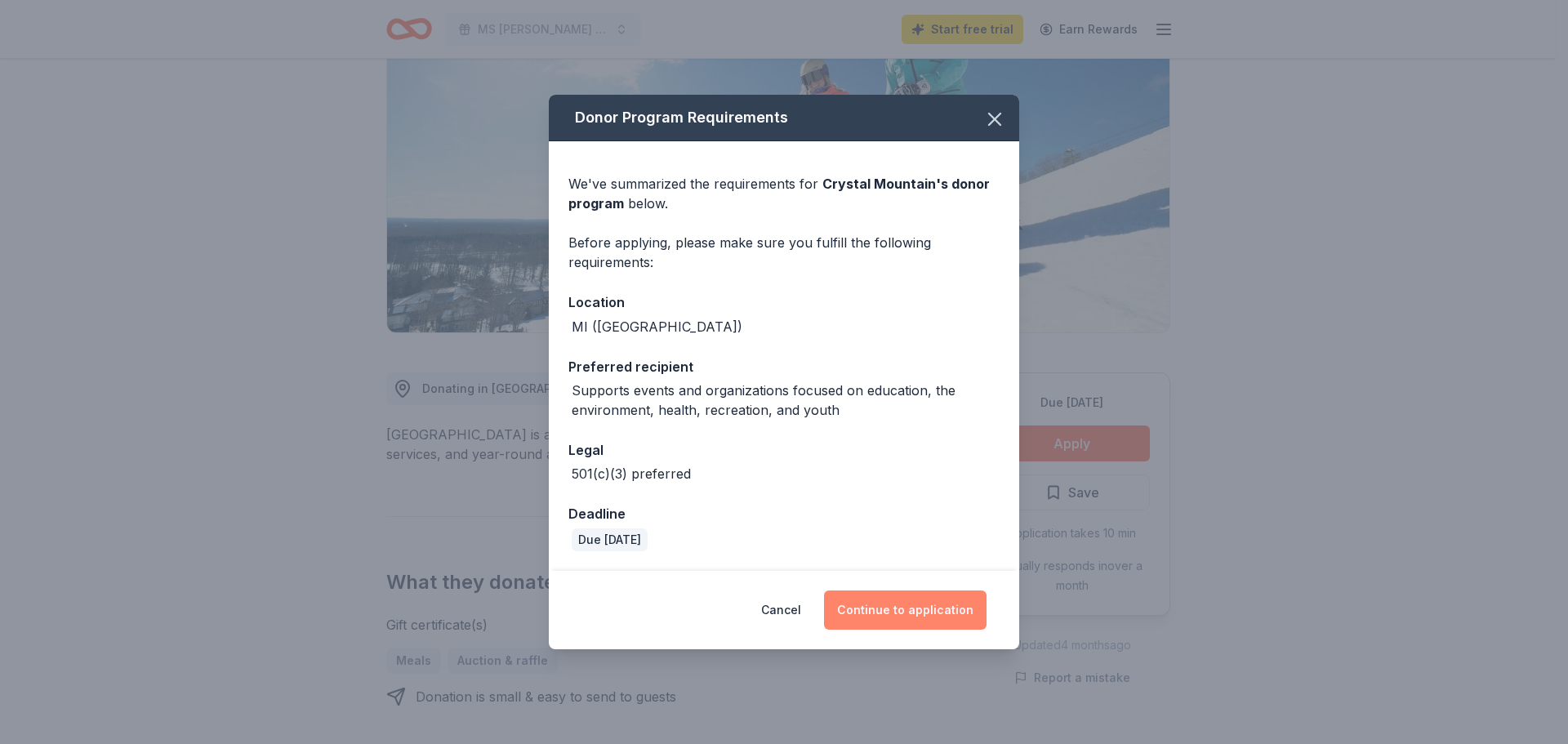
click at [968, 602] on button "Continue to application" at bounding box center [906, 610] width 163 height 39
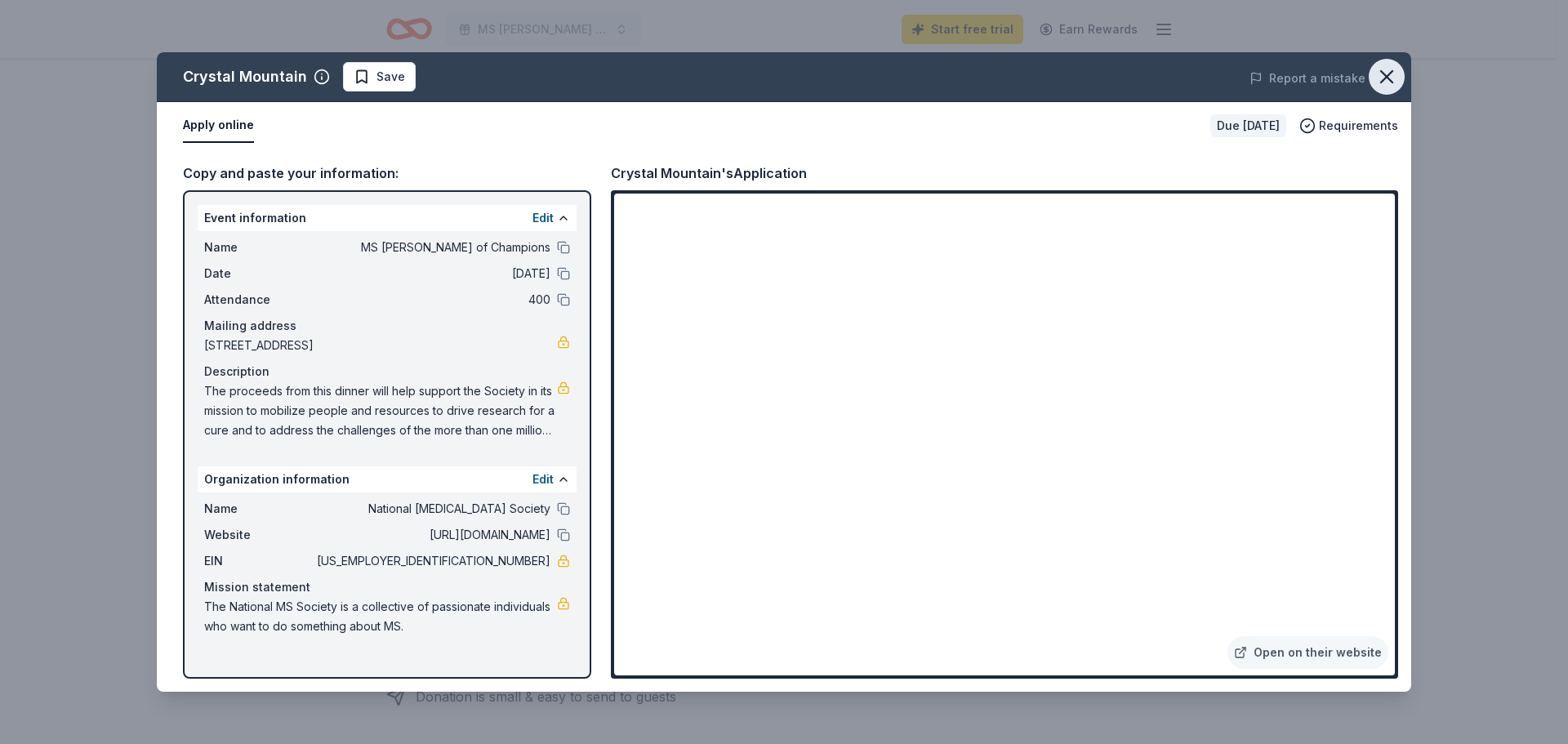
click at [1392, 76] on icon "button" at bounding box center [1386, 76] width 23 height 23
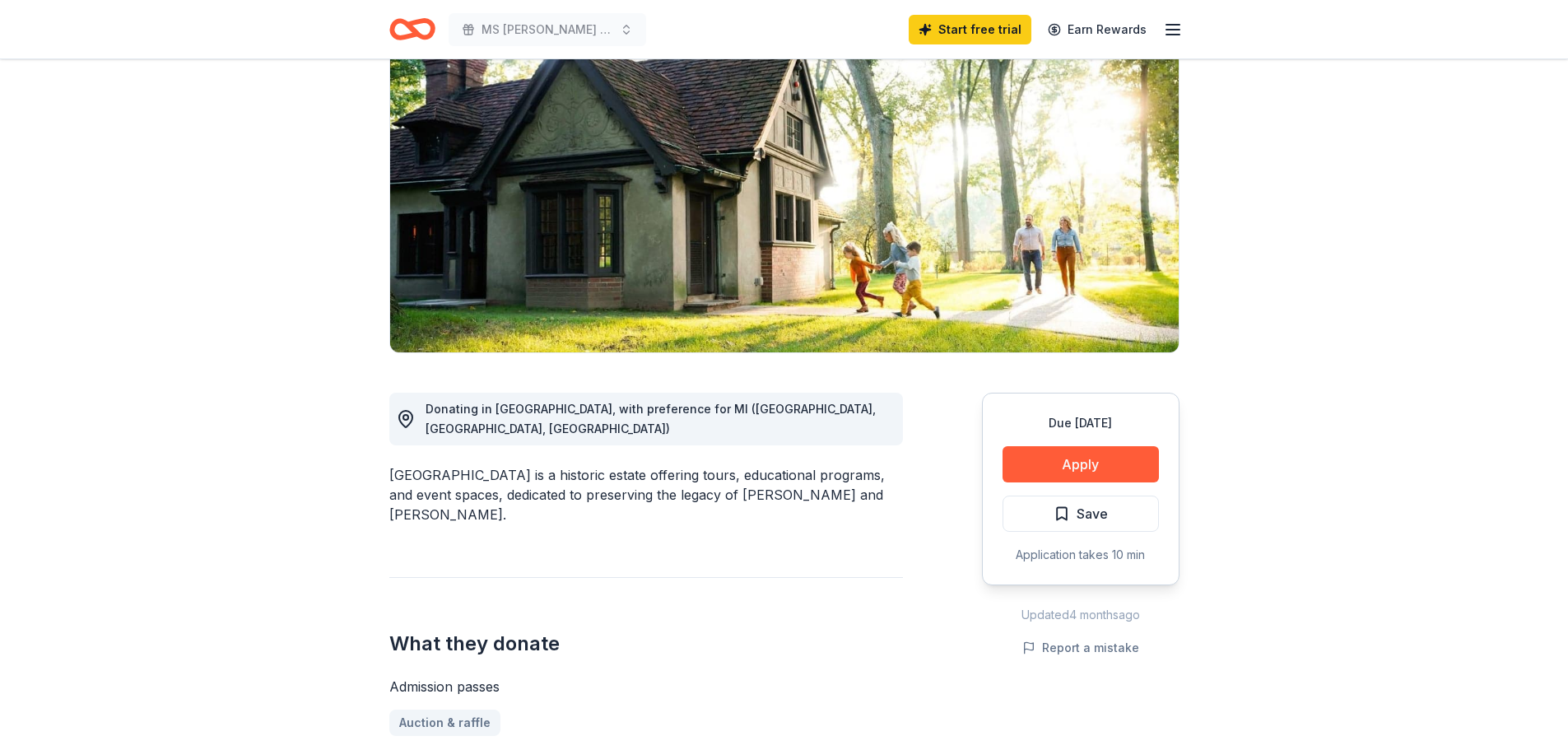
scroll to position [165, 0]
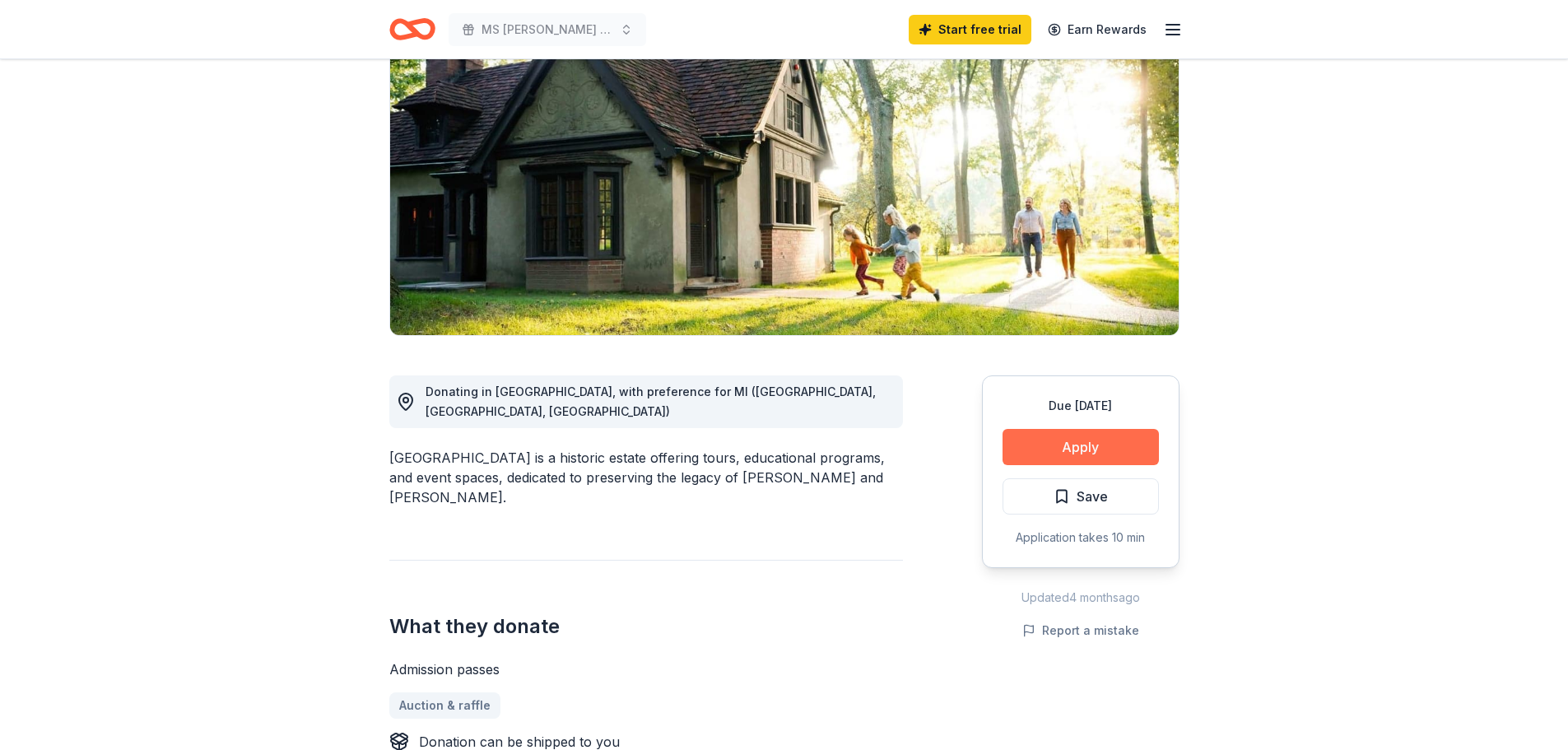
click at [1063, 442] on button "Apply" at bounding box center [1081, 447] width 157 height 36
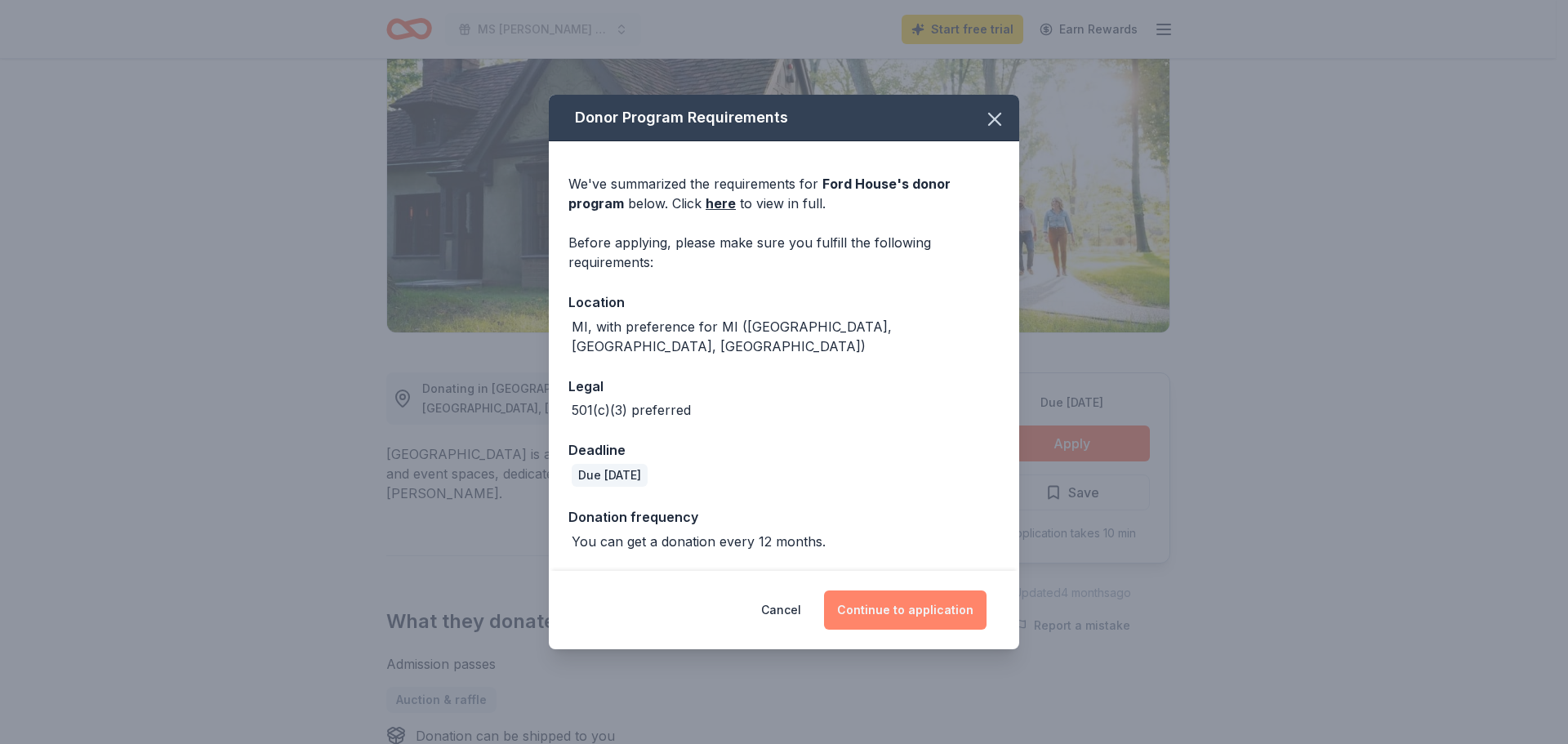
click at [930, 607] on button "Continue to application" at bounding box center [906, 610] width 163 height 39
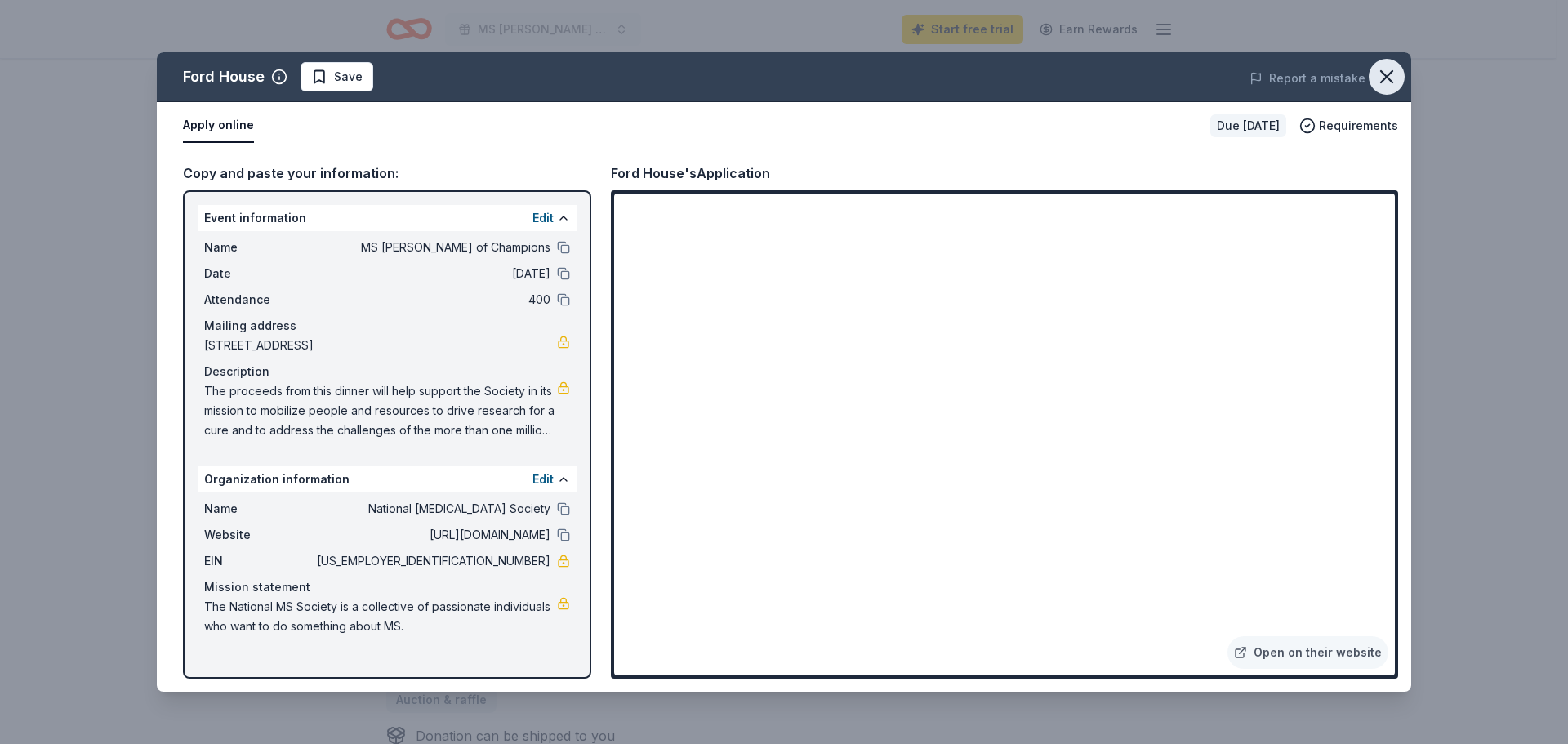
click at [1392, 72] on icon "button" at bounding box center [1387, 77] width 12 height 12
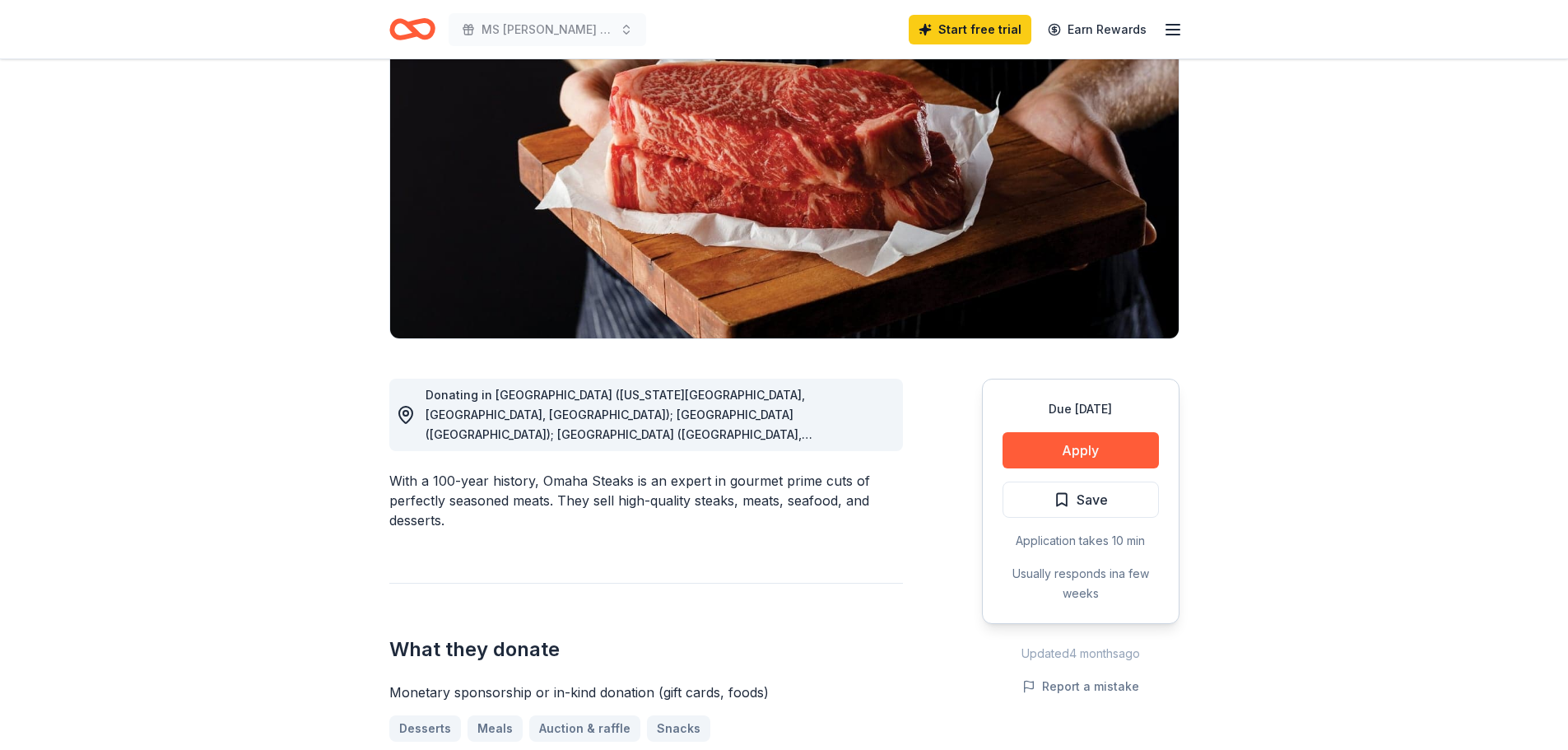
scroll to position [165, 0]
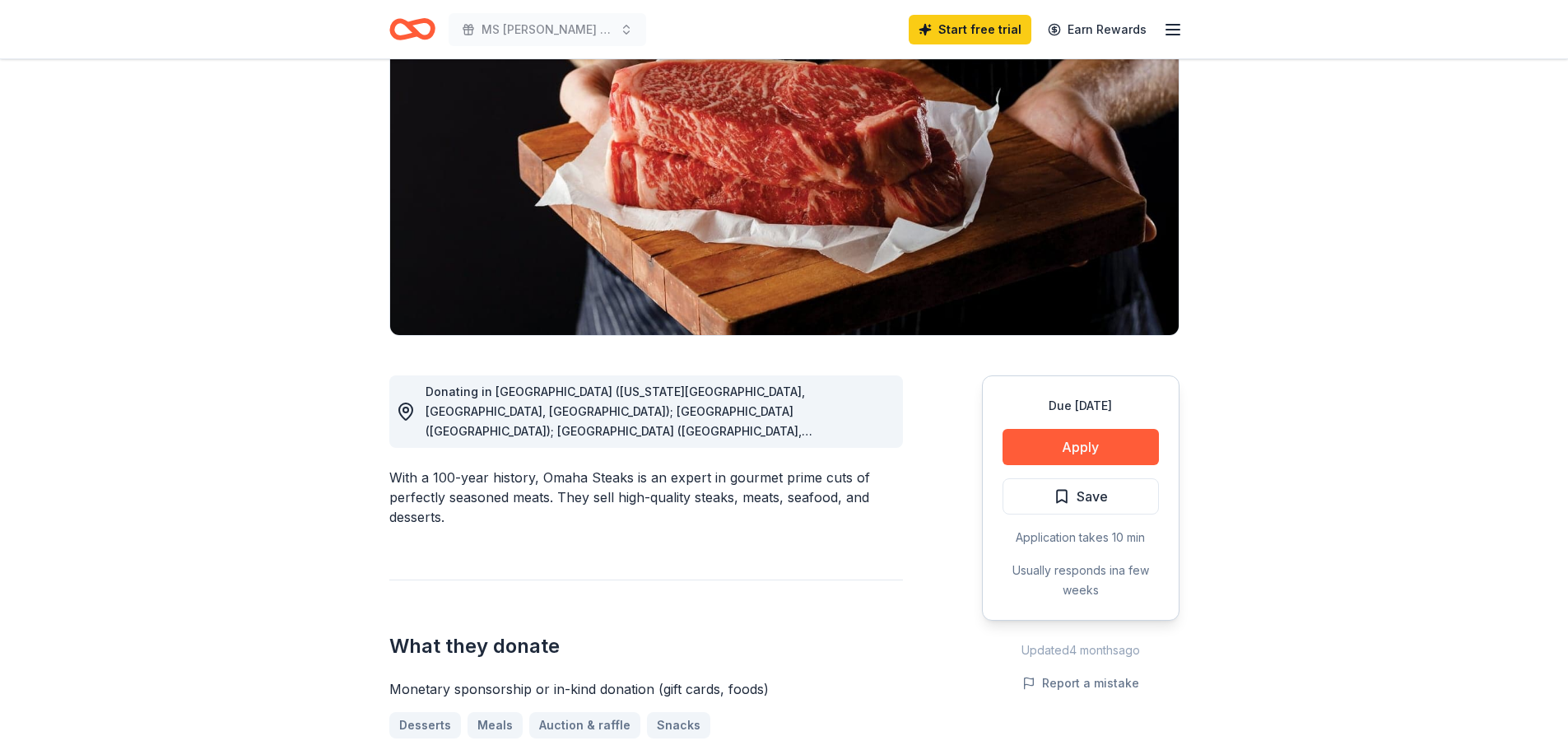
click at [542, 410] on span "Donating in [GEOGRAPHIC_DATA] ([US_STATE][GEOGRAPHIC_DATA], [GEOGRAPHIC_DATA], …" at bounding box center [619, 569] width 387 height 370
click at [463, 392] on span "Donating in [GEOGRAPHIC_DATA] ([US_STATE][GEOGRAPHIC_DATA], [GEOGRAPHIC_DATA], …" at bounding box center [619, 569] width 387 height 370
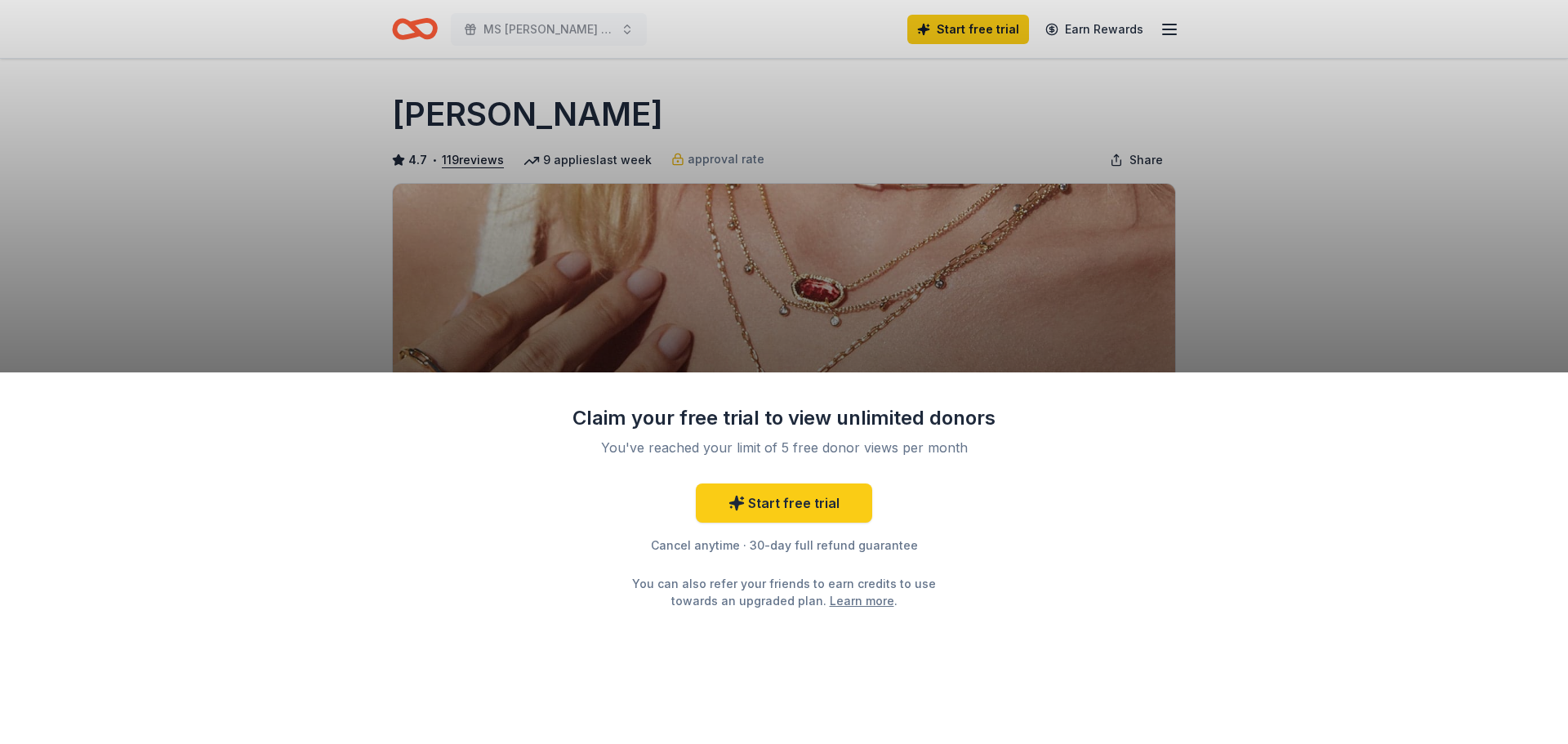
click at [1381, 269] on div "Claim your free trial to view unlimited donors You've reached your limit of 5 f…" at bounding box center [784, 372] width 1568 height 744
click at [833, 498] on link "Start free trial" at bounding box center [784, 503] width 176 height 39
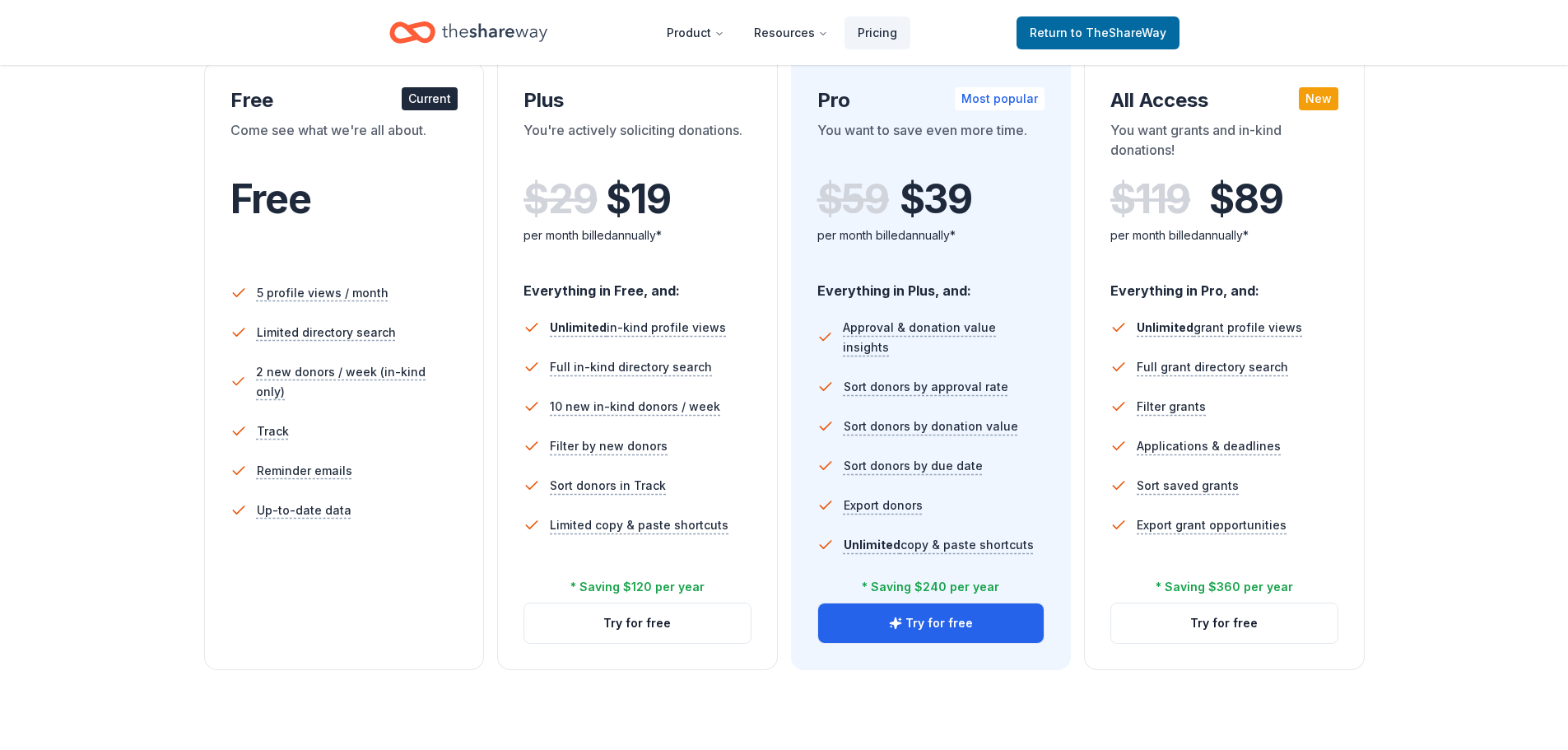
scroll to position [329, 0]
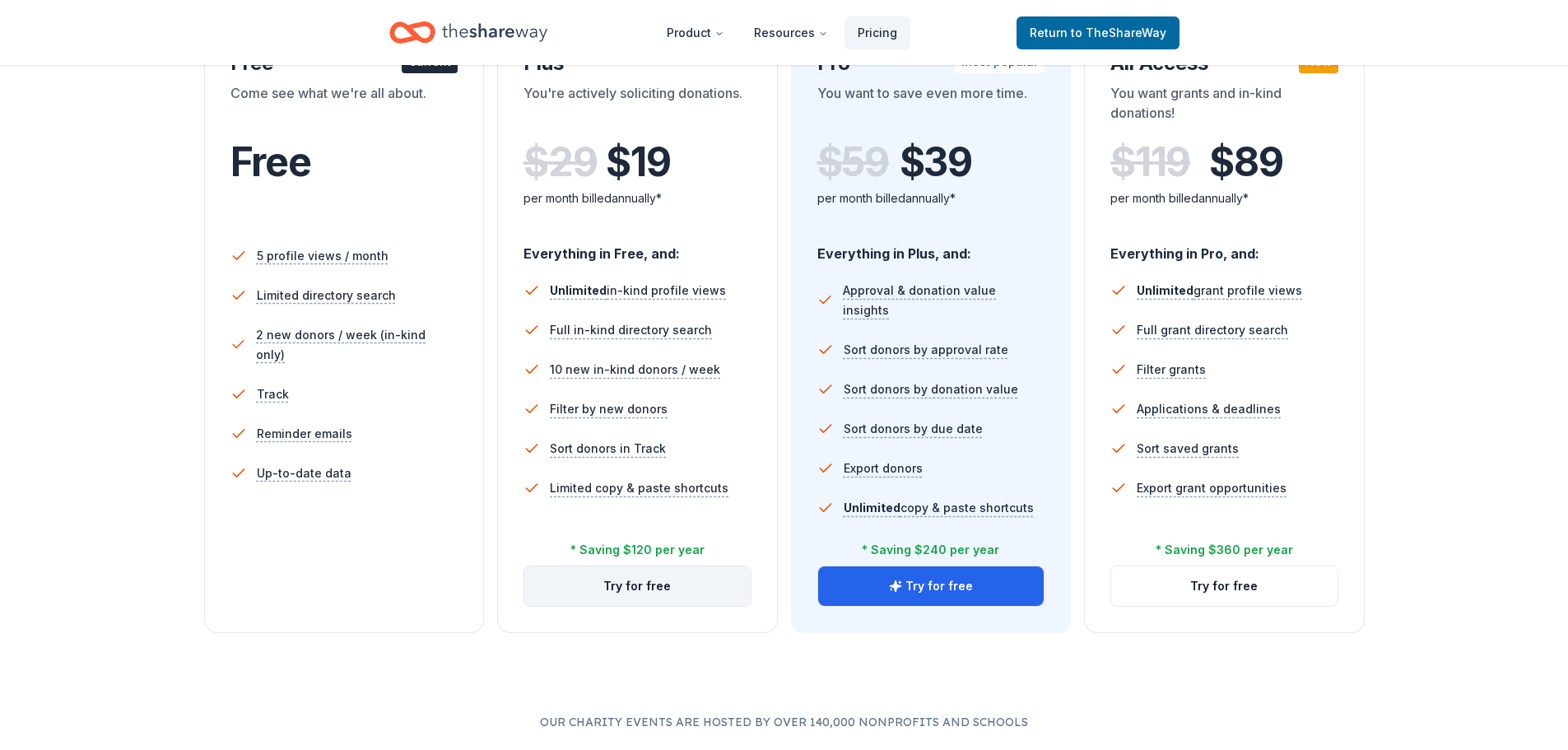
click at [615, 587] on button "Try for free" at bounding box center [638, 586] width 227 height 40
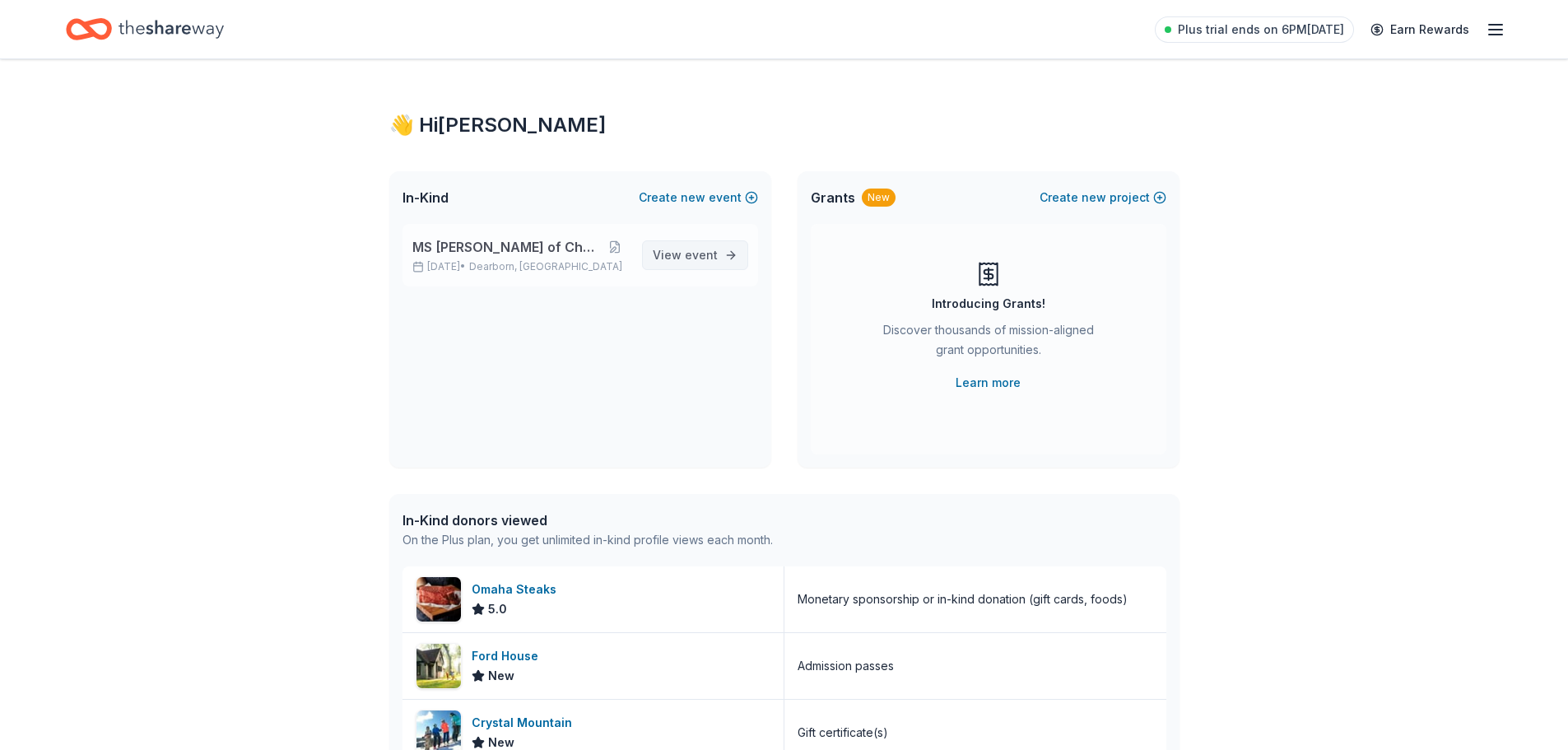
click at [661, 251] on span "View event" at bounding box center [685, 255] width 65 height 19
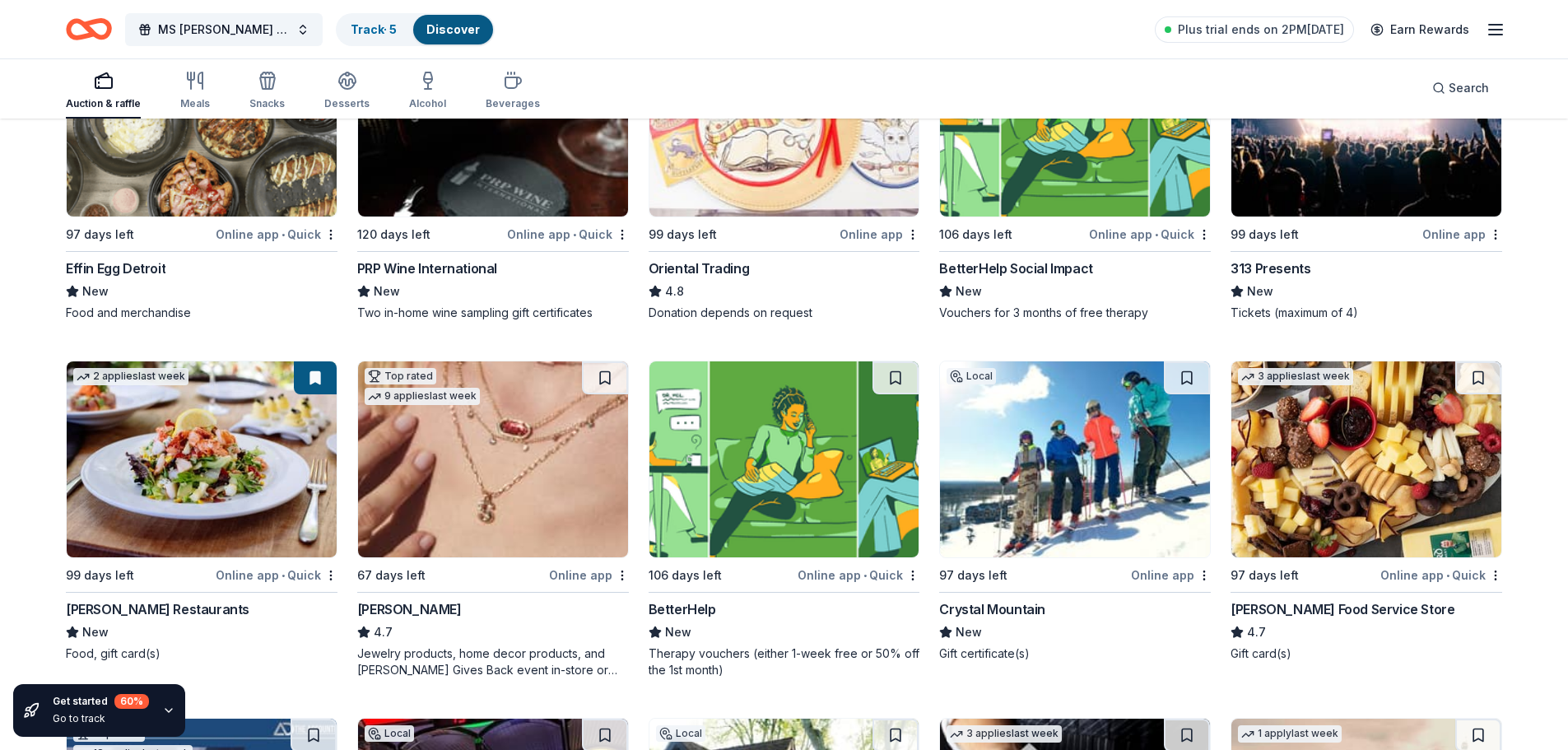
scroll to position [329, 0]
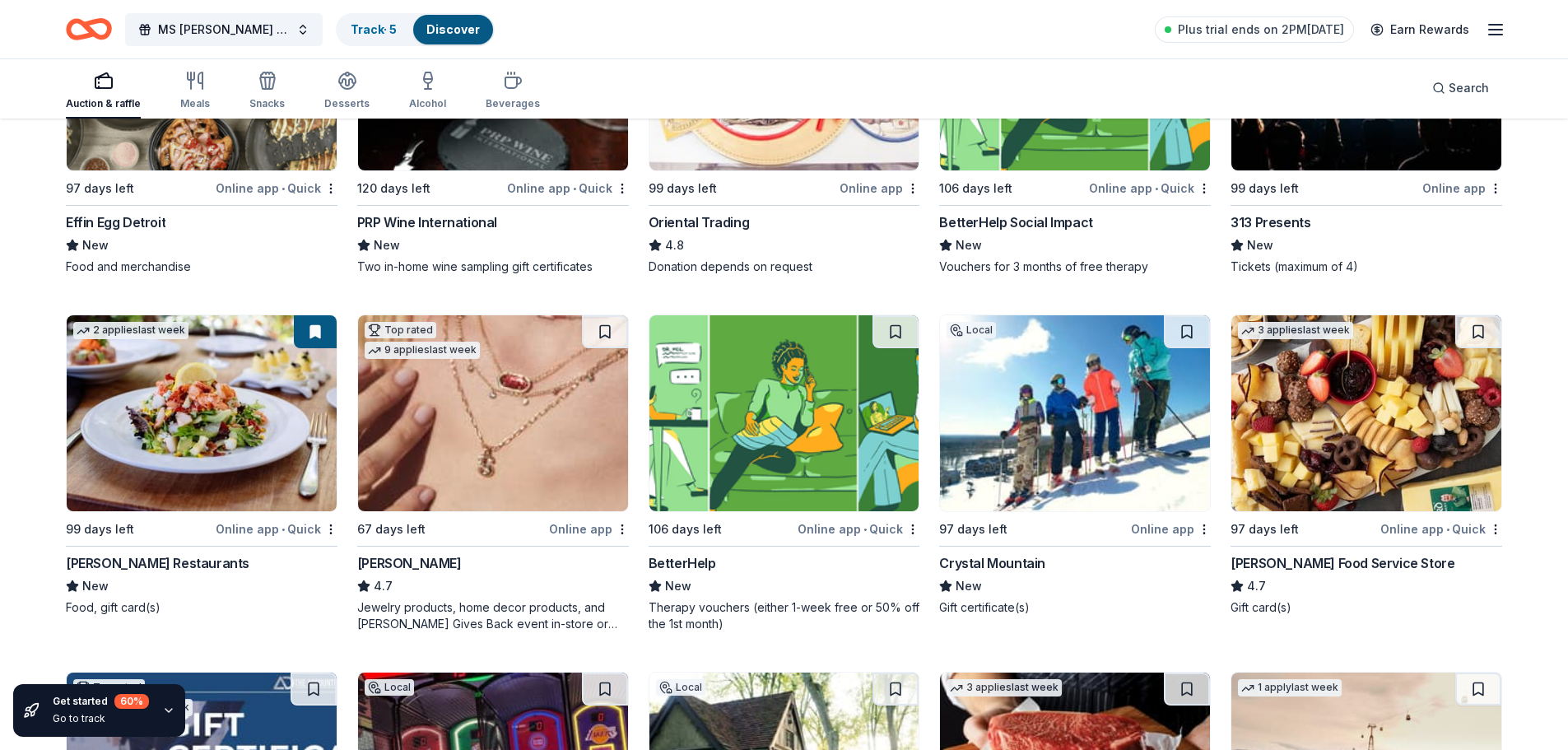
click at [556, 436] on img at bounding box center [492, 414] width 270 height 196
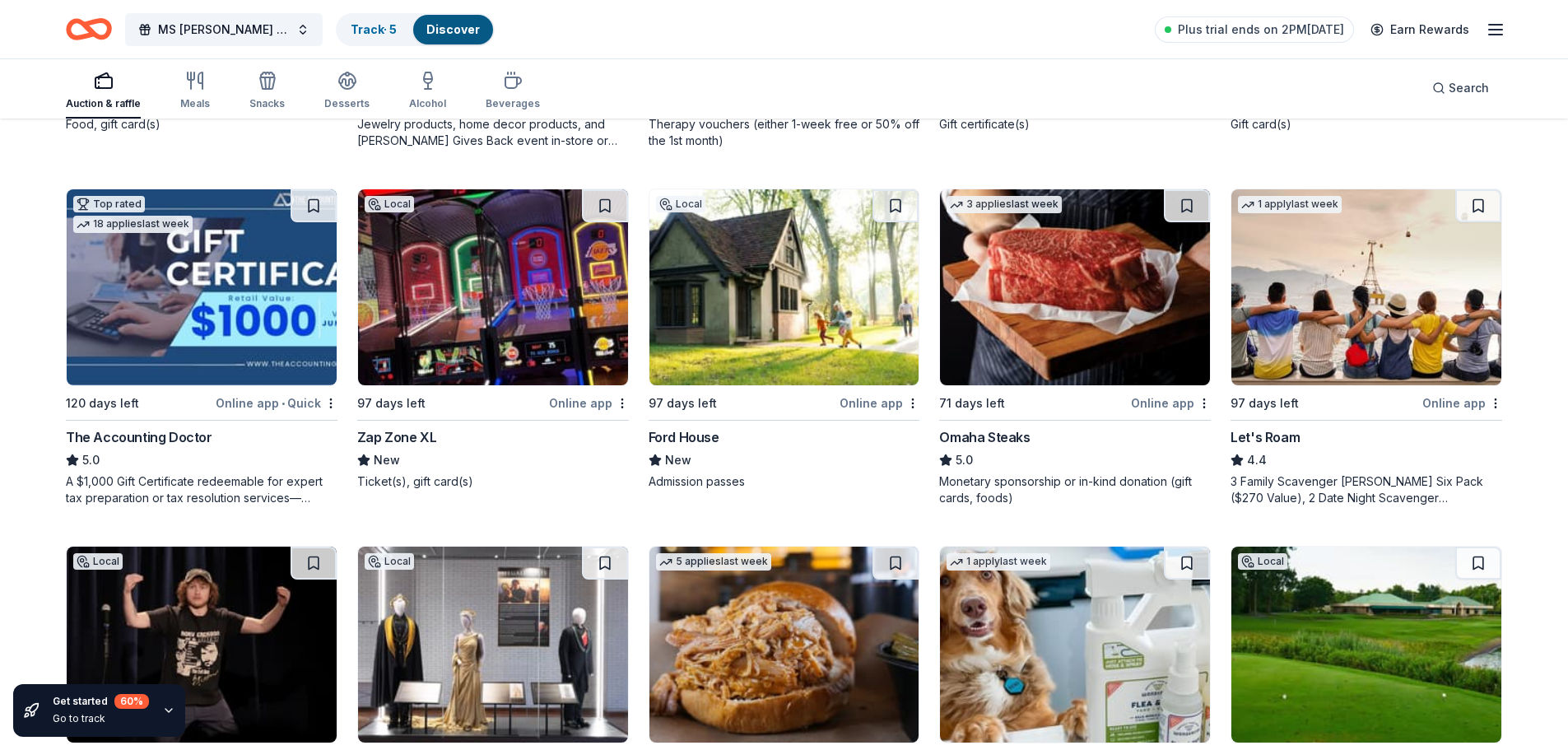
scroll to position [824, 0]
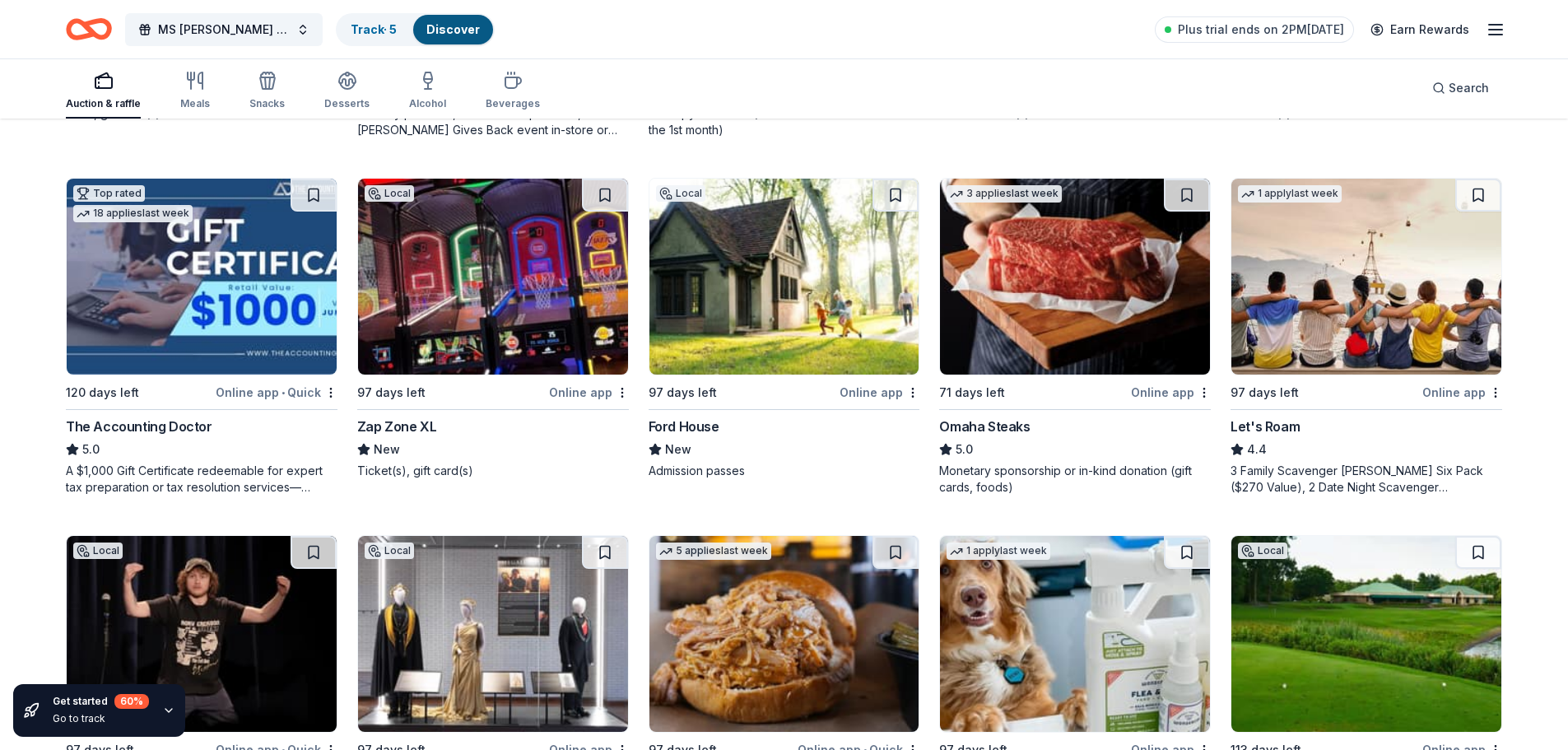
click at [502, 299] on img at bounding box center [492, 277] width 270 height 196
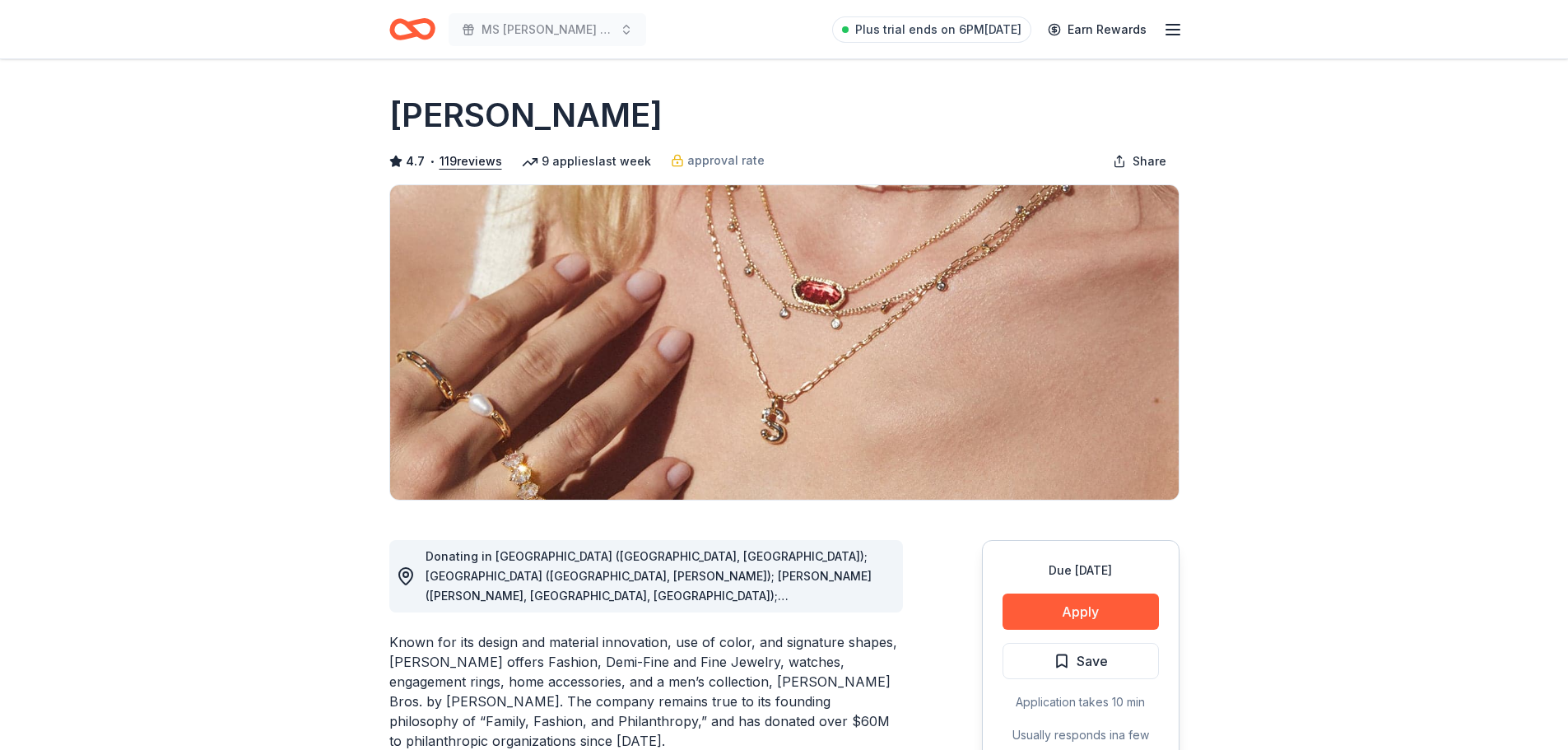
click at [864, 587] on div "Donating in AL (Birmingham, Huntsville); AR (Little Rock, Rogers); AZ (Chandler…" at bounding box center [657, 576] width 465 height 59
click at [864, 598] on span "Donating in AL (Birmingham, Huntsville); AR (Little Rock, Rogers); AZ (Chandler…" at bounding box center [648, 764] width 446 height 429
click at [864, 599] on span "Donating in AL (Birmingham, Huntsville); AR (Little Rock, Rogers); AZ (Chandler…" at bounding box center [648, 764] width 446 height 429
drag, startPoint x: 791, startPoint y: 582, endPoint x: 407, endPoint y: 576, distance: 384.0
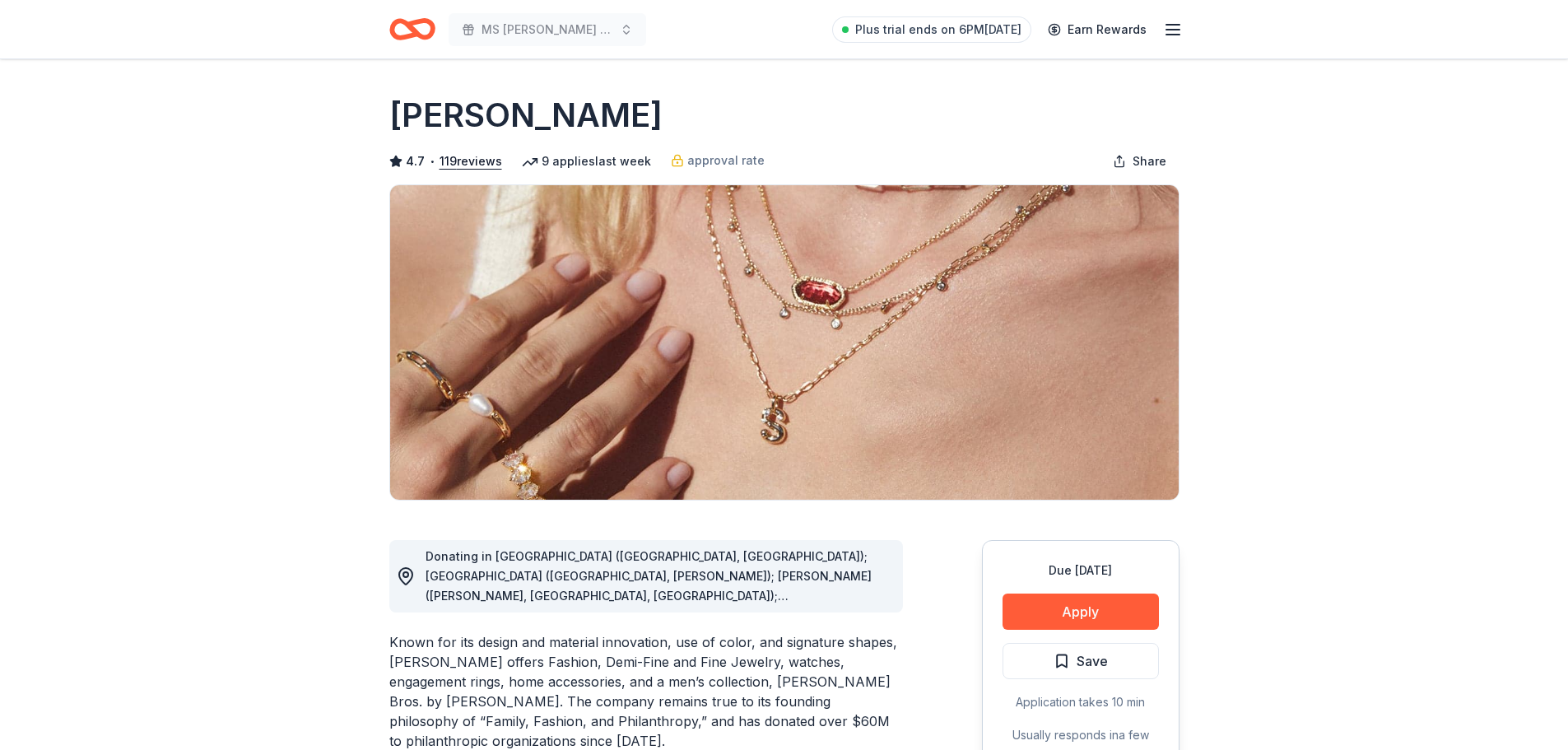
click at [407, 576] on icon at bounding box center [405, 576] width 19 height 19
click at [404, 567] on icon at bounding box center [405, 576] width 19 height 19
click at [405, 575] on icon at bounding box center [405, 576] width 19 height 19
click at [408, 576] on icon at bounding box center [405, 576] width 19 height 19
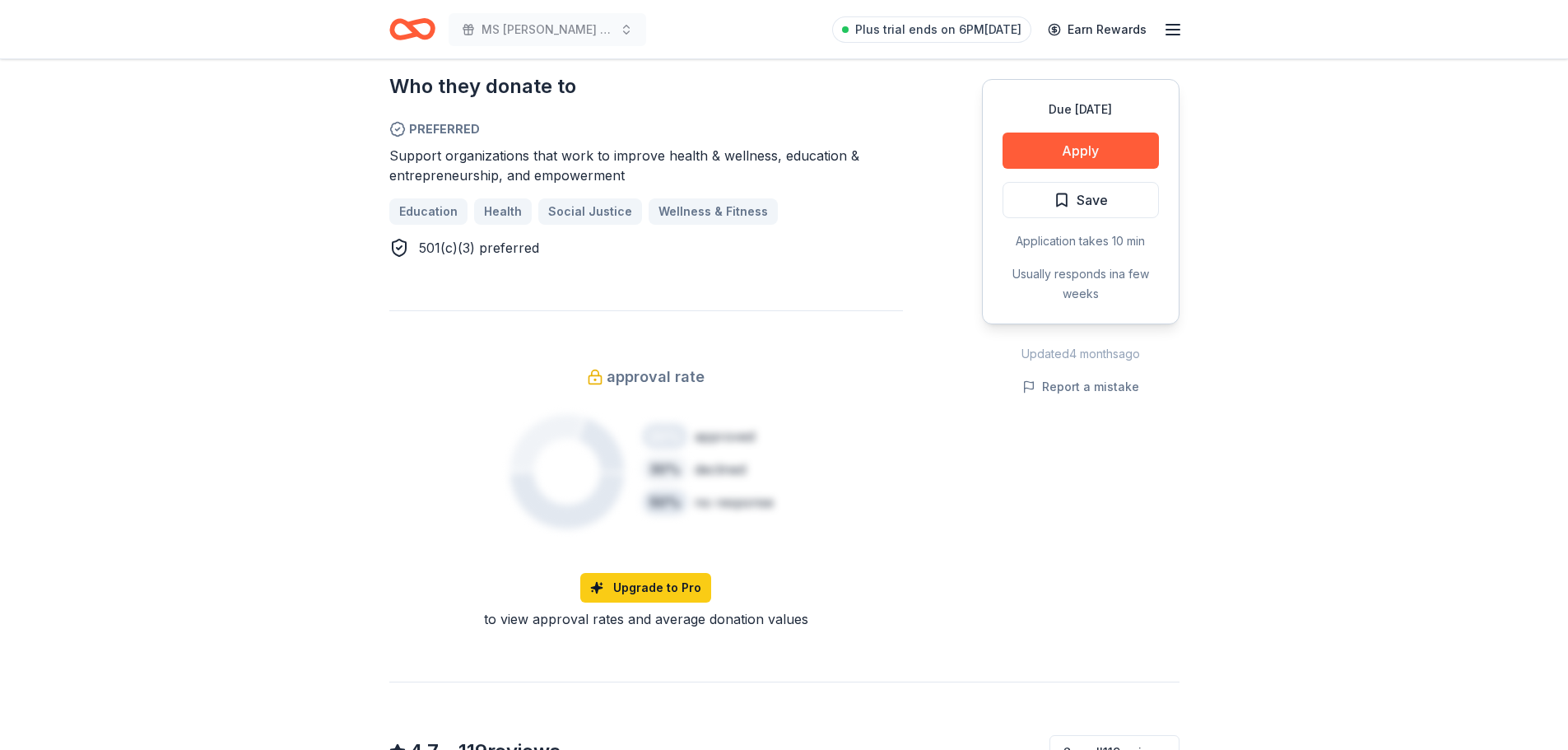
scroll to position [1071, 0]
click at [868, 571] on div "Upgrade to Pro" at bounding box center [646, 585] width 514 height 30
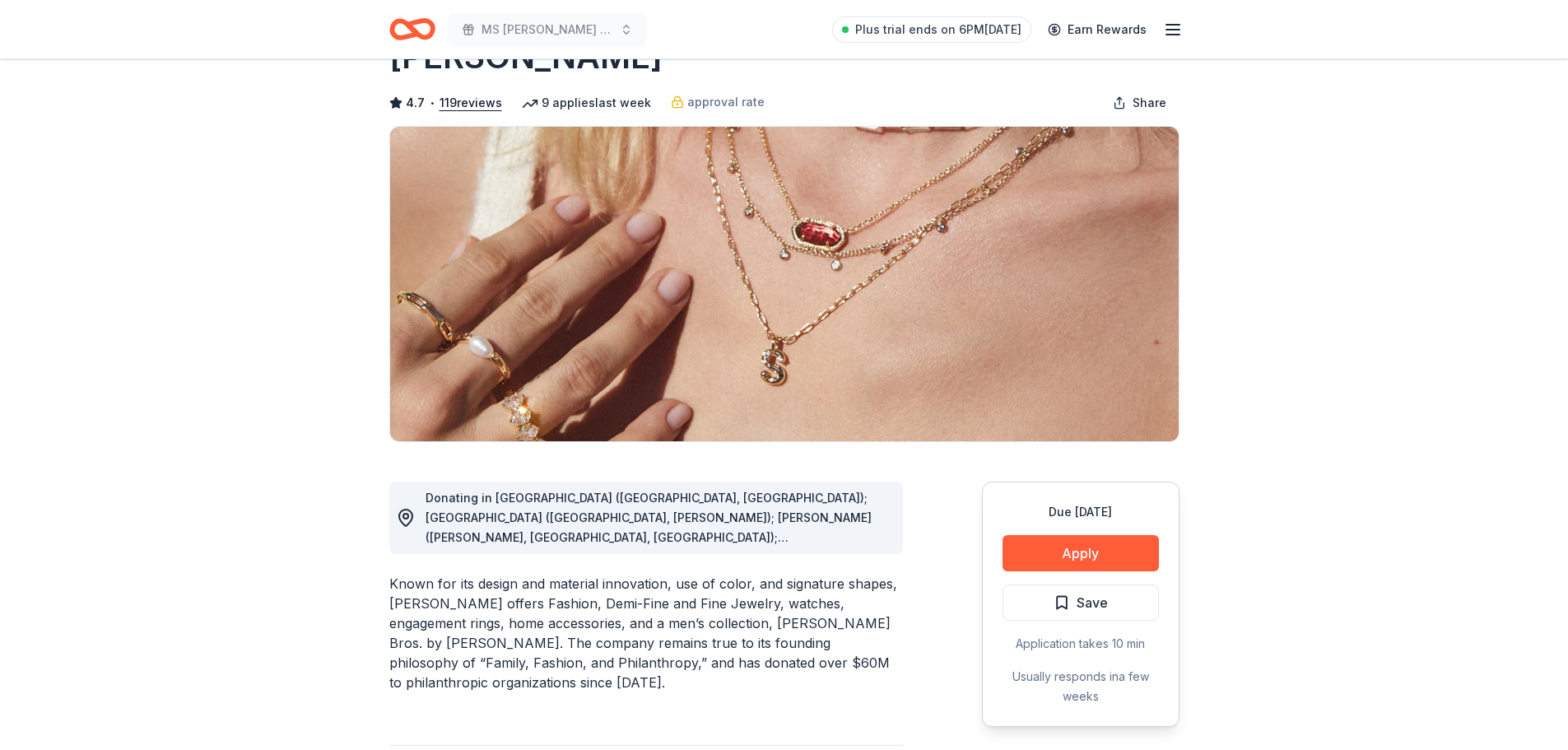
scroll to position [0, 0]
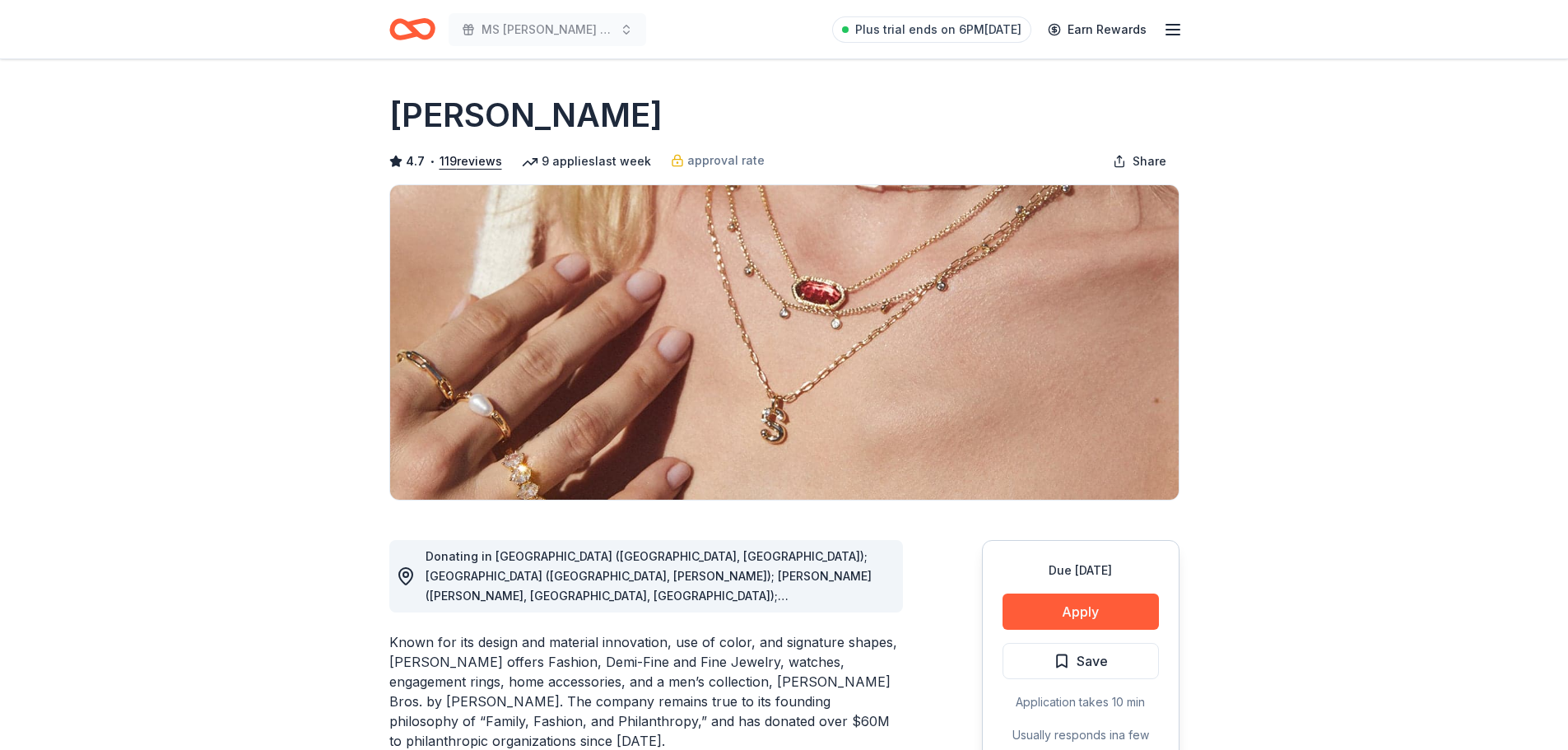
drag, startPoint x: 869, startPoint y: 574, endPoint x: 624, endPoint y: 560, distance: 245.4
click at [624, 560] on span "Donating in AL (Birmingham, Huntsville); AR (Little Rock, Rogers); AZ (Chandler…" at bounding box center [648, 764] width 446 height 429
click at [439, 556] on span "Donating in AL (Birmingham, Huntsville); AR (Little Rock, Rogers); AZ (Chandler…" at bounding box center [648, 764] width 446 height 429
click at [426, 557] on span "Donating in AL (Birmingham, Huntsville); AR (Little Rock, Rogers); AZ (Chandler…" at bounding box center [648, 764] width 446 height 429
click at [426, 556] on span "Donating in AL (Birmingham, Huntsville); AR (Little Rock, Rogers); AZ (Chandler…" at bounding box center [648, 764] width 446 height 429
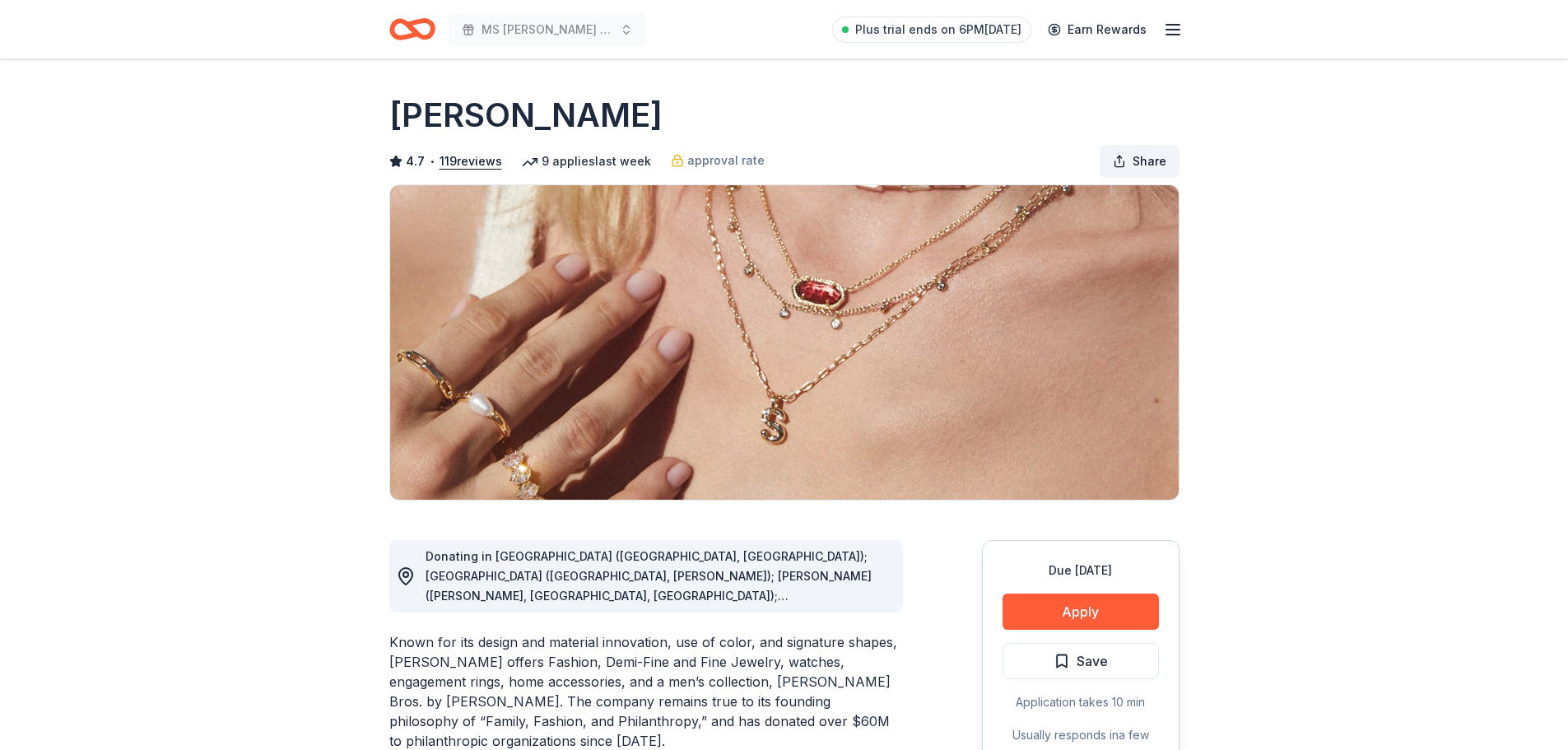
click at [1153, 164] on span "Share" at bounding box center [1150, 161] width 34 height 19
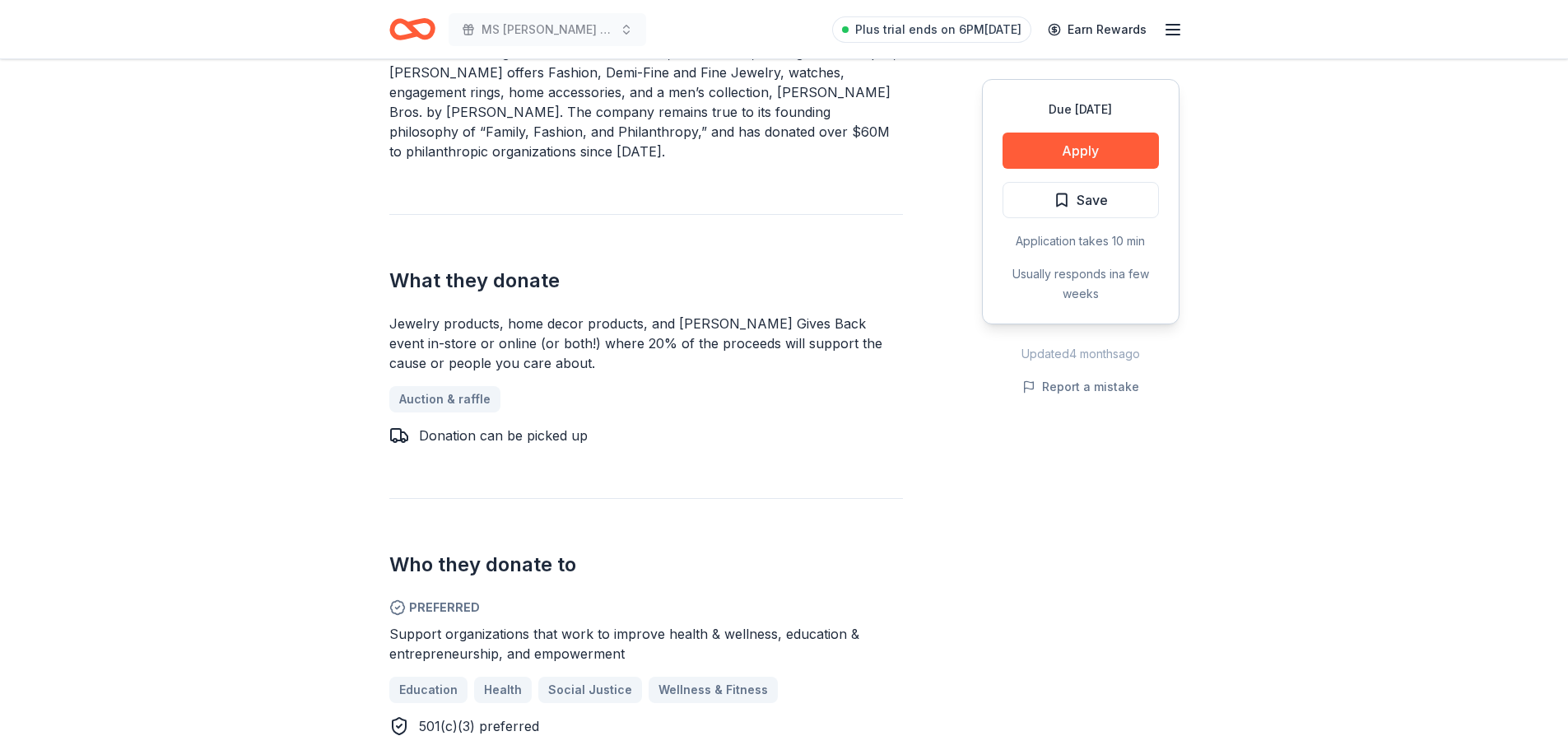
scroll to position [659, 0]
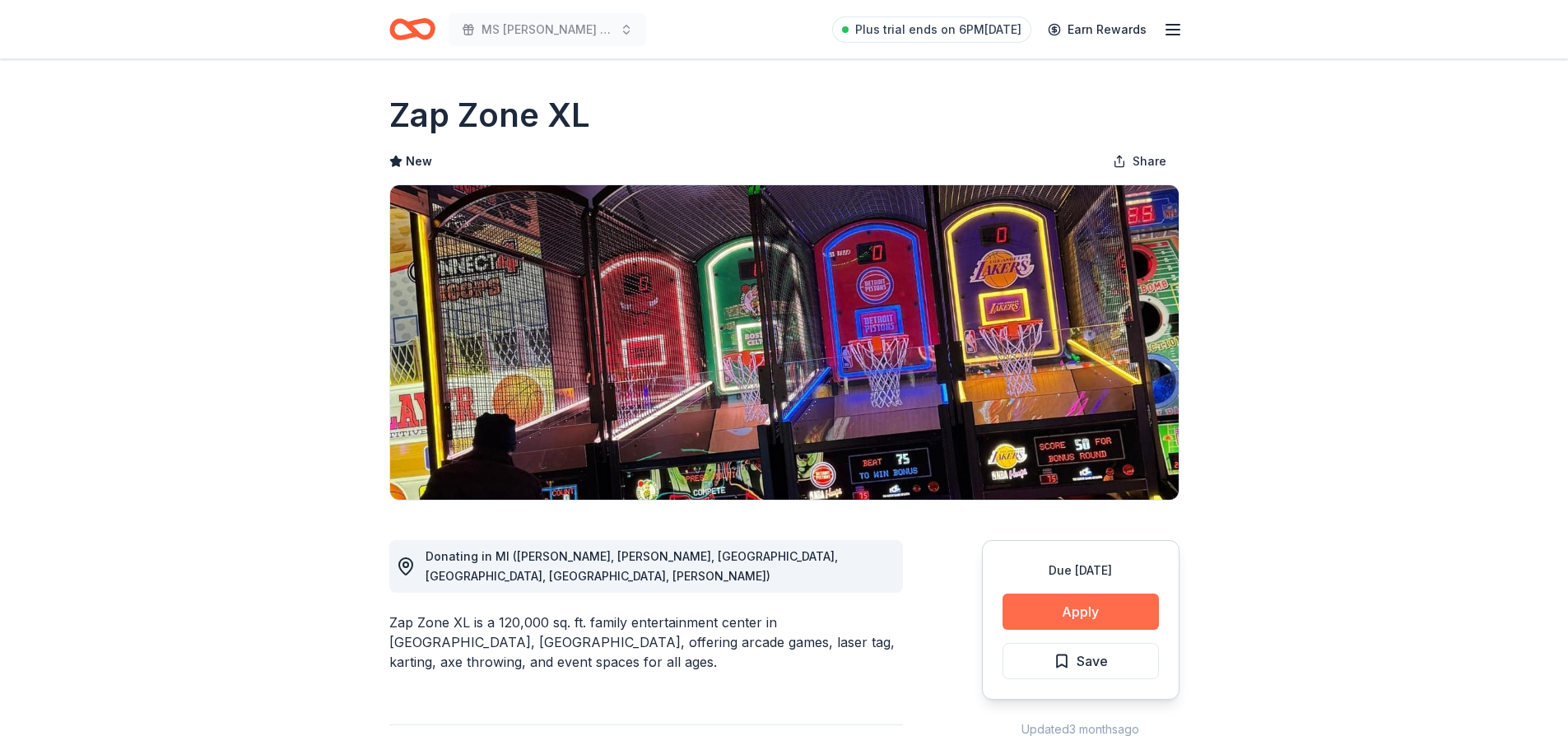
click at [1087, 607] on button "Apply" at bounding box center [1081, 611] width 157 height 36
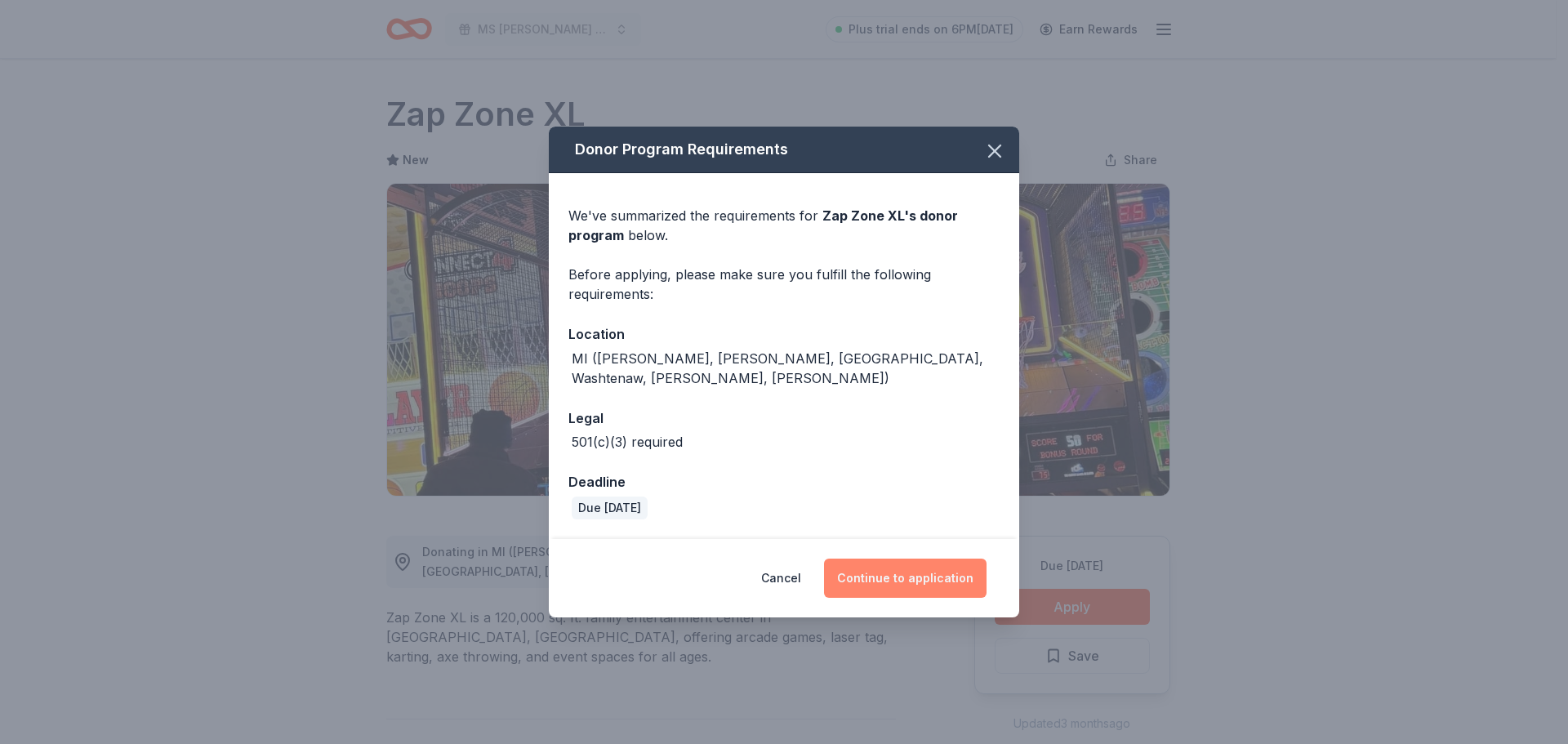
click at [896, 559] on button "Continue to application" at bounding box center [906, 578] width 163 height 39
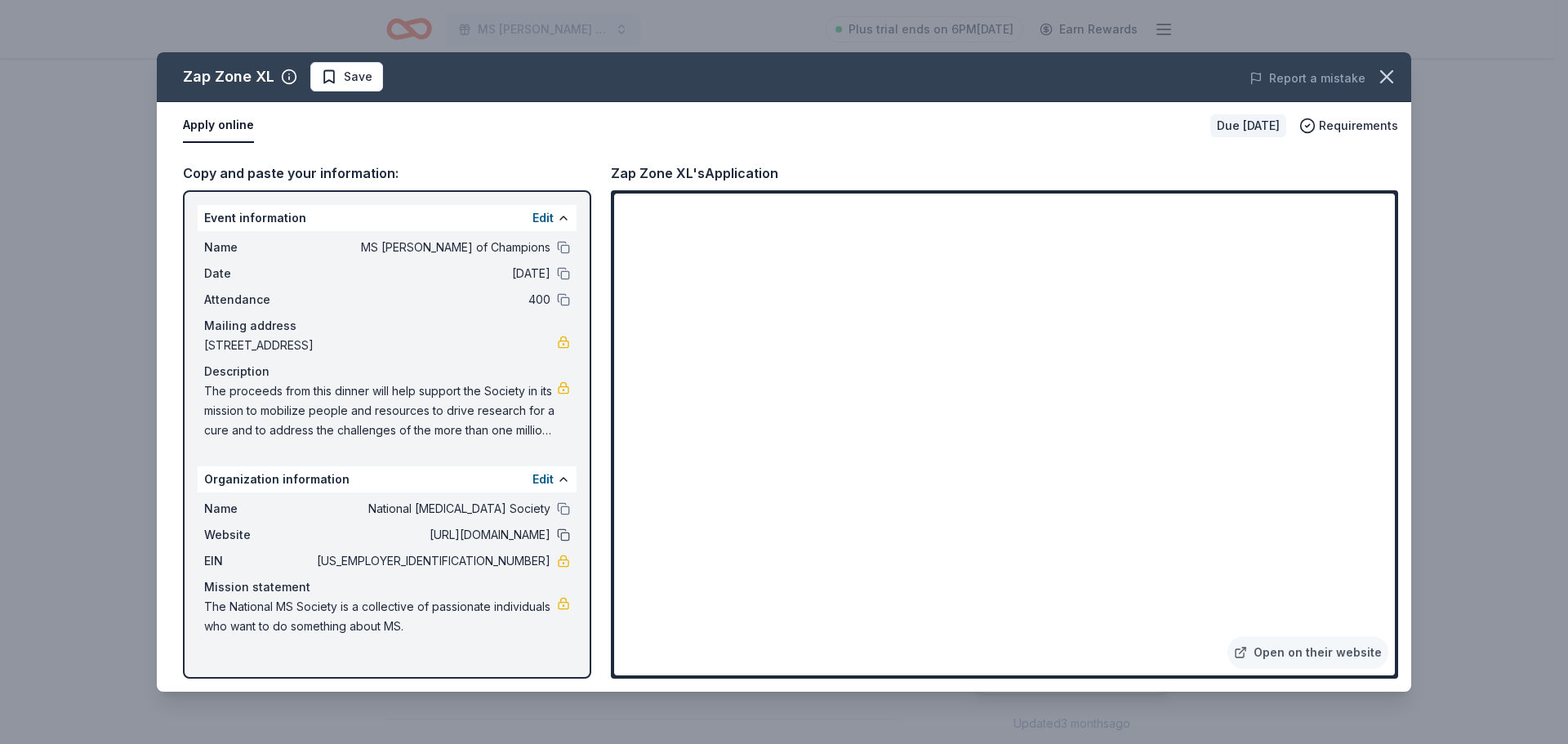
click at [562, 532] on button at bounding box center [564, 535] width 13 height 13
click at [1390, 73] on icon "button" at bounding box center [1387, 77] width 12 height 12
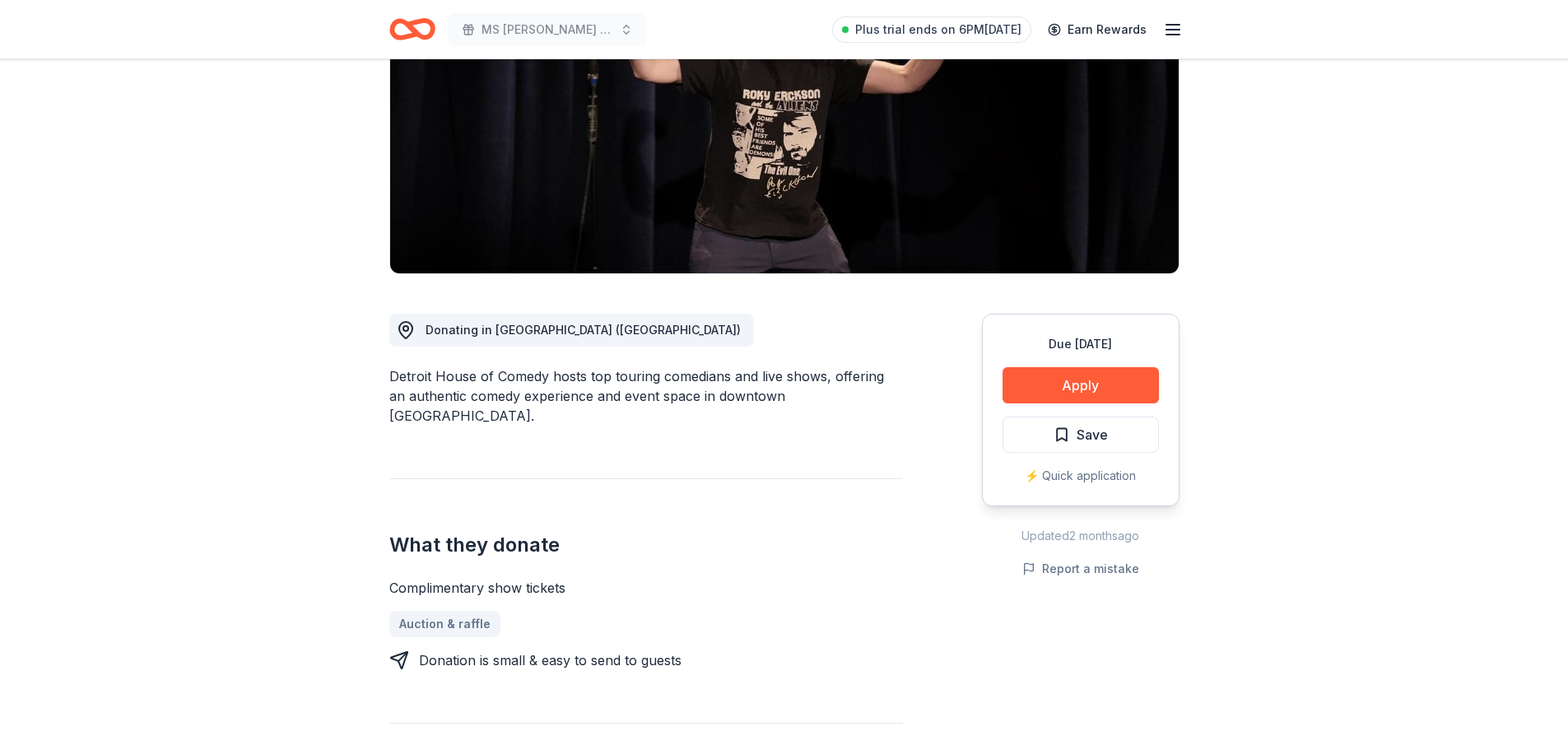
scroll to position [247, 0]
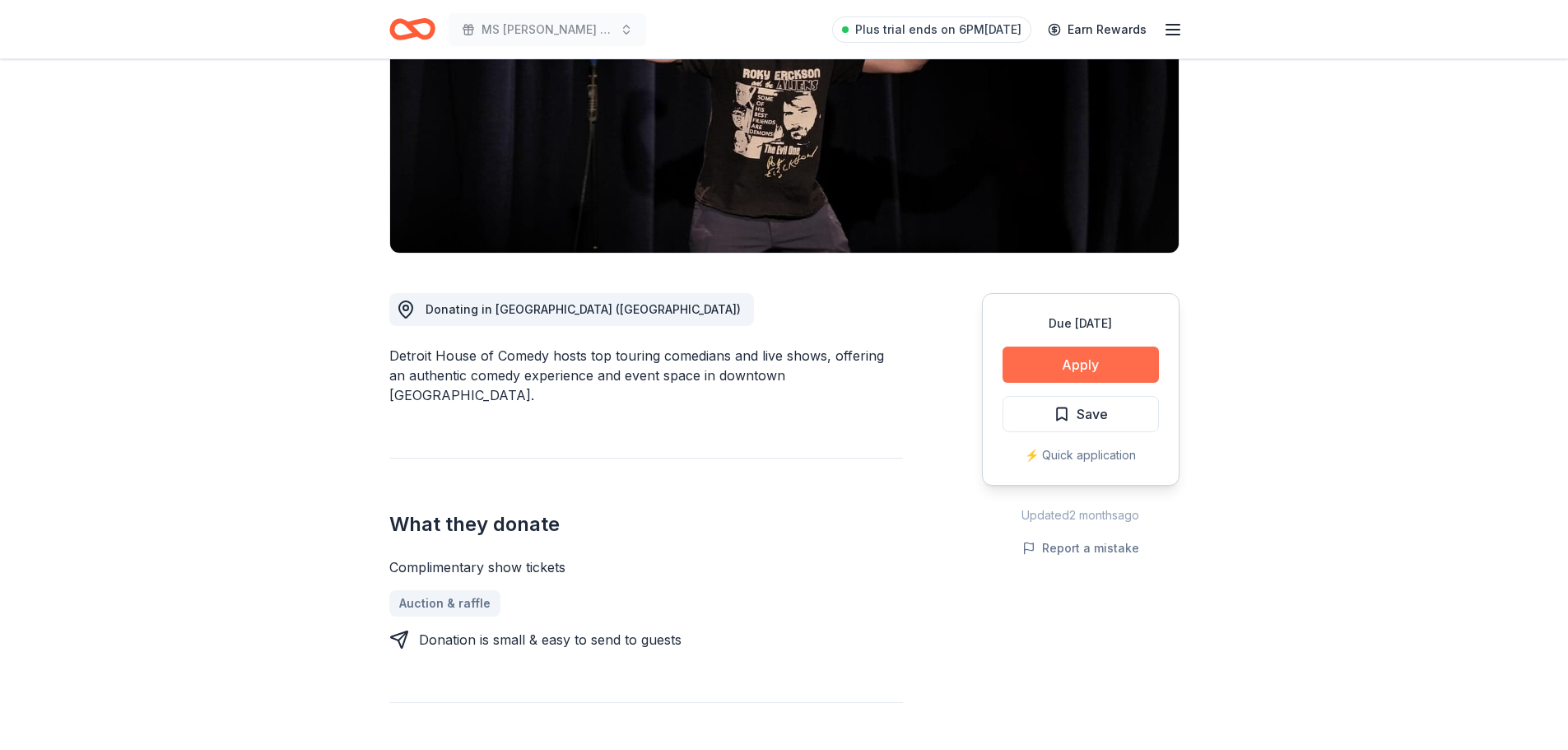
click at [1065, 356] on button "Apply" at bounding box center [1081, 365] width 157 height 36
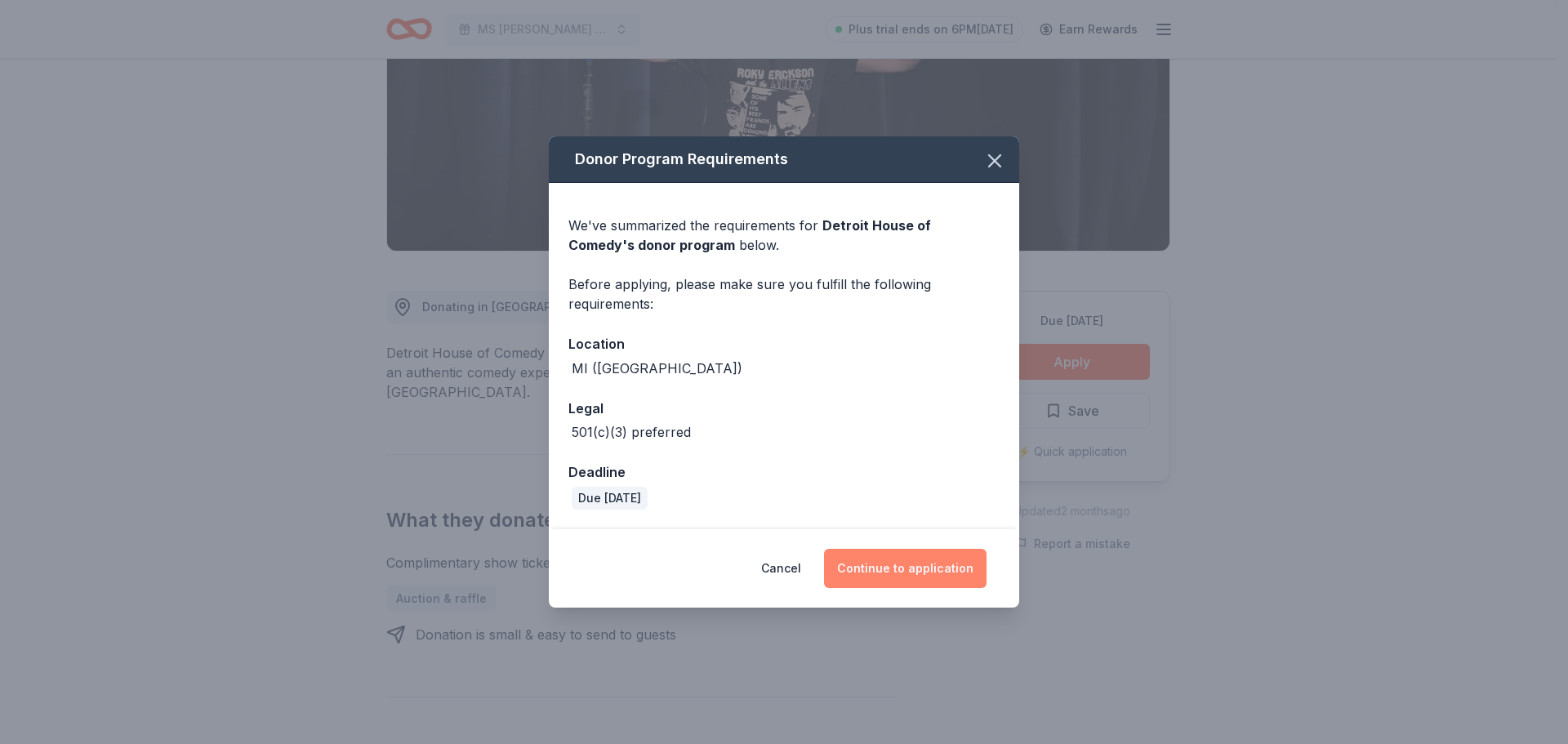
click at [914, 563] on button "Continue to application" at bounding box center [906, 568] width 163 height 39
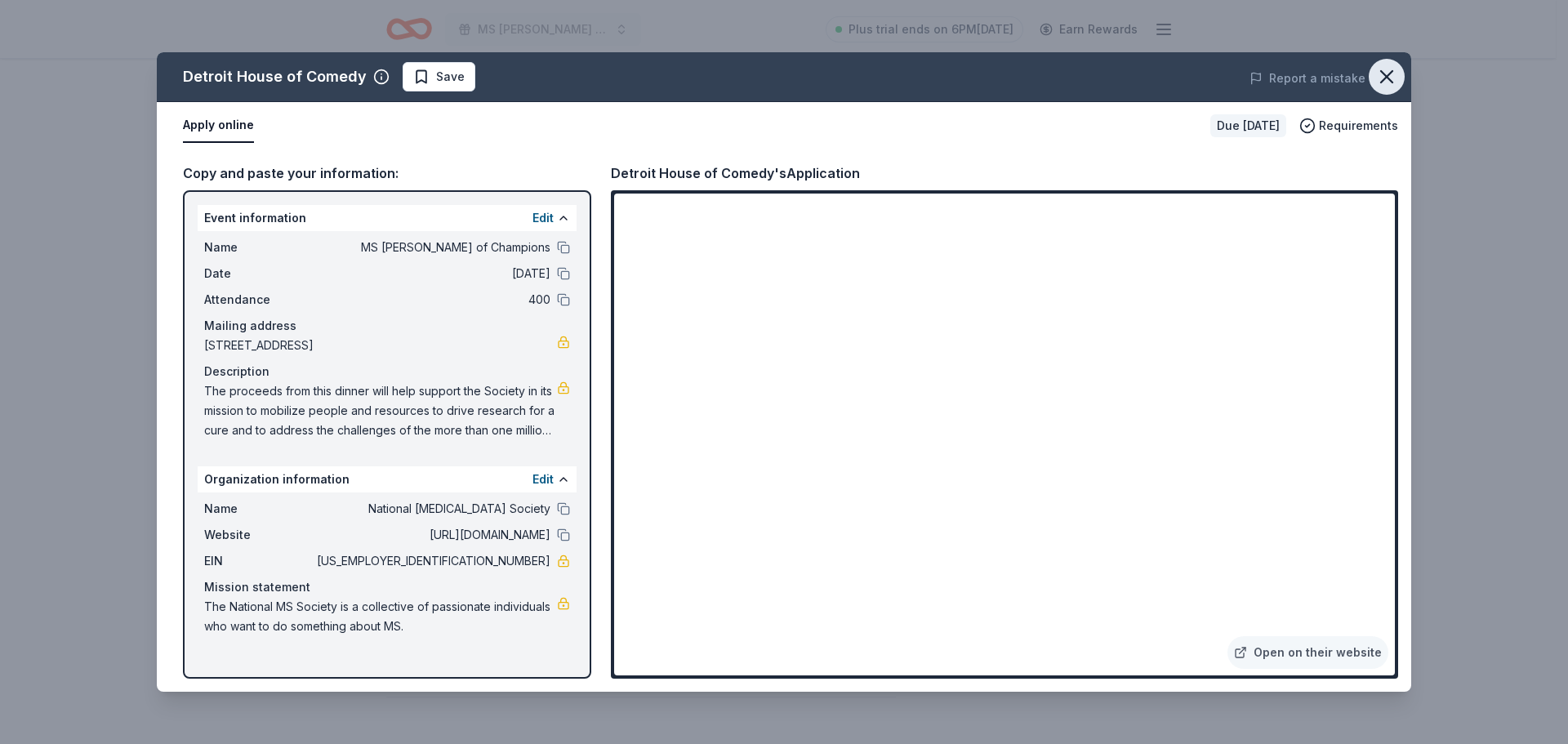
click at [1385, 75] on icon "button" at bounding box center [1387, 77] width 12 height 12
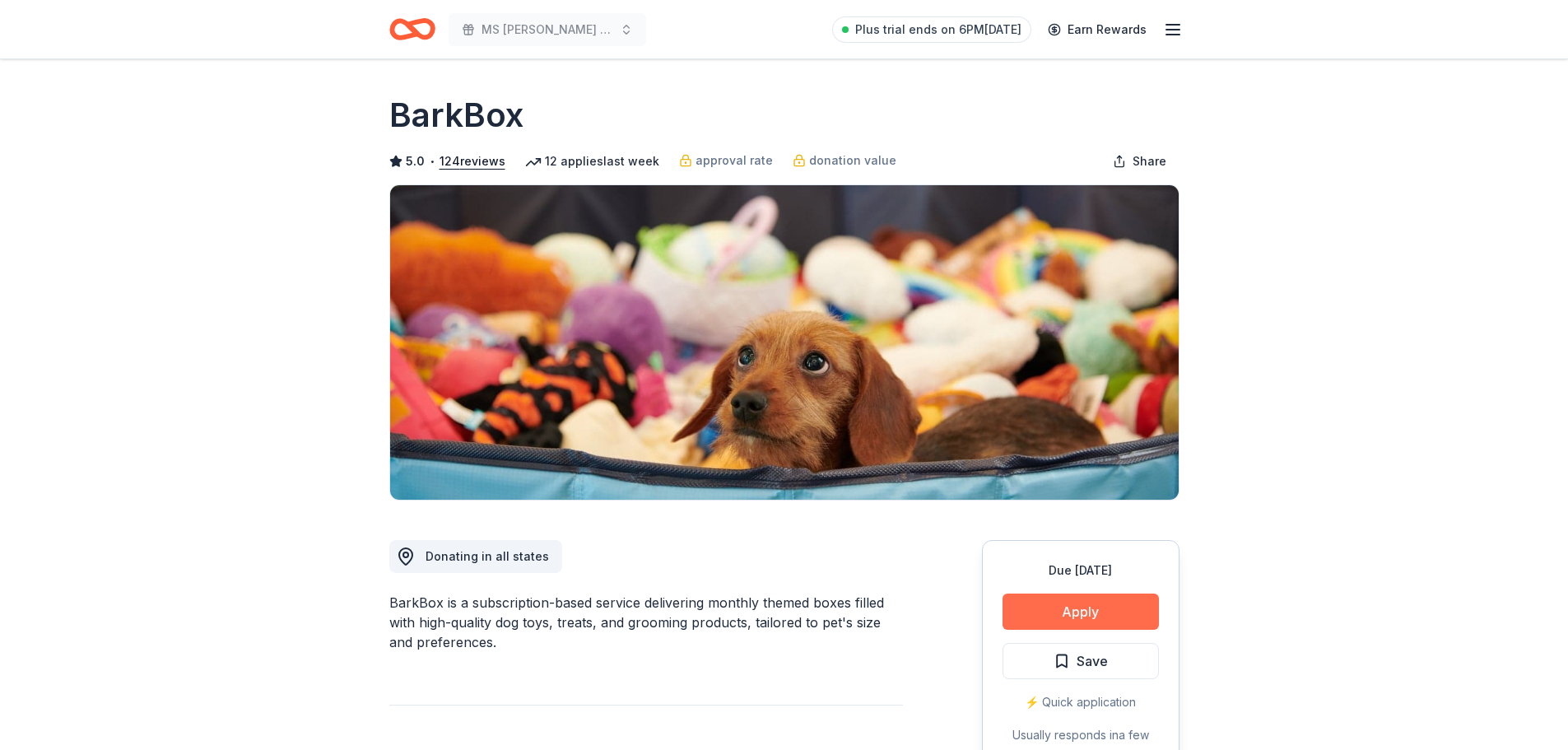
click at [1104, 604] on button "Apply" at bounding box center [1081, 611] width 157 height 36
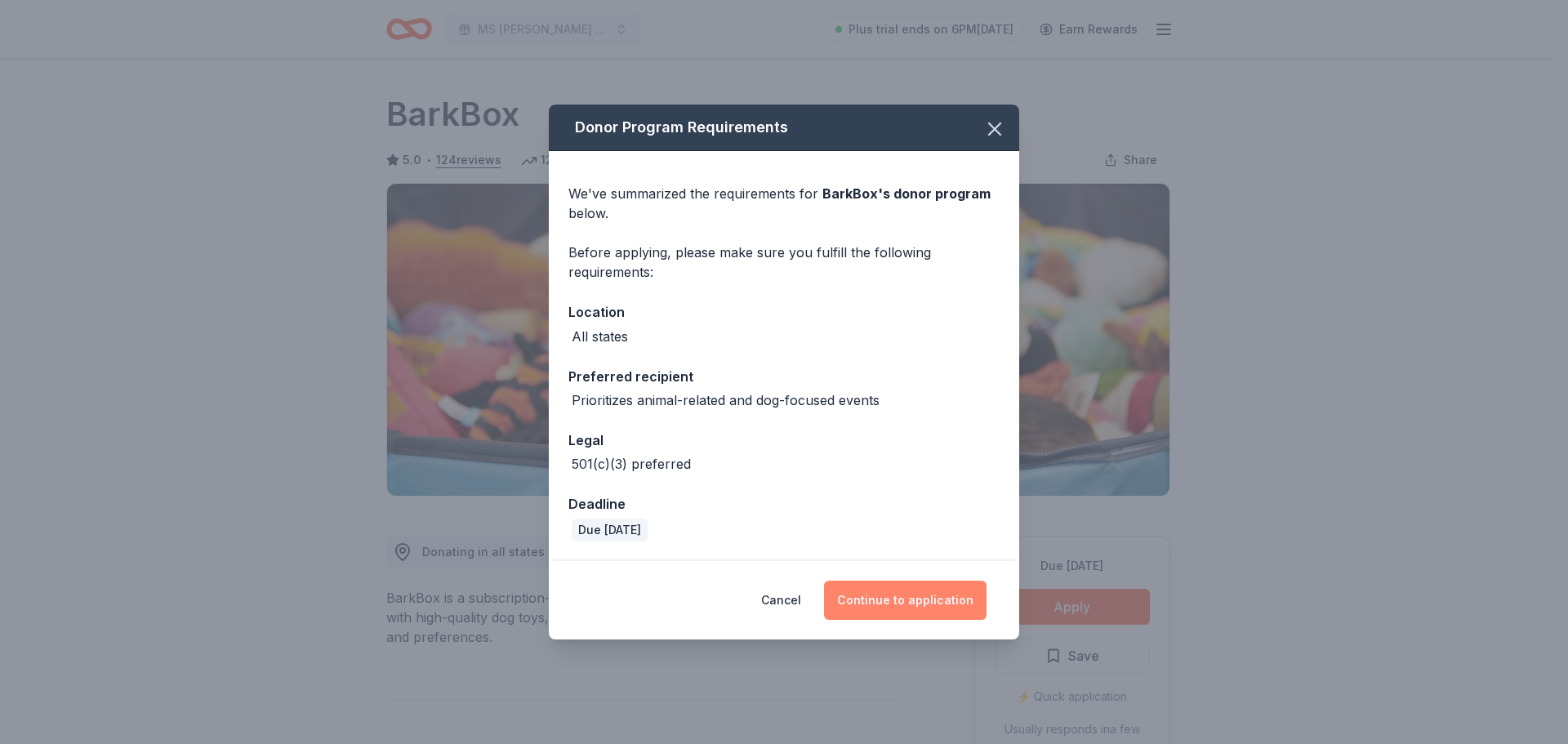
click at [952, 592] on button "Continue to application" at bounding box center [906, 600] width 163 height 39
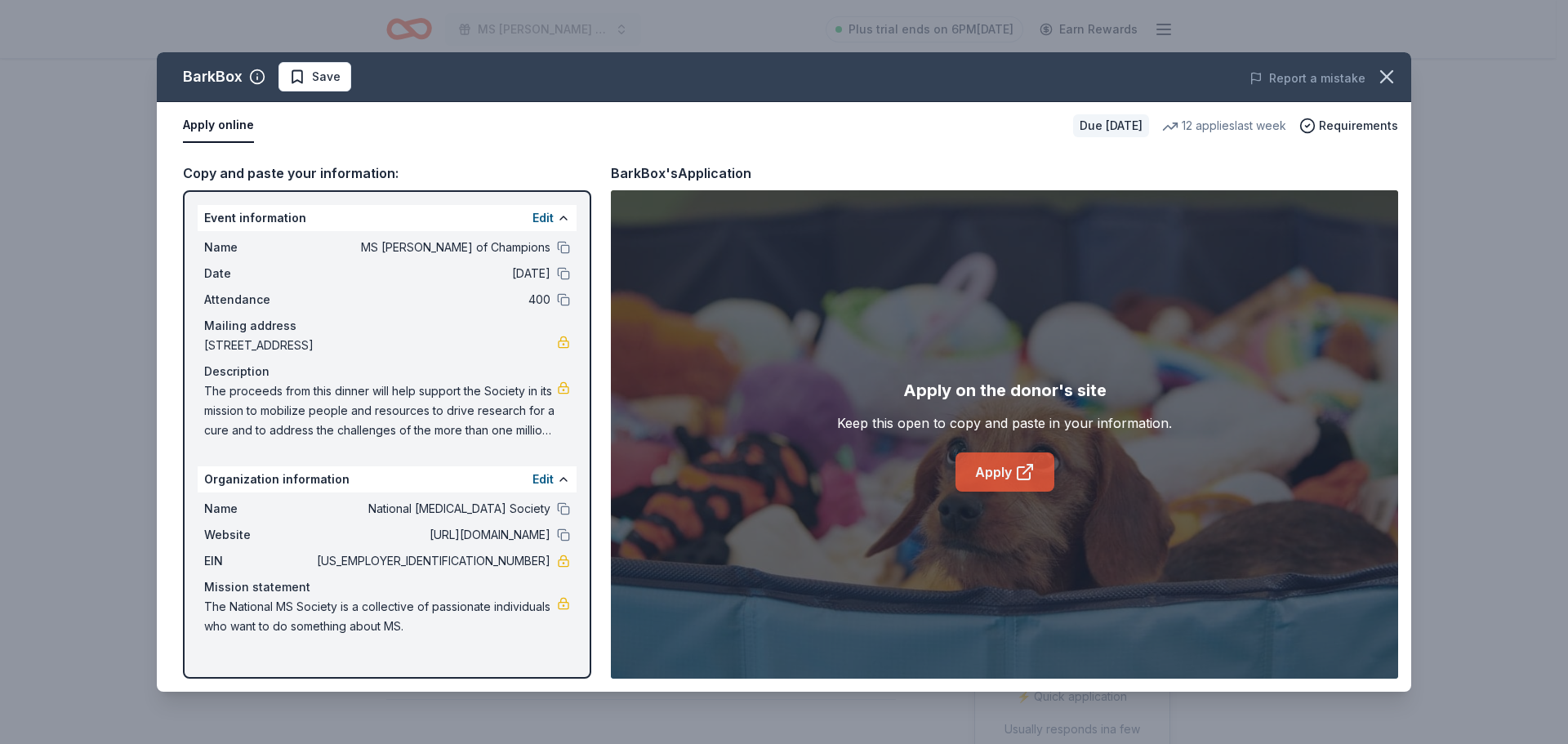
click at [1012, 463] on link "Apply" at bounding box center [1005, 472] width 99 height 39
click at [1383, 76] on icon "button" at bounding box center [1386, 76] width 23 height 23
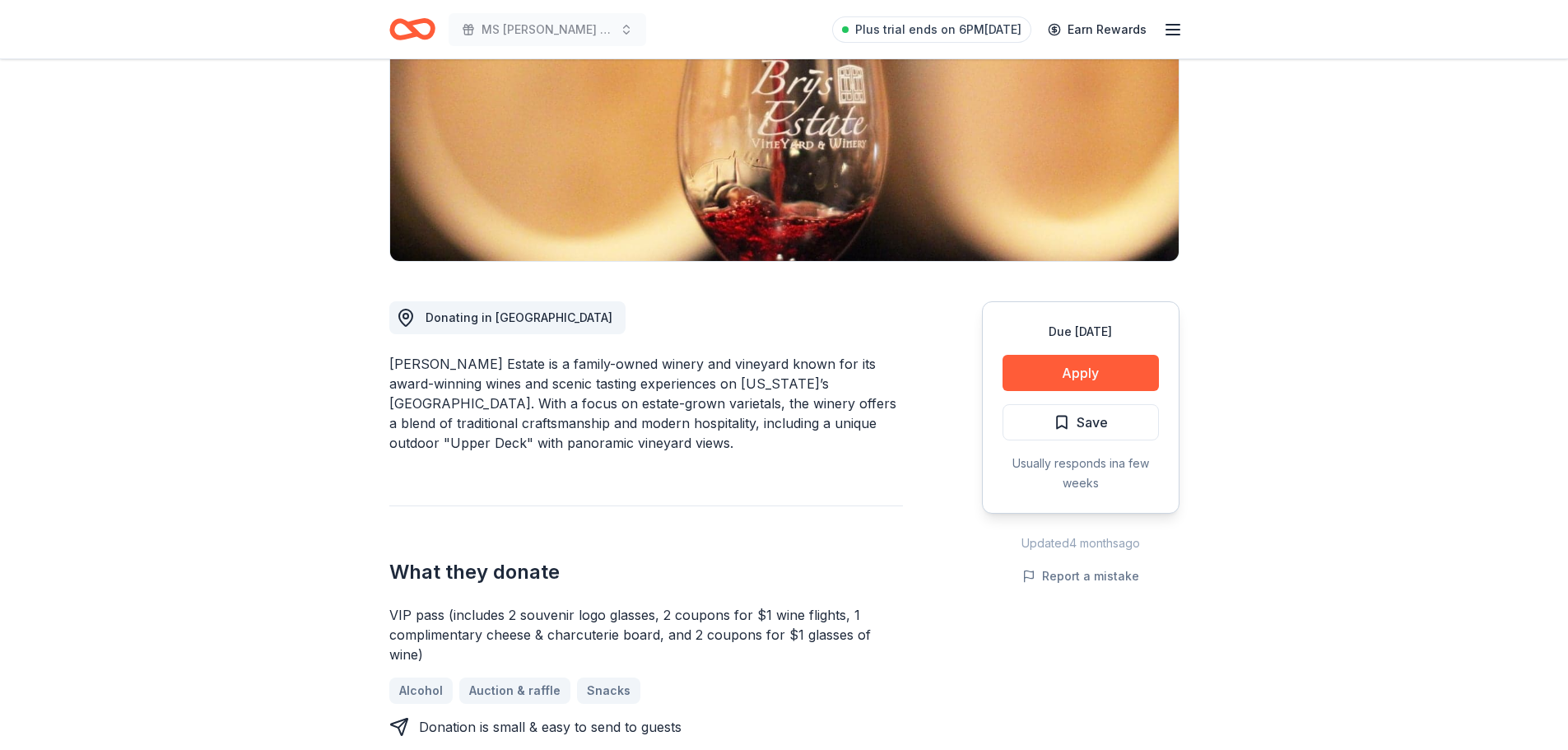
scroll to position [247, 0]
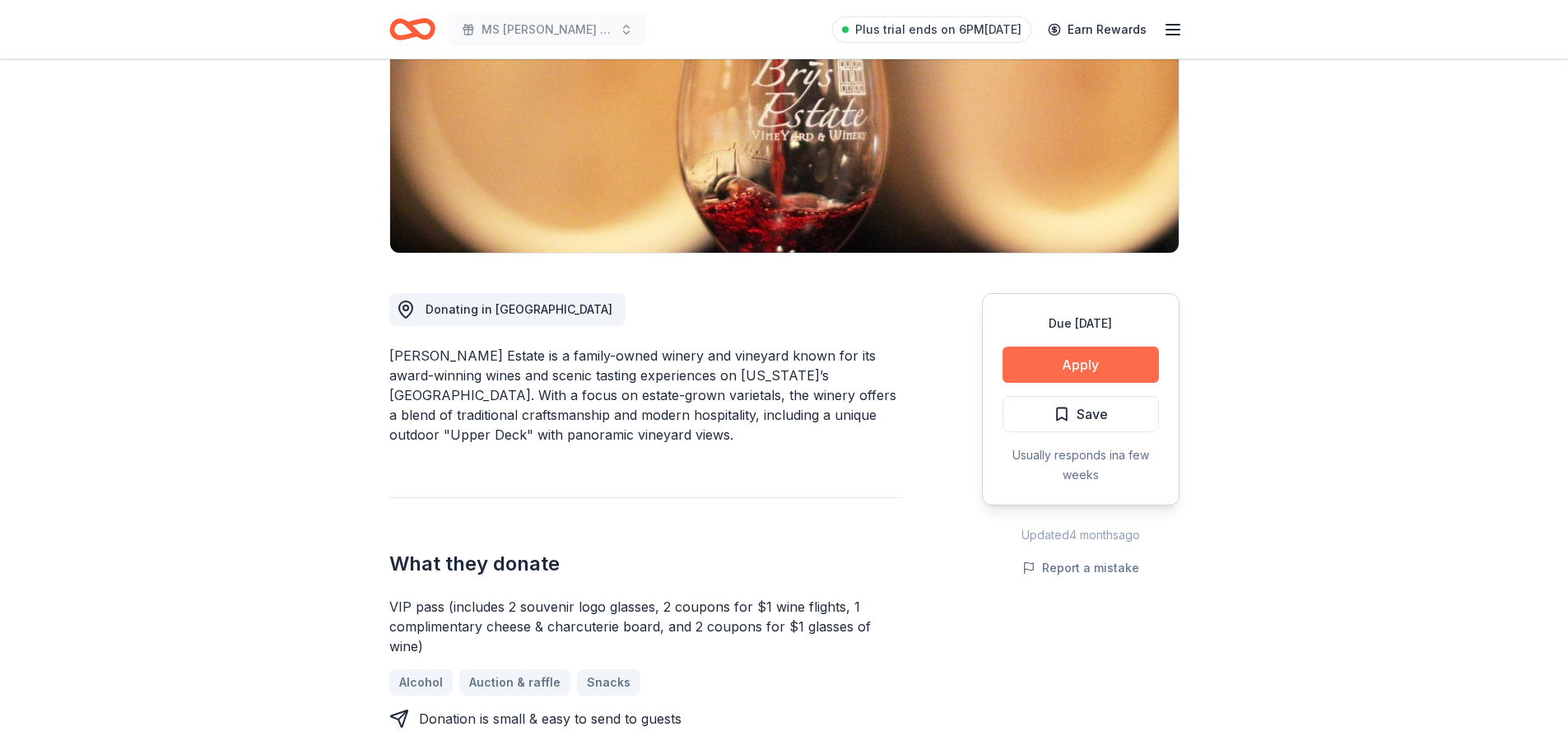
click at [1116, 357] on button "Apply" at bounding box center [1081, 365] width 157 height 36
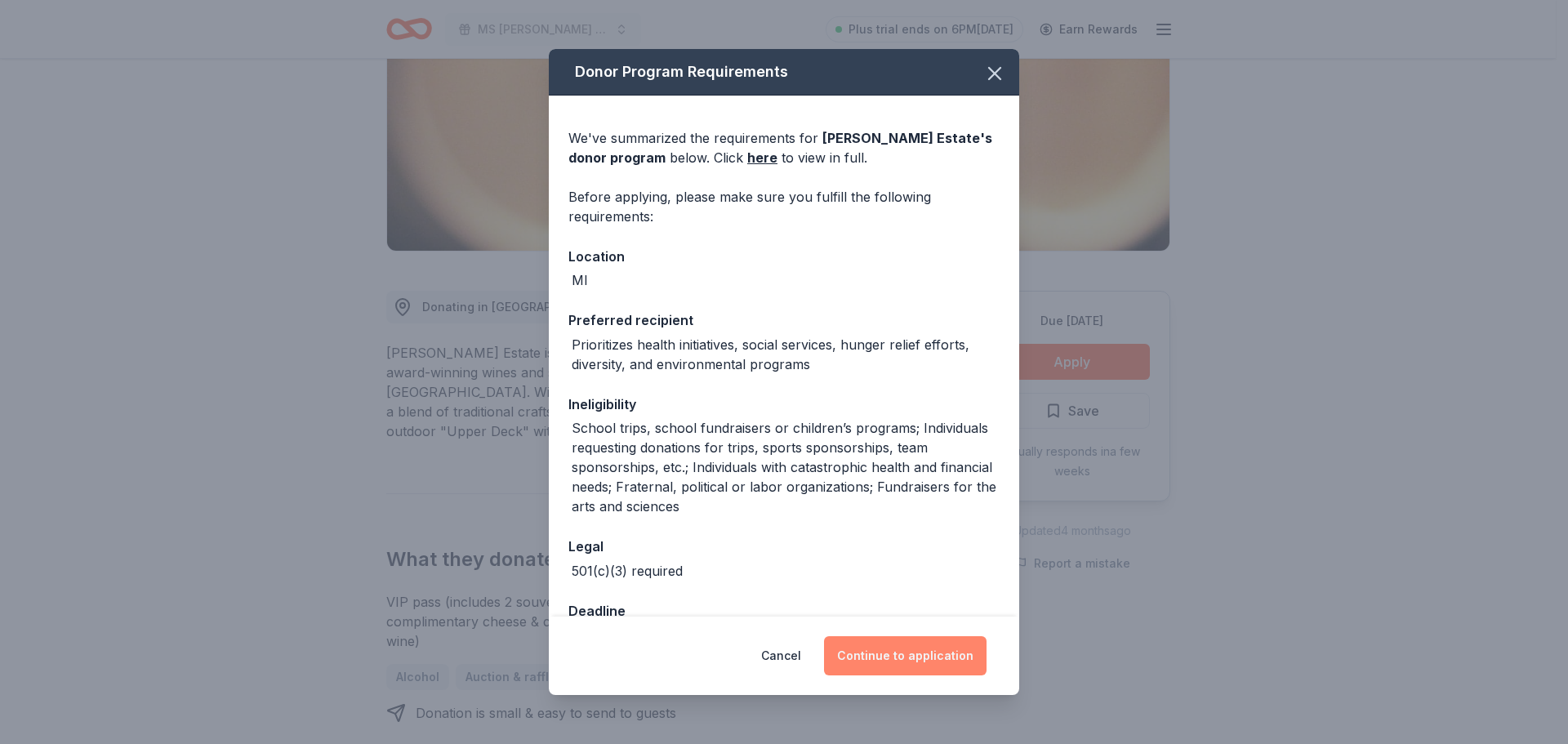
click at [933, 650] on button "Continue to application" at bounding box center [906, 656] width 163 height 39
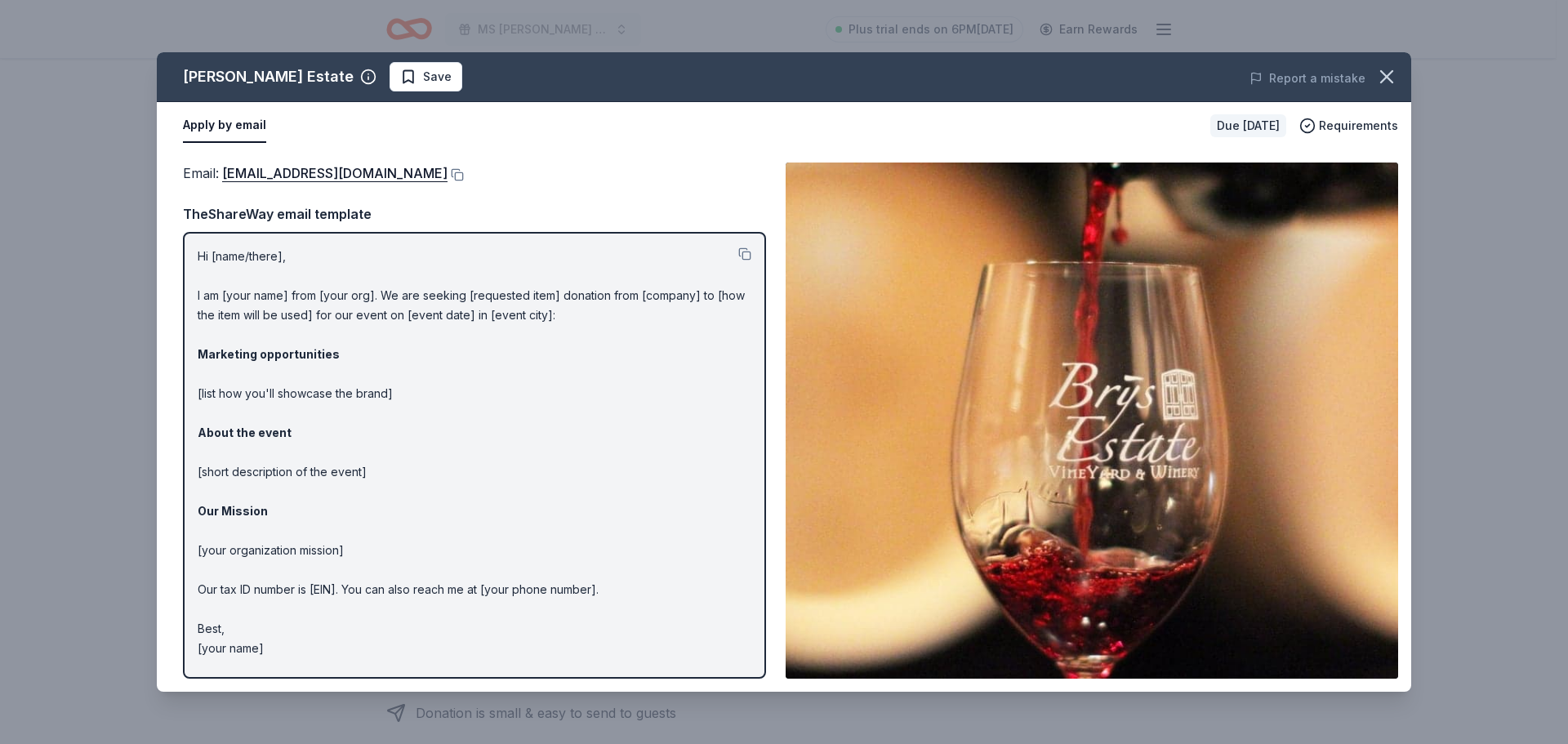
click at [875, 443] on img at bounding box center [1092, 421] width 613 height 516
click at [1081, 474] on img at bounding box center [1092, 421] width 613 height 516
click at [1395, 72] on icon "button" at bounding box center [1386, 76] width 23 height 23
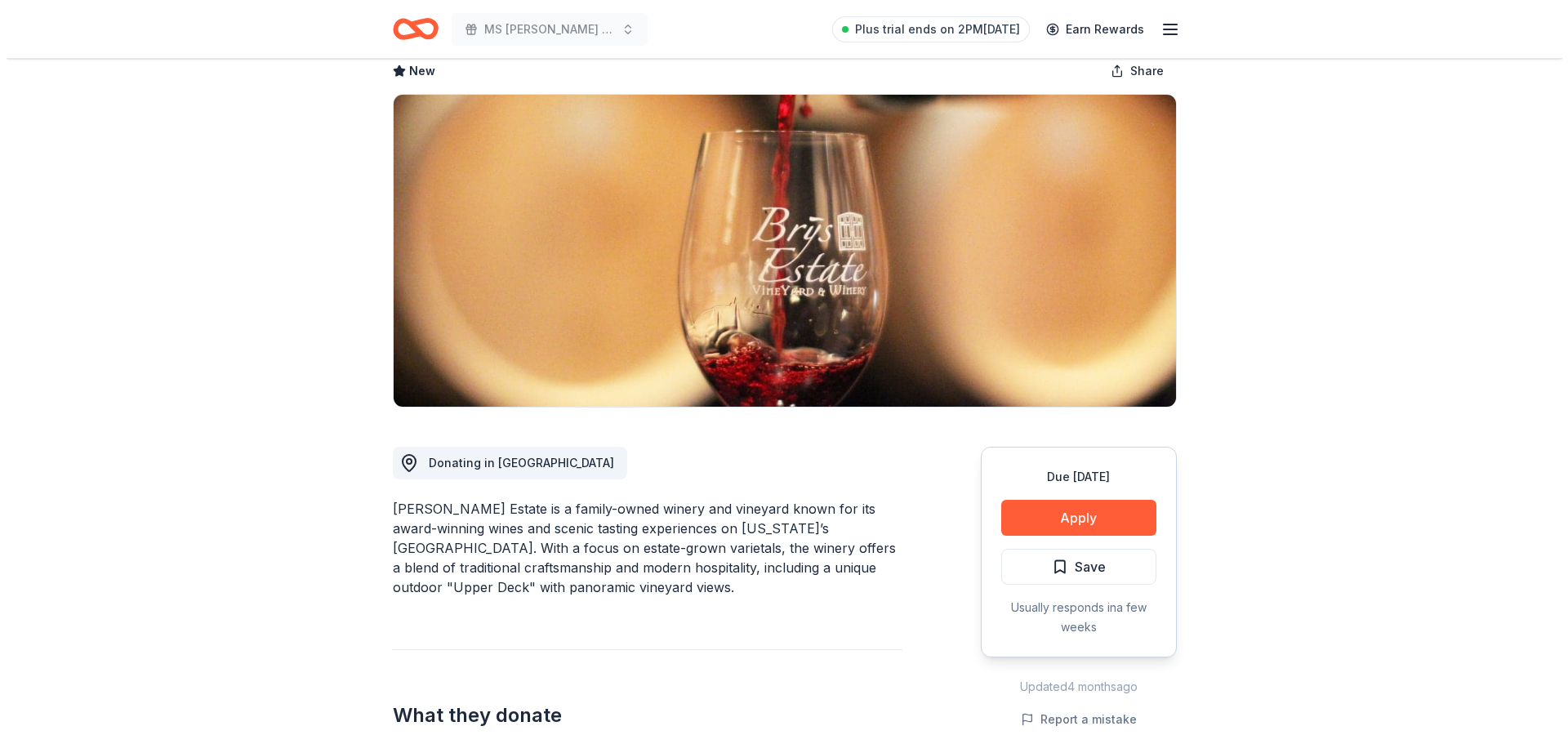
scroll to position [81, 0]
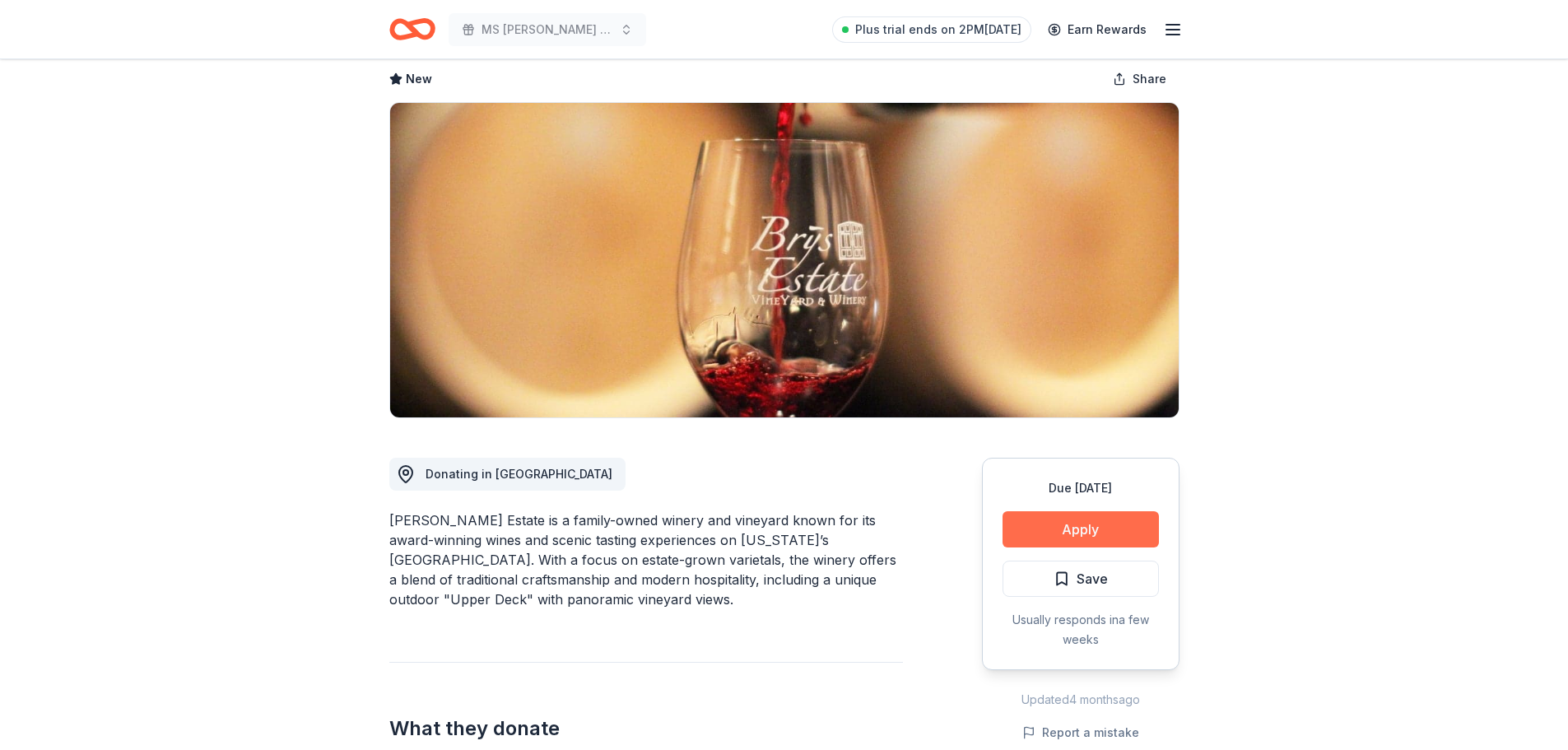
click at [1081, 522] on button "Apply" at bounding box center [1081, 529] width 157 height 36
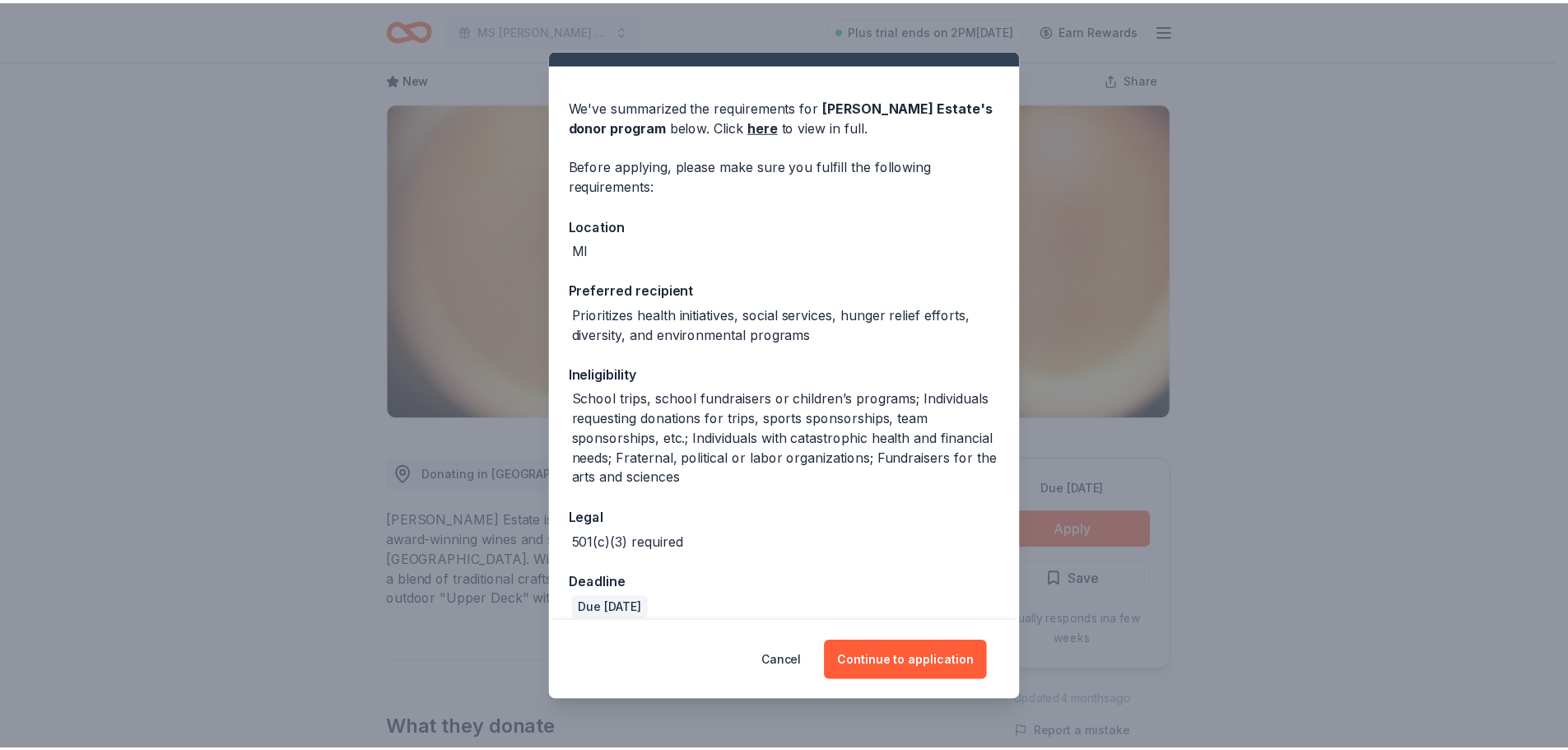
scroll to position [51, 0]
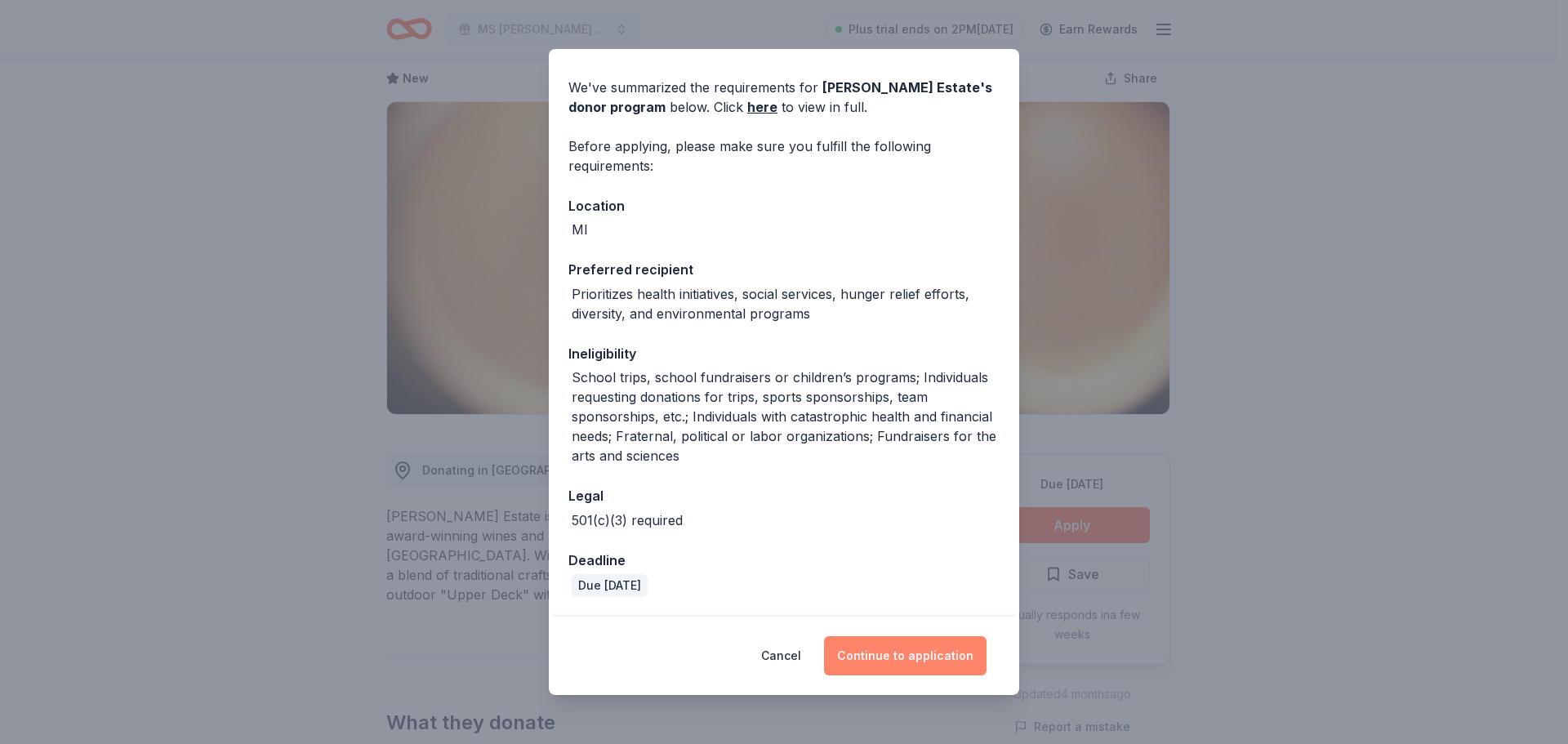
click at [902, 640] on button "Continue to application" at bounding box center [906, 656] width 163 height 39
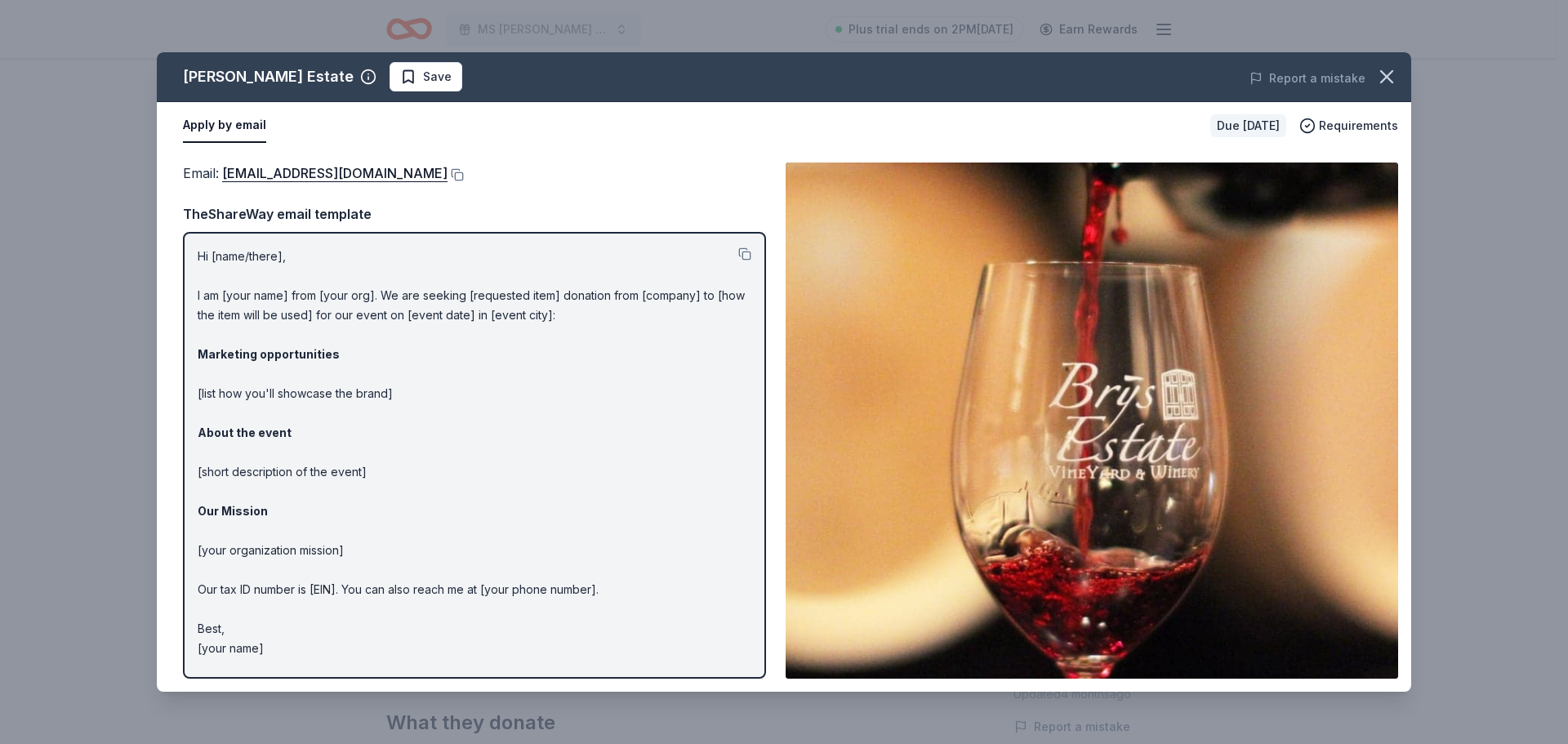
click at [274, 294] on p "Hi [name/there], I am [your name] from [your org]. We are seeking [requested it…" at bounding box center [474, 453] width 554 height 411
click at [287, 298] on p "Hi [name/there], I am [your name] from [your org]. We are seeking [requested it…" at bounding box center [474, 453] width 554 height 411
drag, startPoint x: 463, startPoint y: 374, endPoint x: 568, endPoint y: 350, distance: 107.7
click at [467, 374] on p "Hi [name/there], I am [your name] from [your org]. We are seeking [requested it…" at bounding box center [474, 453] width 554 height 411
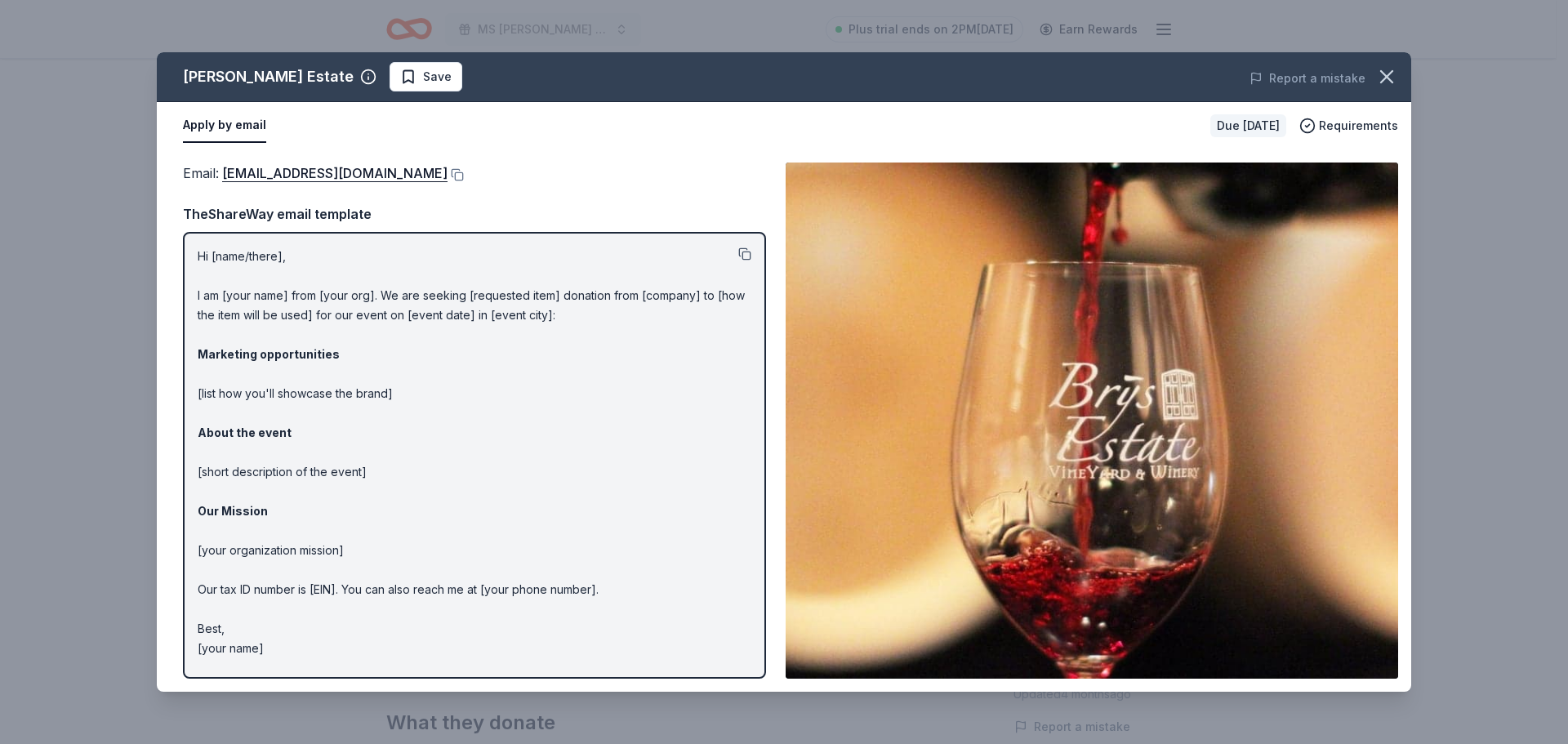
click at [741, 254] on button at bounding box center [745, 254] width 13 height 13
click at [1385, 68] on icon "button" at bounding box center [1386, 76] width 23 height 23
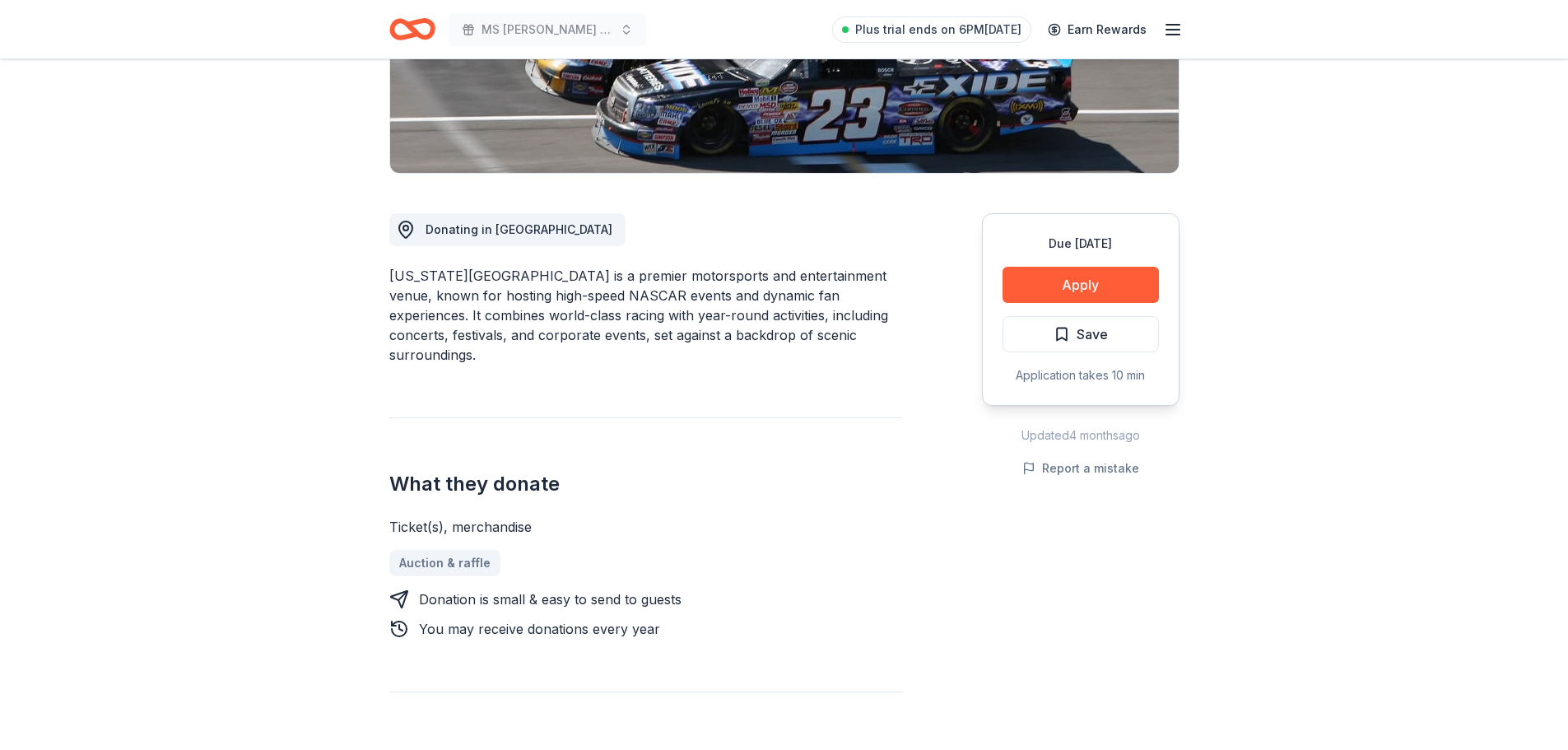
scroll to position [329, 0]
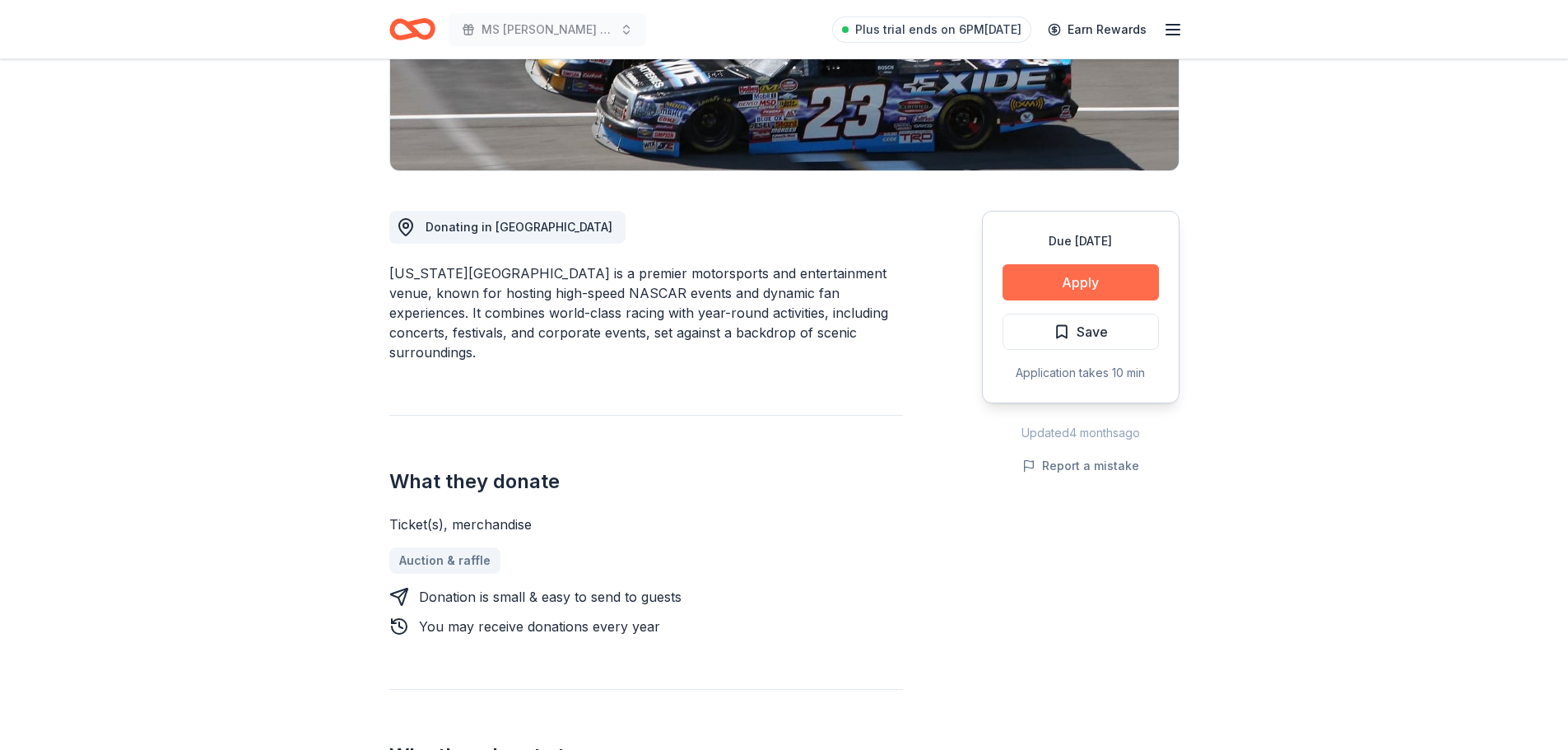
click at [1113, 276] on button "Apply" at bounding box center [1081, 282] width 157 height 36
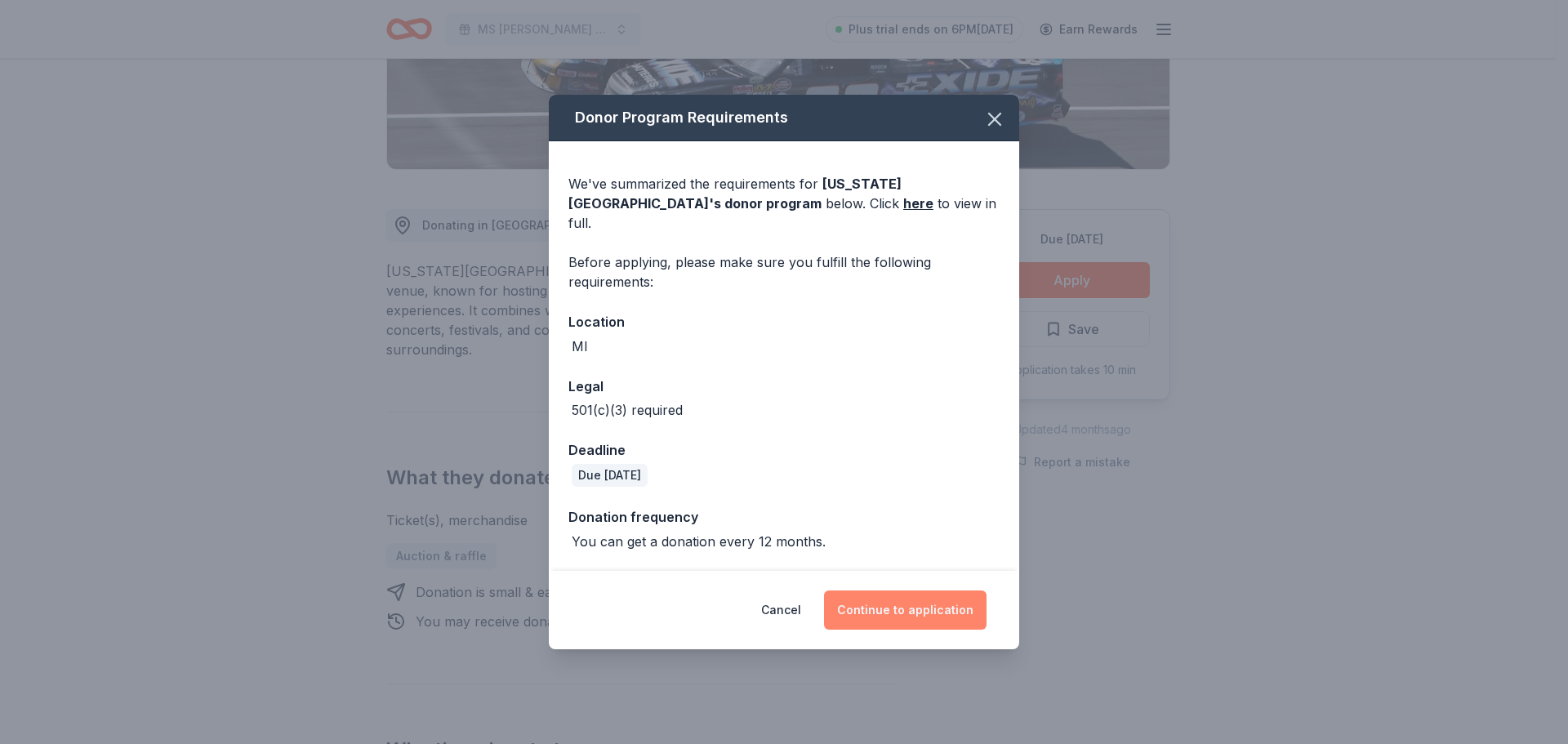
click at [943, 595] on button "Continue to application" at bounding box center [906, 610] width 163 height 39
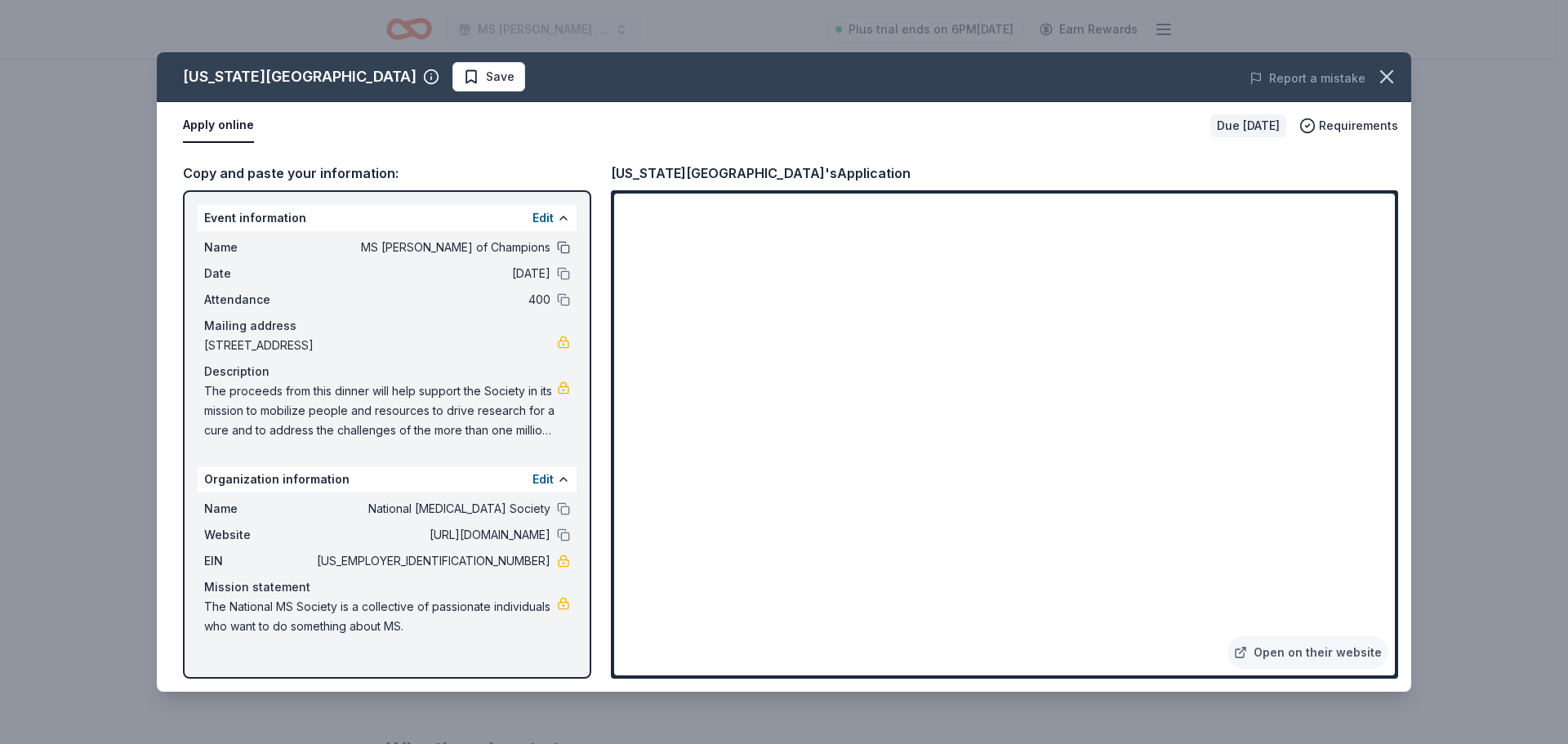
click at [562, 245] on button at bounding box center [564, 248] width 13 height 13
click at [1388, 72] on icon "button" at bounding box center [1386, 76] width 23 height 23
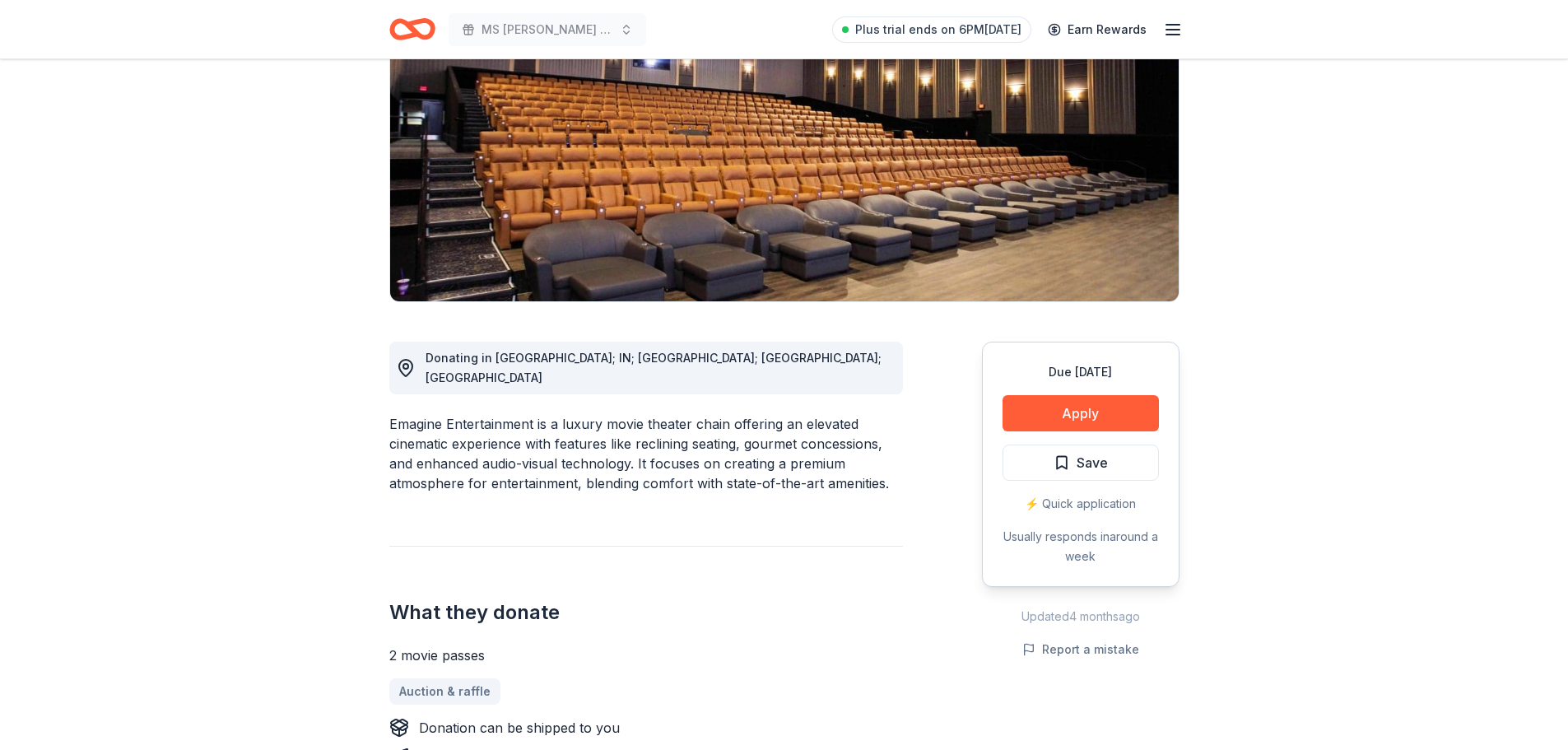
scroll to position [247, 0]
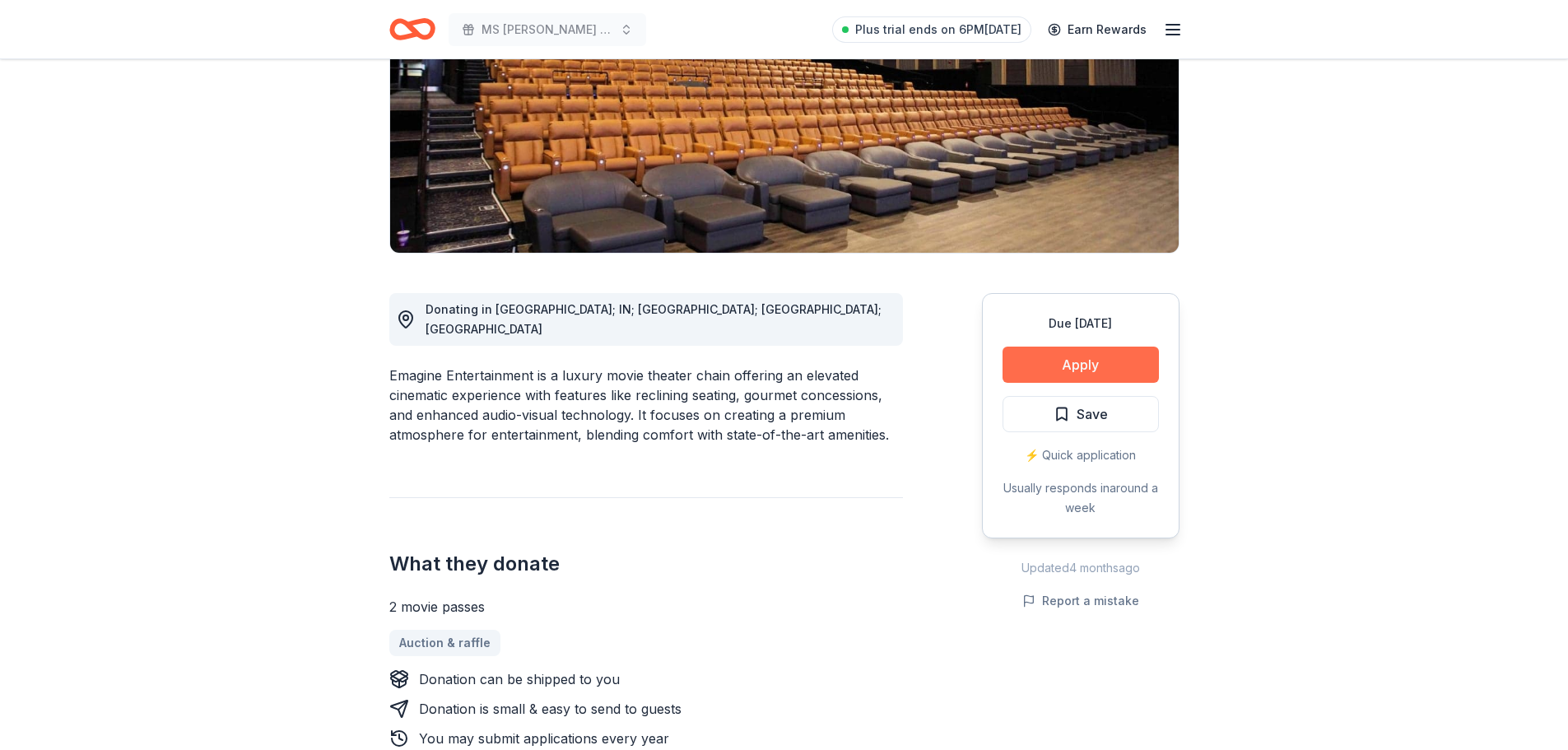
click at [1087, 361] on button "Apply" at bounding box center [1081, 365] width 157 height 36
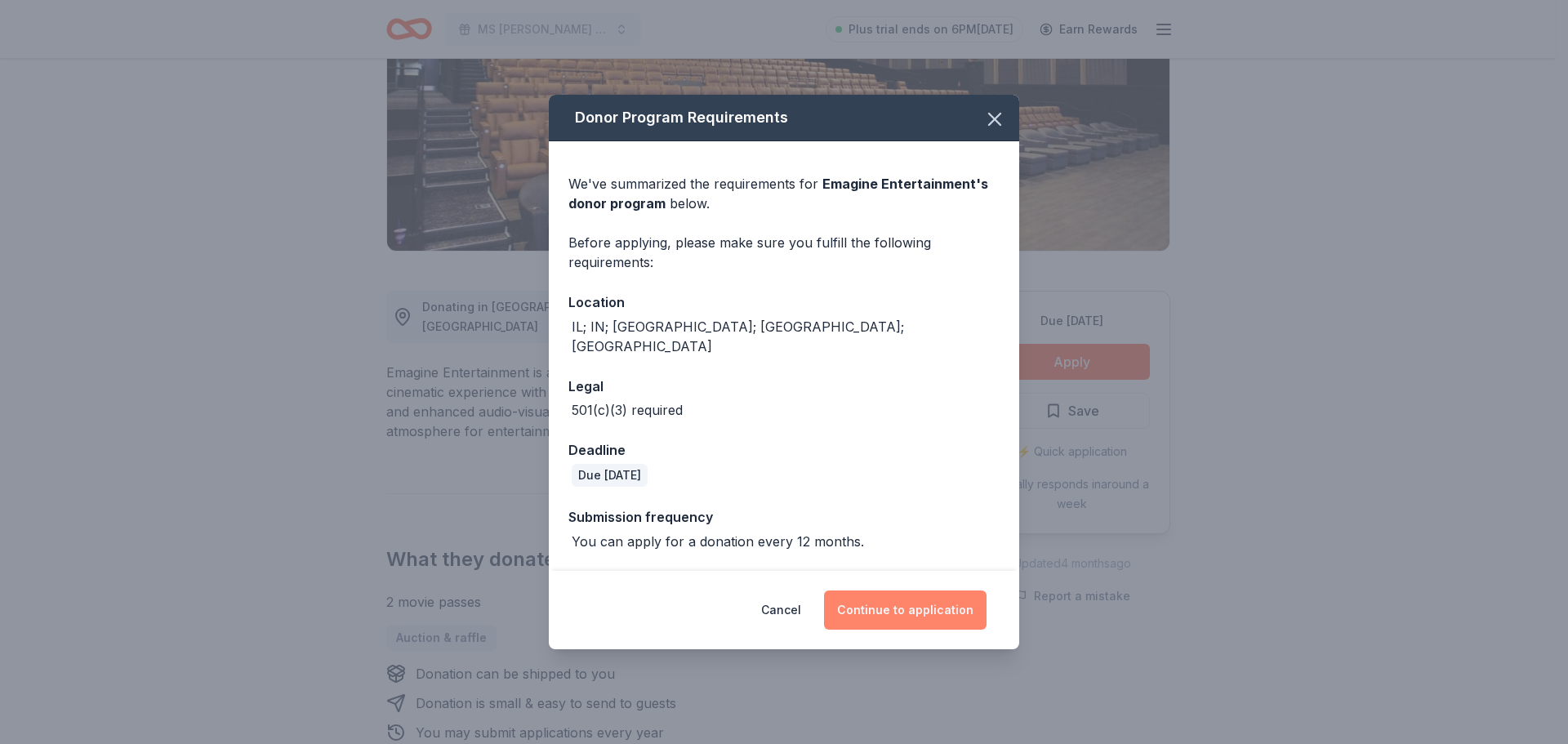
click at [942, 594] on button "Continue to application" at bounding box center [906, 610] width 163 height 39
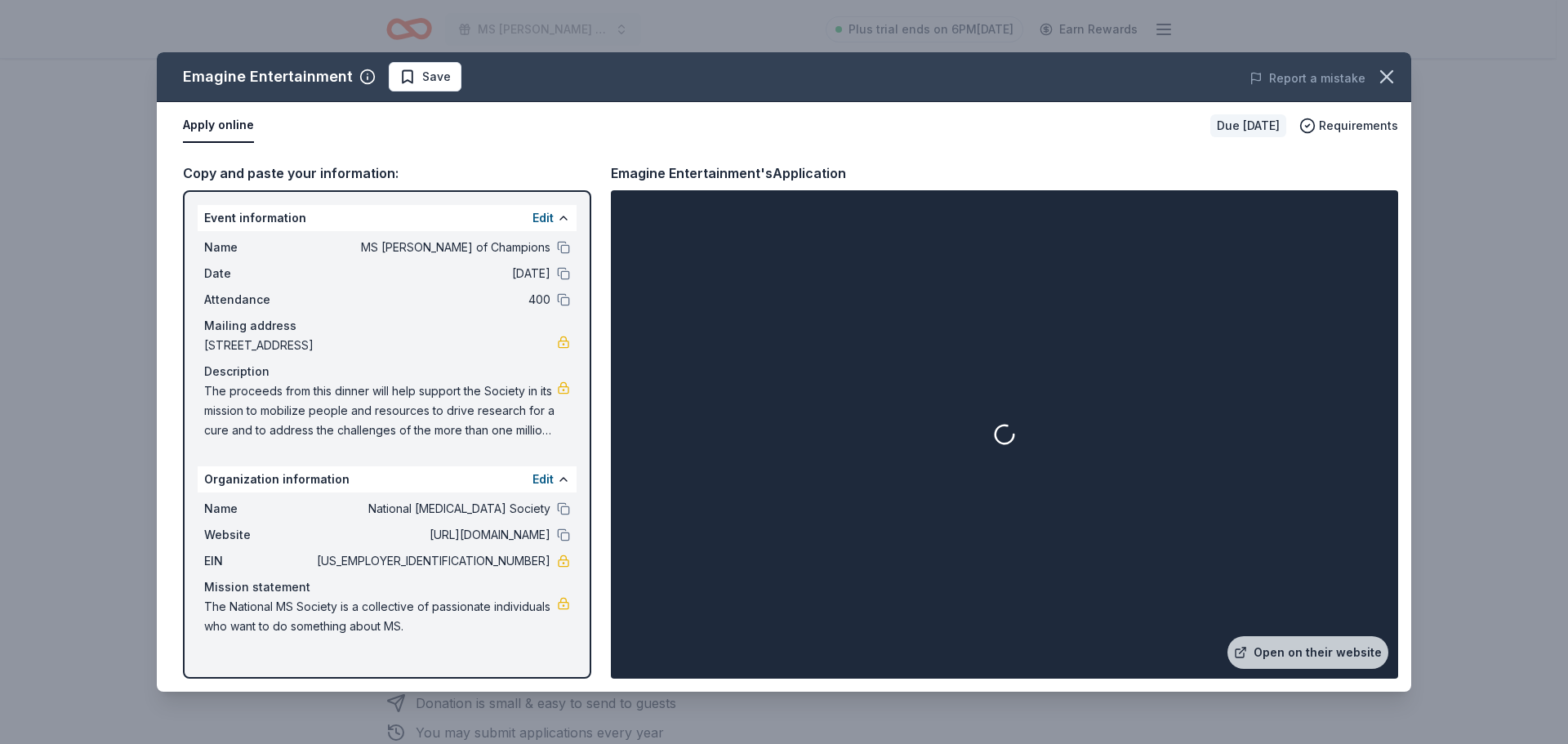
click at [1142, 389] on div at bounding box center [1005, 435] width 781 height 482
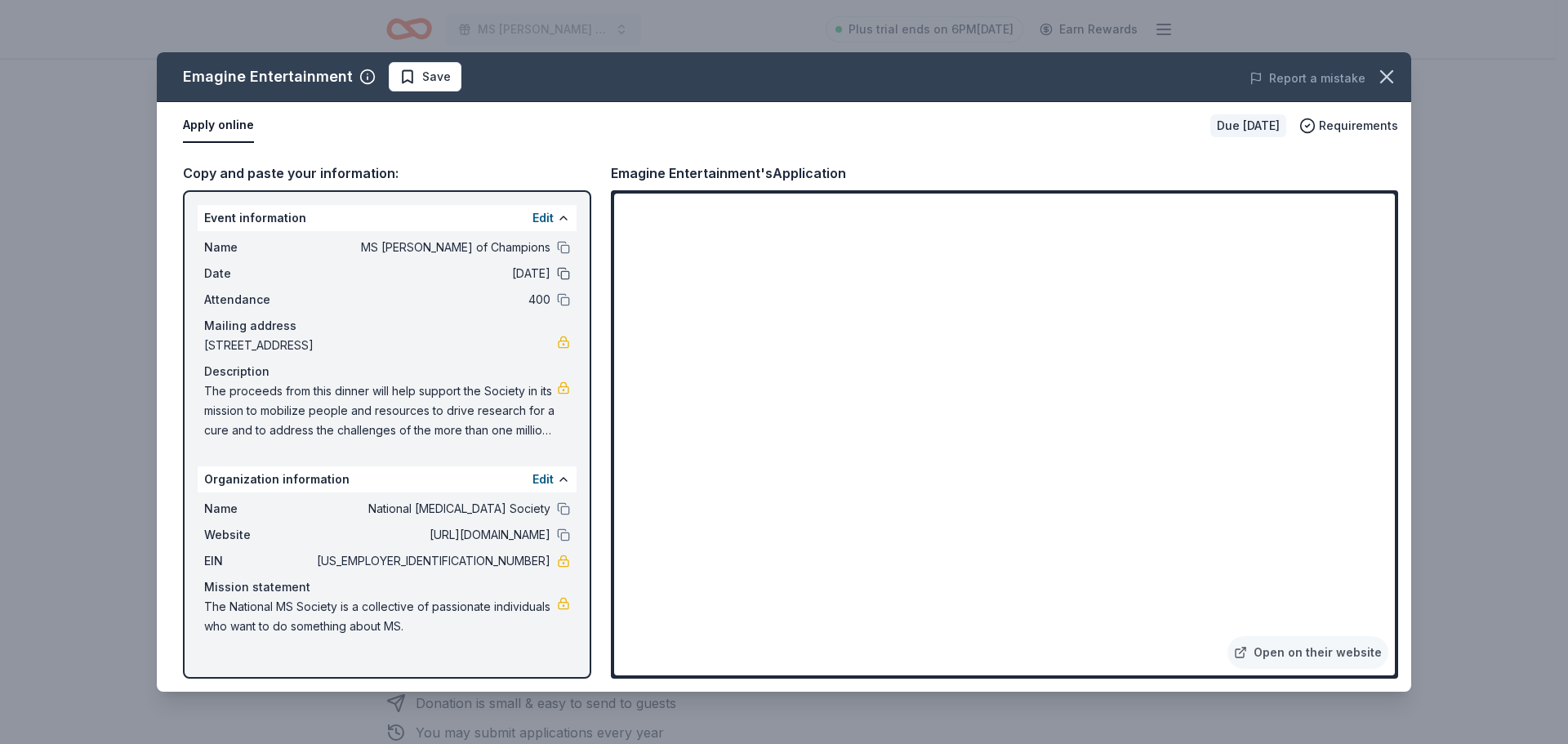
click at [561, 271] on button at bounding box center [564, 274] width 13 height 13
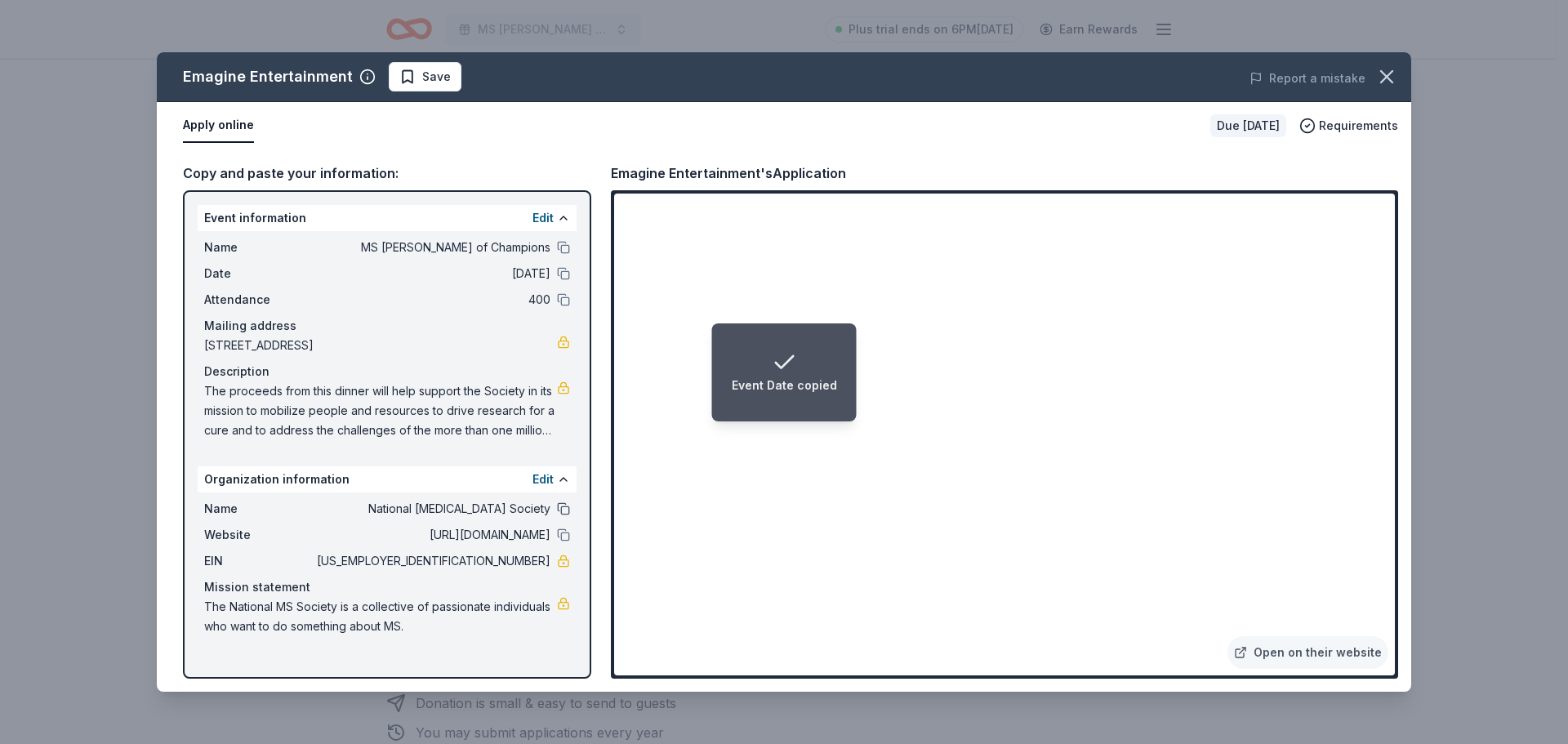
click at [564, 507] on button at bounding box center [564, 509] width 13 height 13
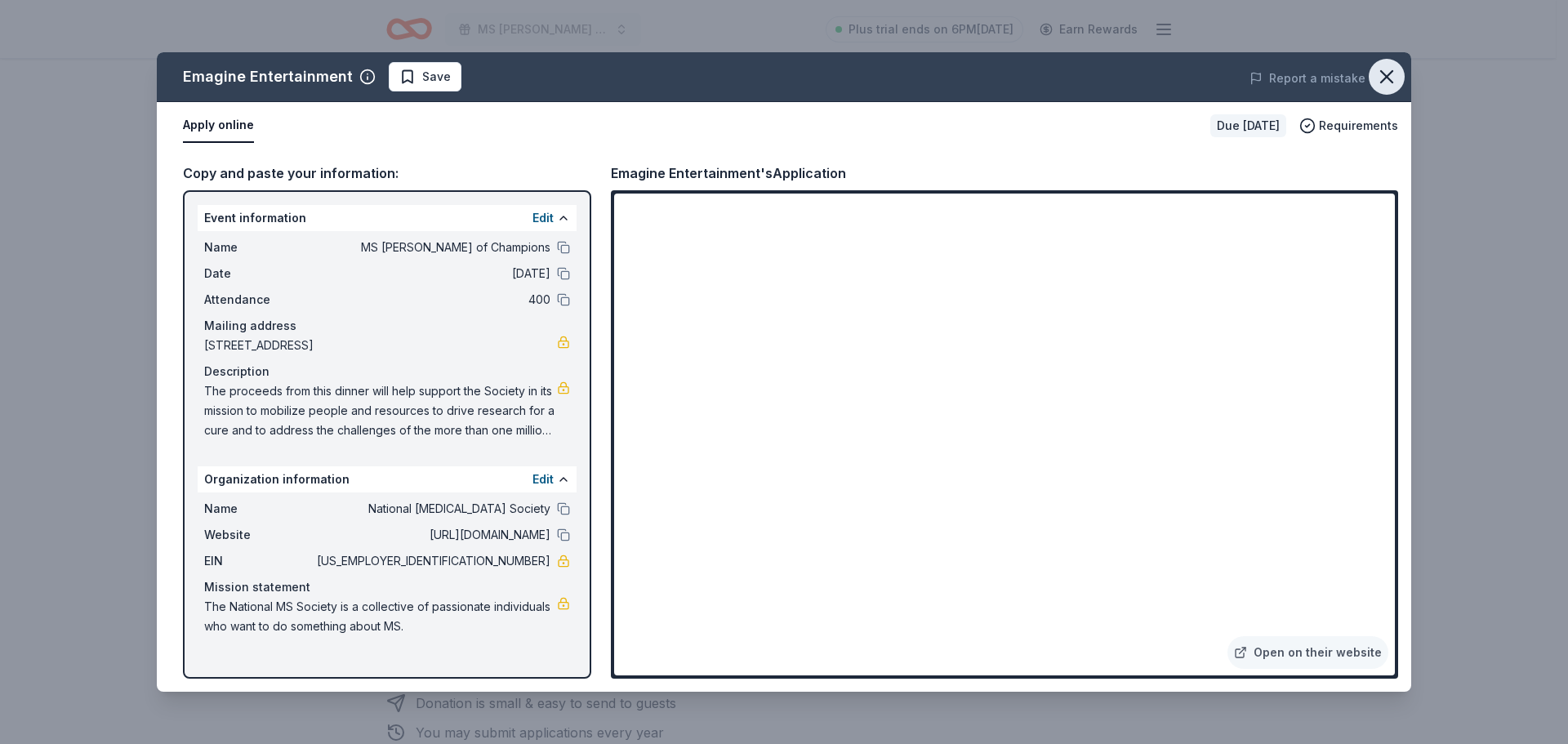
click at [1387, 79] on icon "button" at bounding box center [1386, 76] width 23 height 23
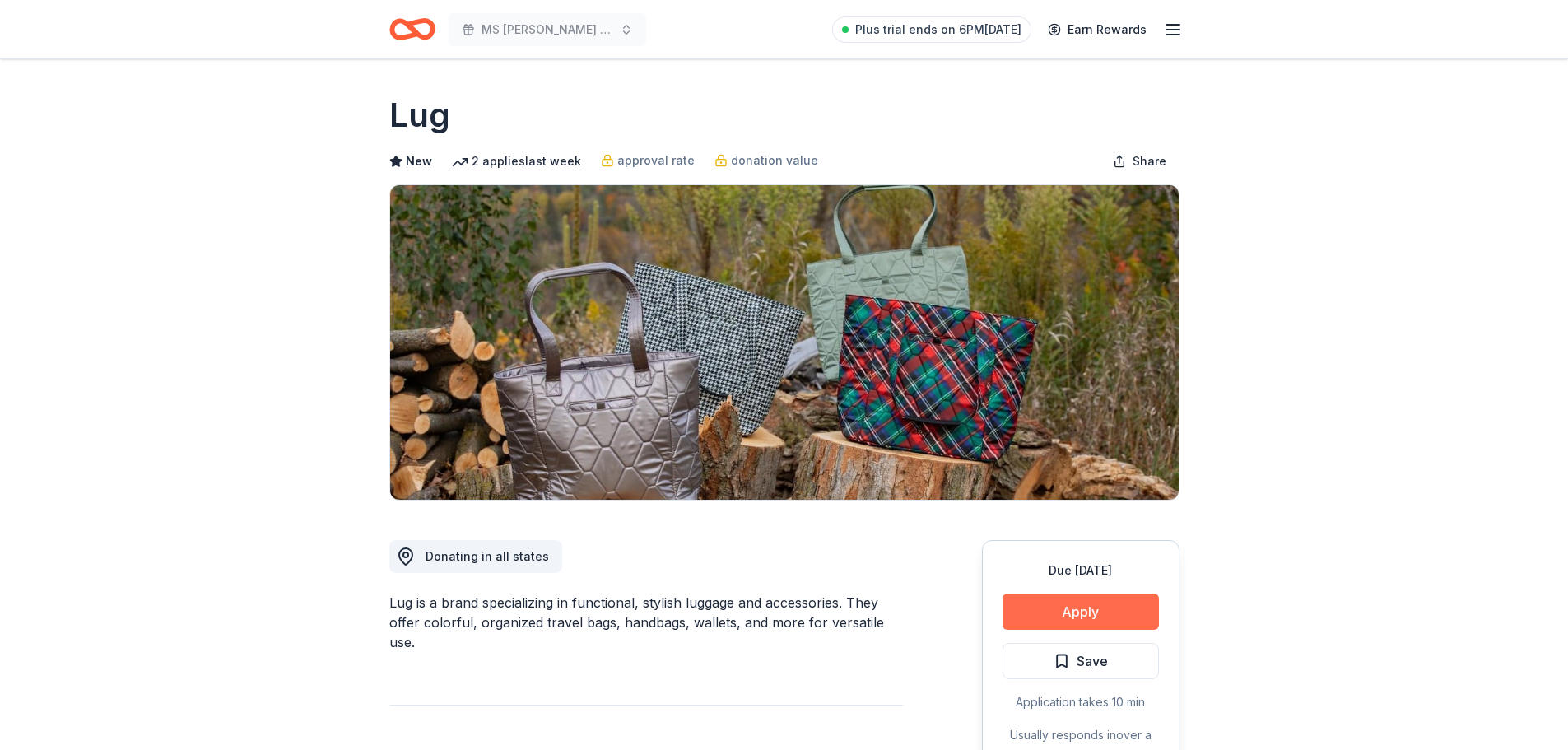
click at [1076, 602] on button "Apply" at bounding box center [1081, 611] width 157 height 36
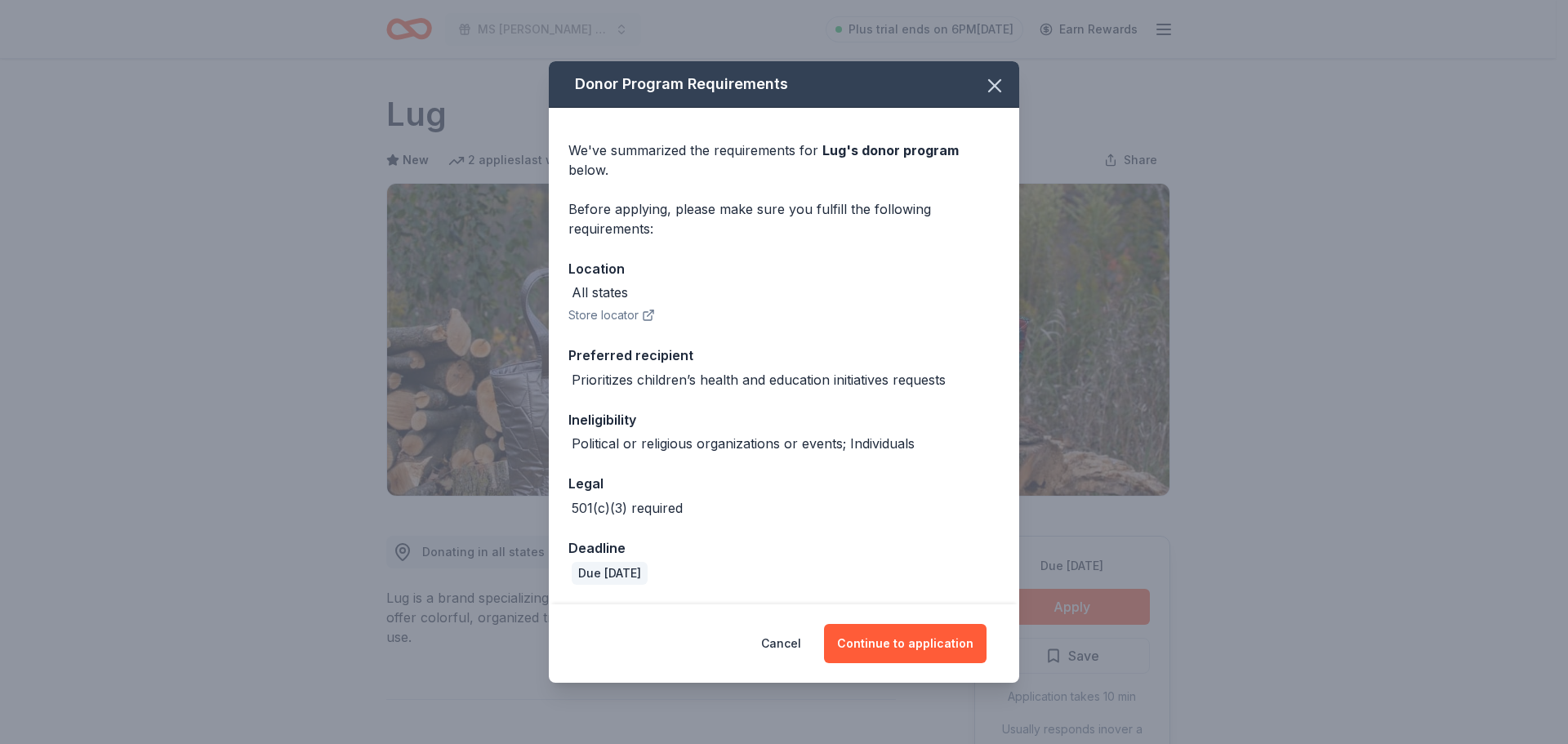
click at [628, 306] on button "Store locator" at bounding box center [611, 315] width 86 height 19
click at [876, 624] on button "Continue to application" at bounding box center [906, 643] width 163 height 39
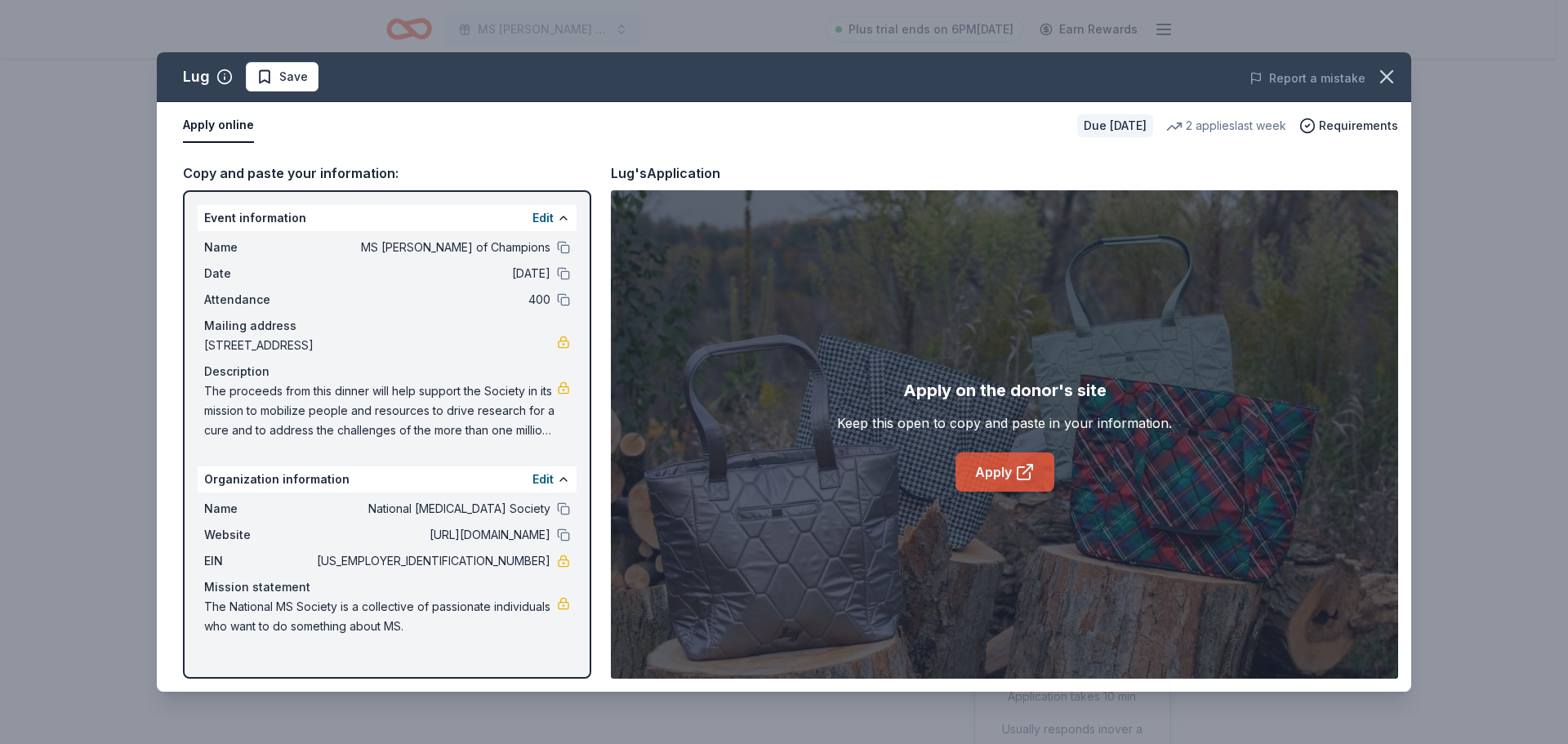
click at [1001, 468] on link "Apply" at bounding box center [1005, 472] width 99 height 39
click at [1386, 71] on icon "button" at bounding box center [1386, 76] width 23 height 23
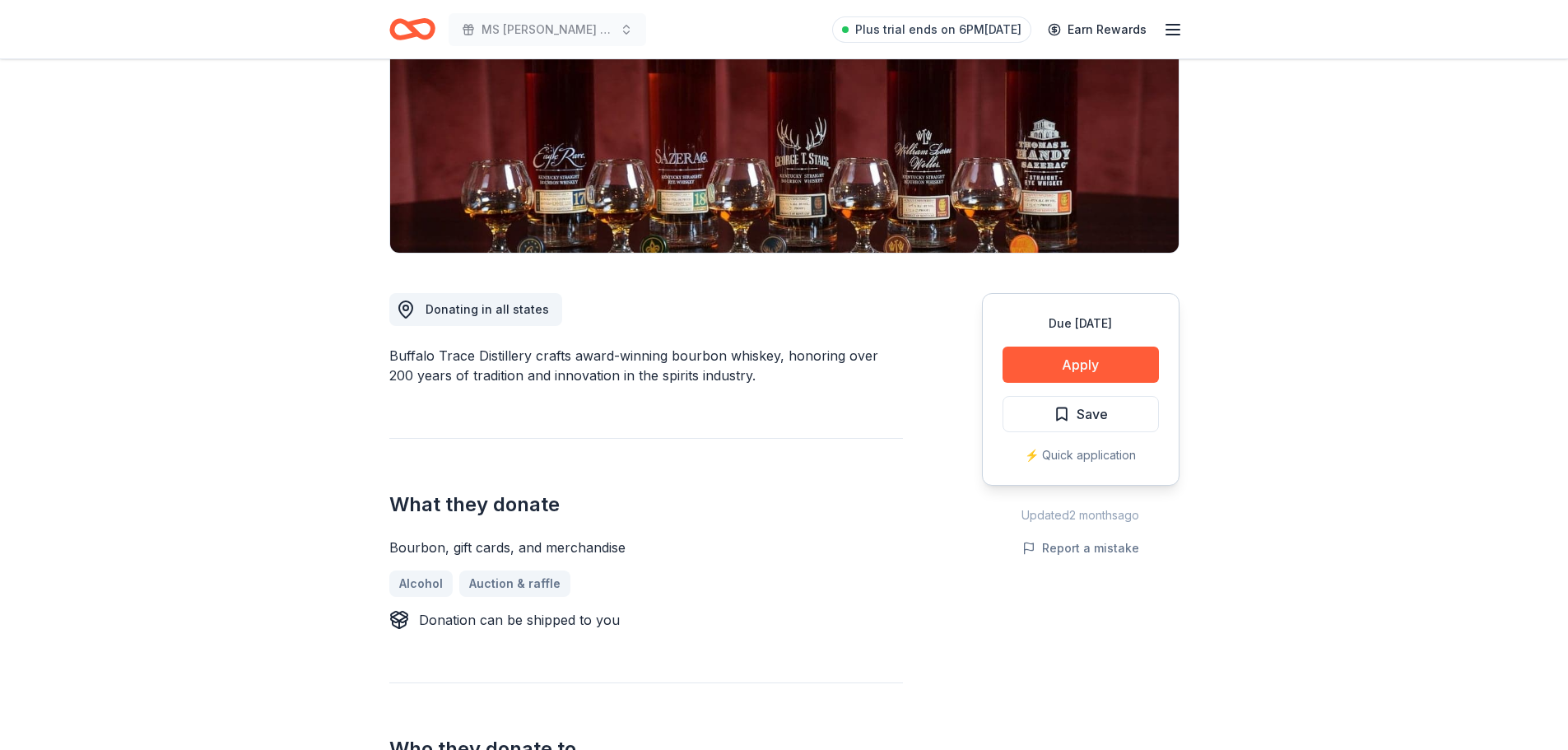
scroll to position [329, 0]
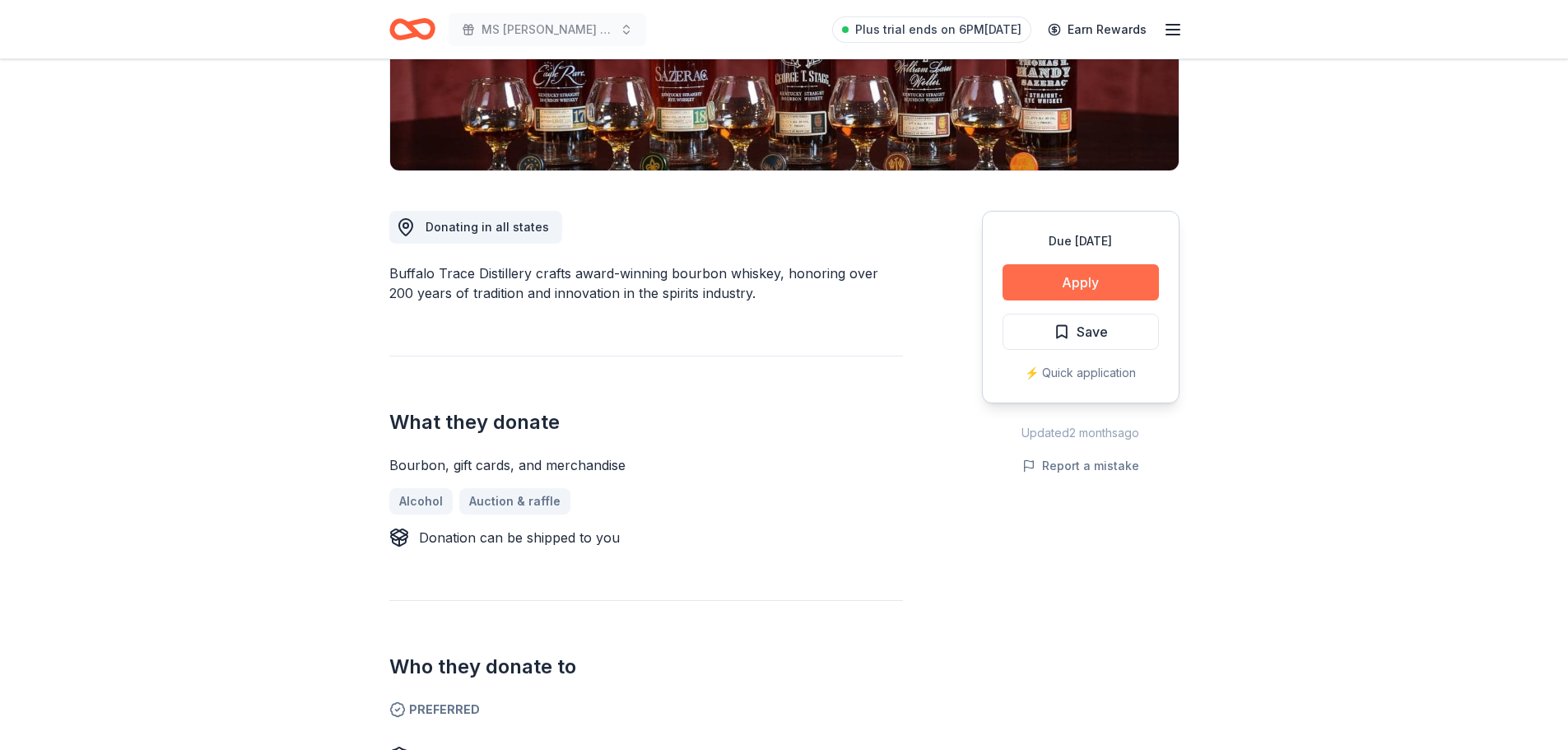
click at [1077, 280] on button "Apply" at bounding box center [1081, 282] width 157 height 36
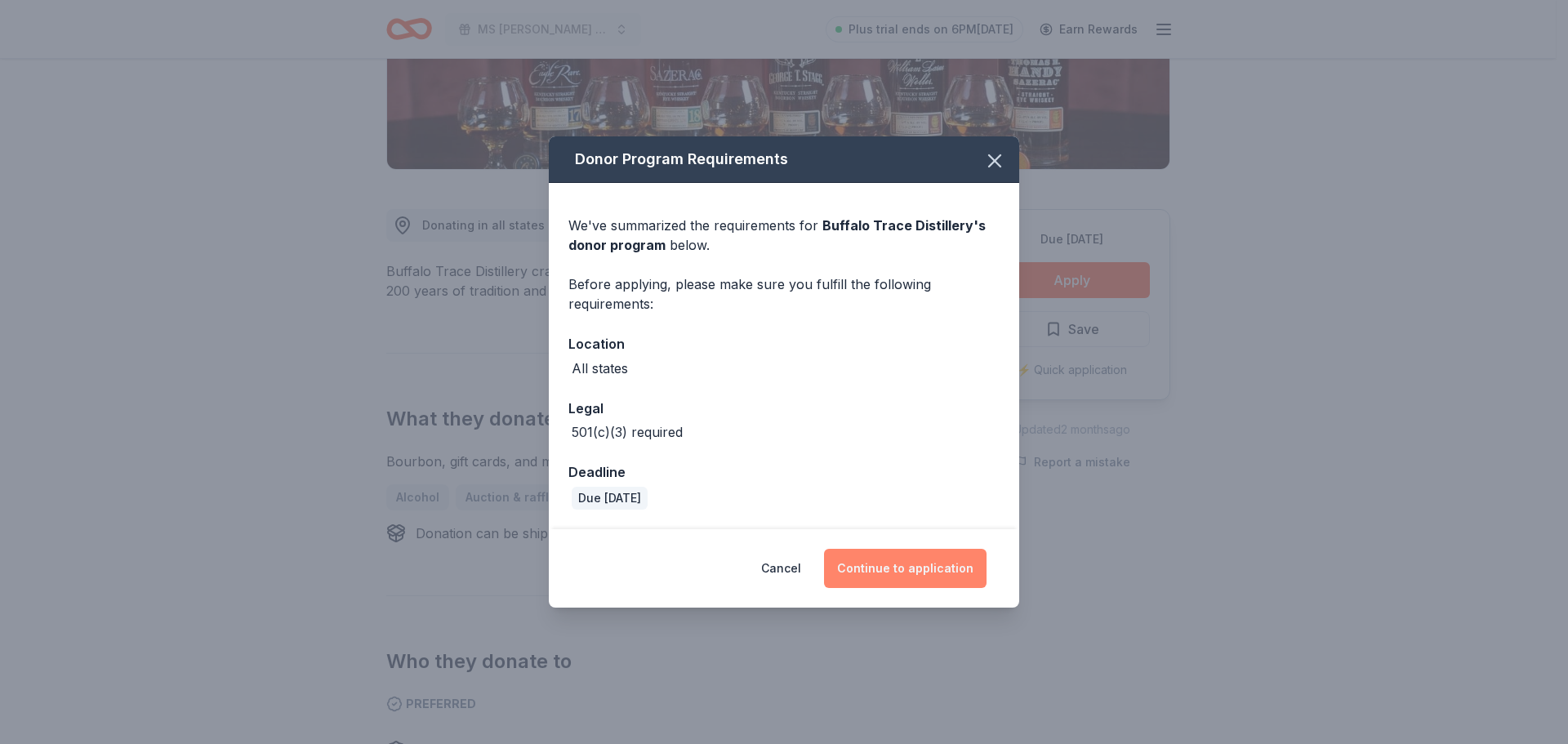
click at [902, 562] on button "Continue to application" at bounding box center [906, 568] width 163 height 39
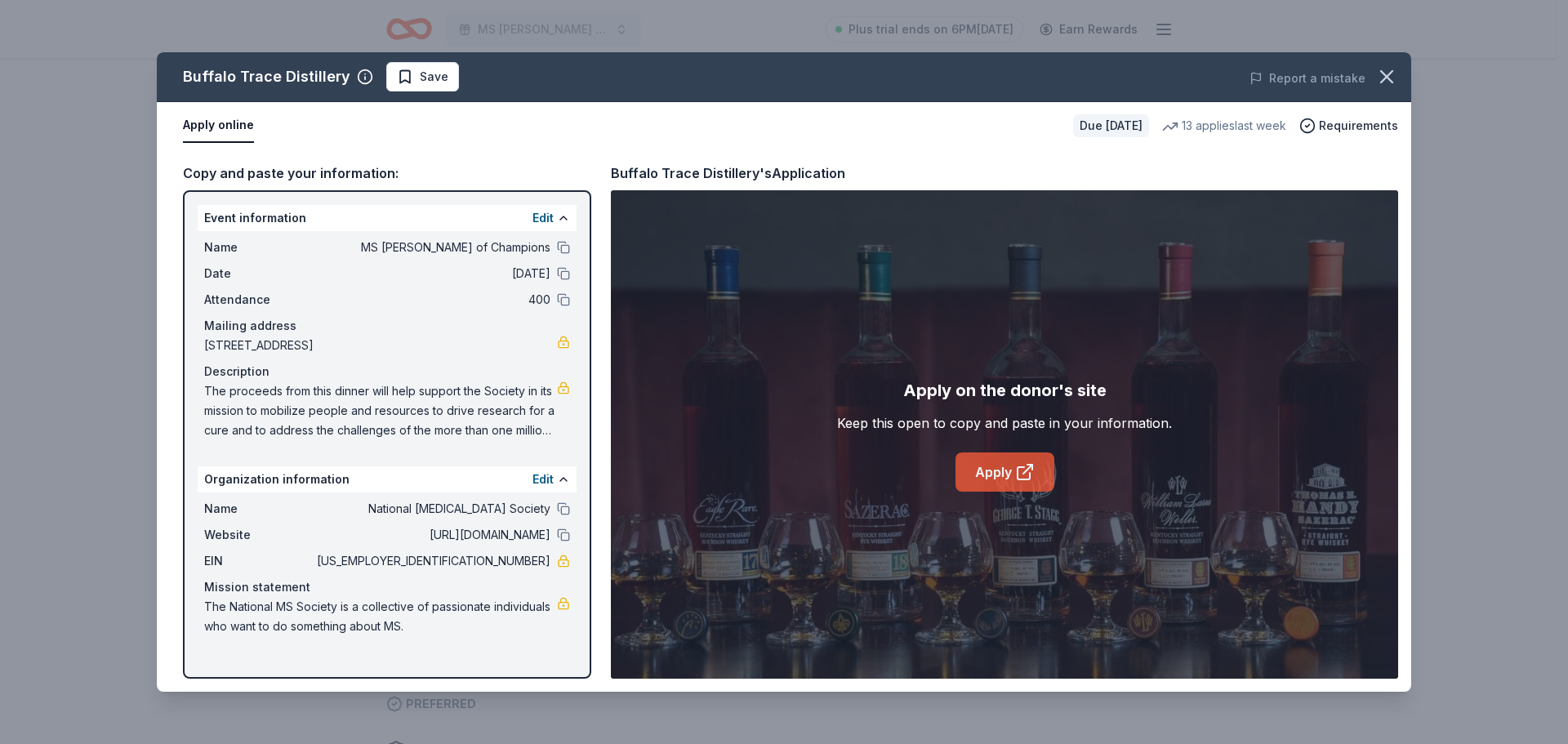
click at [1022, 464] on icon at bounding box center [1024, 472] width 19 height 19
click at [1379, 71] on icon "button" at bounding box center [1386, 76] width 23 height 23
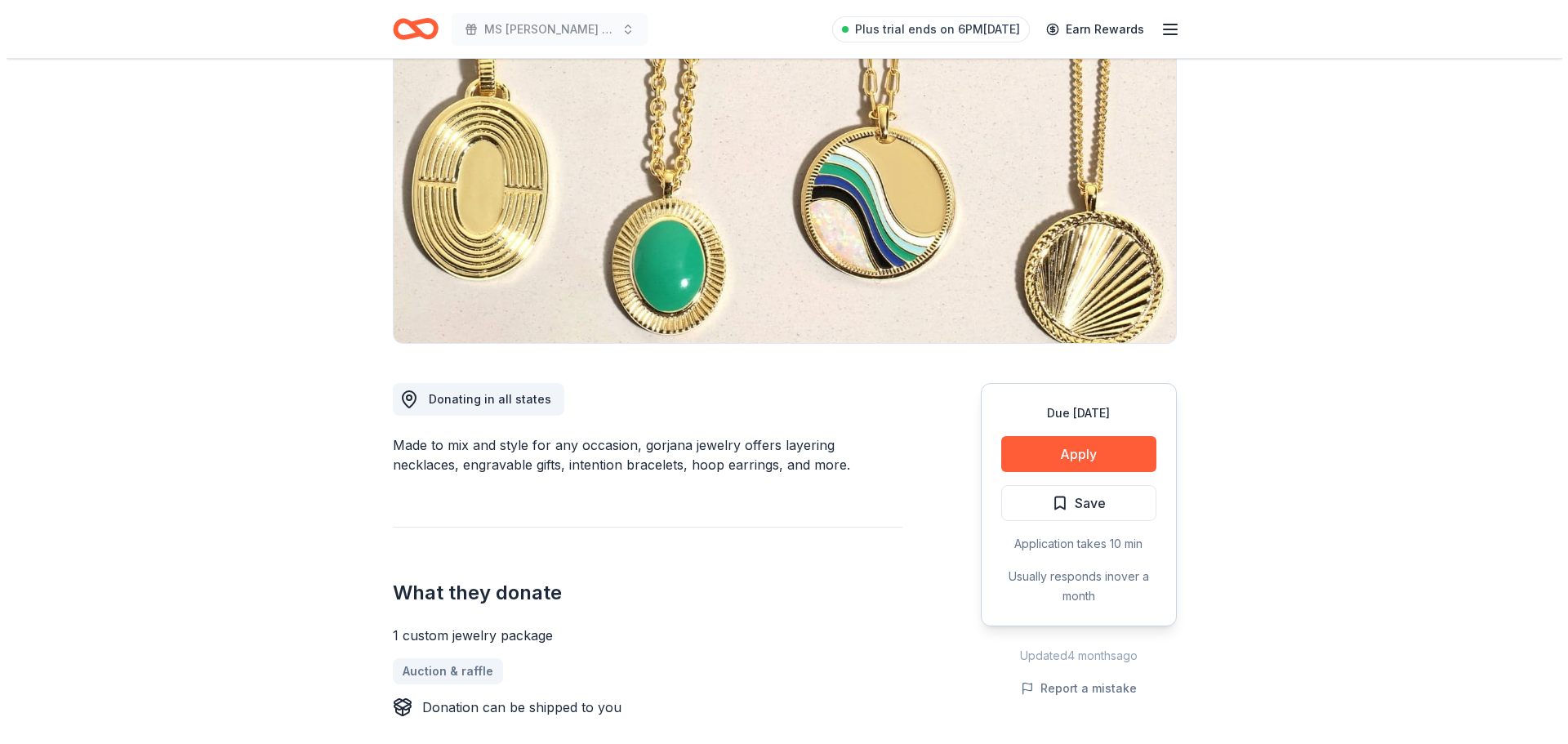
scroll to position [245, 0]
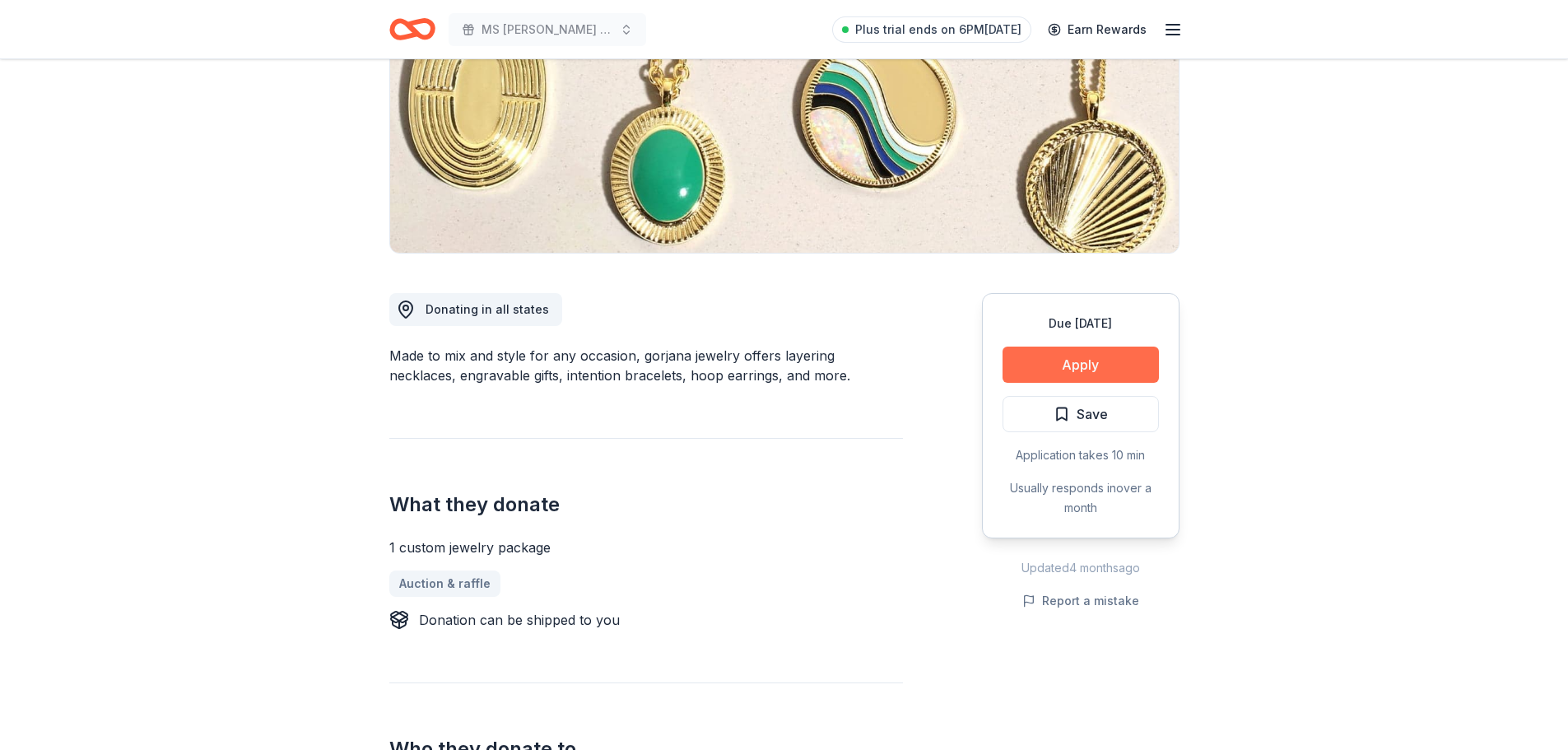
click at [1124, 358] on button "Apply" at bounding box center [1081, 365] width 157 height 36
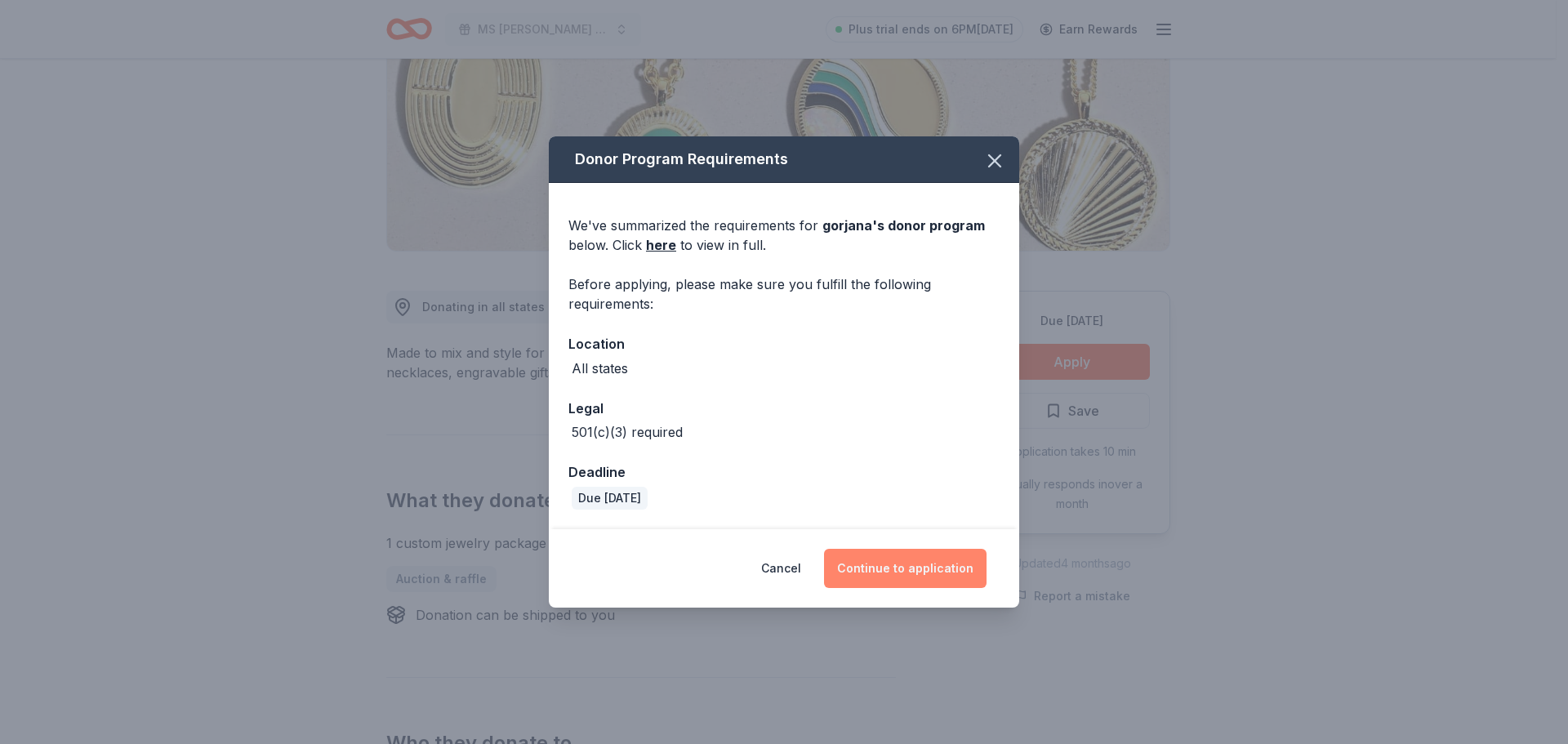
click at [945, 563] on button "Continue to application" at bounding box center [906, 568] width 163 height 39
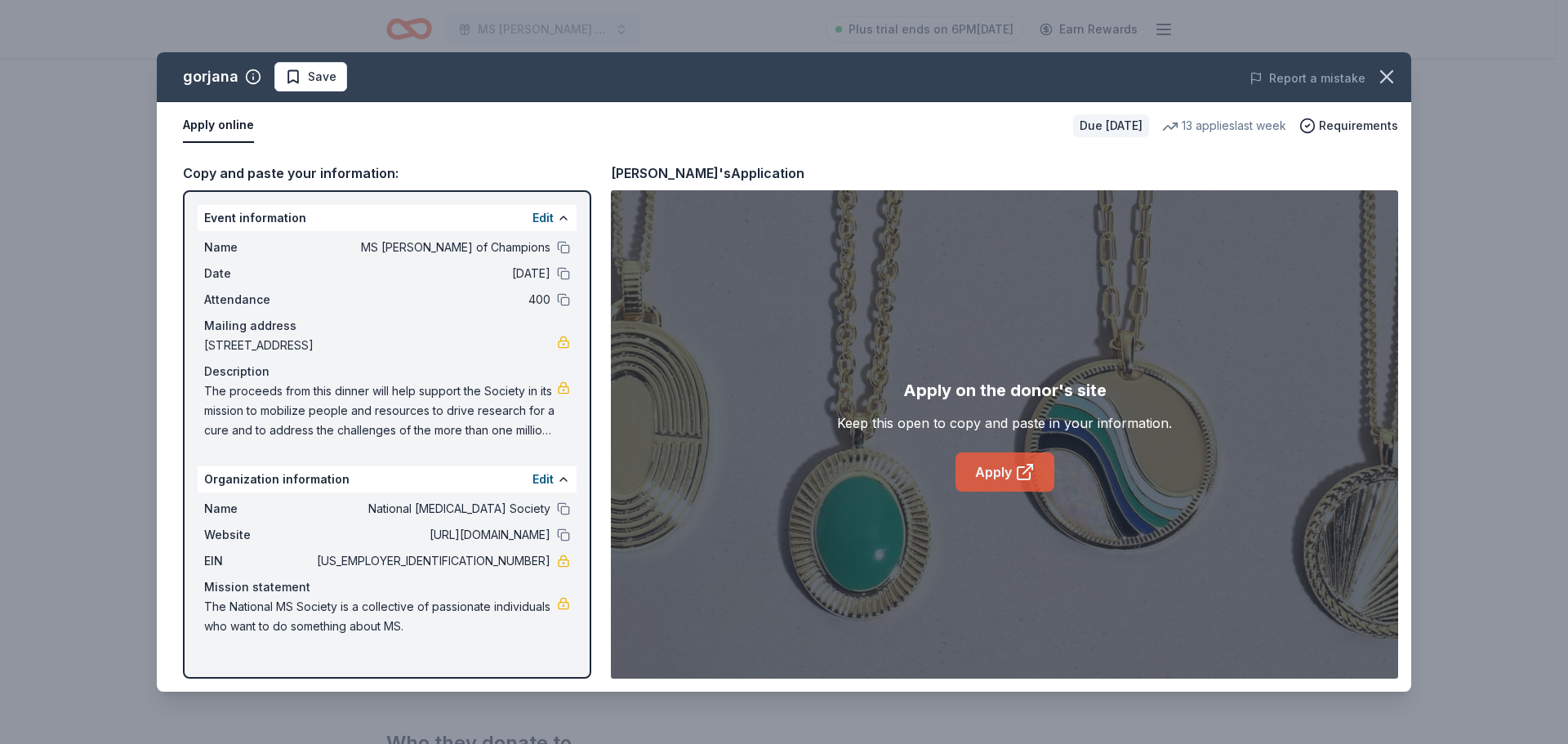
click at [981, 464] on link "Apply" at bounding box center [1005, 472] width 99 height 39
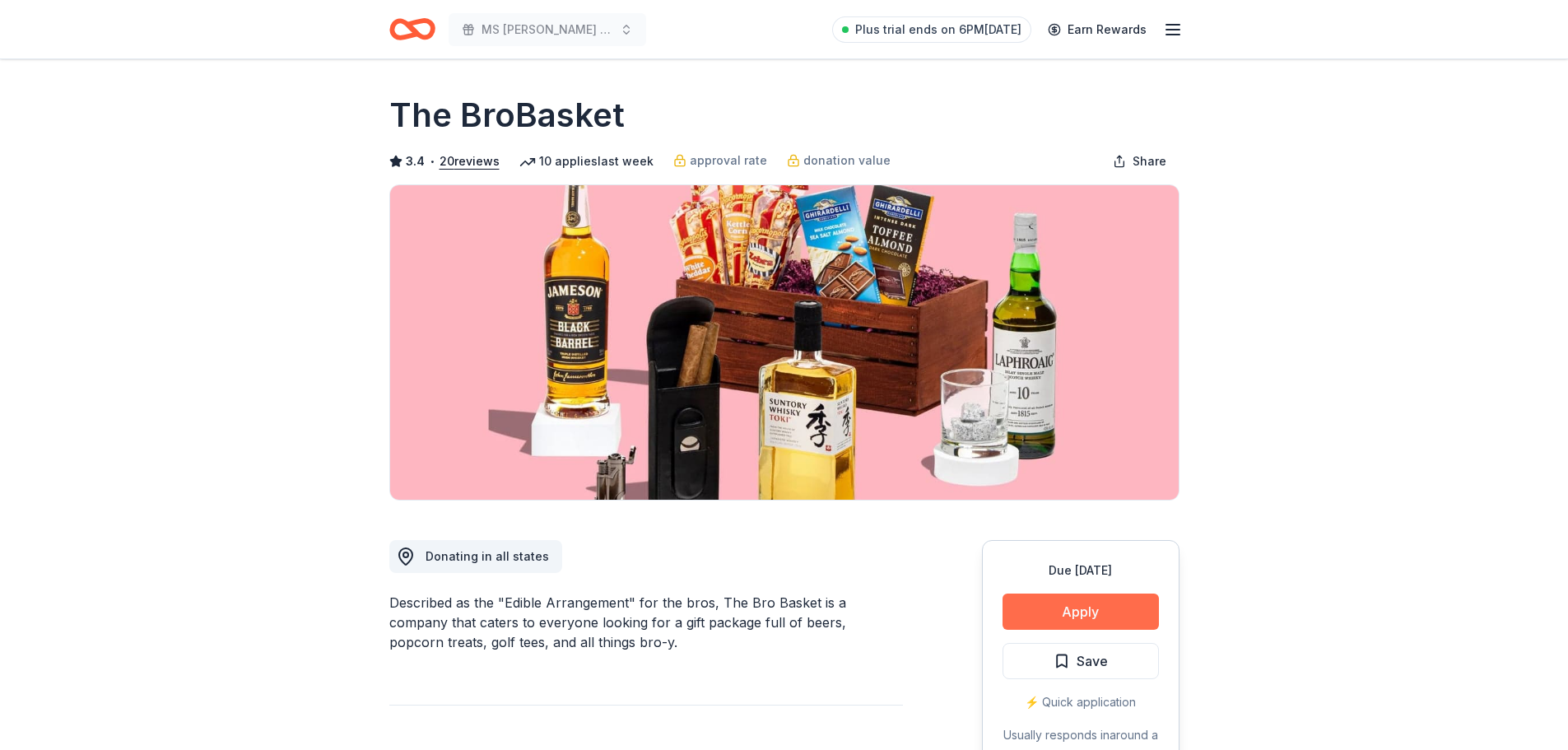
click at [1099, 607] on button "Apply" at bounding box center [1081, 611] width 157 height 36
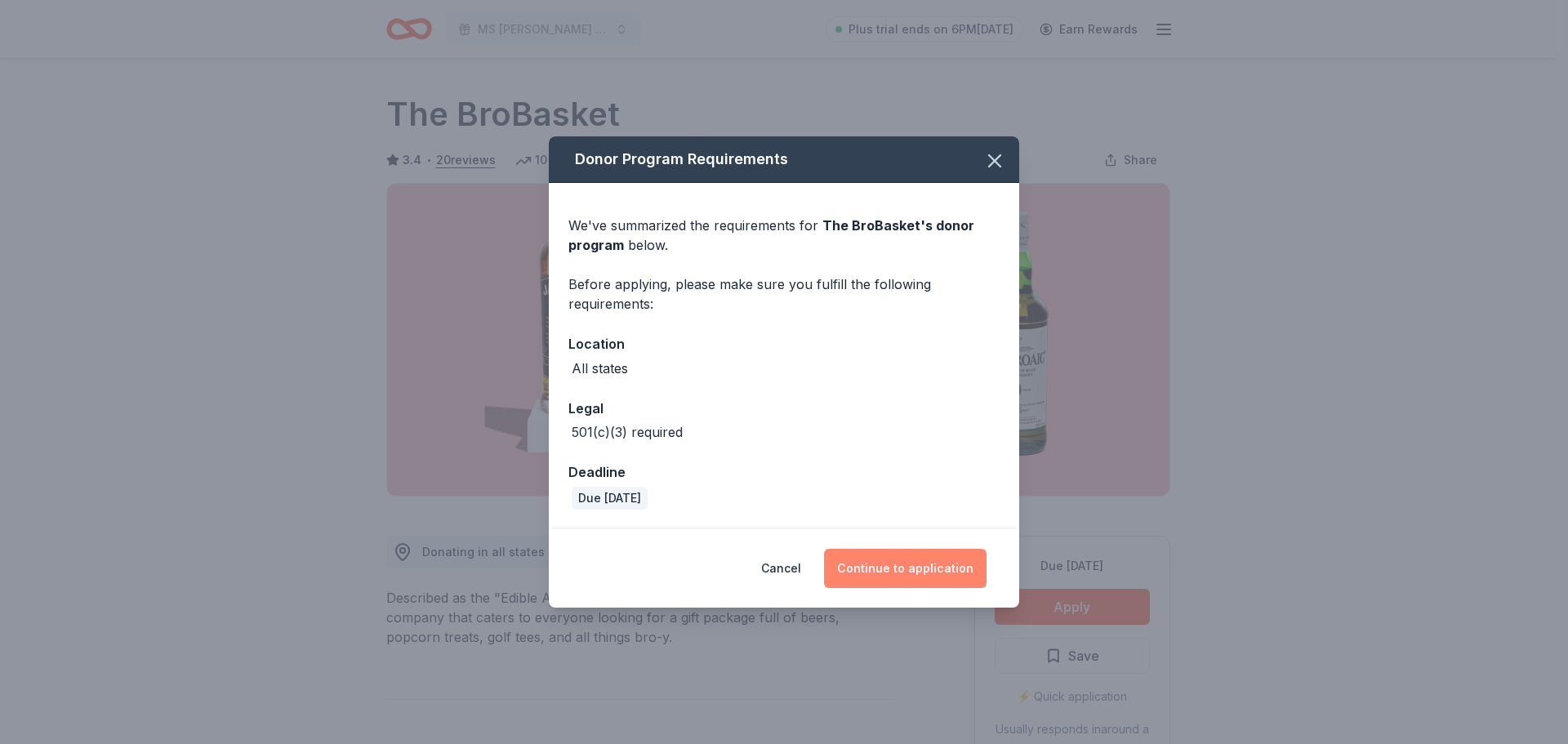
click at [921, 563] on button "Continue to application" at bounding box center [906, 568] width 163 height 39
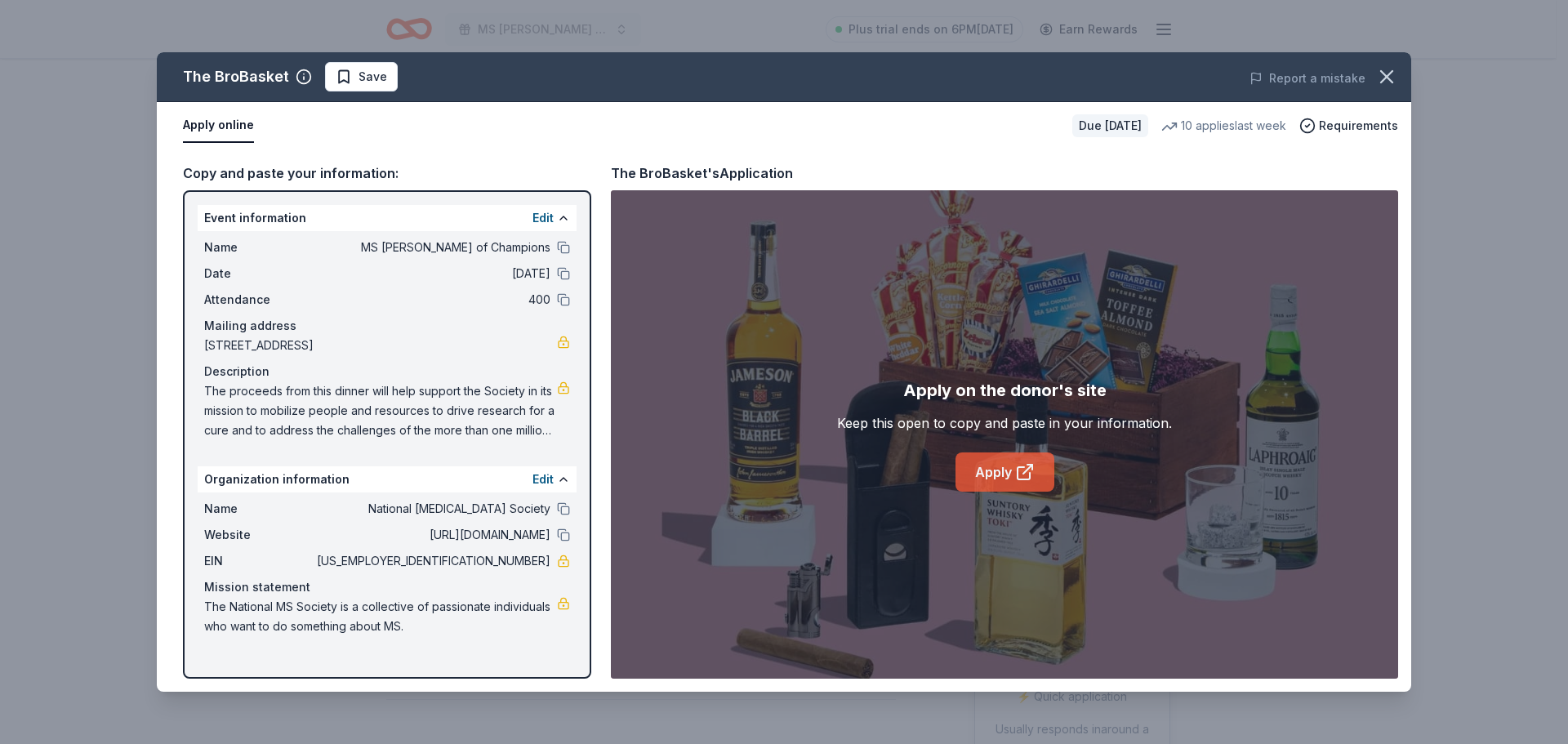
click at [1012, 471] on link "Apply" at bounding box center [1005, 472] width 99 height 39
click at [1396, 72] on icon "button" at bounding box center [1386, 76] width 23 height 23
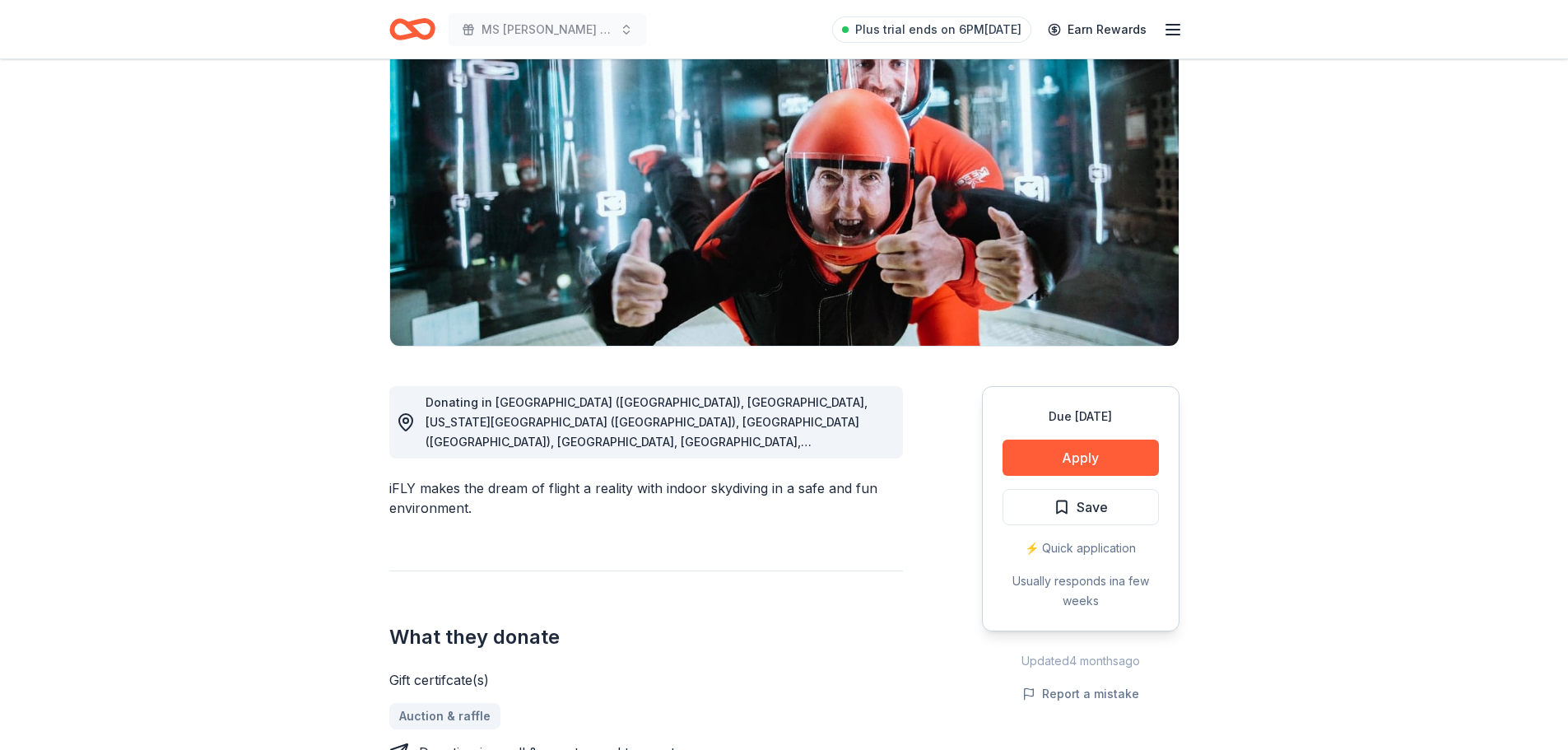
scroll to position [165, 0]
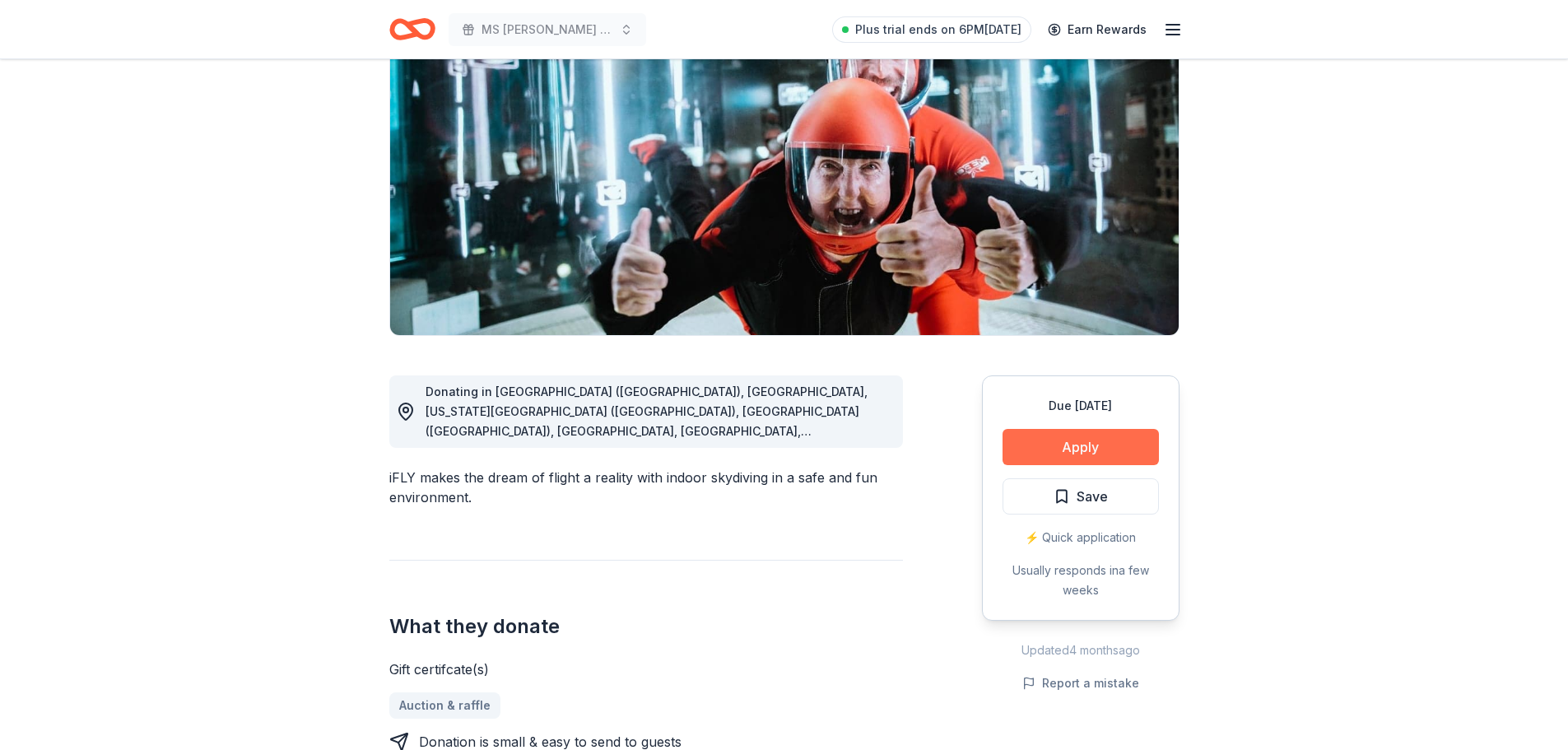
click at [1074, 447] on button "Apply" at bounding box center [1081, 447] width 157 height 36
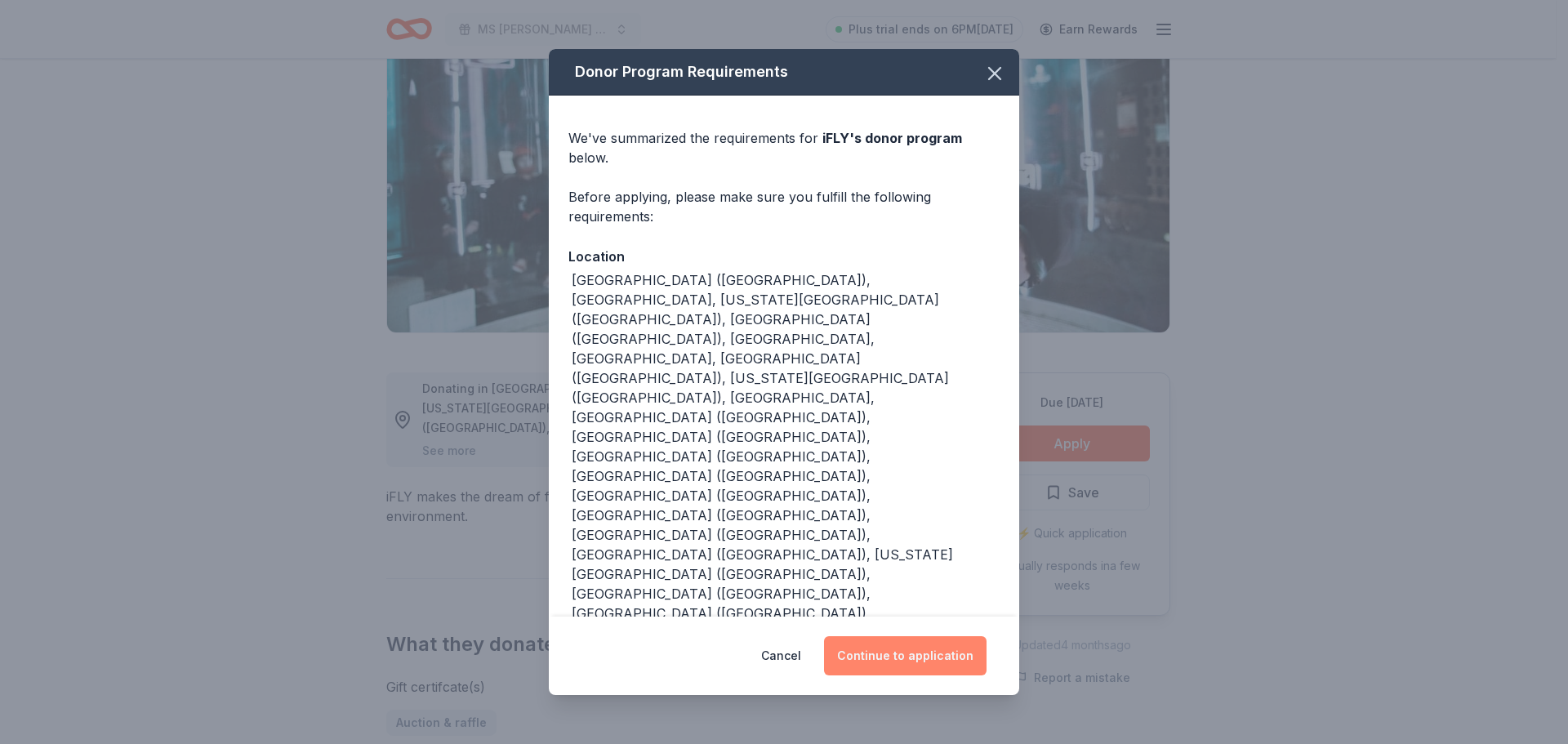
click at [938, 637] on button "Continue to application" at bounding box center [906, 656] width 163 height 39
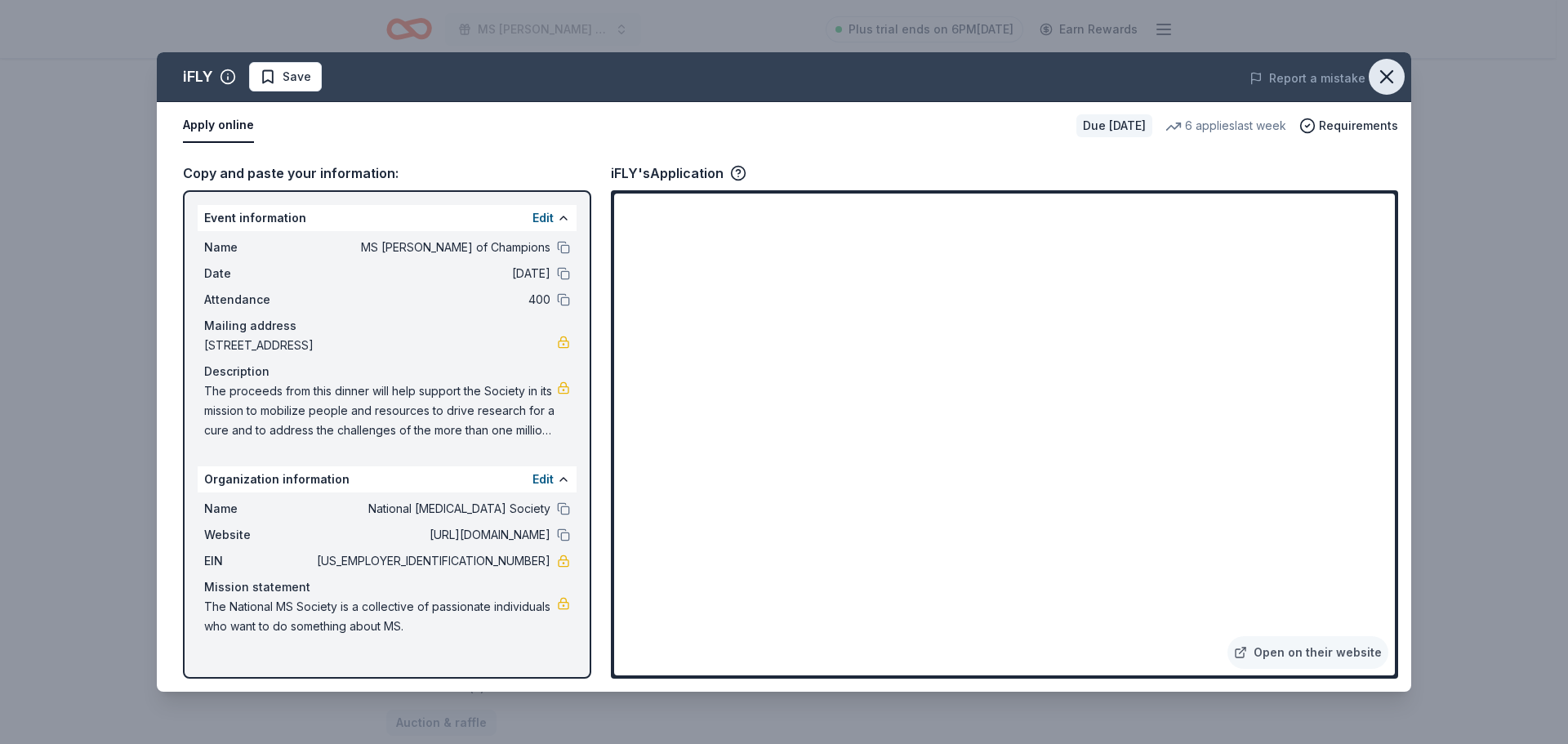
click at [1393, 70] on icon "button" at bounding box center [1386, 76] width 23 height 23
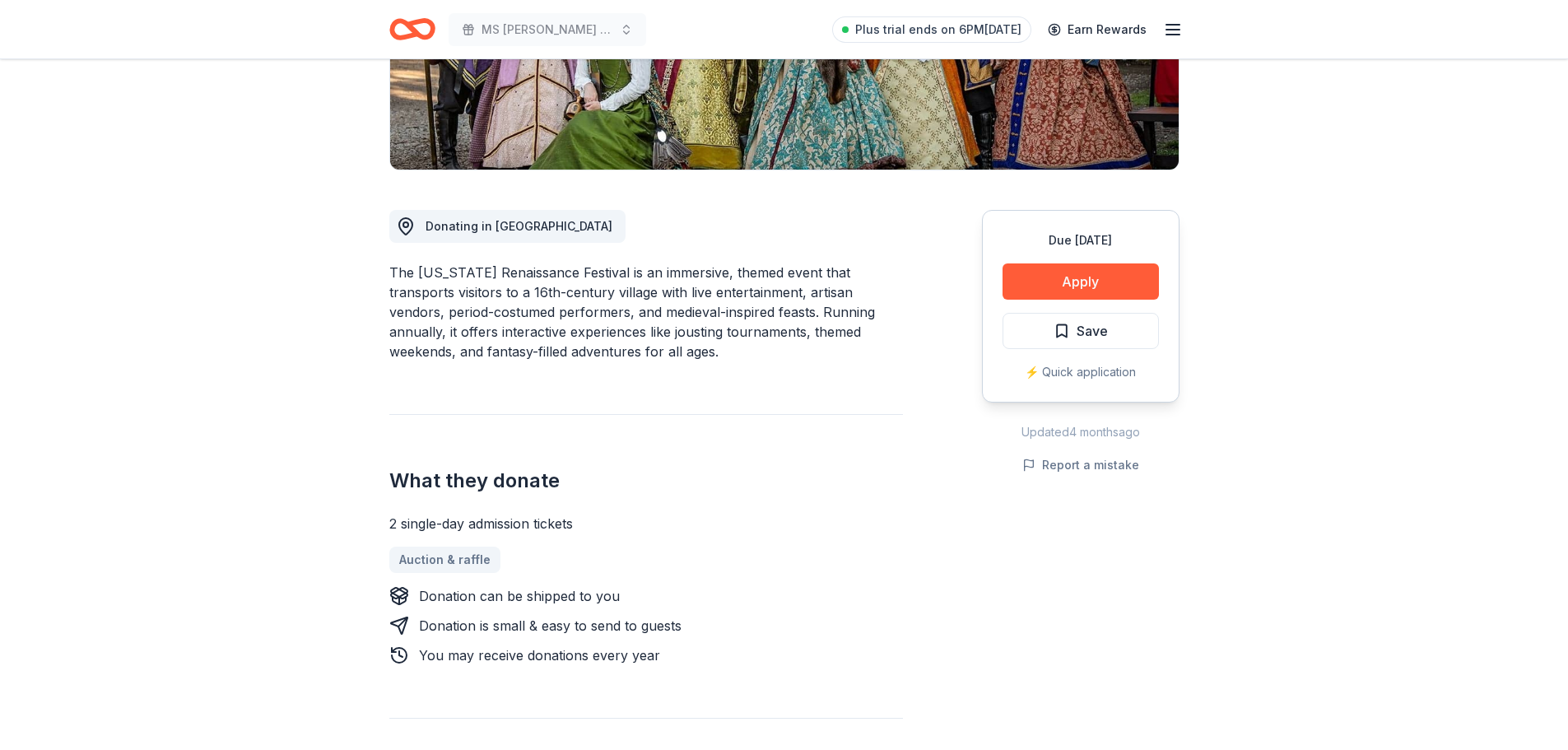
scroll to position [329, 0]
click at [1094, 276] on button "Apply" at bounding box center [1081, 282] width 157 height 36
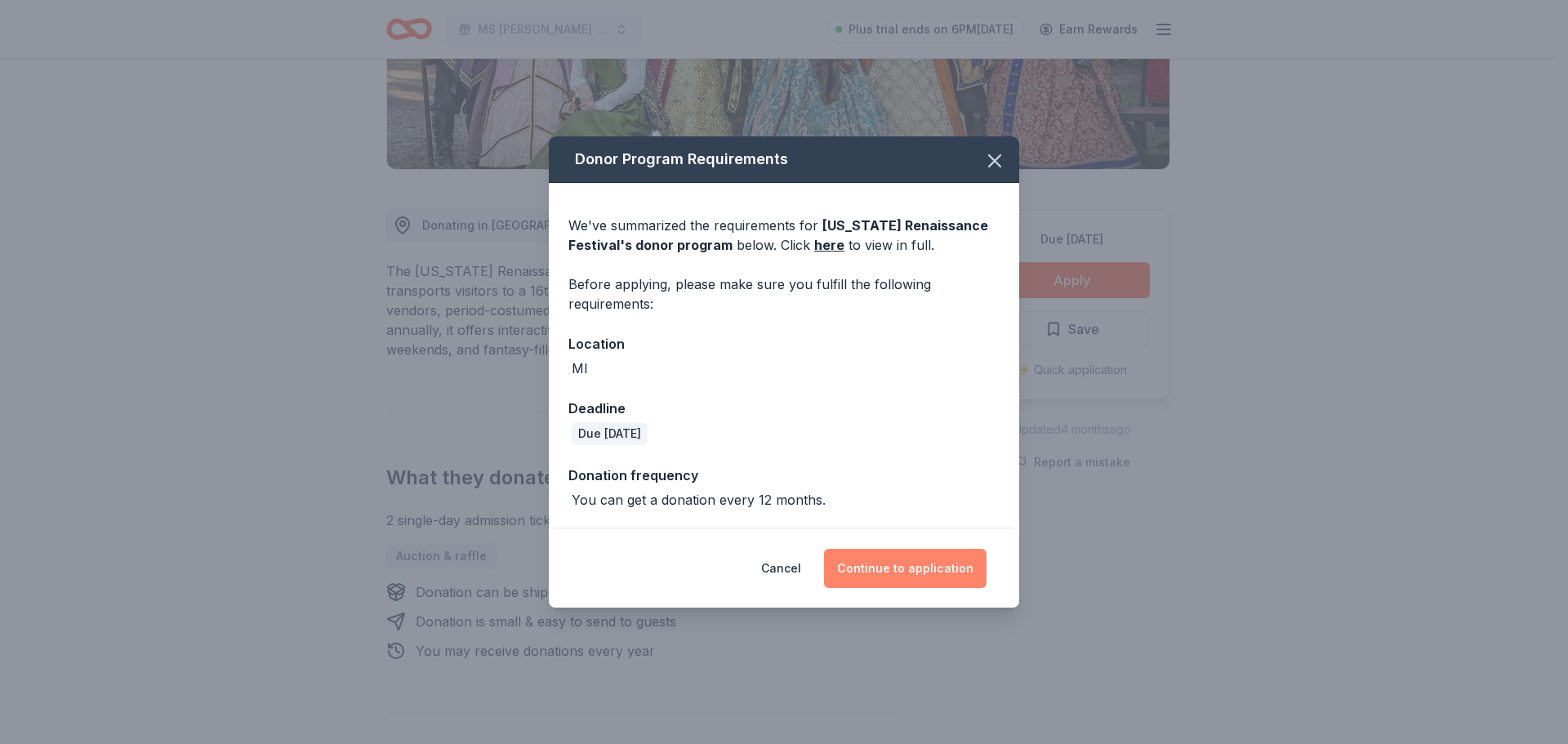
click at [893, 563] on button "Continue to application" at bounding box center [906, 568] width 163 height 39
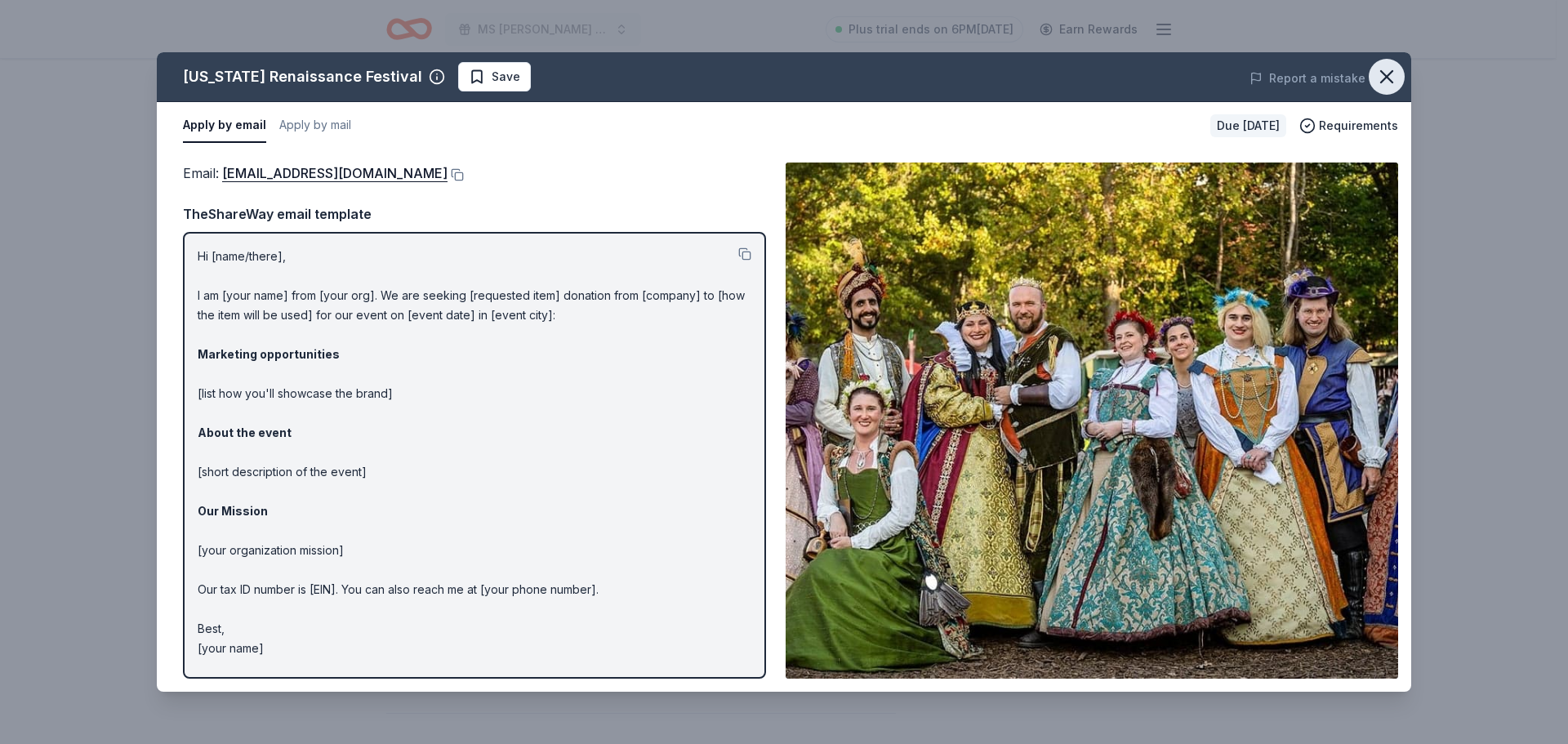
click at [1386, 68] on icon "button" at bounding box center [1386, 76] width 23 height 23
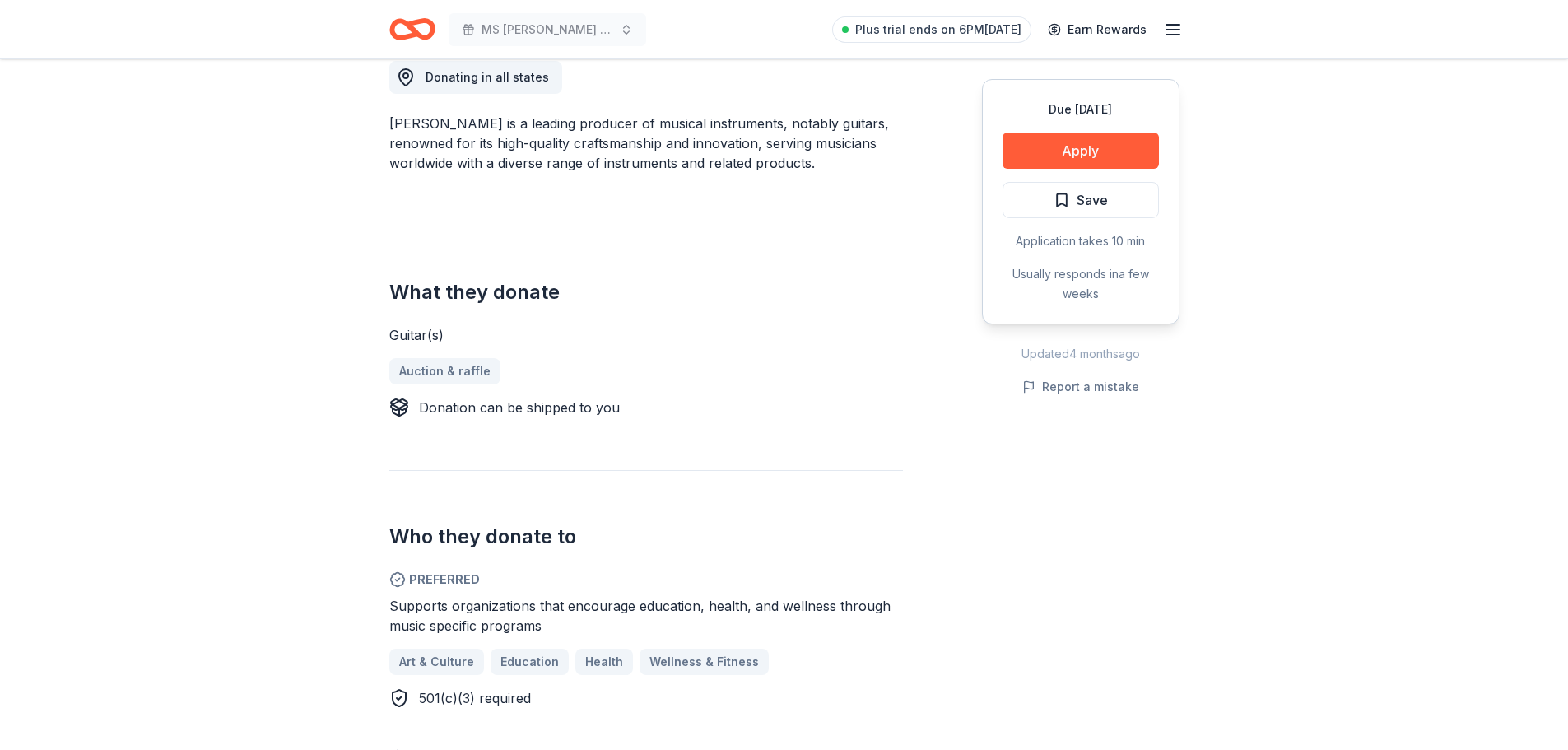
scroll to position [494, 0]
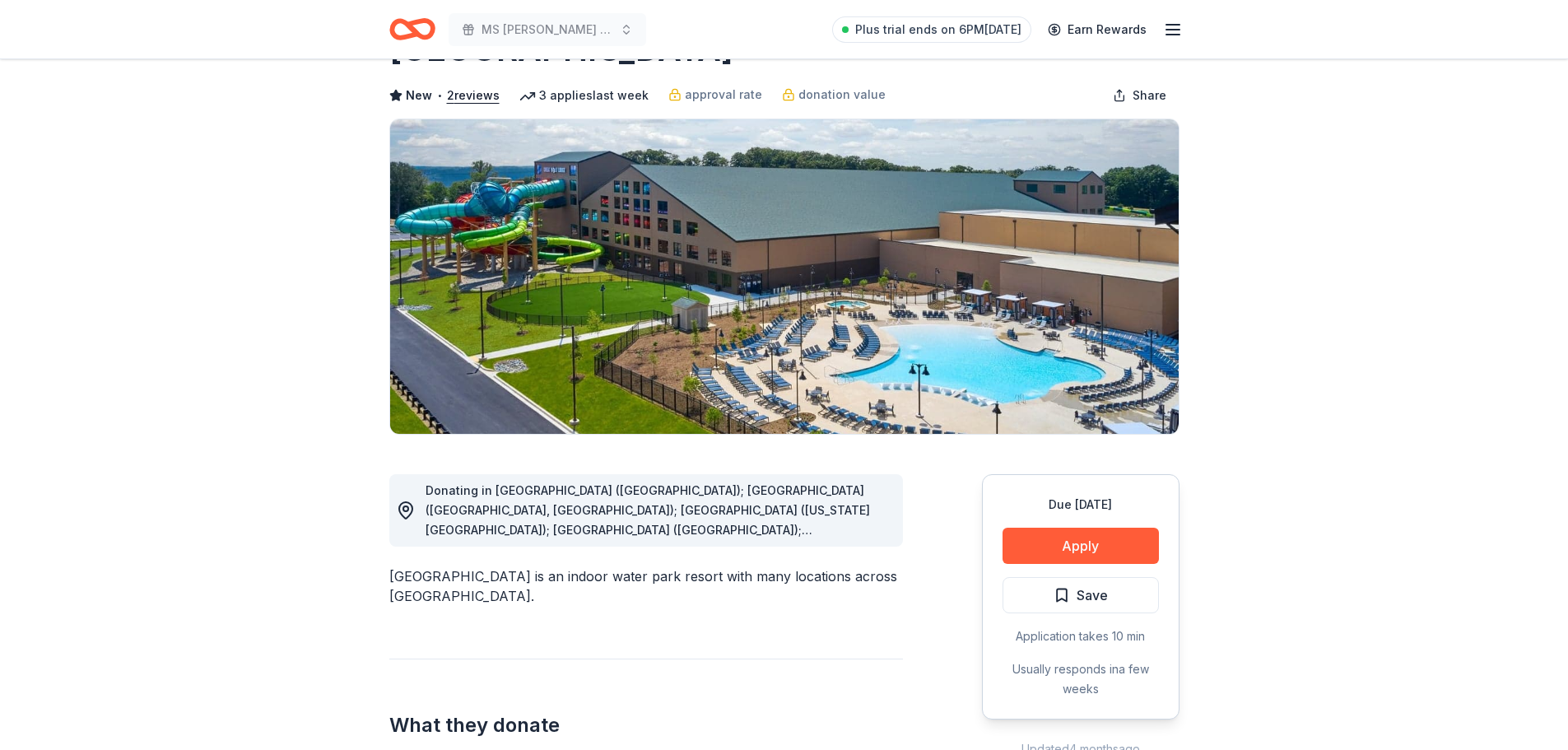
scroll to position [247, 0]
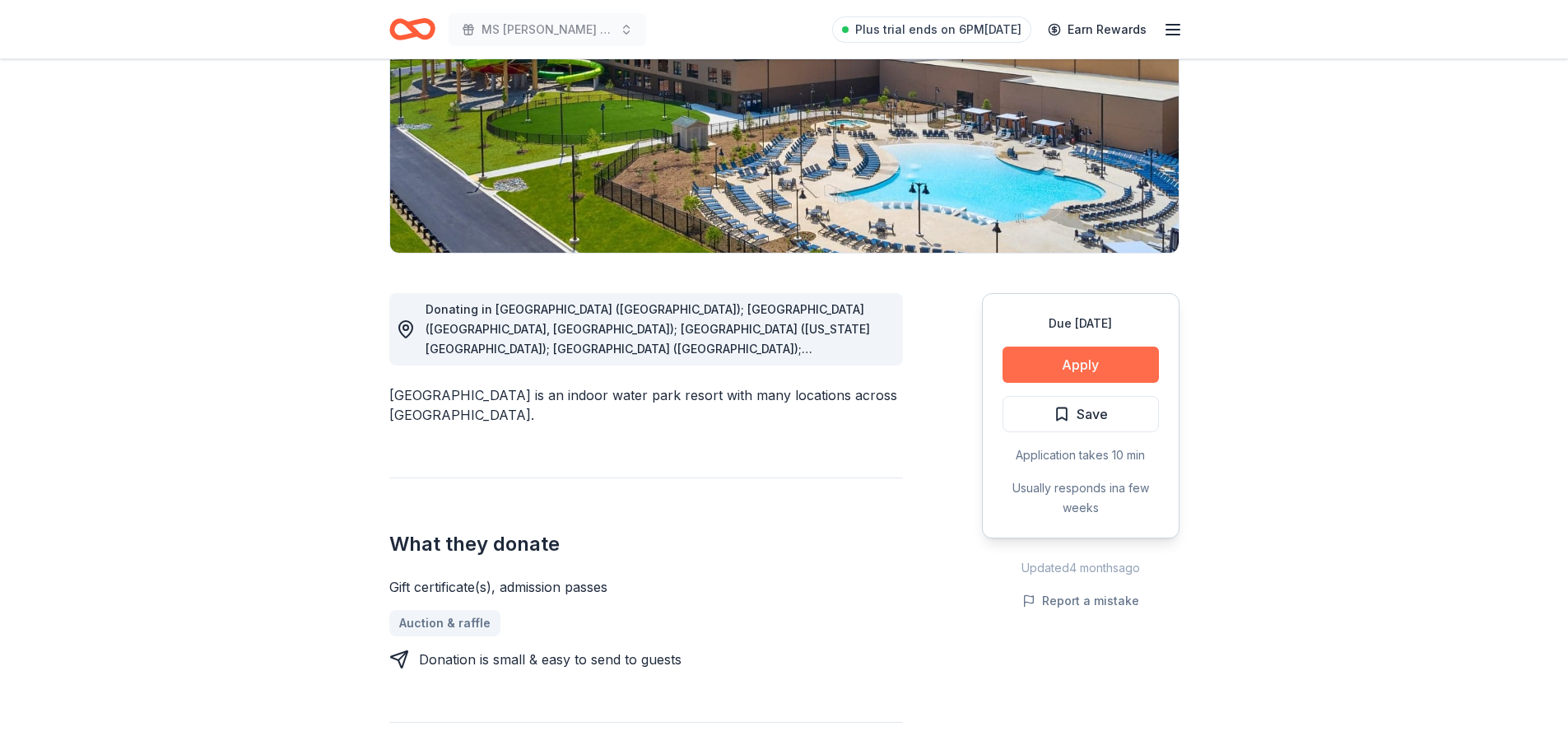
click at [1081, 360] on button "Apply" at bounding box center [1081, 365] width 157 height 36
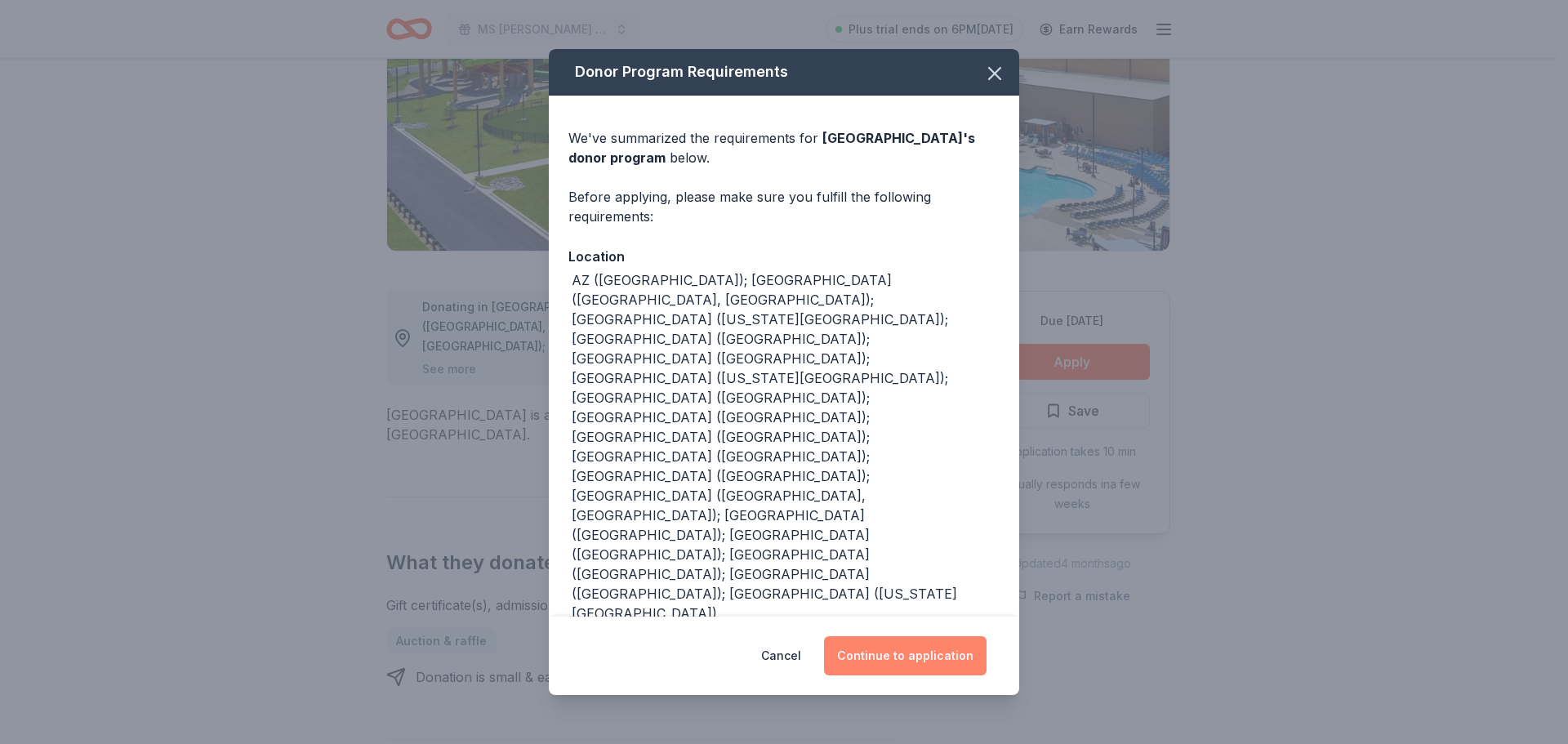
click at [921, 647] on button "Continue to application" at bounding box center [906, 656] width 163 height 39
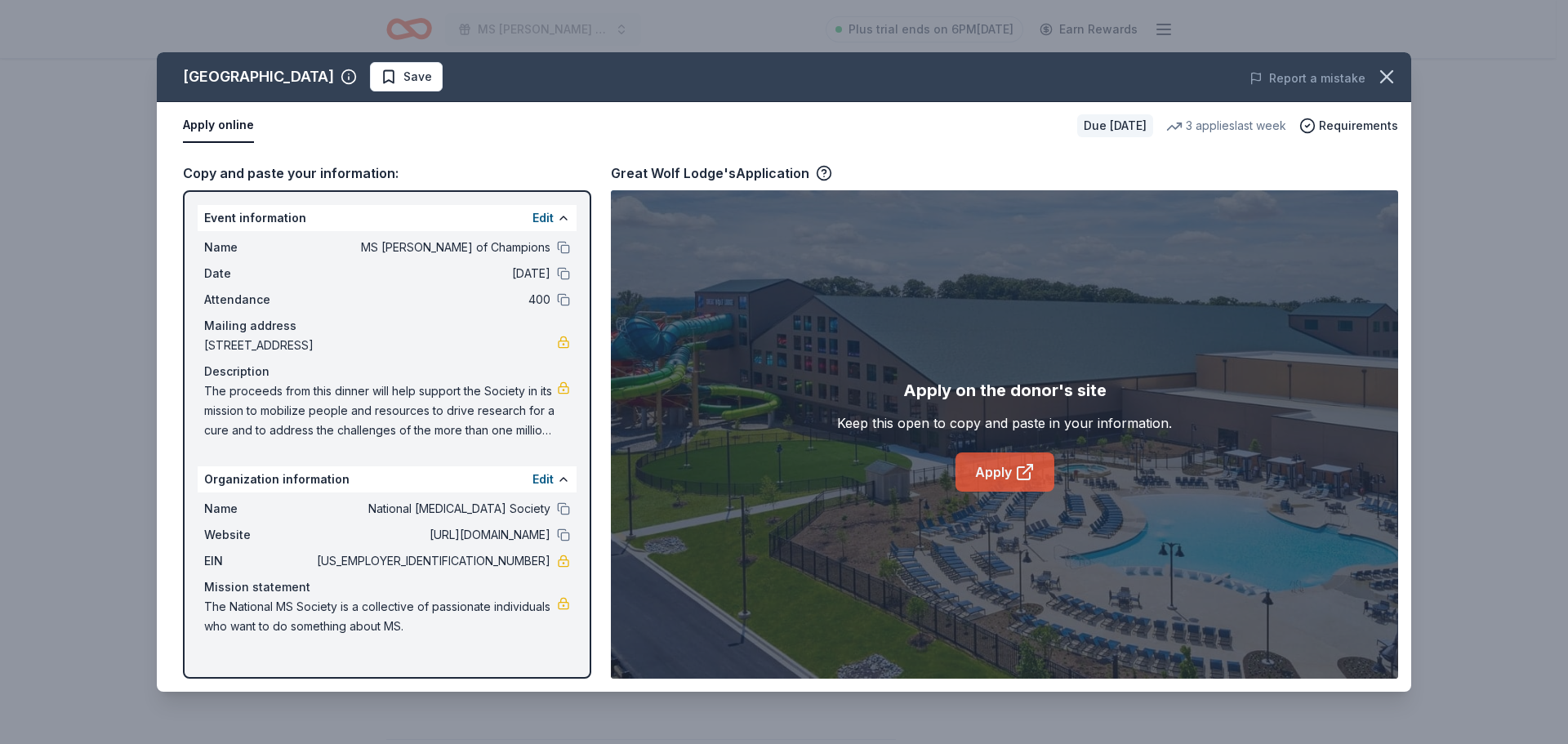
click at [994, 468] on link "Apply" at bounding box center [1005, 472] width 99 height 39
click at [1384, 75] on icon "button" at bounding box center [1387, 77] width 12 height 12
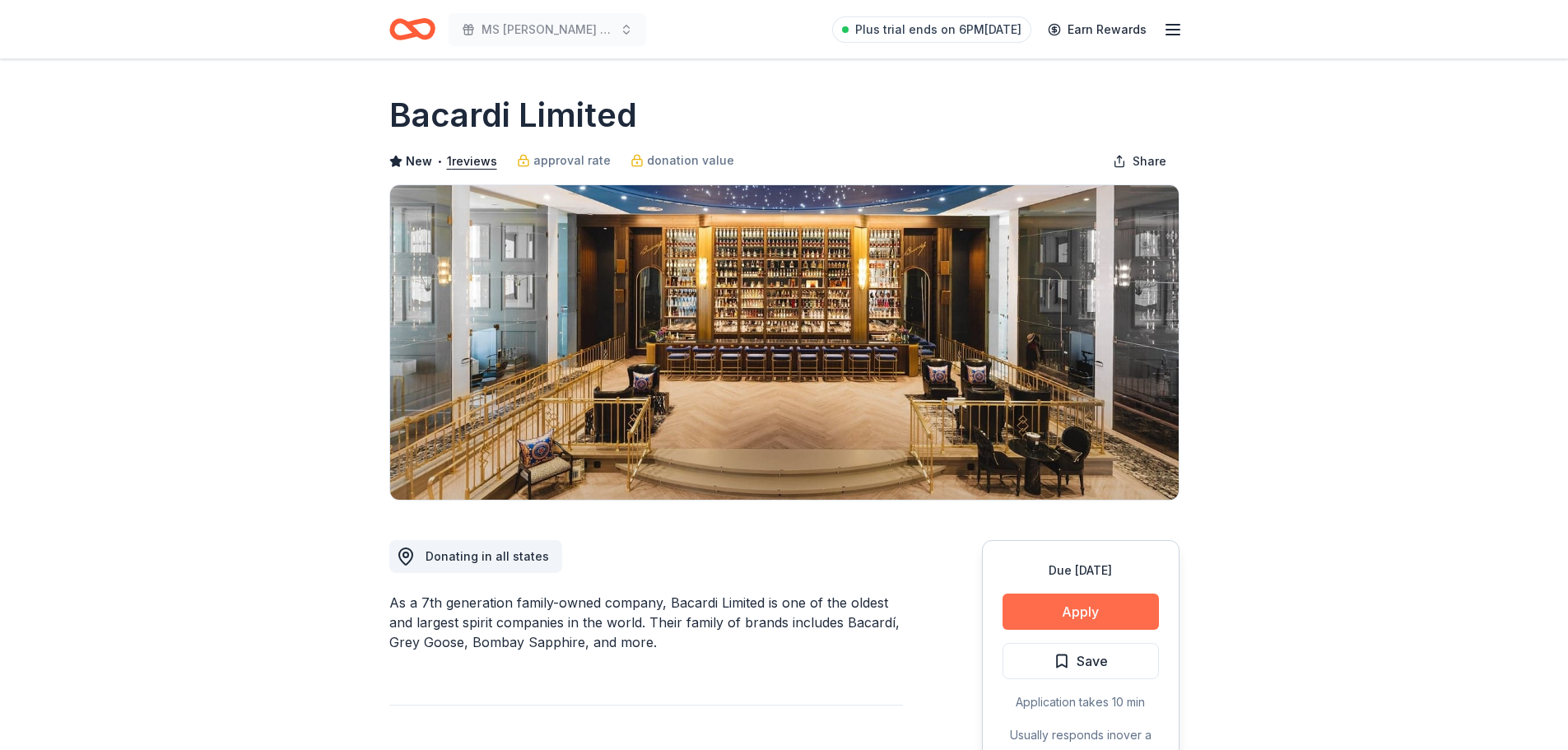
click at [1081, 605] on button "Apply" at bounding box center [1081, 611] width 157 height 36
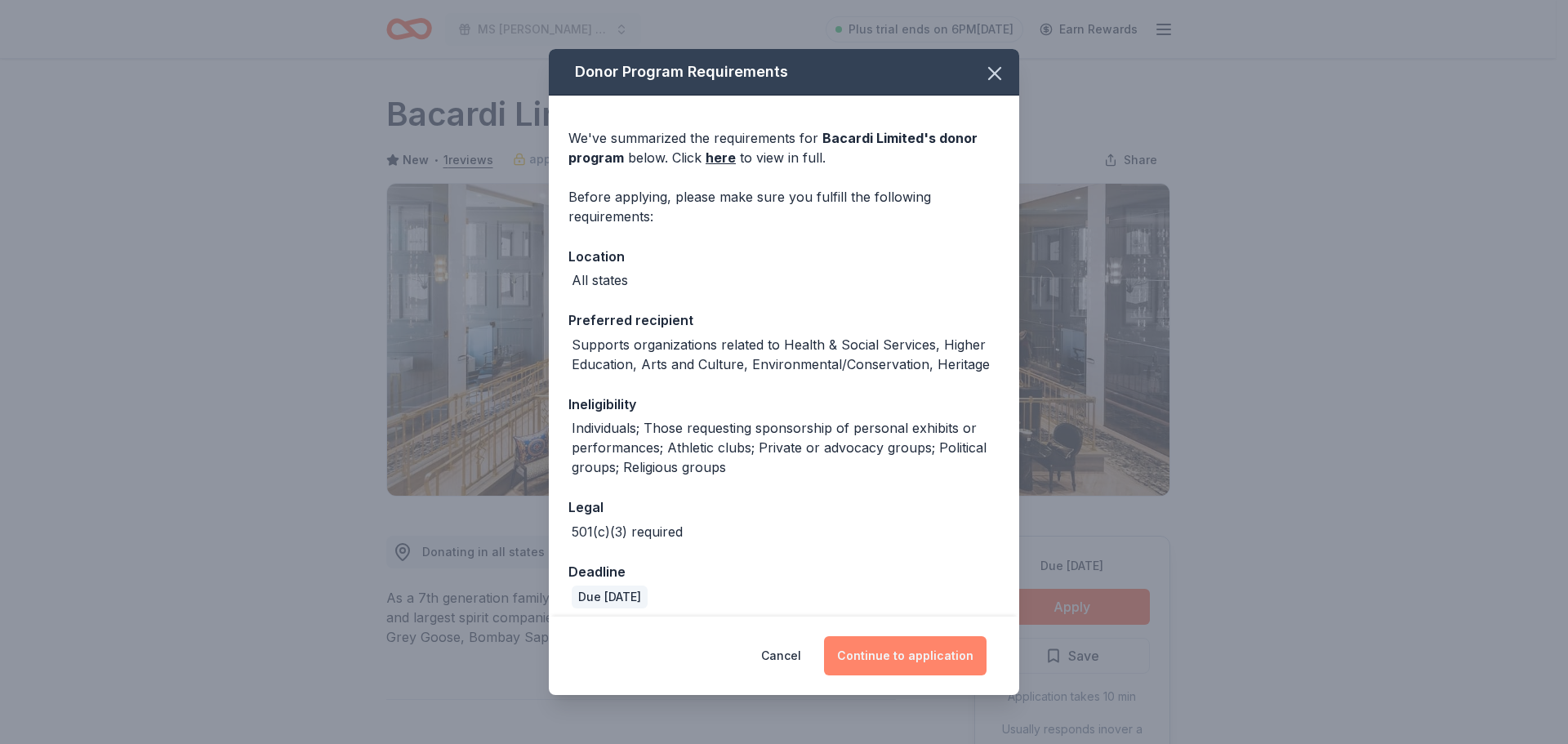
click at [956, 656] on button "Continue to application" at bounding box center [906, 656] width 163 height 39
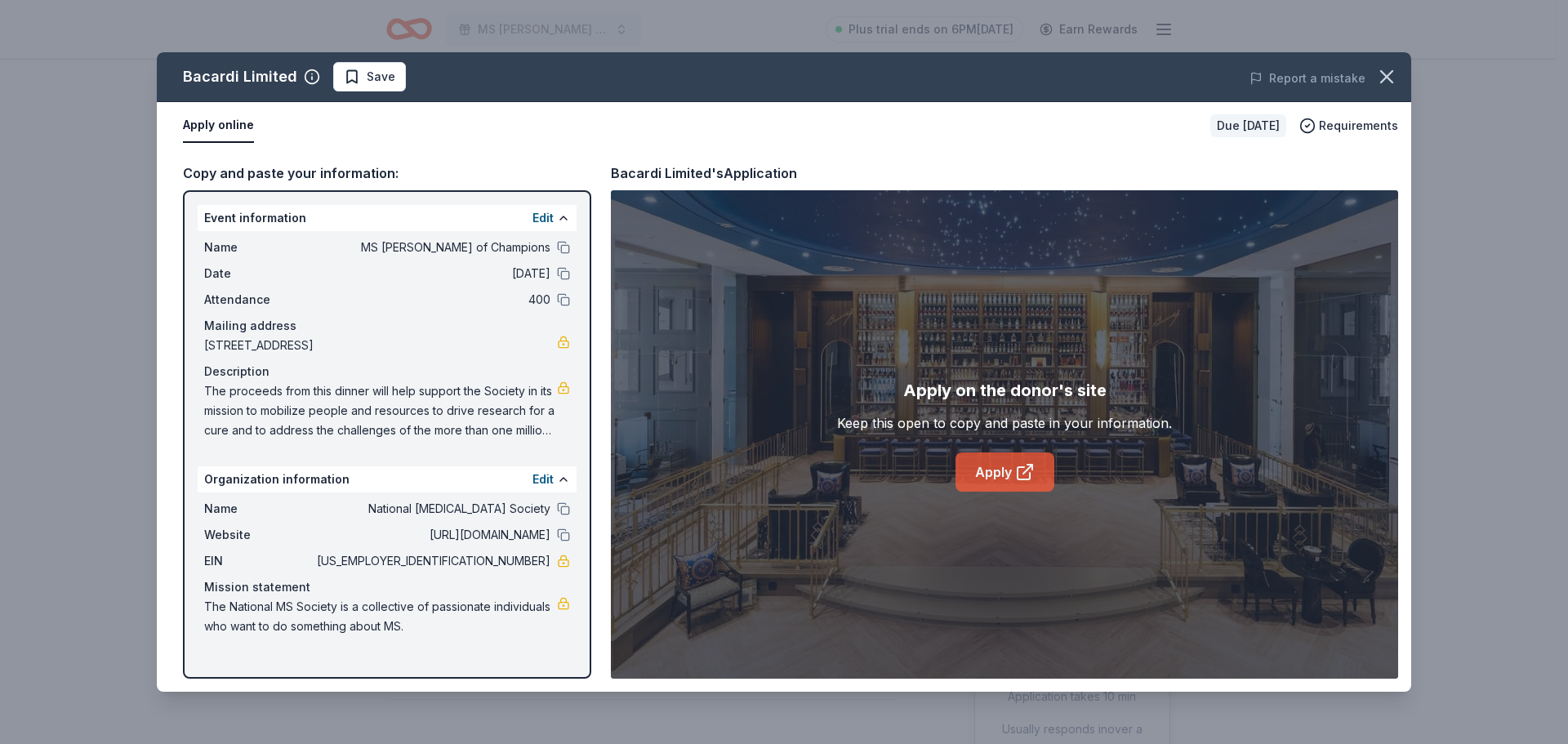
click at [1001, 462] on link "Apply" at bounding box center [1005, 472] width 99 height 39
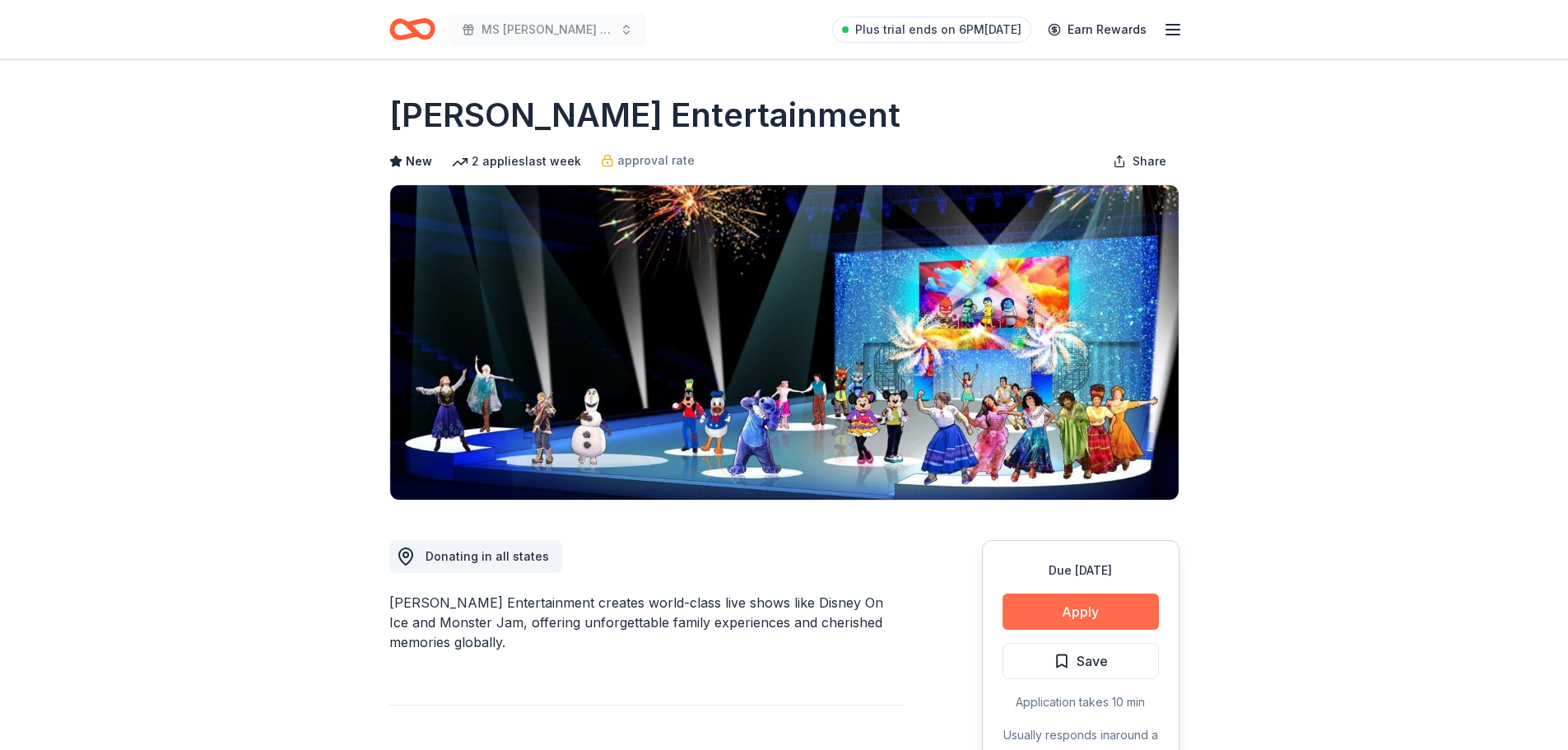
click at [1032, 609] on button "Apply" at bounding box center [1081, 611] width 157 height 36
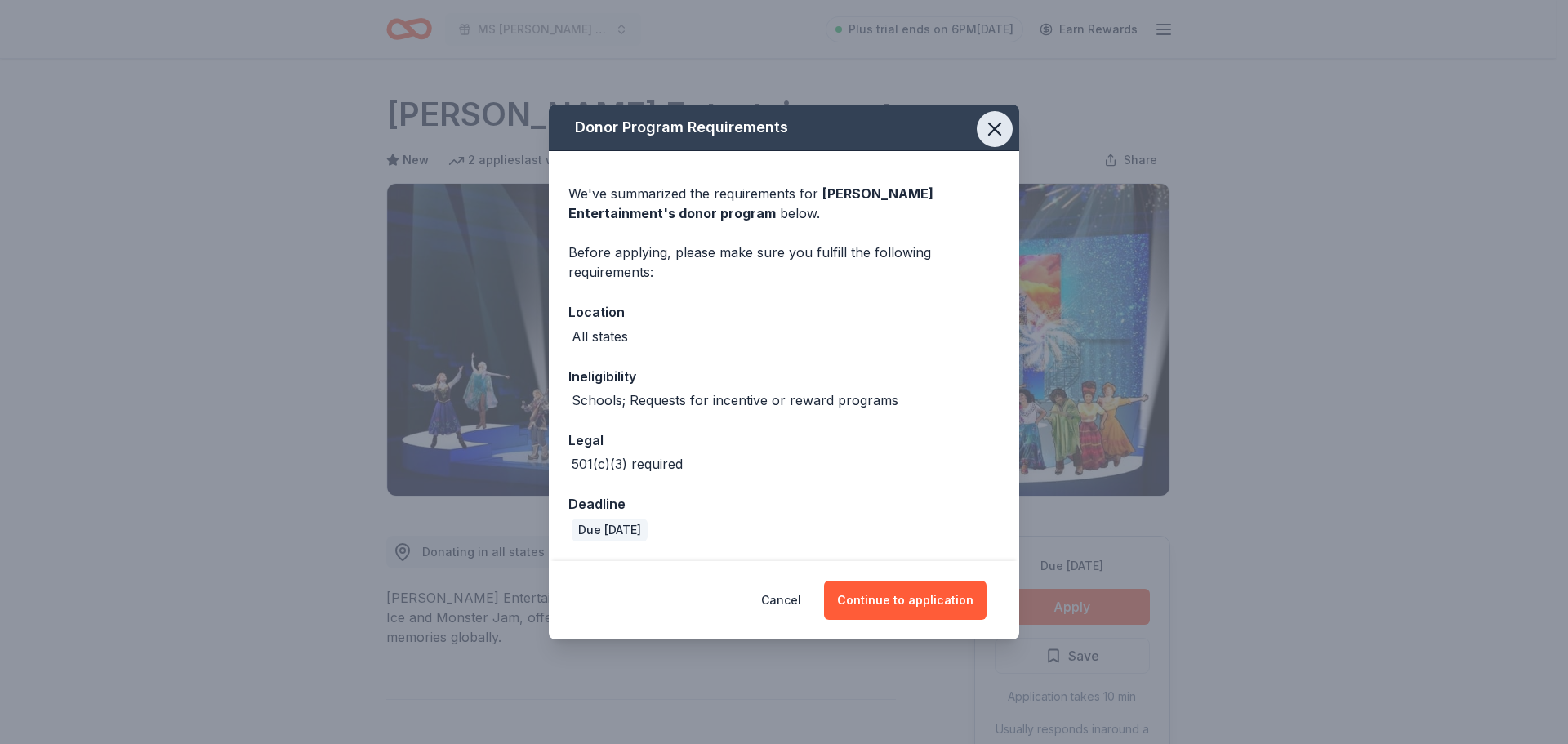
click at [992, 128] on icon "button" at bounding box center [994, 128] width 23 height 23
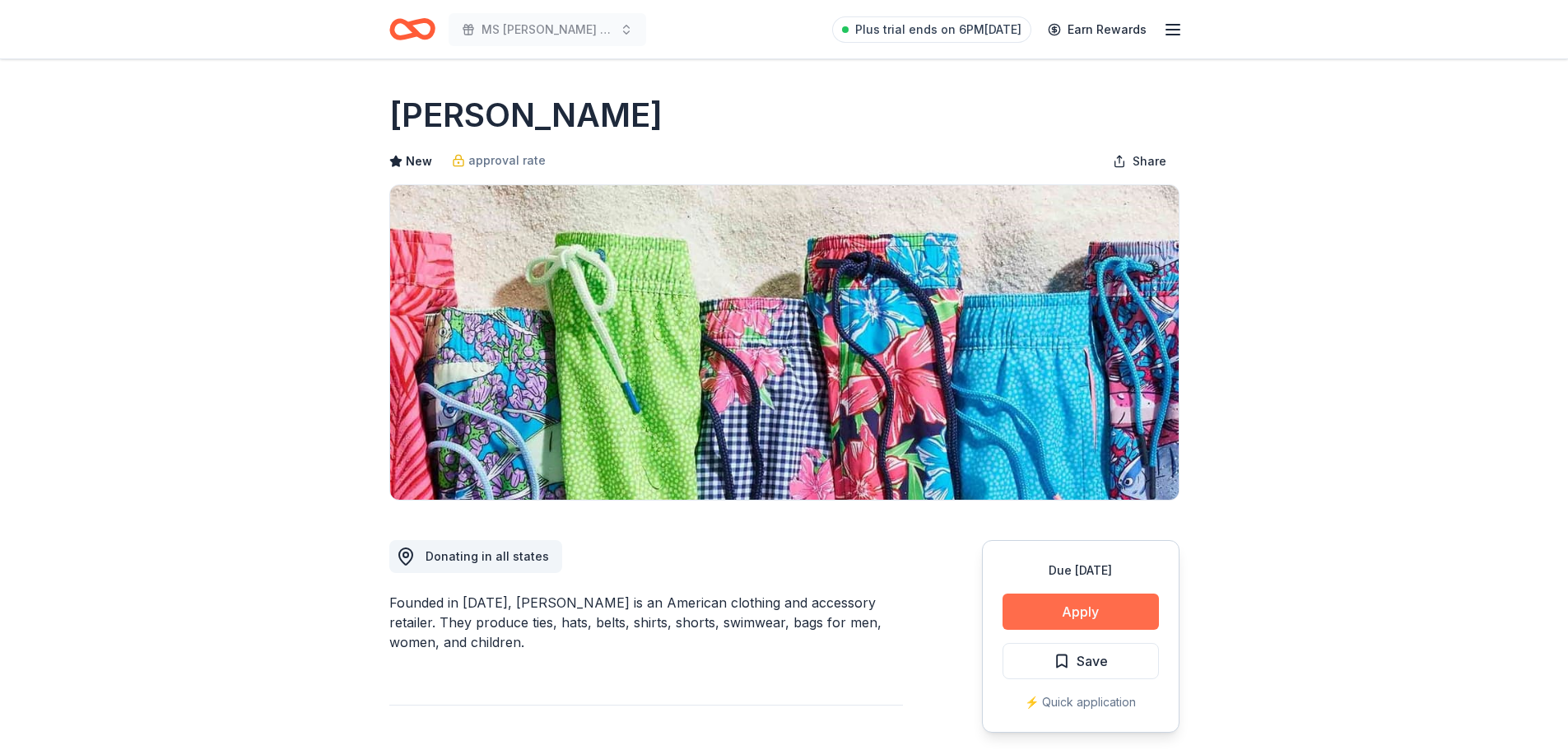
click at [1081, 604] on button "Apply" at bounding box center [1081, 611] width 157 height 36
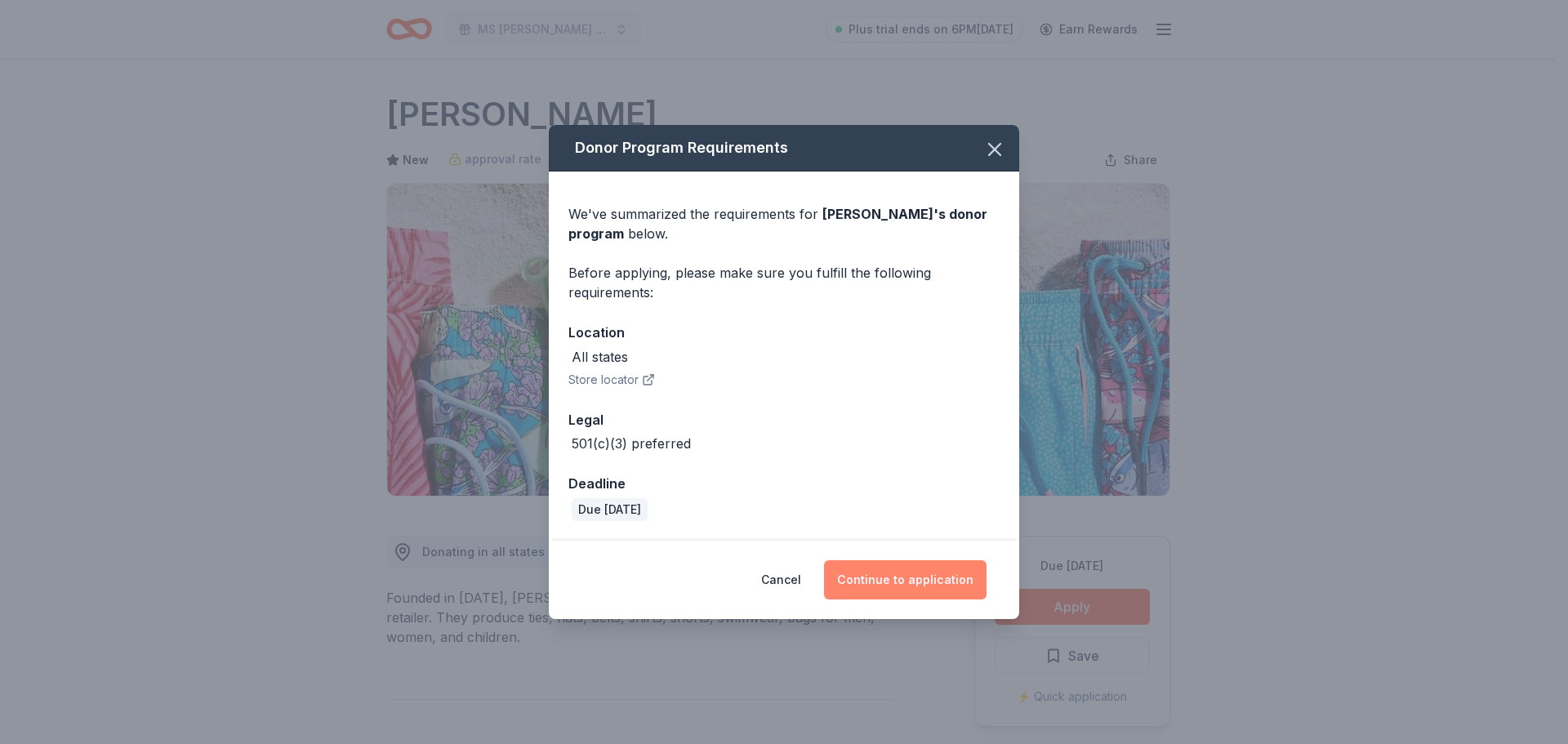
click at [902, 580] on button "Continue to application" at bounding box center [906, 579] width 163 height 39
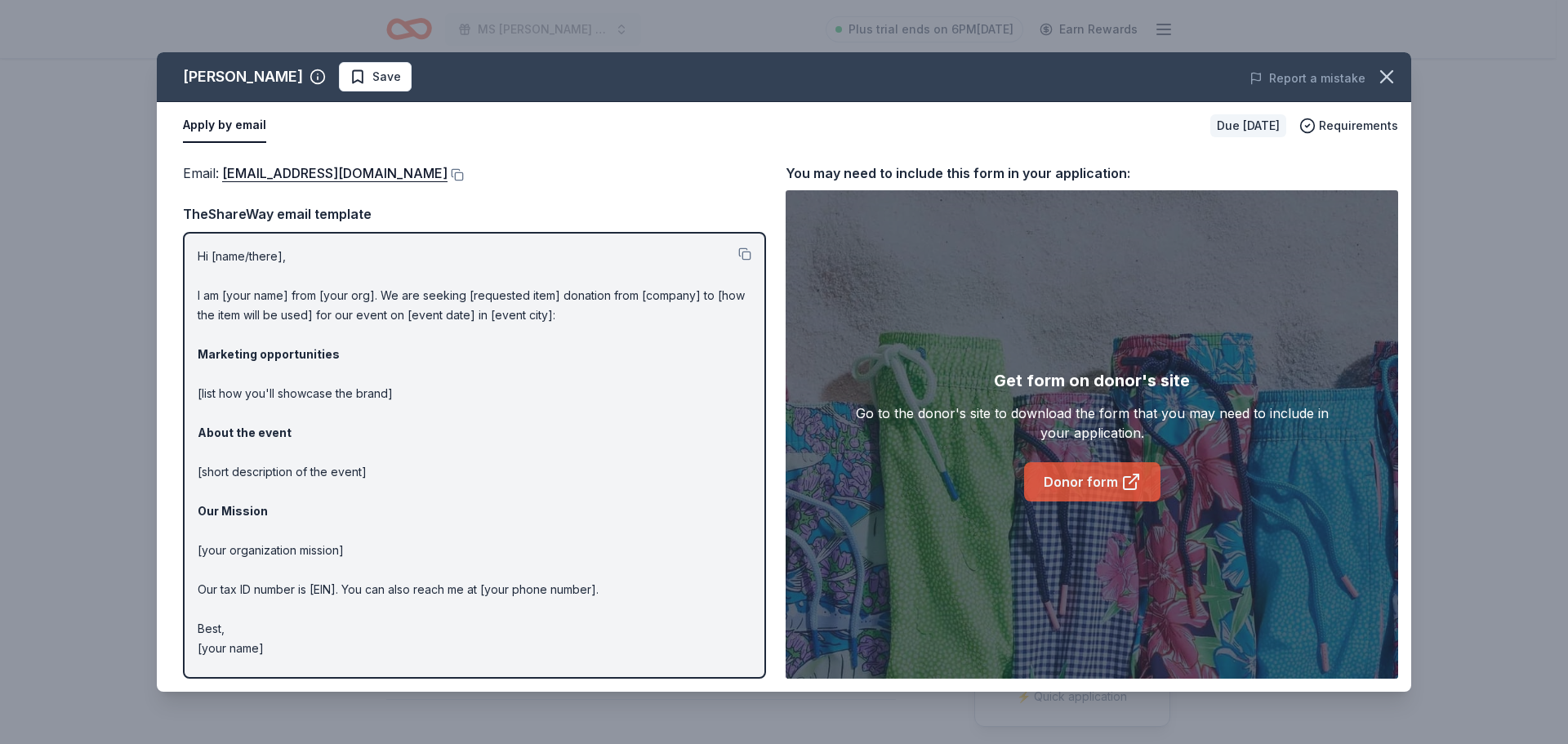
click at [1079, 479] on link "Donor form" at bounding box center [1092, 482] width 136 height 39
